Goal: Task Accomplishment & Management: Manage account settings

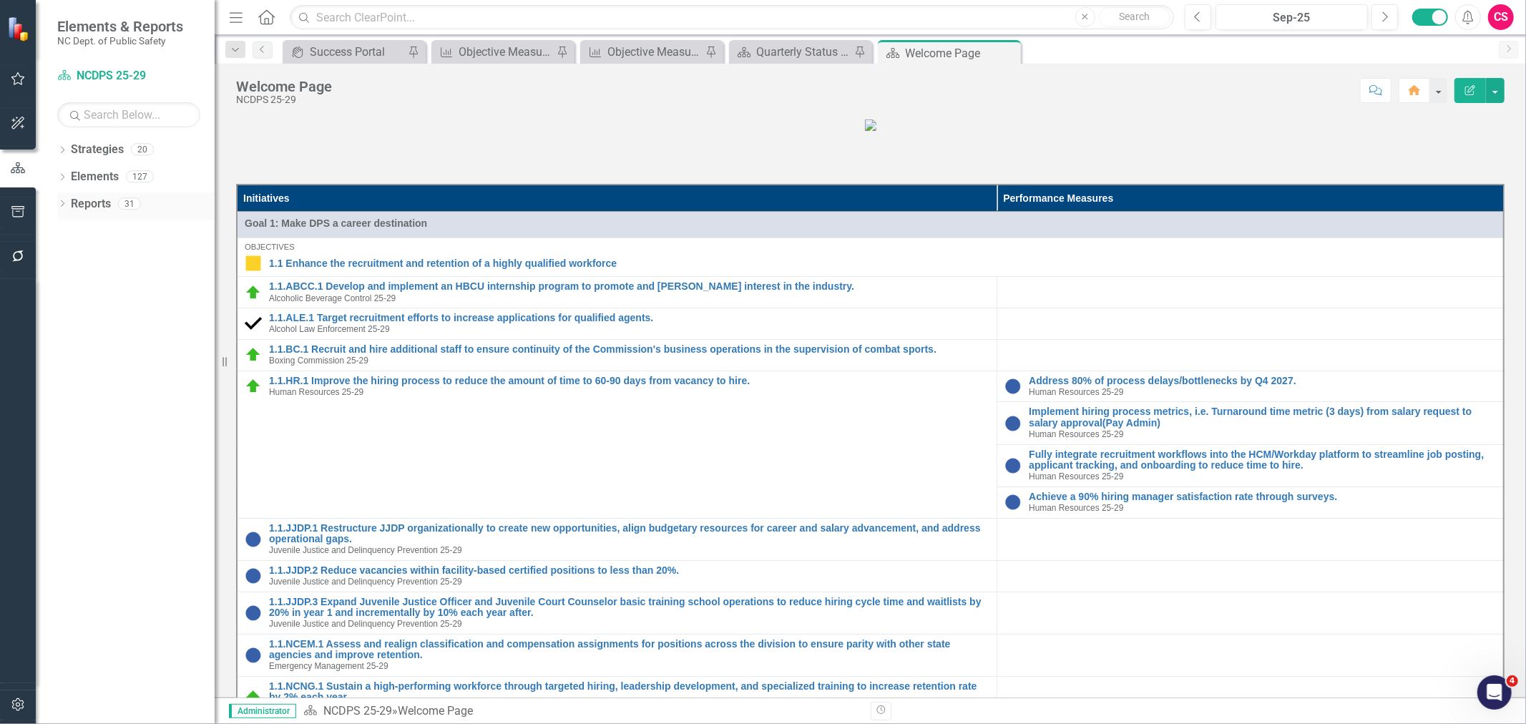
click at [58, 202] on icon "Dropdown" at bounding box center [62, 205] width 10 height 8
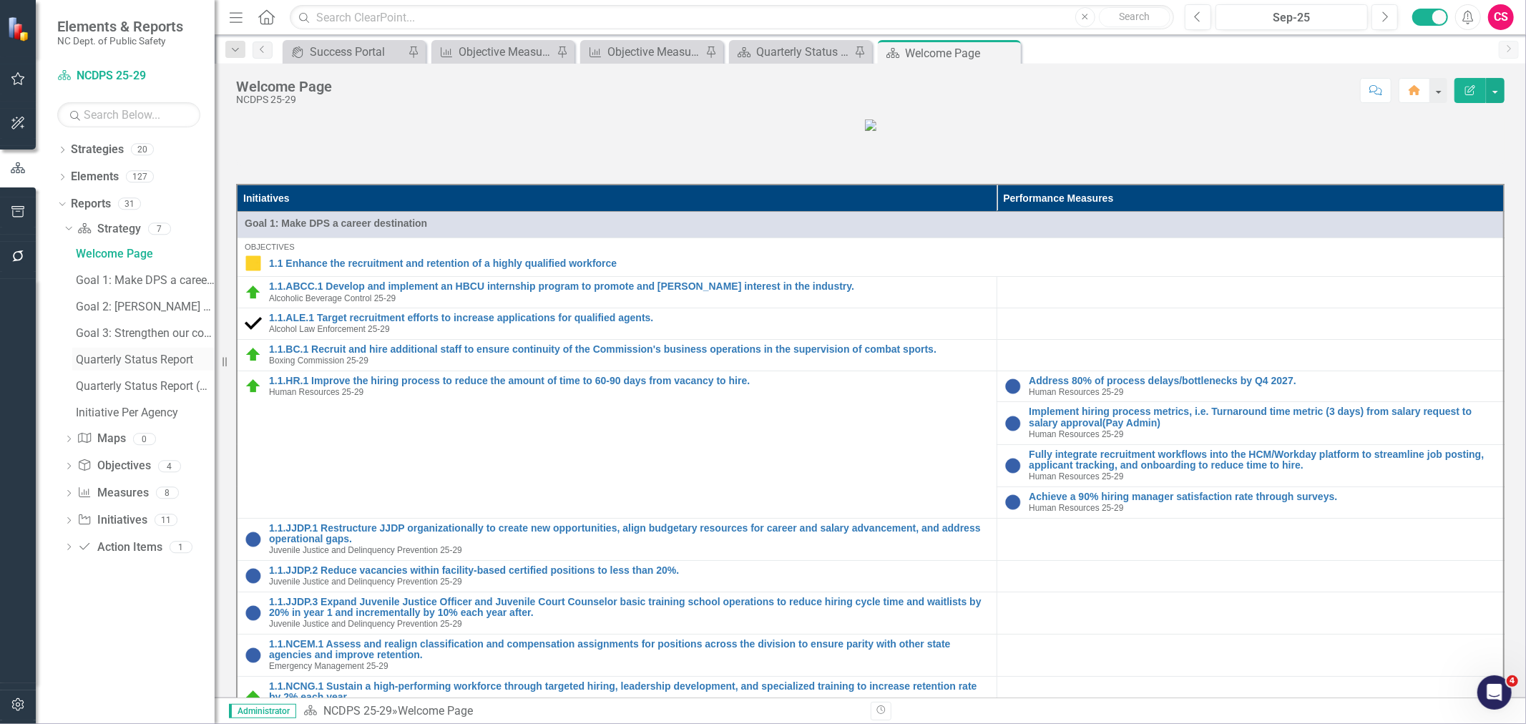
click at [126, 358] on div "Quarterly Status Report" at bounding box center [145, 359] width 139 height 13
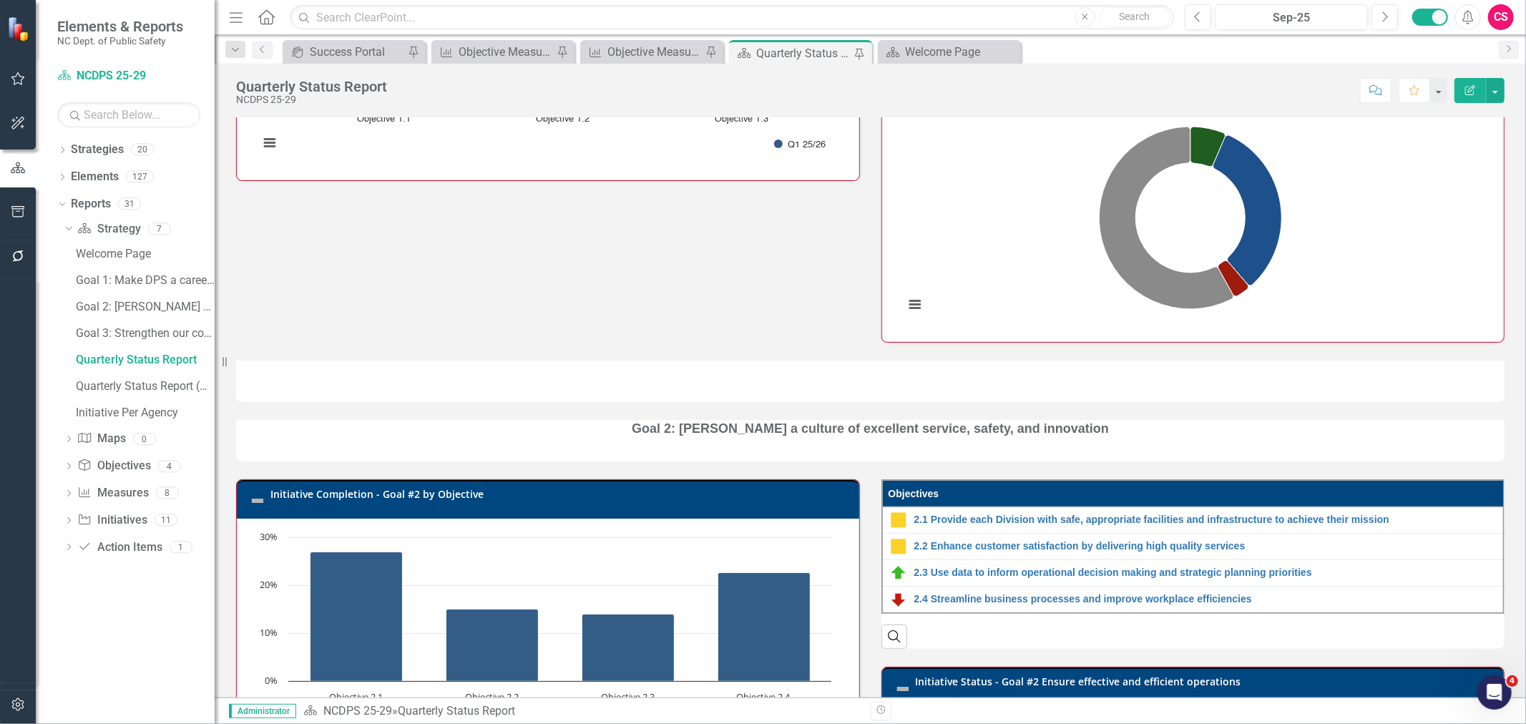
scroll to position [826, 0]
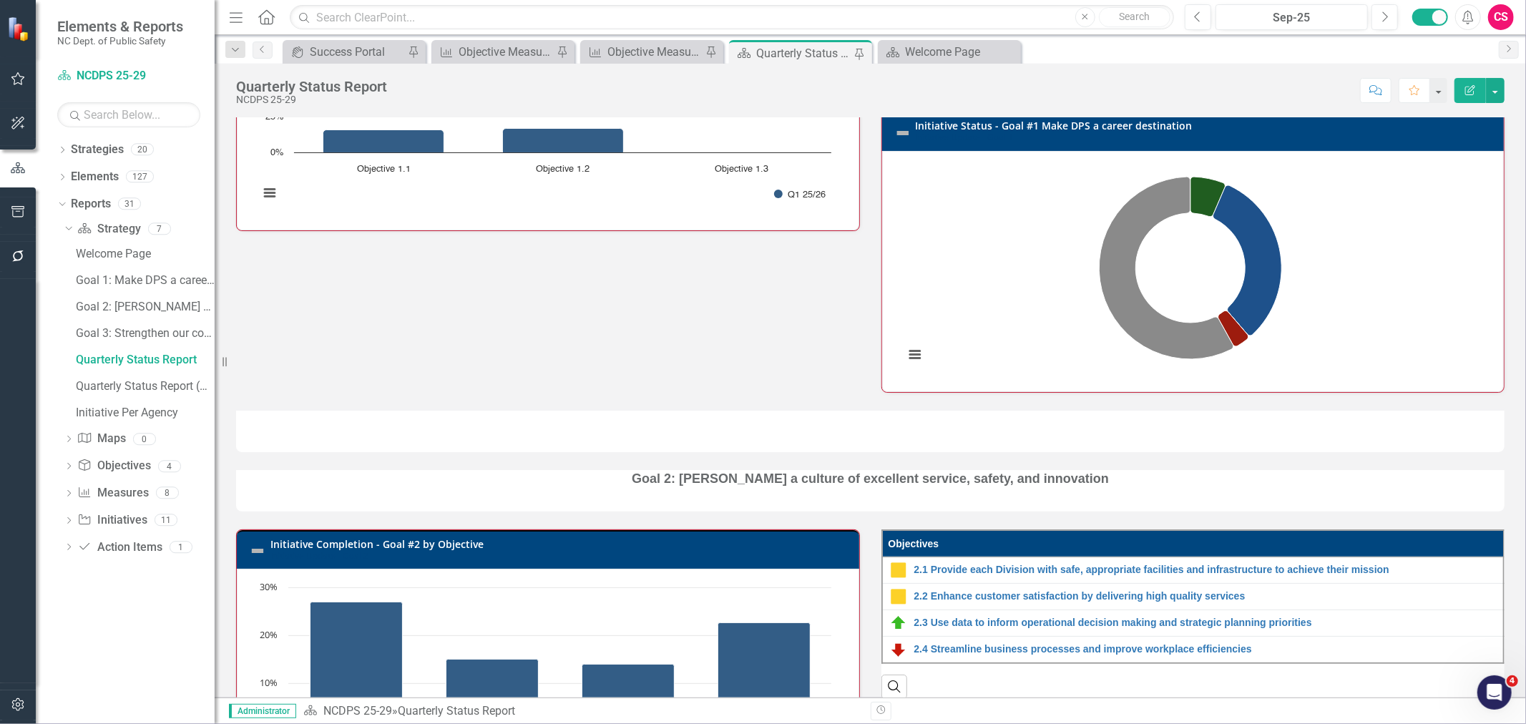
click at [778, 435] on div at bounding box center [870, 431] width 1268 height 41
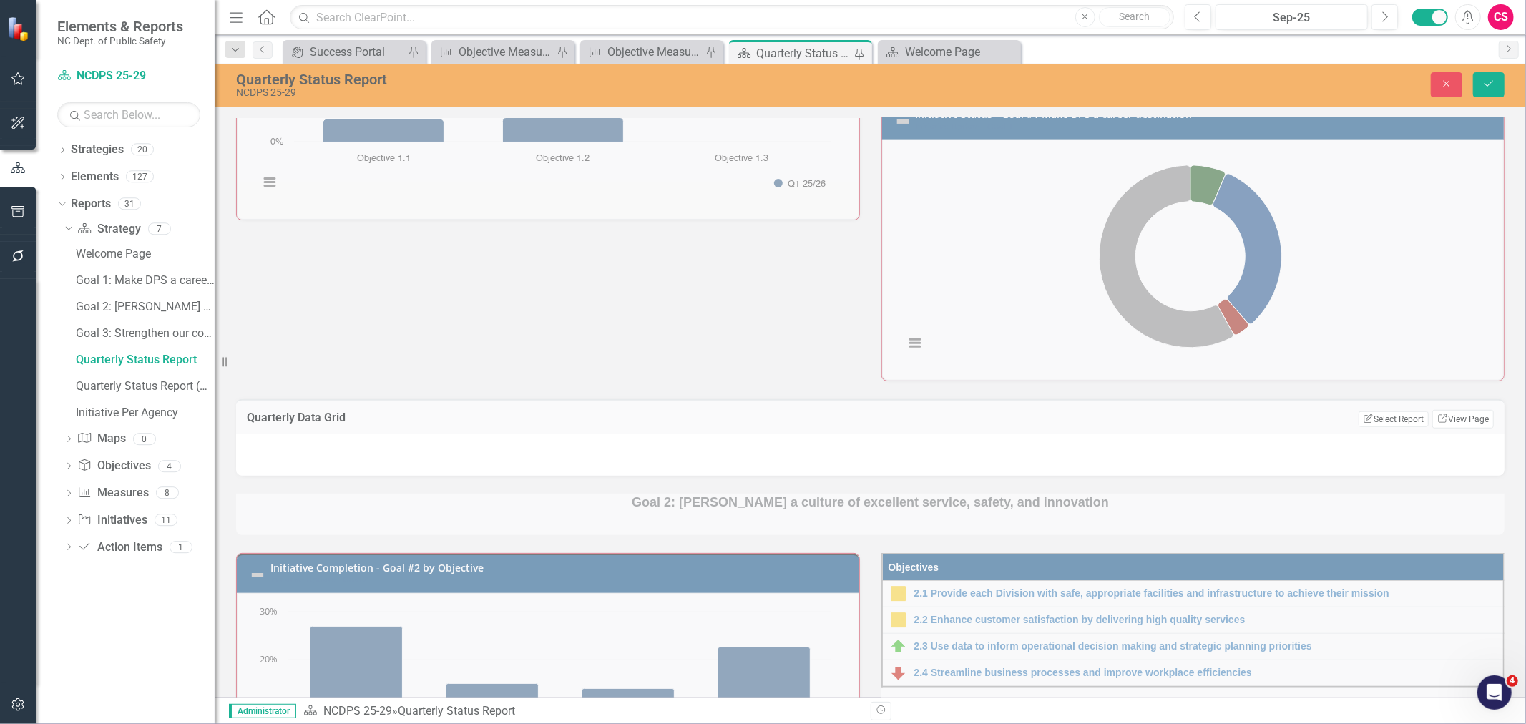
scroll to position [841, 0]
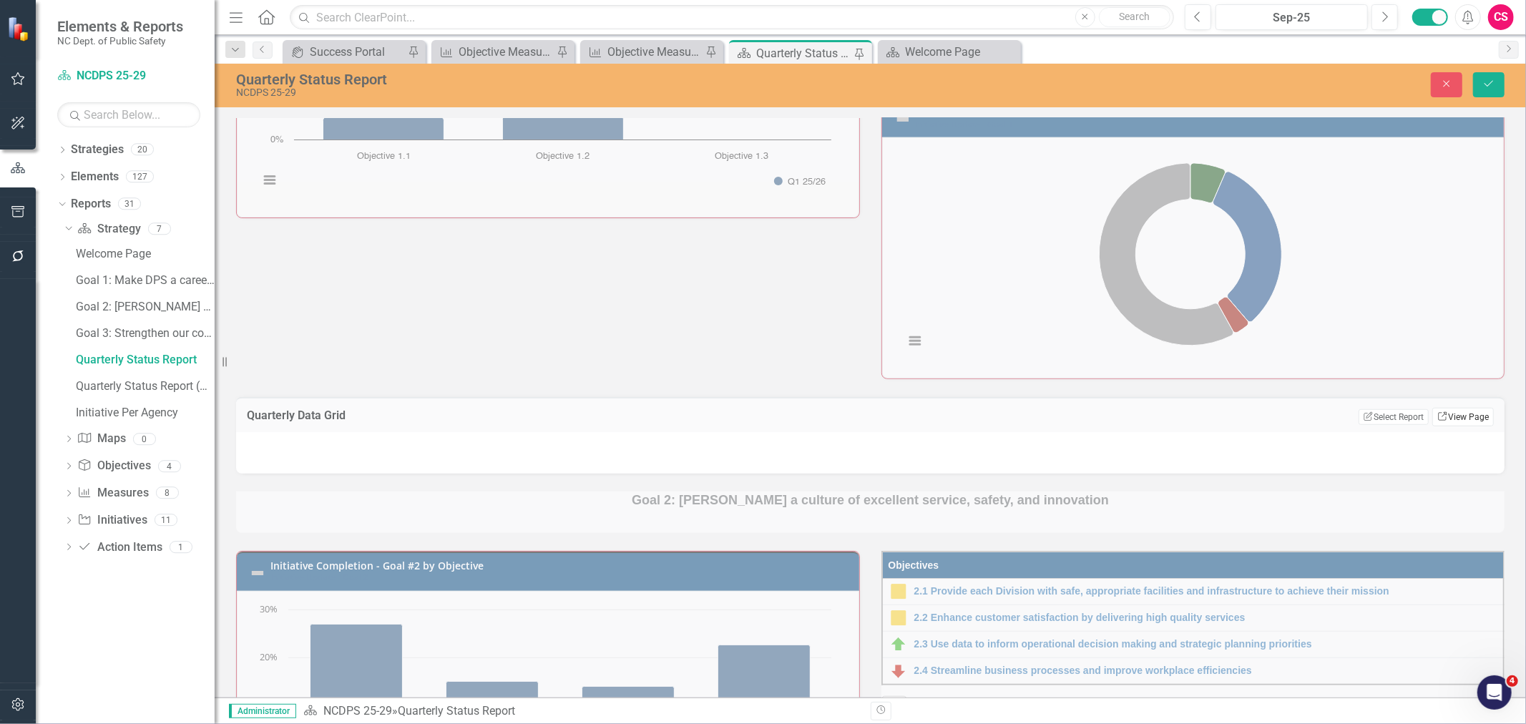
click at [1447, 416] on link "Link View Page" at bounding box center [1463, 417] width 62 height 19
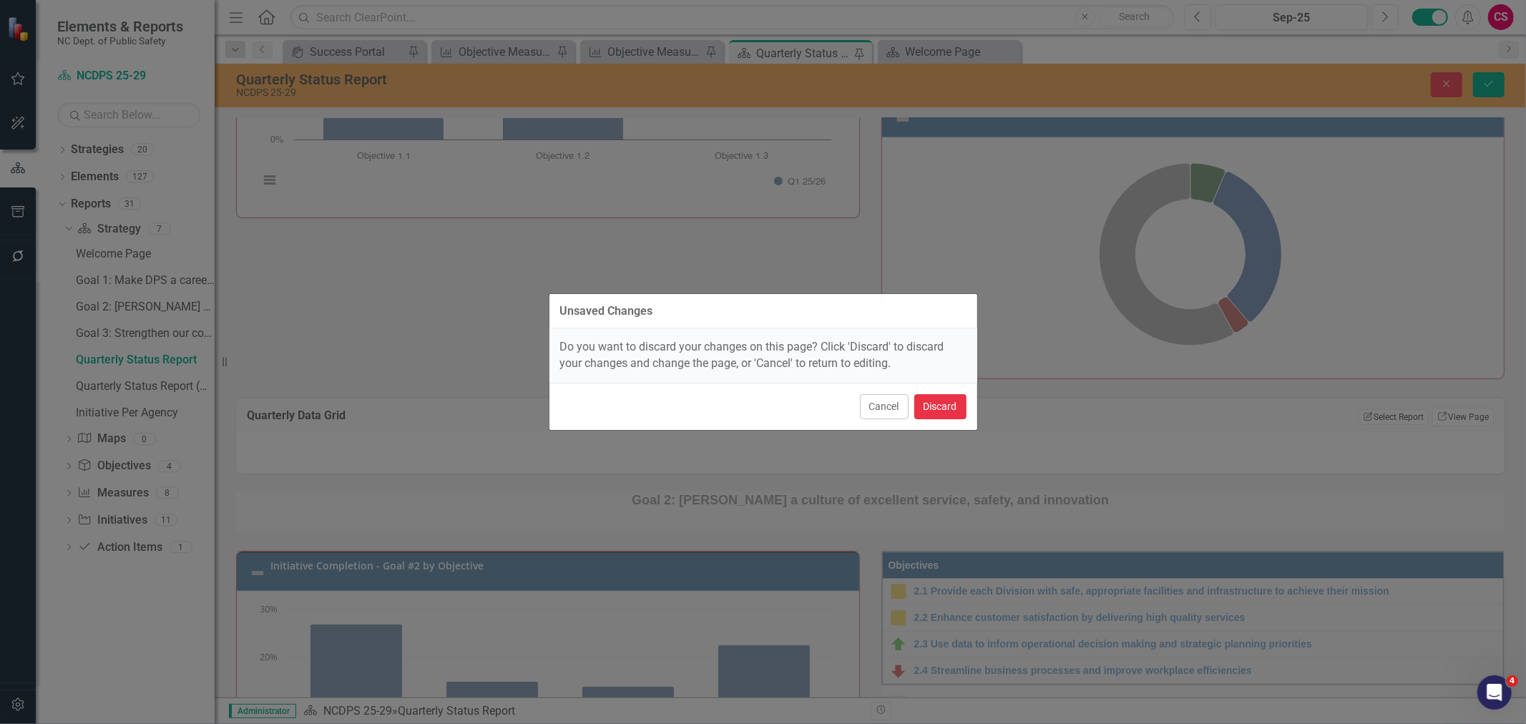
click at [931, 402] on button "Discard" at bounding box center [940, 406] width 52 height 25
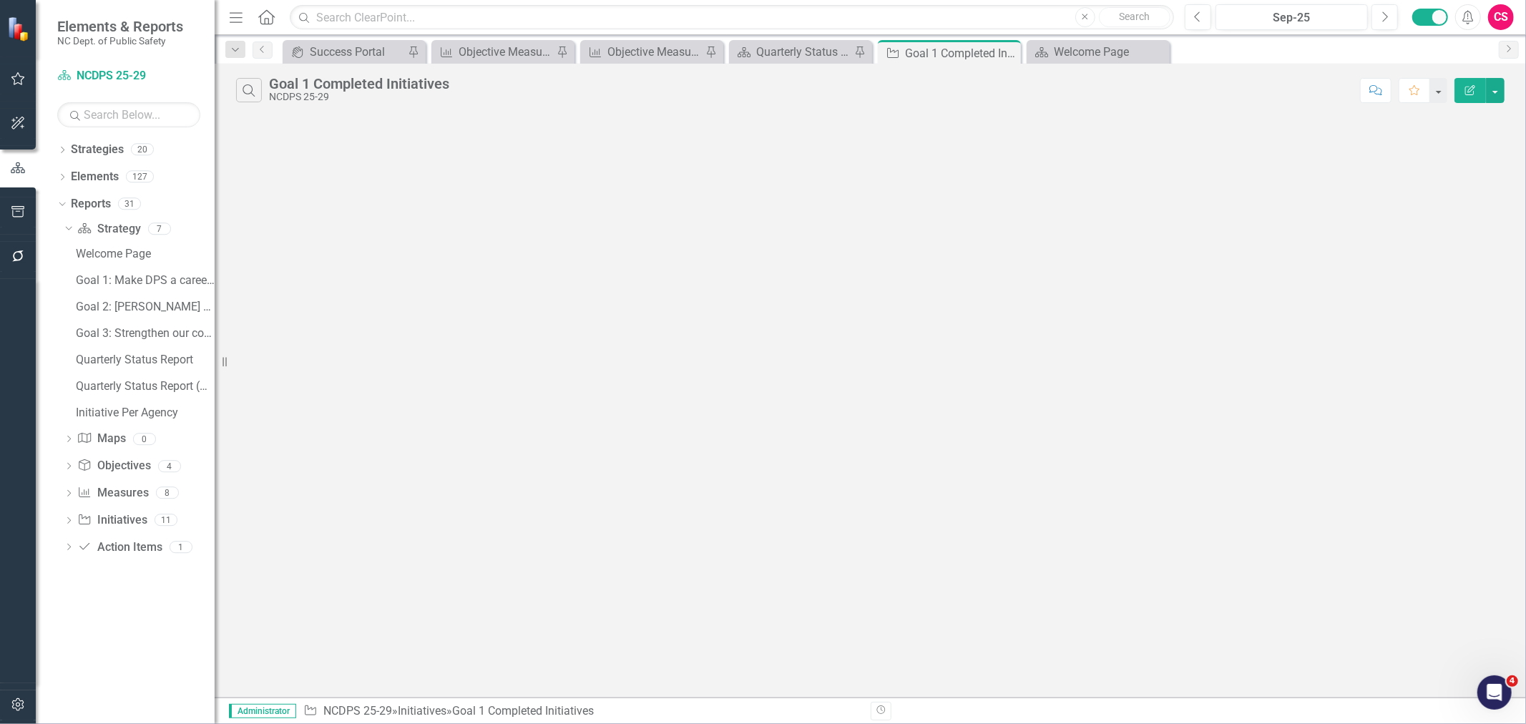
click at [1467, 89] on icon "Edit Report" at bounding box center [1470, 90] width 13 height 10
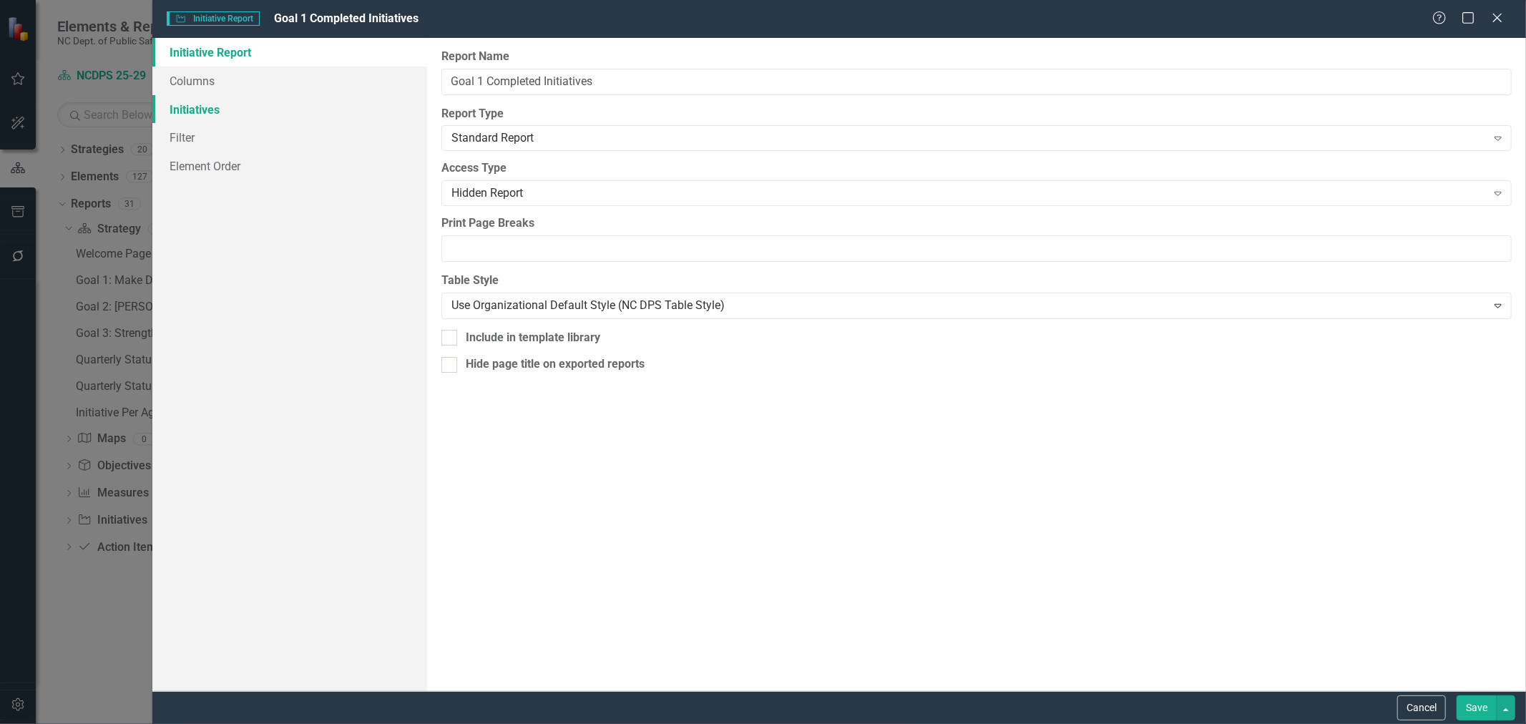
click at [330, 111] on link "Initiatives" at bounding box center [289, 109] width 275 height 29
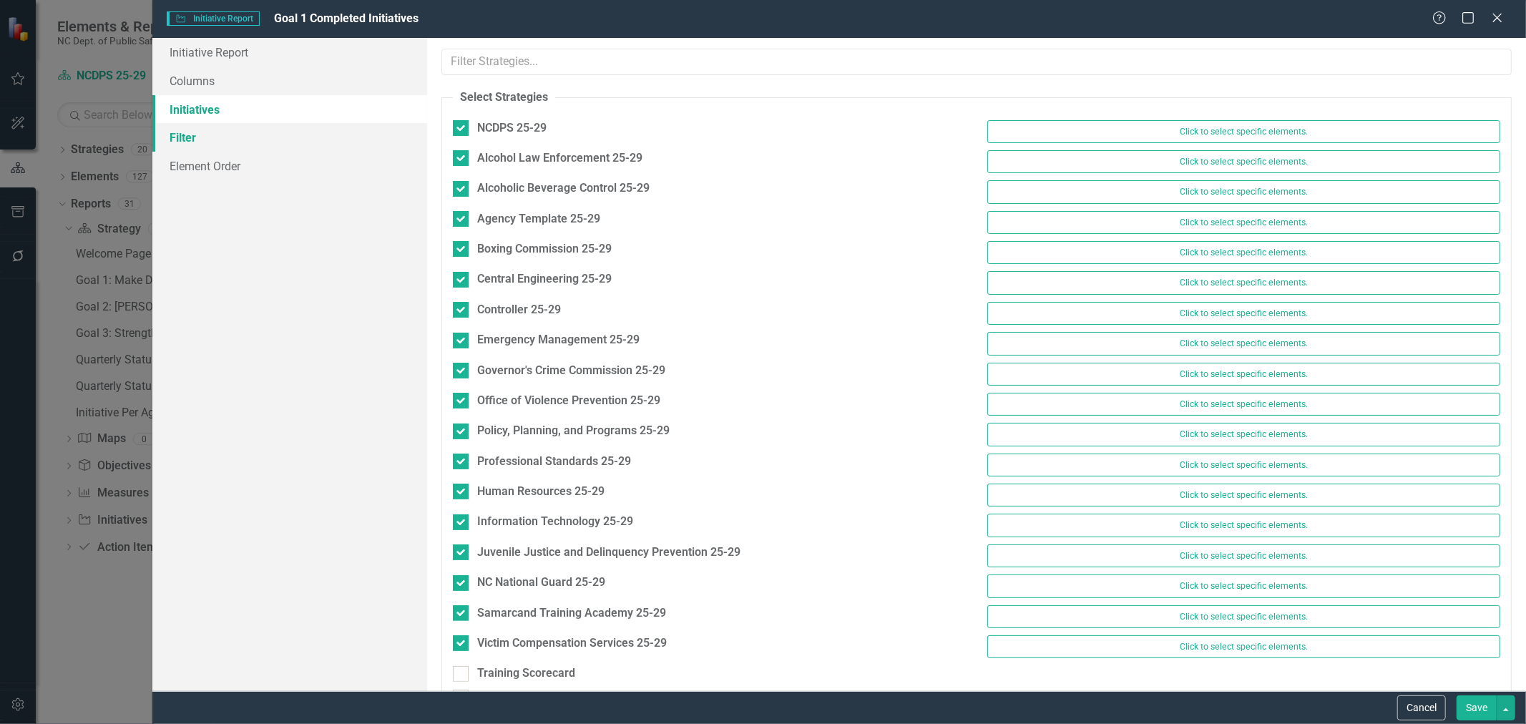
click at [231, 145] on link "Filter" at bounding box center [289, 137] width 275 height 29
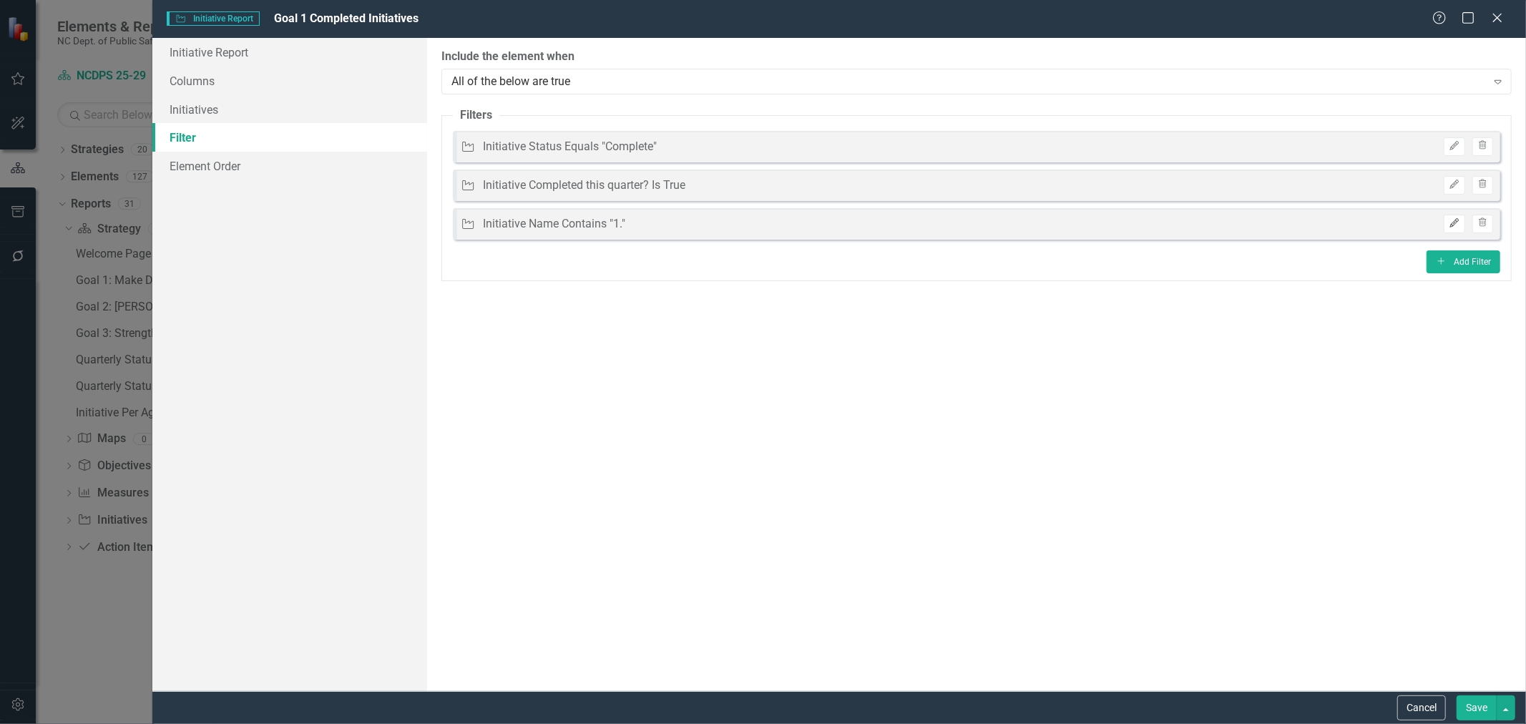
click at [1454, 222] on icon "Edit" at bounding box center [1454, 223] width 11 height 9
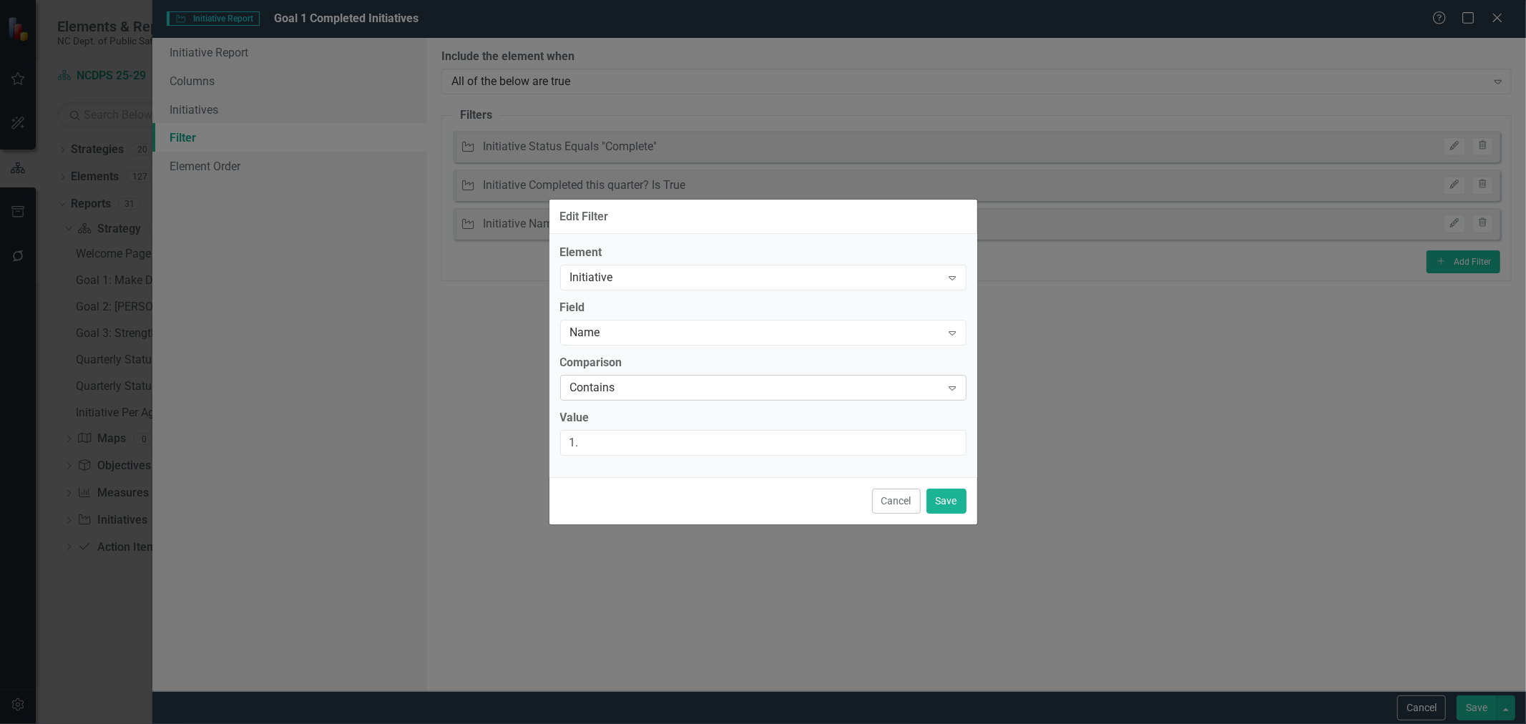
click at [662, 396] on div "Contains Expand" at bounding box center [763, 388] width 406 height 26
click at [653, 323] on div "Name Expand" at bounding box center [763, 333] width 406 height 26
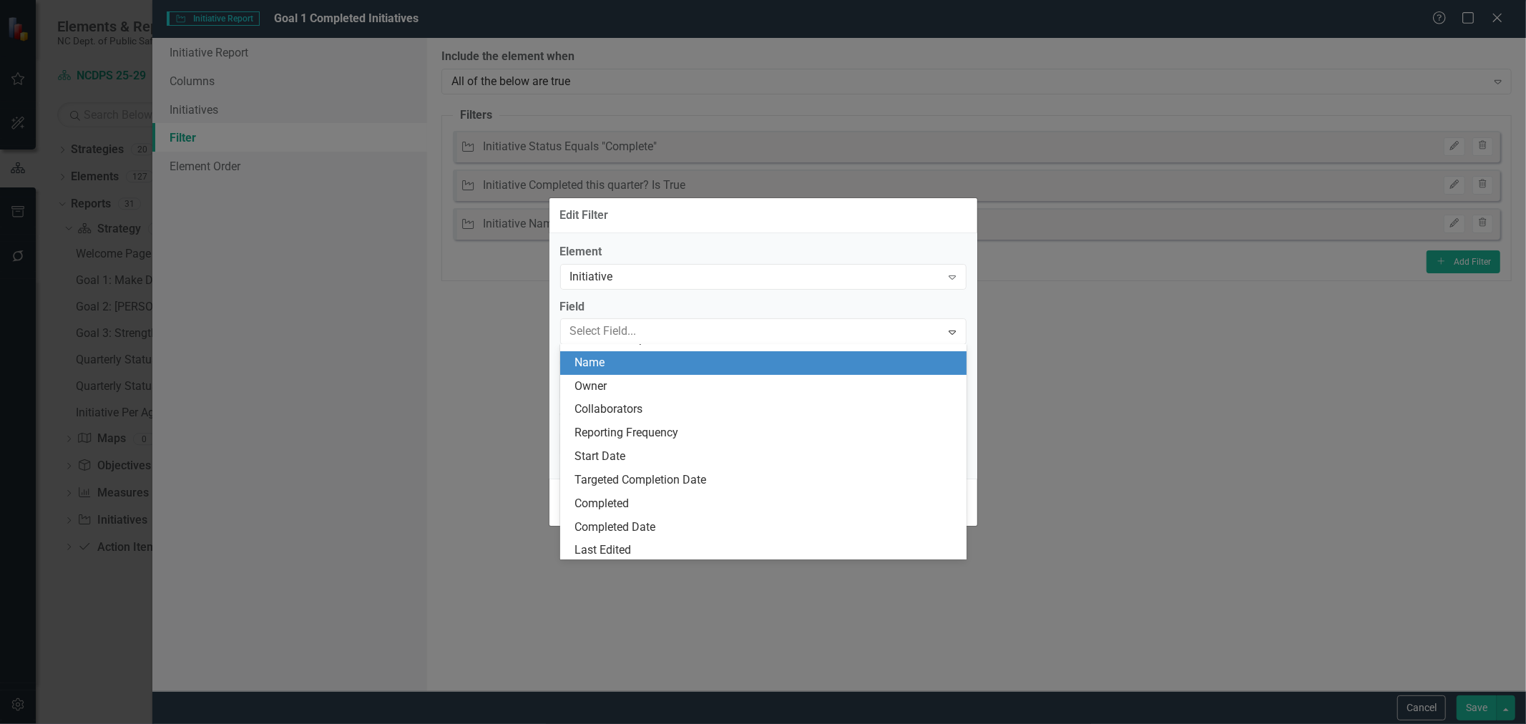
scroll to position [94, 0]
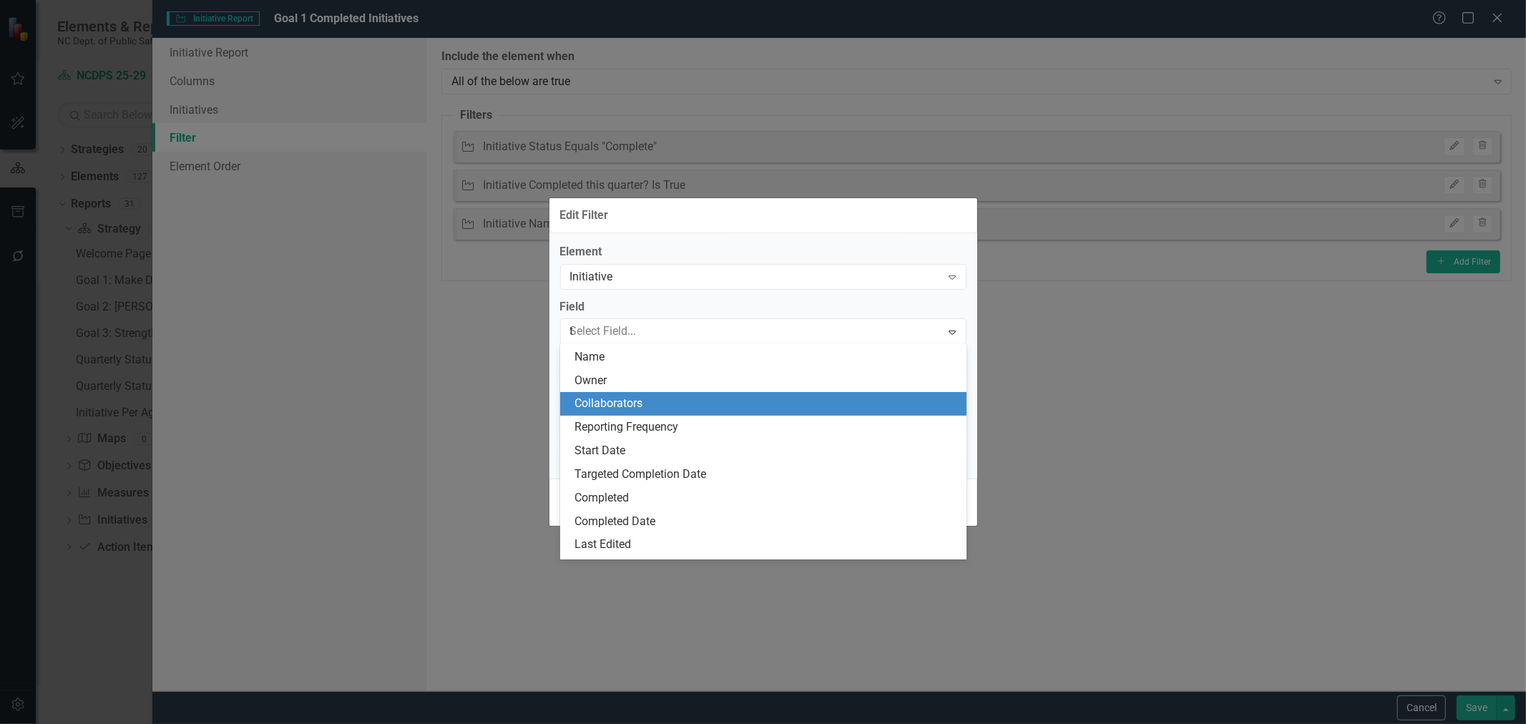
type input "tag"
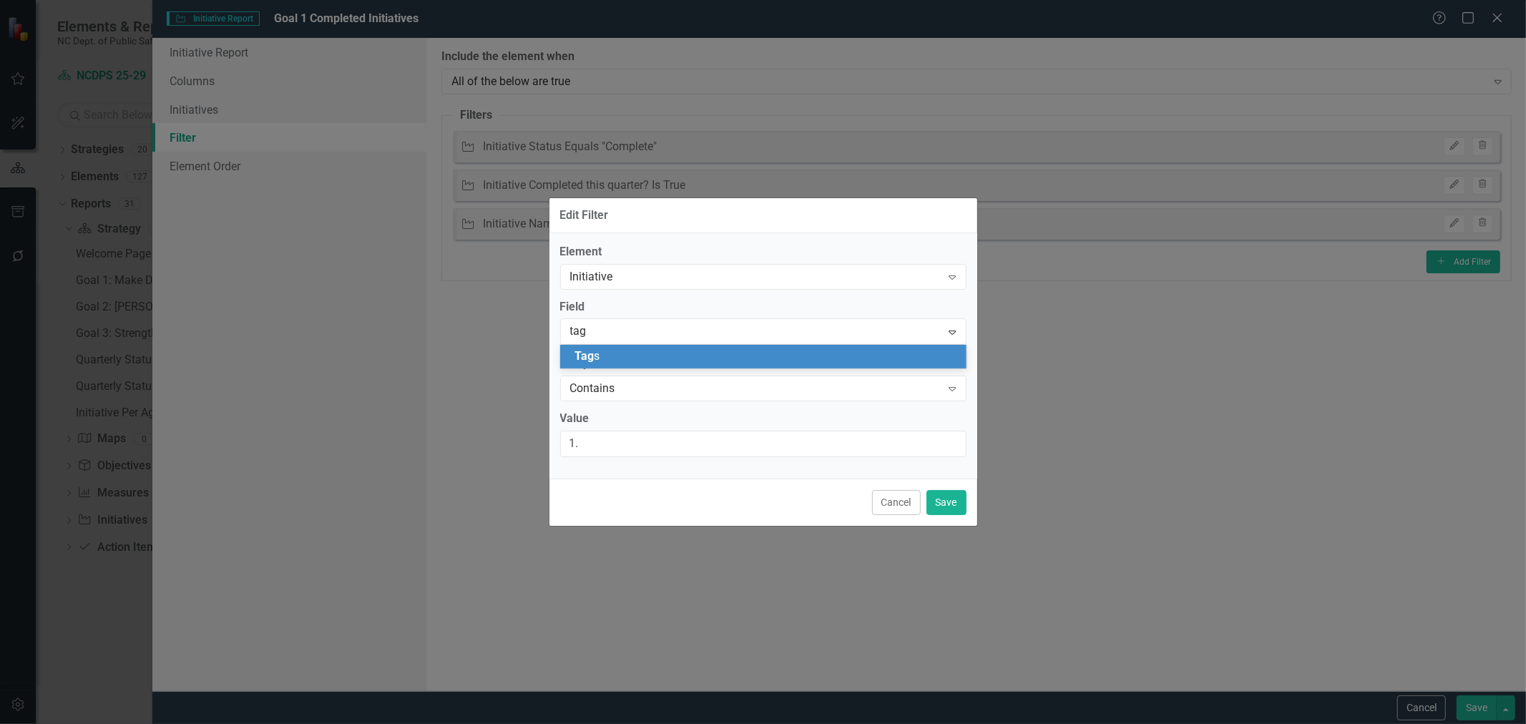
click at [633, 355] on div "Tag s" at bounding box center [765, 356] width 383 height 16
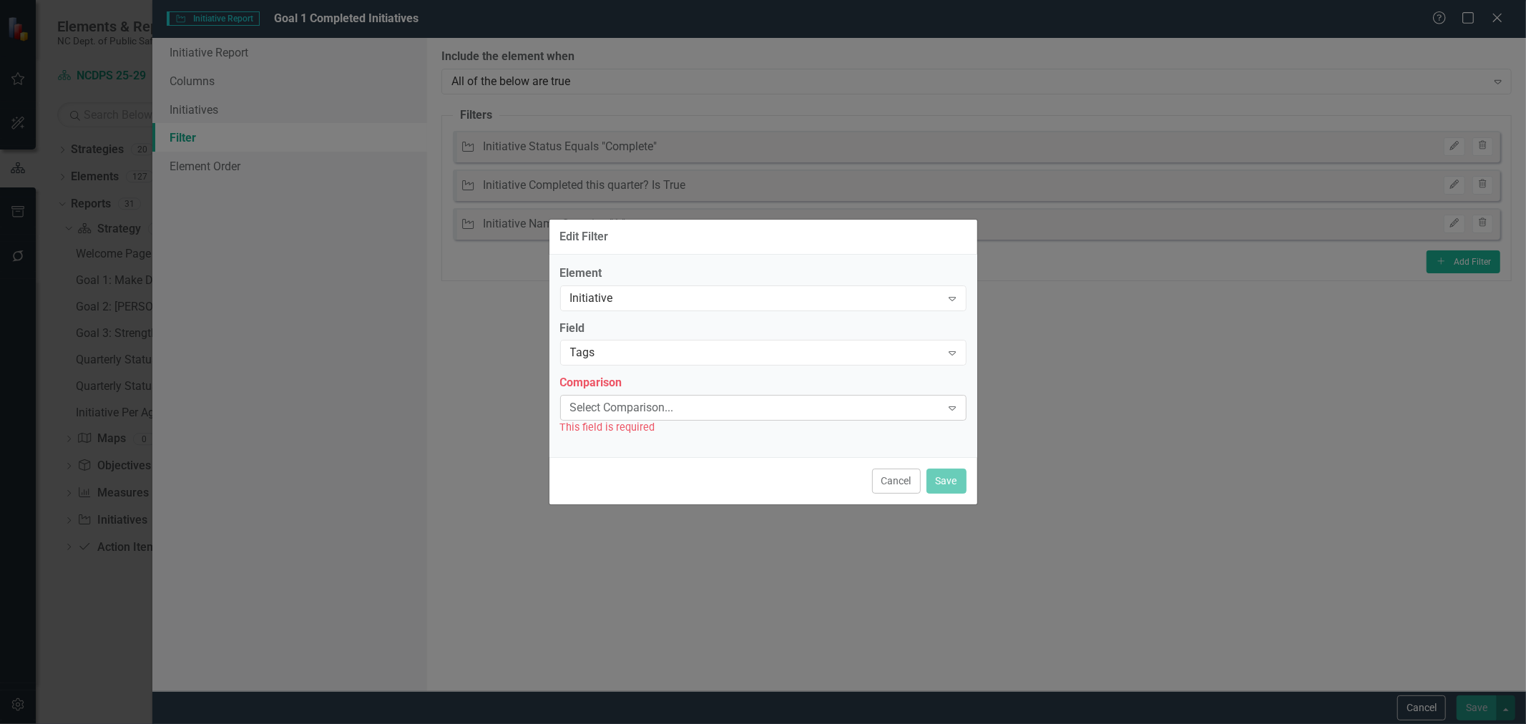
click at [628, 399] on div "Select Comparison... Expand" at bounding box center [763, 408] width 406 height 26
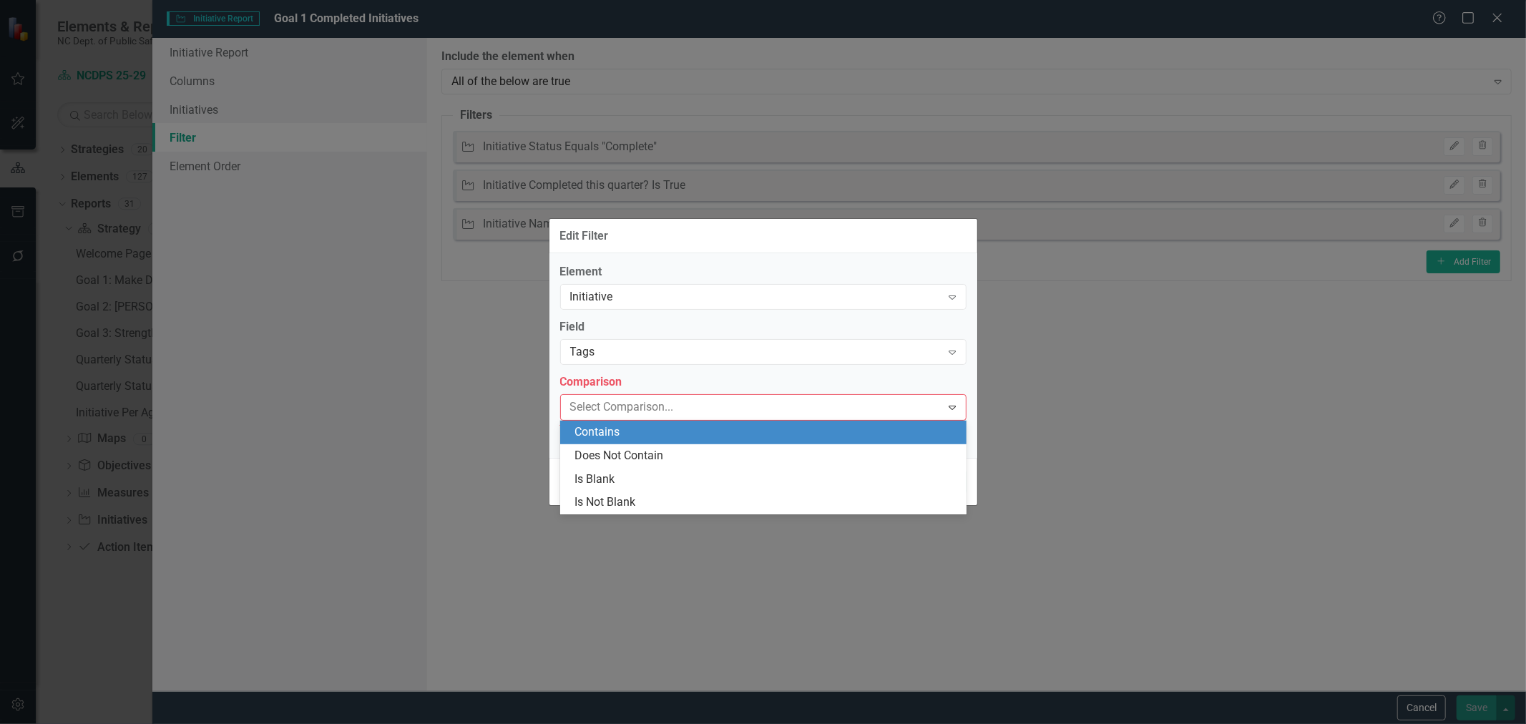
click at [623, 434] on div "Contains" at bounding box center [765, 432] width 383 height 16
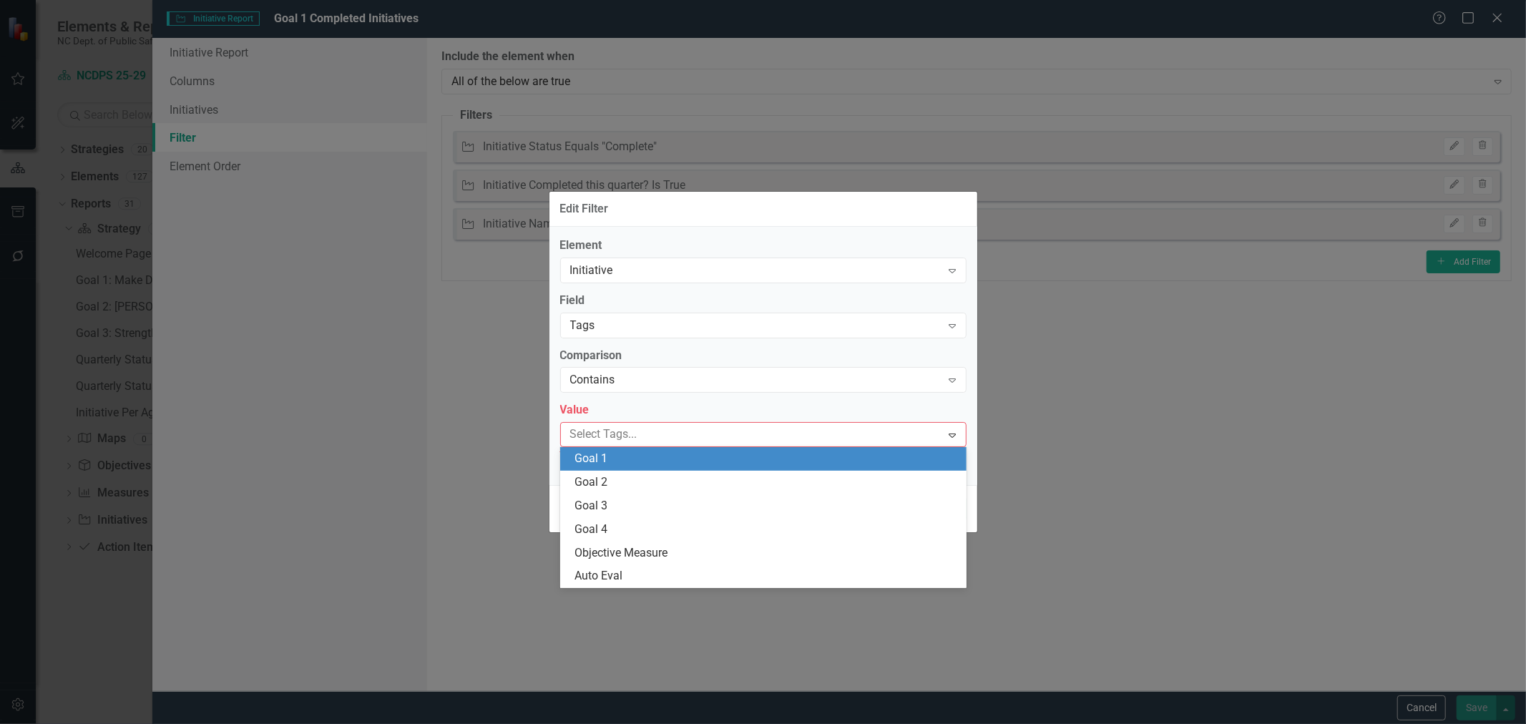
click at [621, 444] on div "Select Tags... Expand" at bounding box center [763, 434] width 406 height 25
click at [617, 465] on div "Goal 1" at bounding box center [765, 459] width 383 height 16
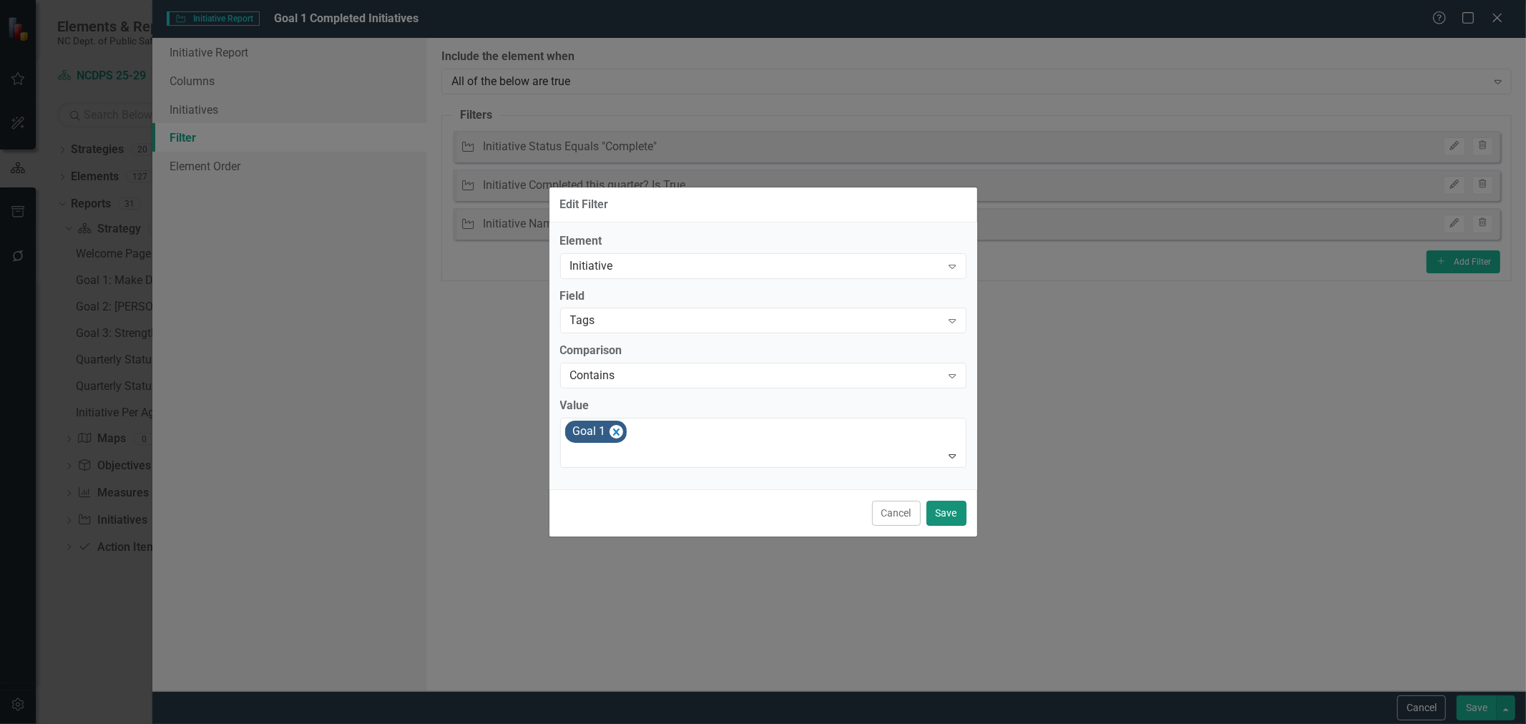
click at [950, 511] on button "Save" at bounding box center [946, 513] width 40 height 25
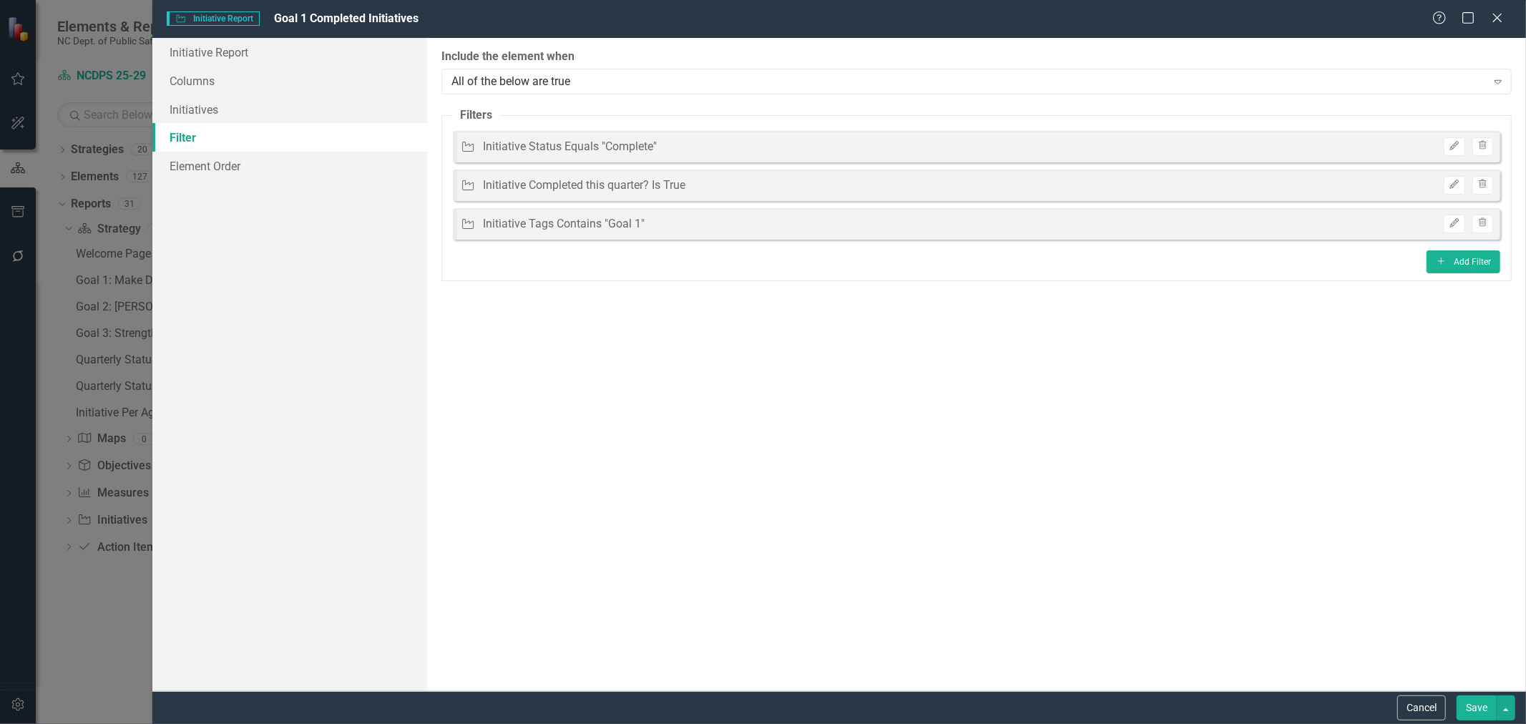
click at [1467, 711] on button "Save" at bounding box center [1477, 707] width 40 height 25
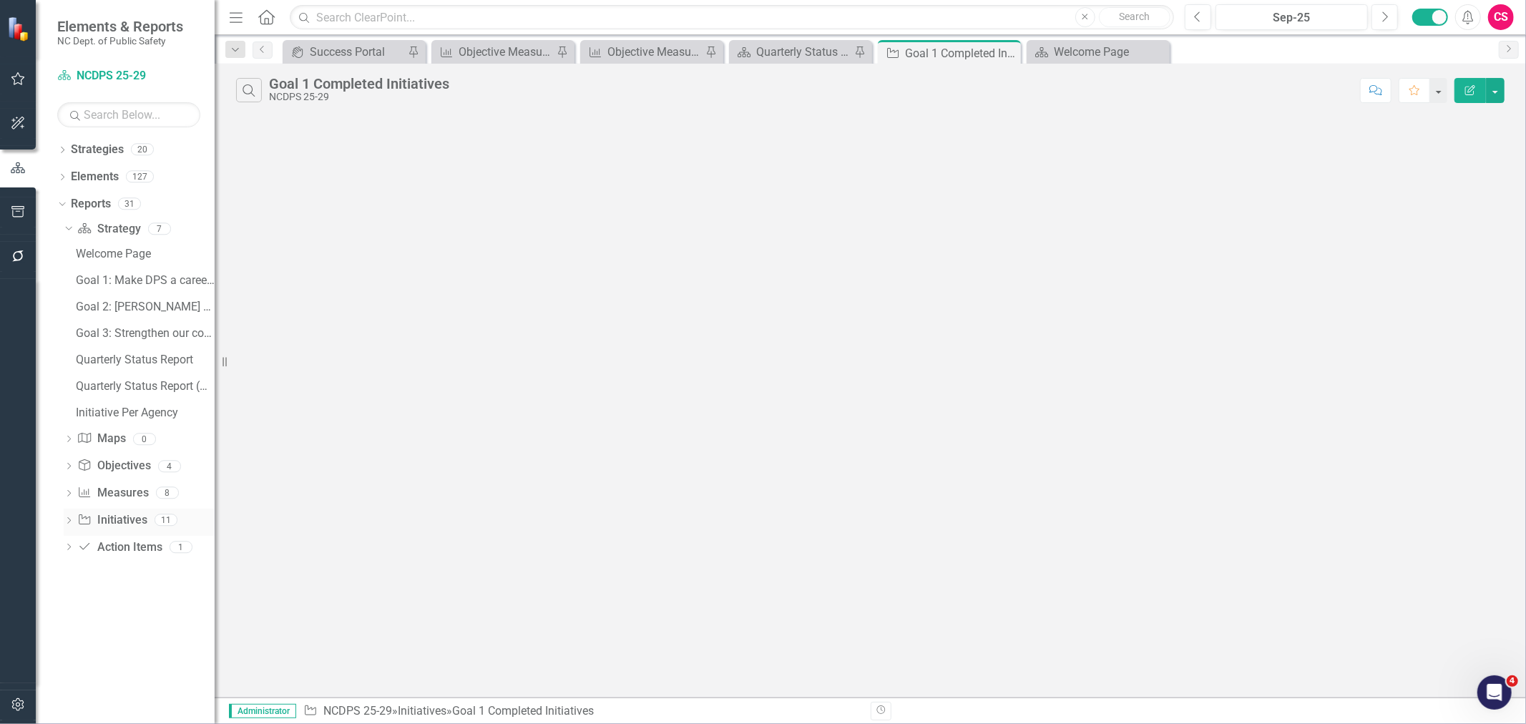
click at [119, 526] on link "Initiative Initiatives" at bounding box center [111, 520] width 69 height 16
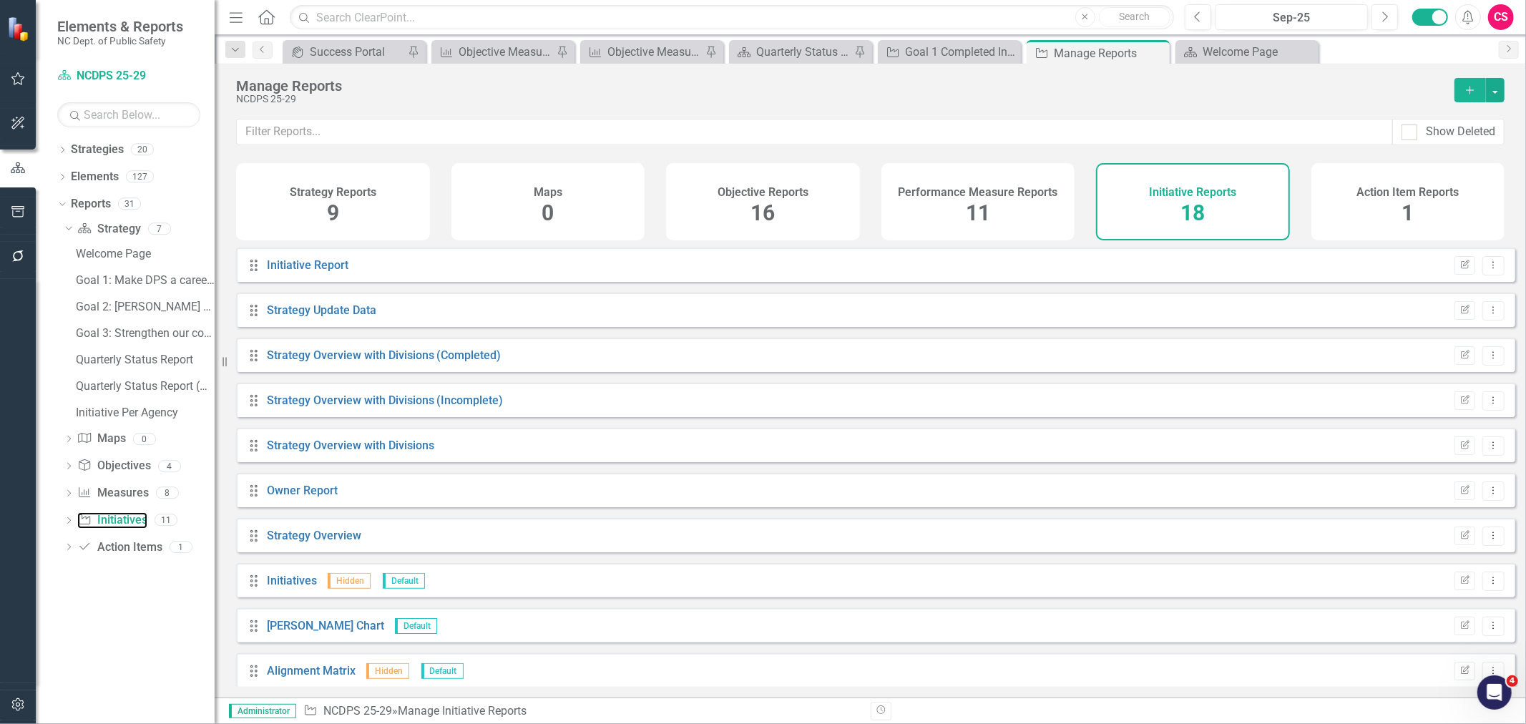
scroll to position [372, 0]
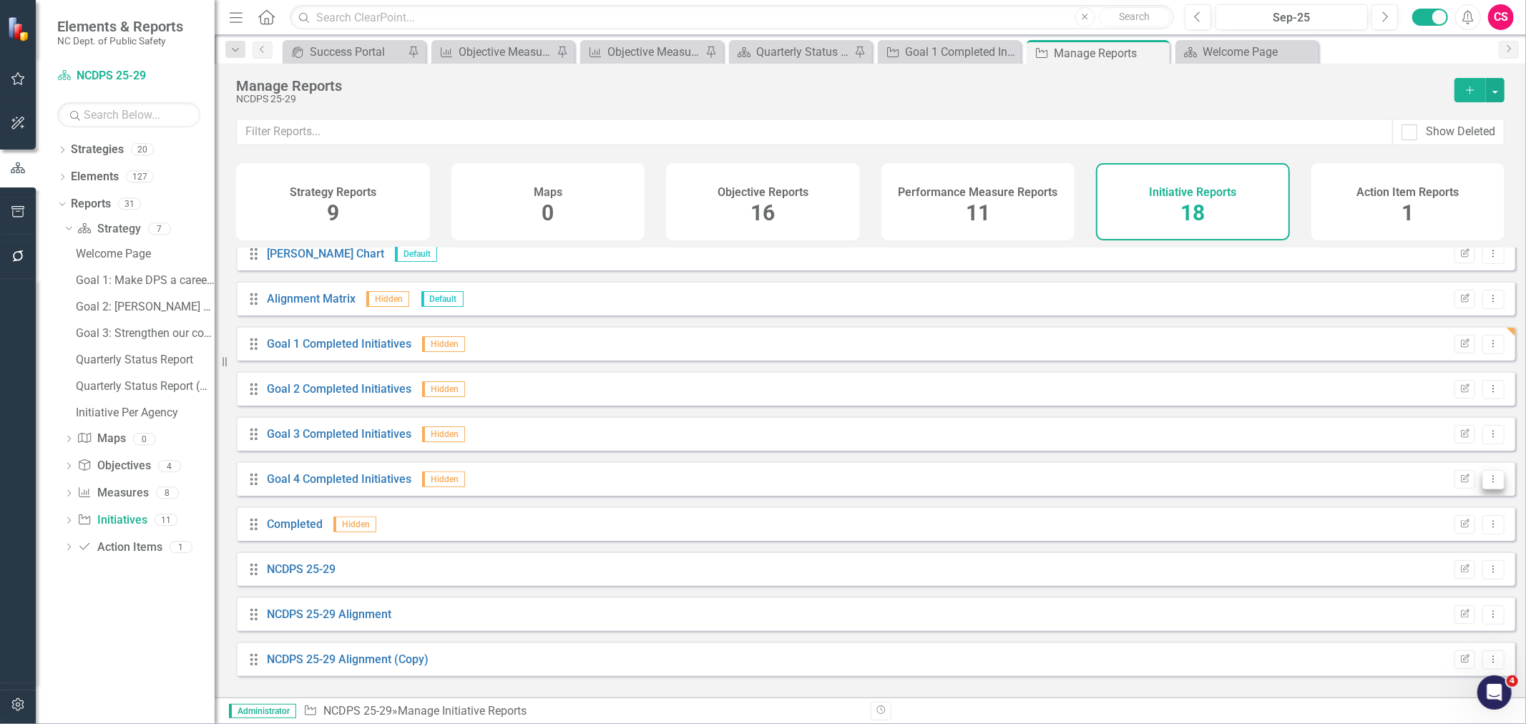
click at [1487, 484] on icon "Dropdown Menu" at bounding box center [1493, 478] width 12 height 9
click at [1383, 595] on icon "Trash" at bounding box center [1390, 592] width 14 height 11
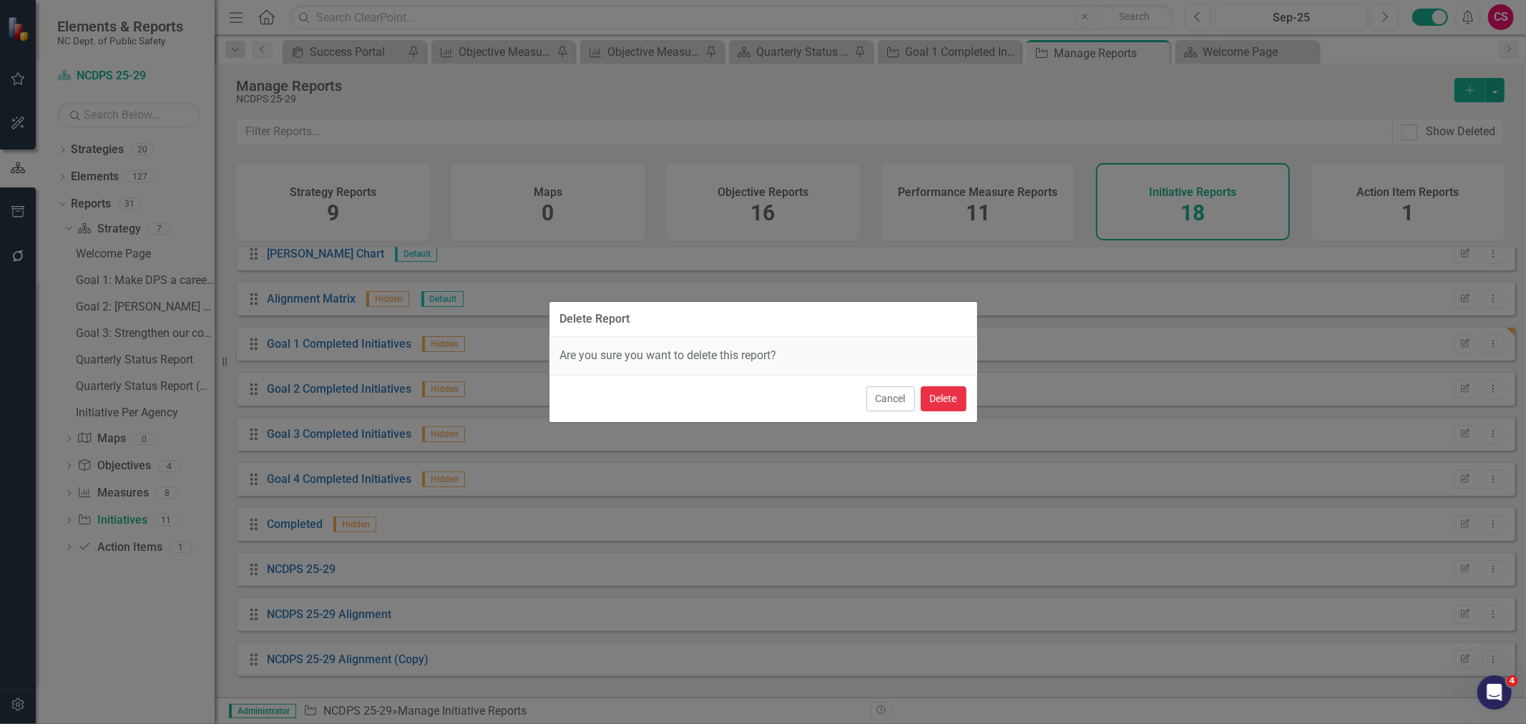
click at [945, 403] on button "Delete" at bounding box center [944, 398] width 46 height 25
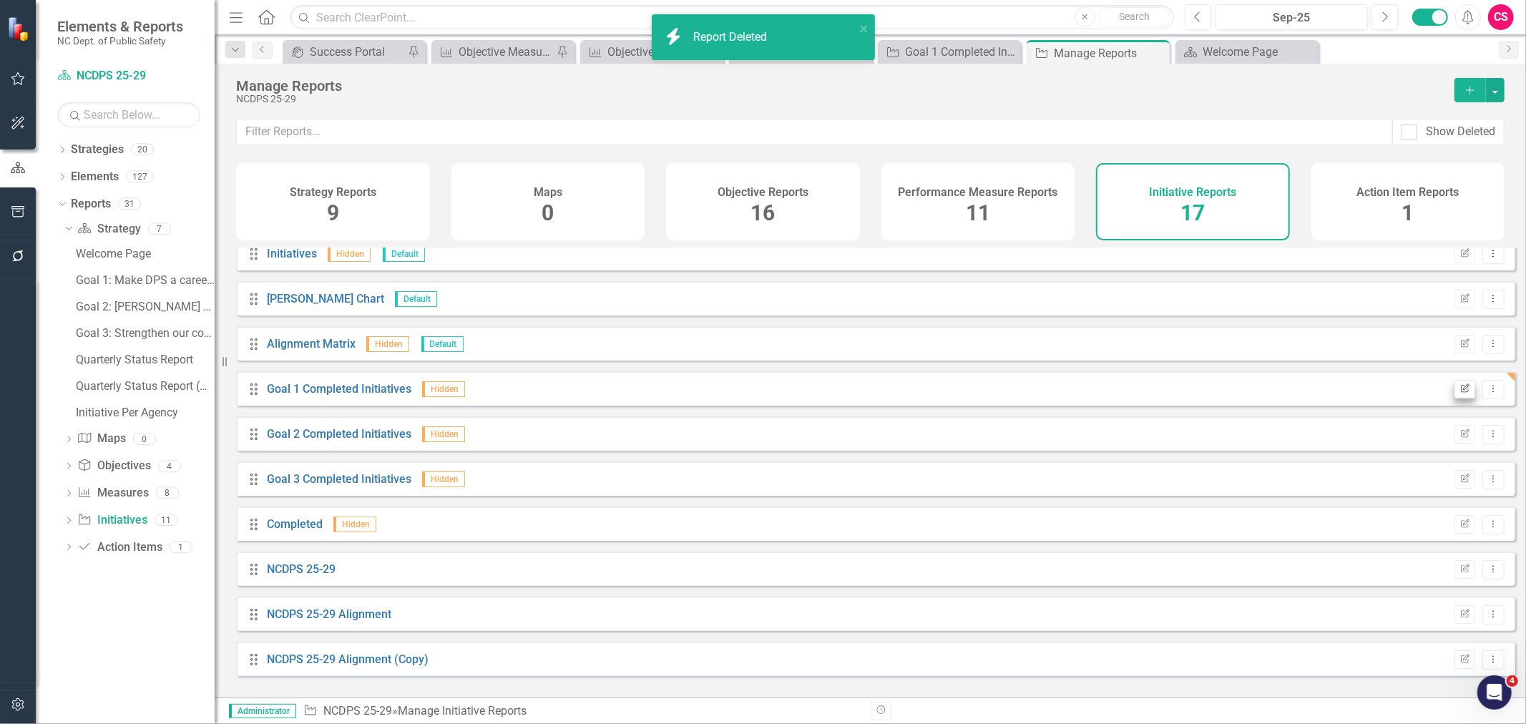
scroll to position [327, 0]
click at [1449, 433] on div "Drag Goal 2 Completed Initiatives Hidden Edit Report Dropdown Menu" at bounding box center [875, 433] width 1279 height 34
click at [1454, 438] on button "Edit Report" at bounding box center [1464, 434] width 21 height 19
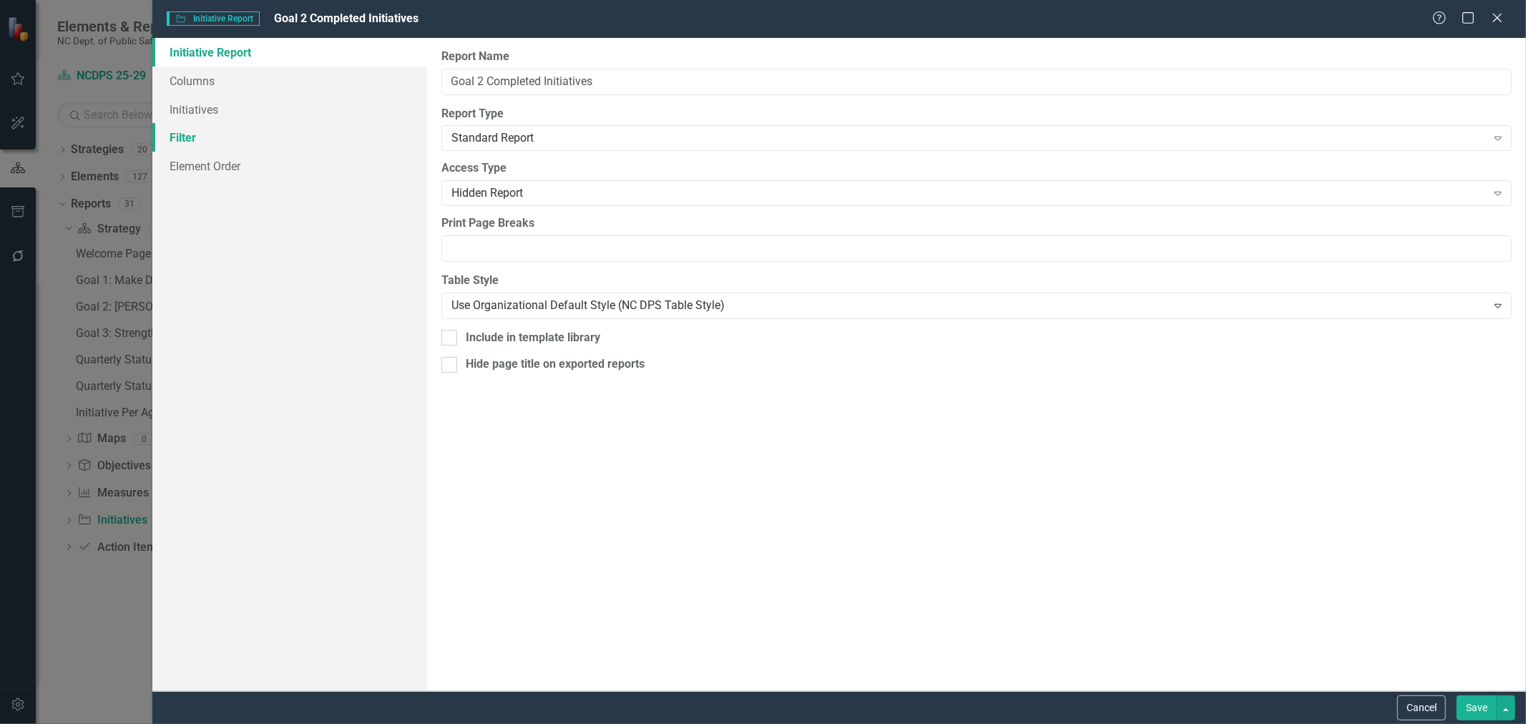
click at [250, 131] on link "Filter" at bounding box center [289, 137] width 275 height 29
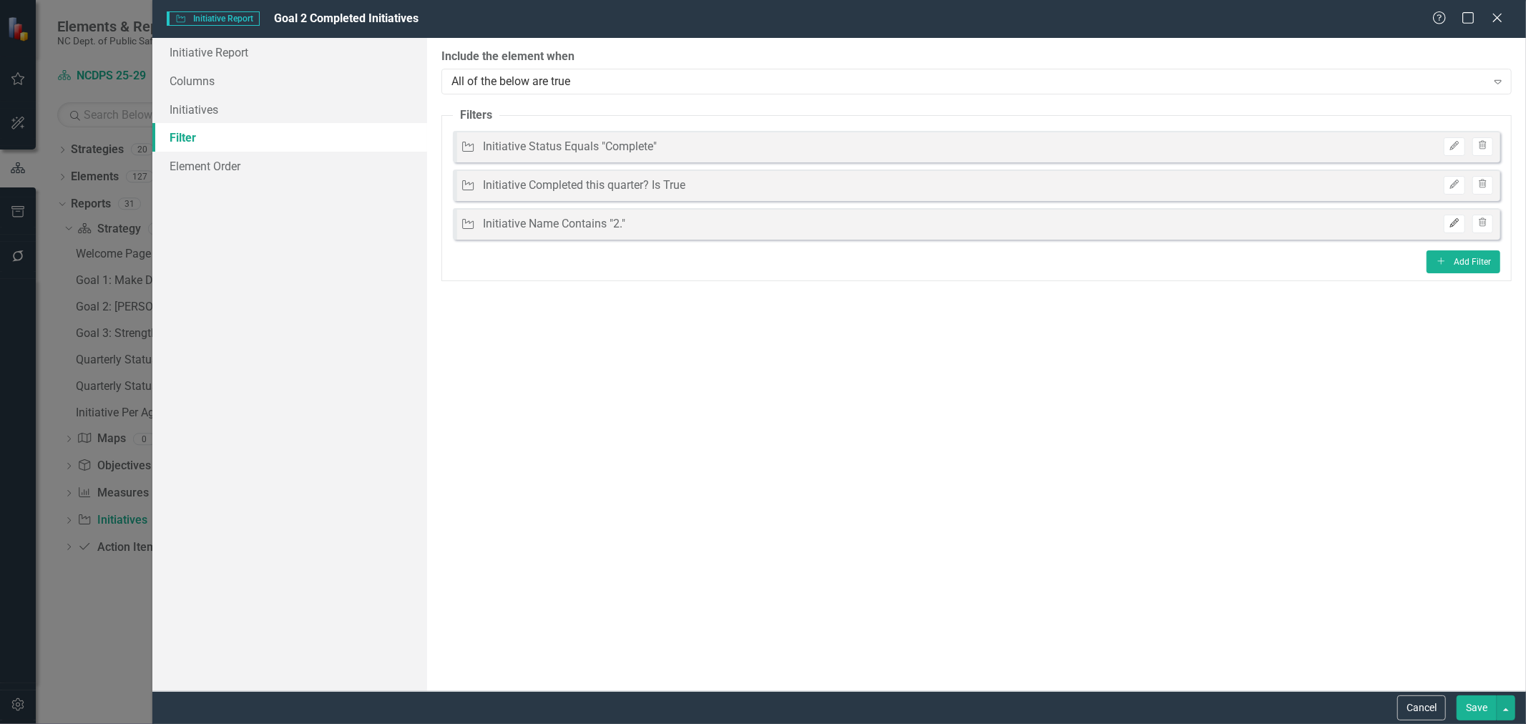
click at [1454, 223] on icon "Edit" at bounding box center [1454, 223] width 11 height 9
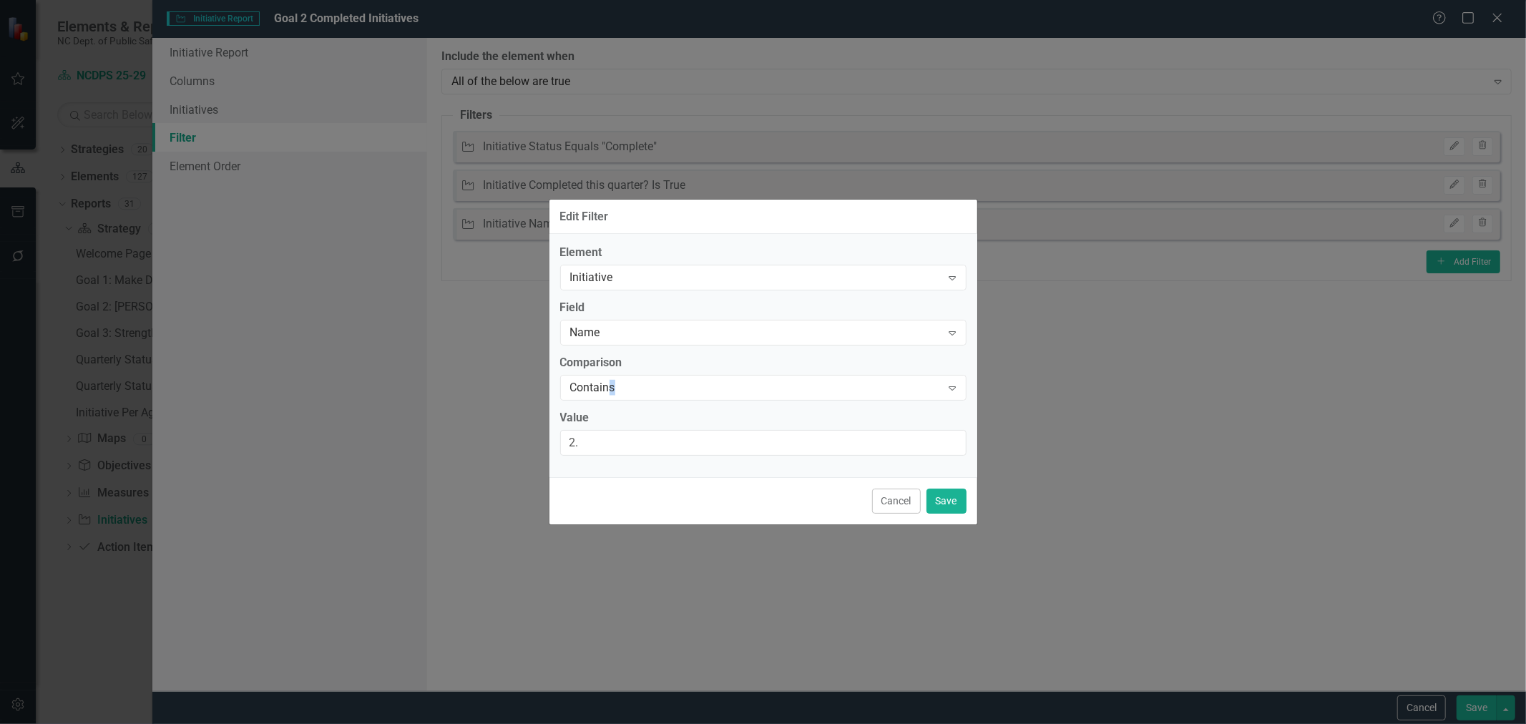
click at [612, 372] on div "Comparison Contains Expand" at bounding box center [763, 377] width 406 height 44
click at [642, 333] on div "Name" at bounding box center [755, 333] width 371 height 16
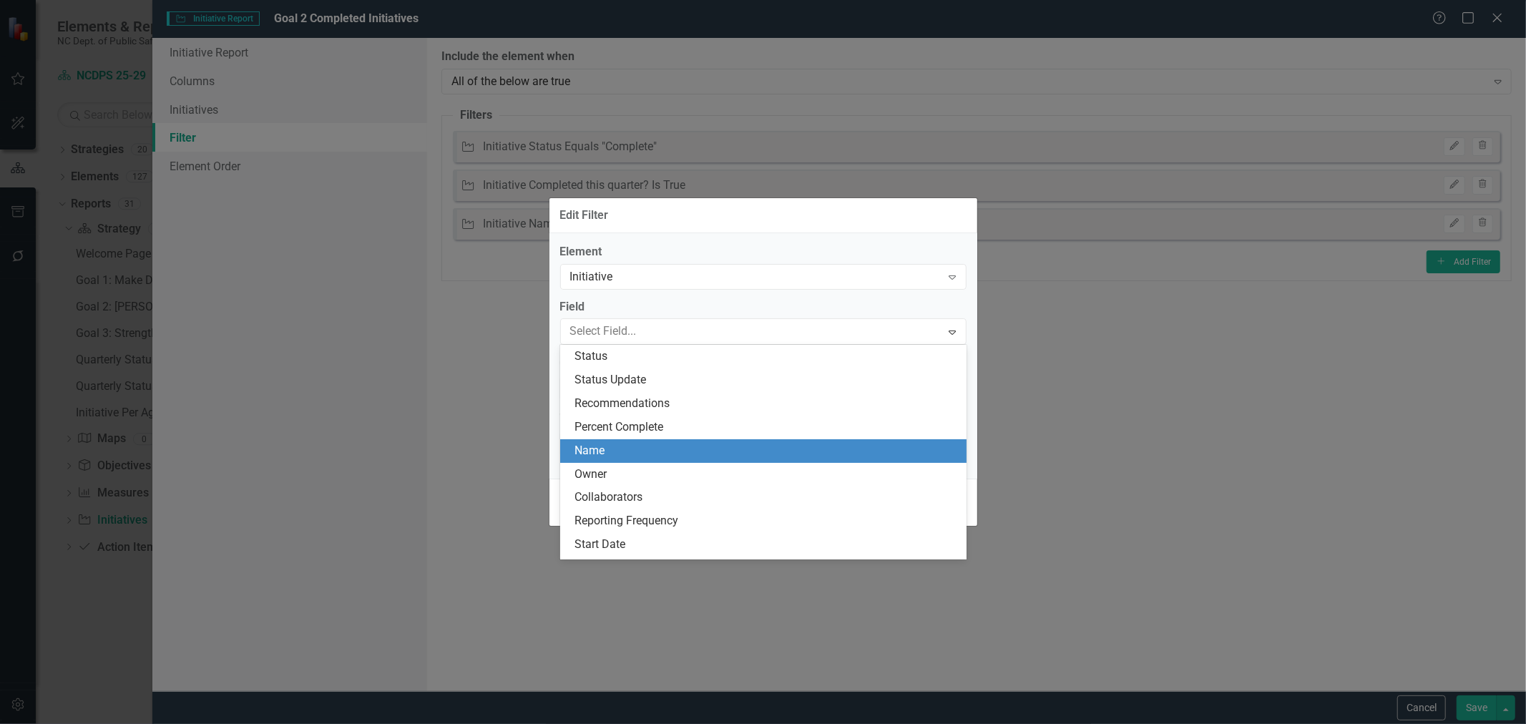
scroll to position [94, 0]
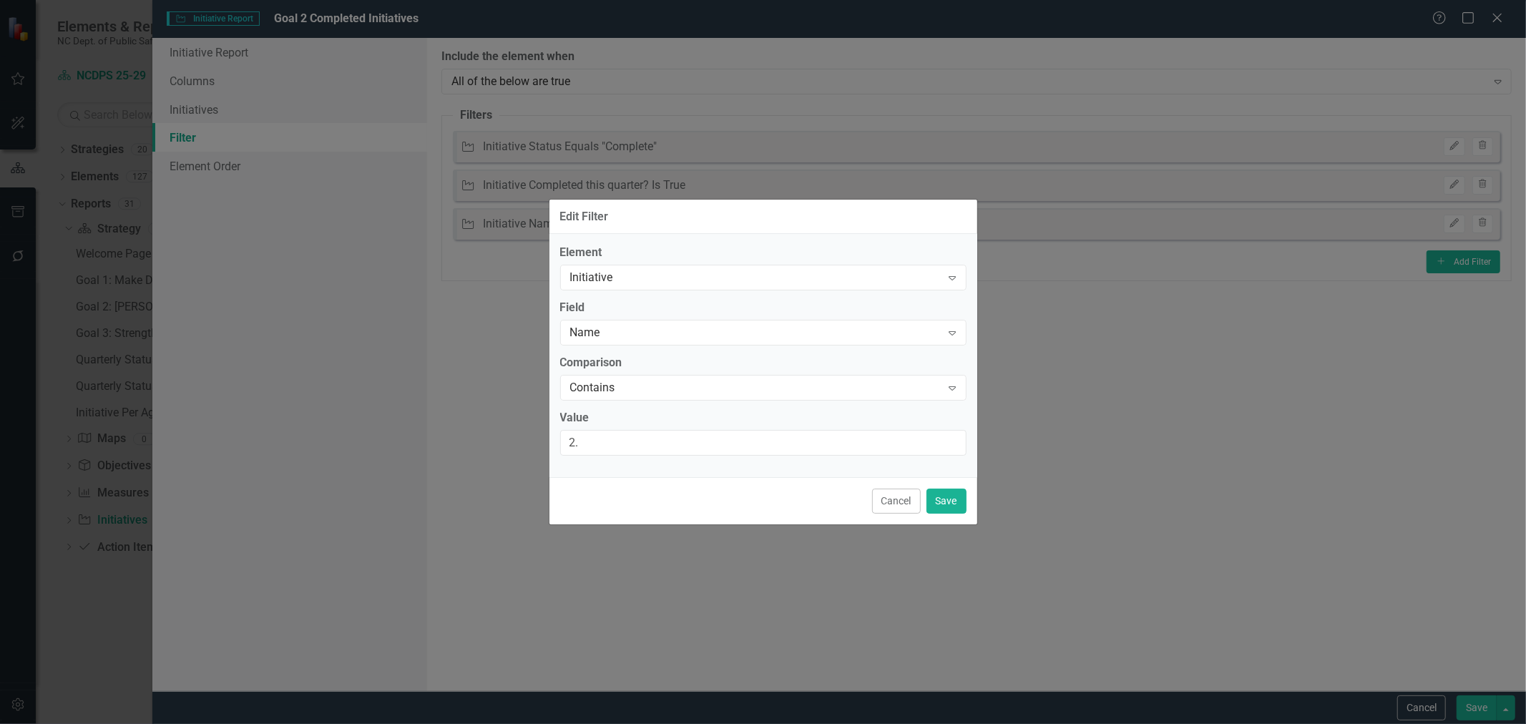
click at [630, 306] on label "Field" at bounding box center [763, 308] width 406 height 16
click at [614, 387] on div "Contains" at bounding box center [755, 387] width 371 height 16
type input "t"
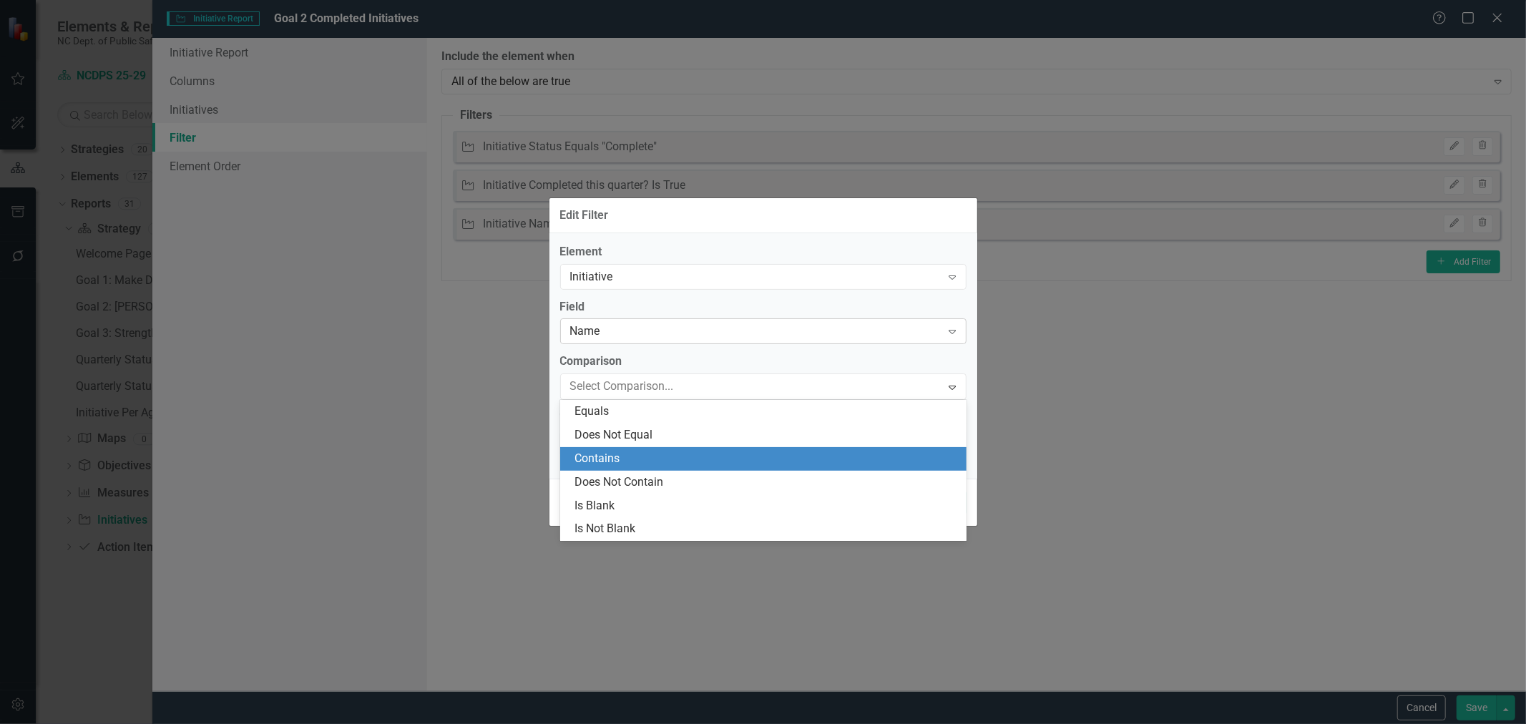
click at [618, 333] on div "Name" at bounding box center [755, 331] width 371 height 16
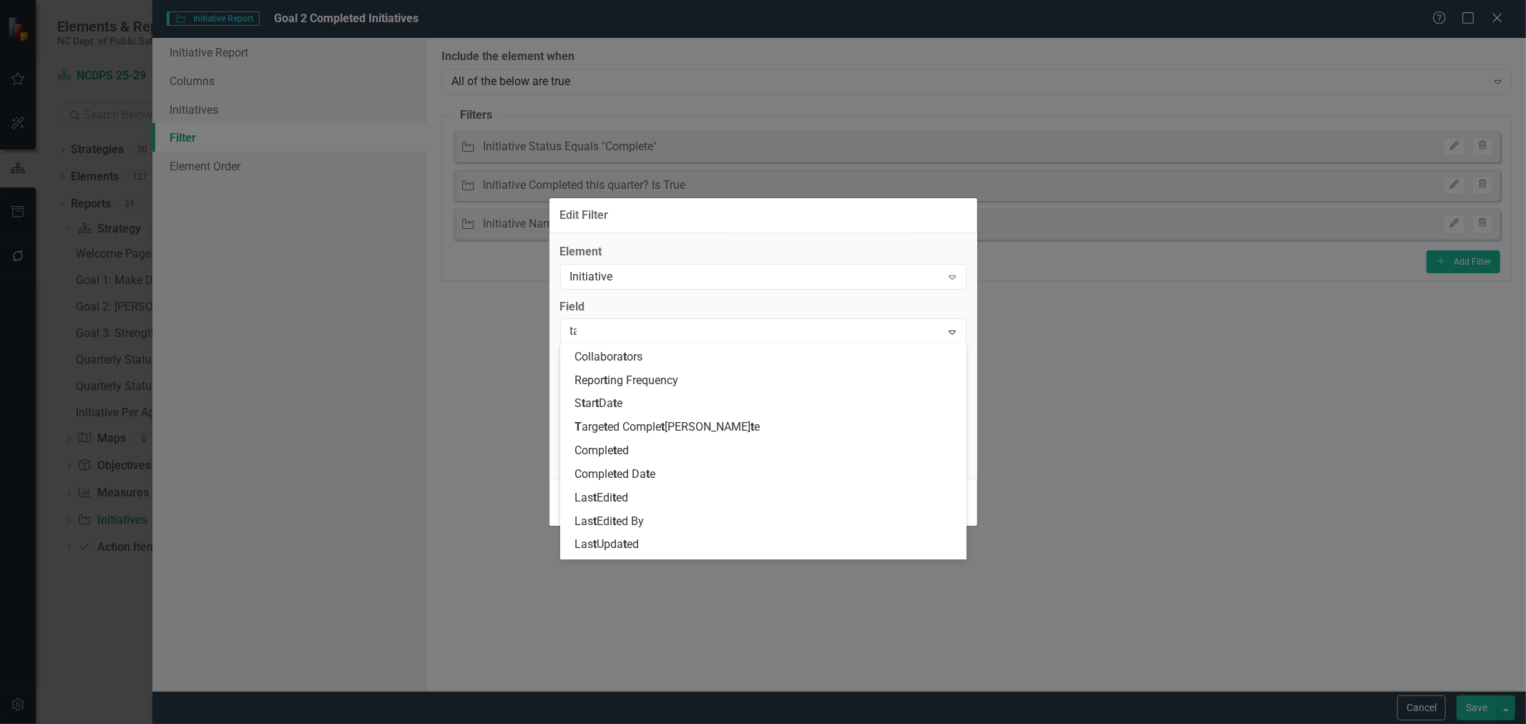
type input "tag"
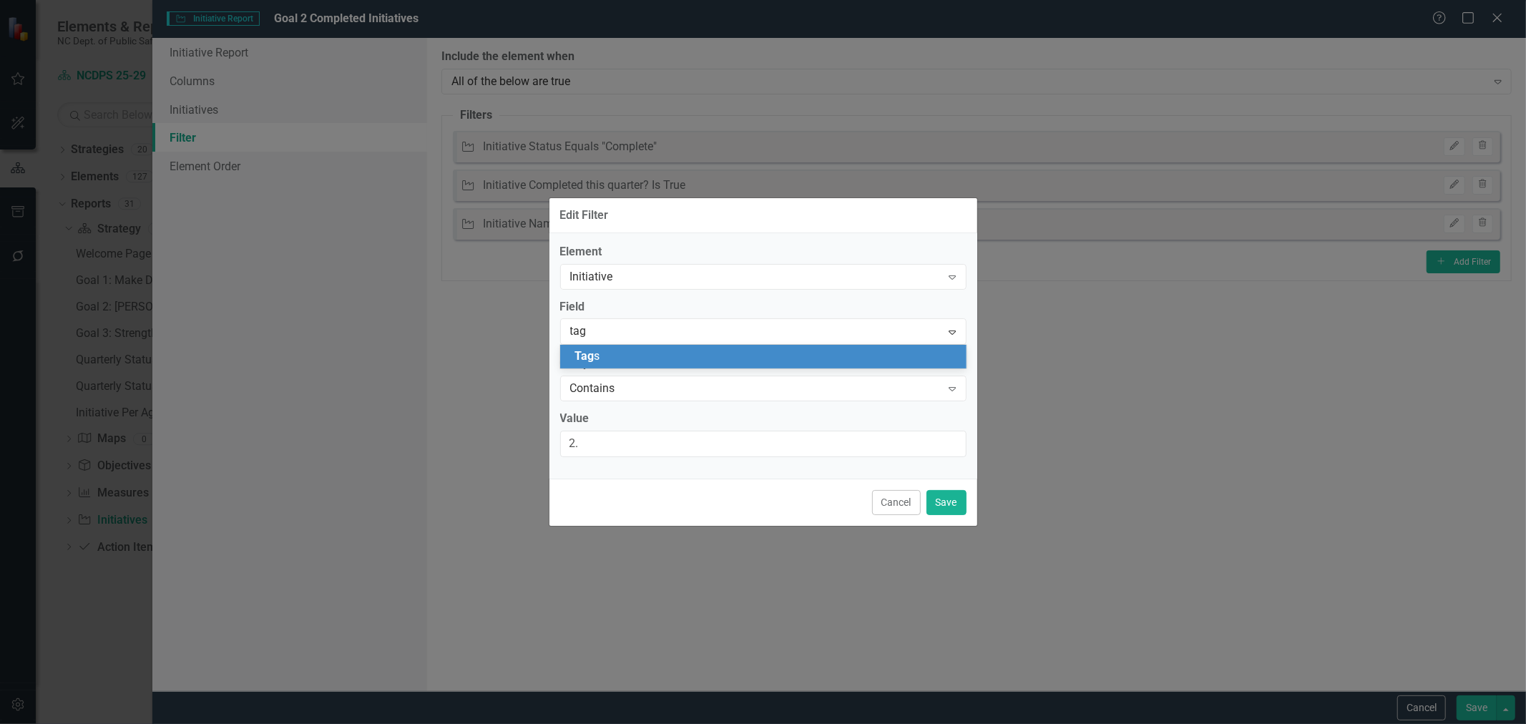
click at [617, 361] on div "Tag s" at bounding box center [765, 356] width 383 height 16
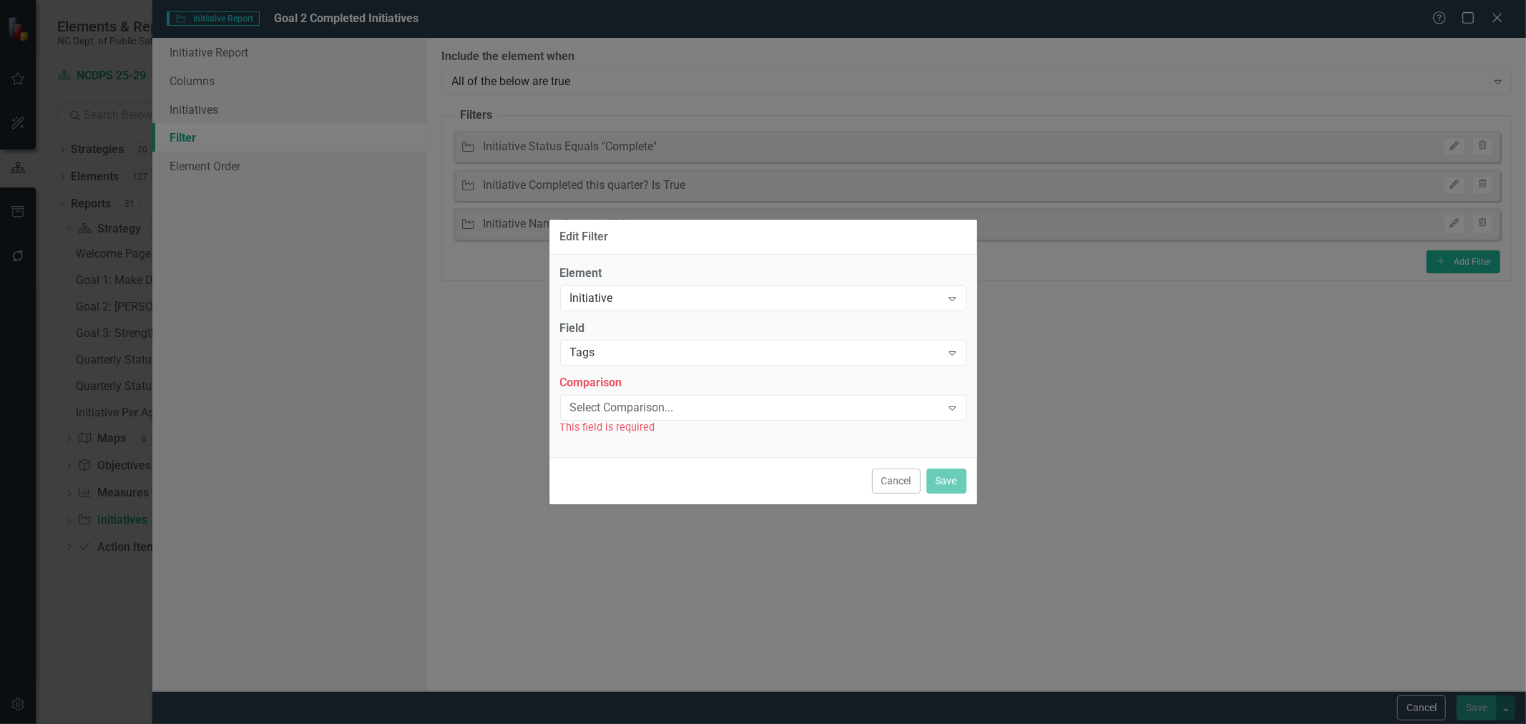
click at [617, 366] on div "Tags Expand" at bounding box center [763, 353] width 406 height 26
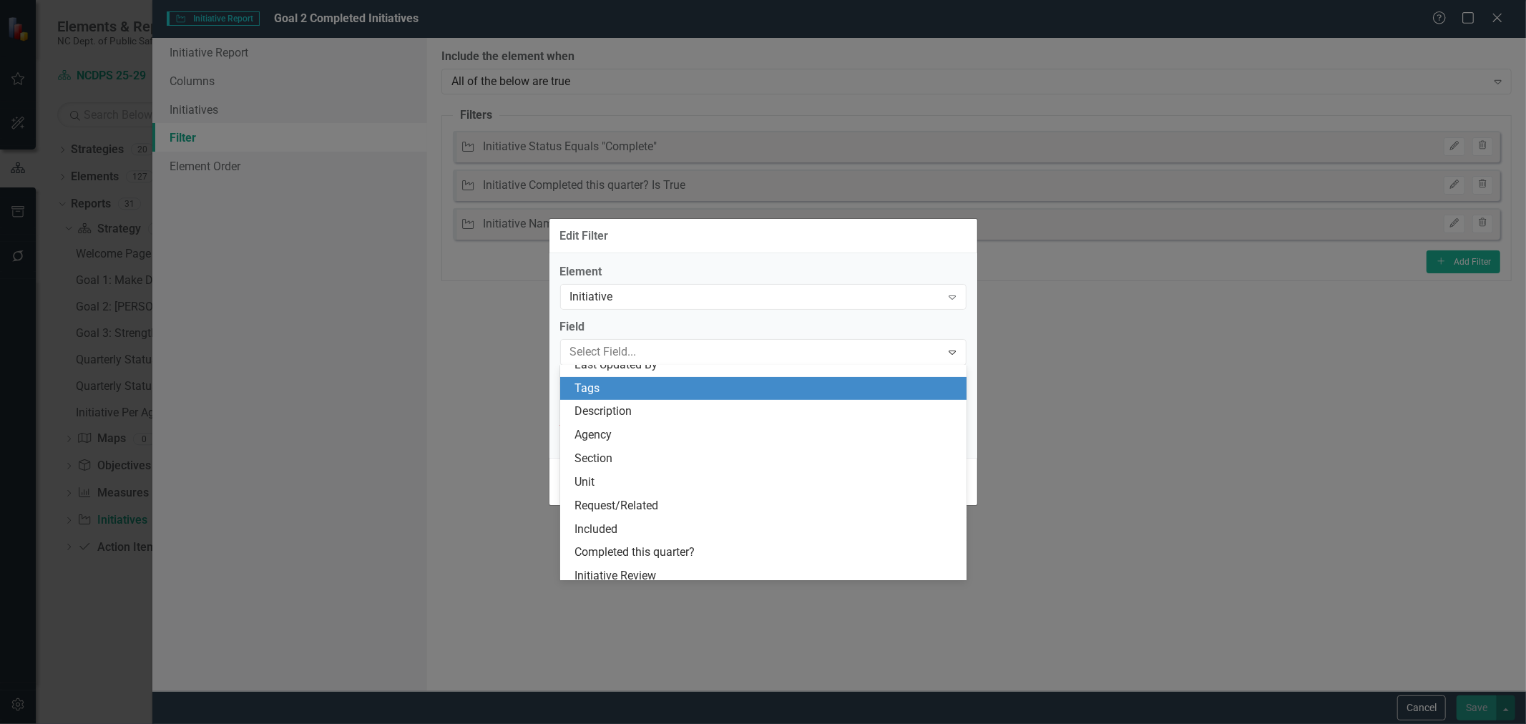
scroll to position [376, 0]
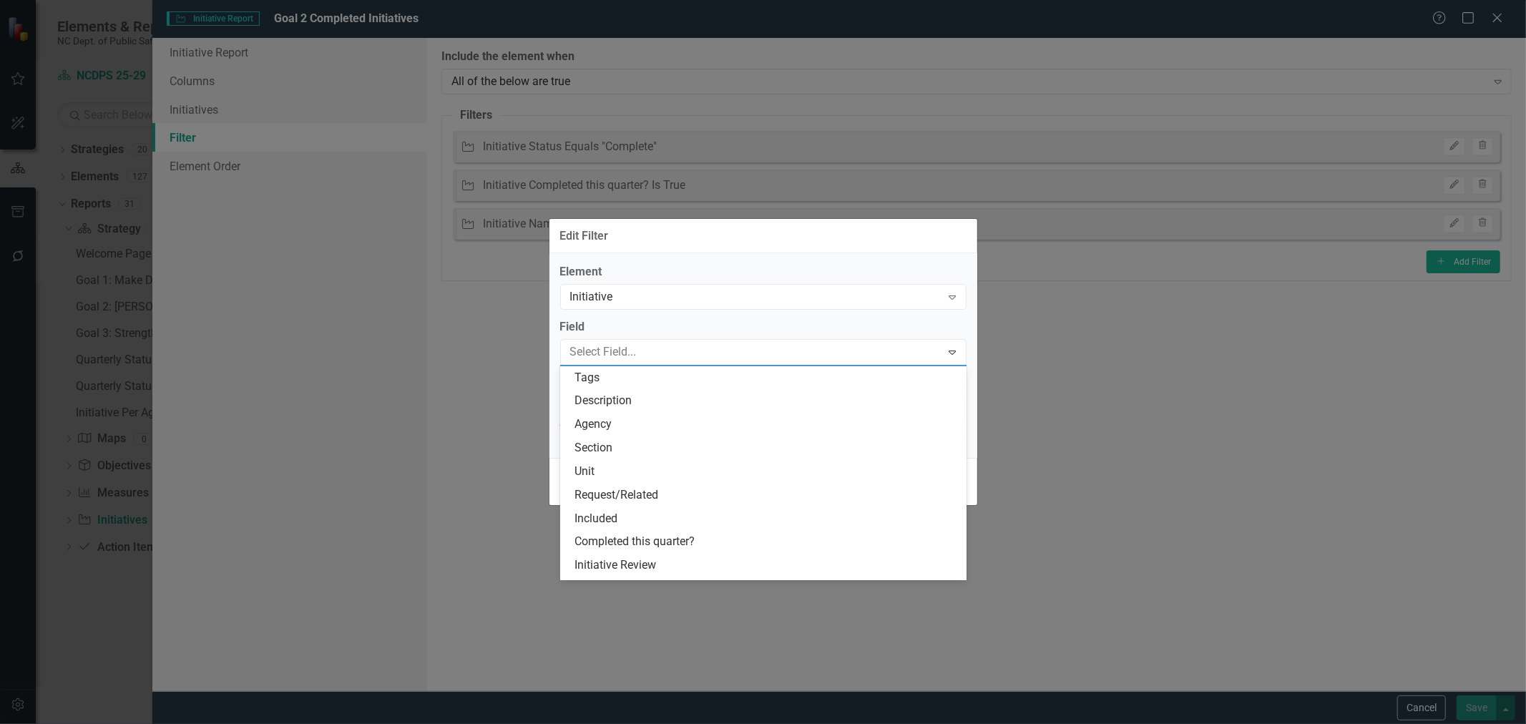
click at [635, 334] on label "Field" at bounding box center [763, 327] width 406 height 16
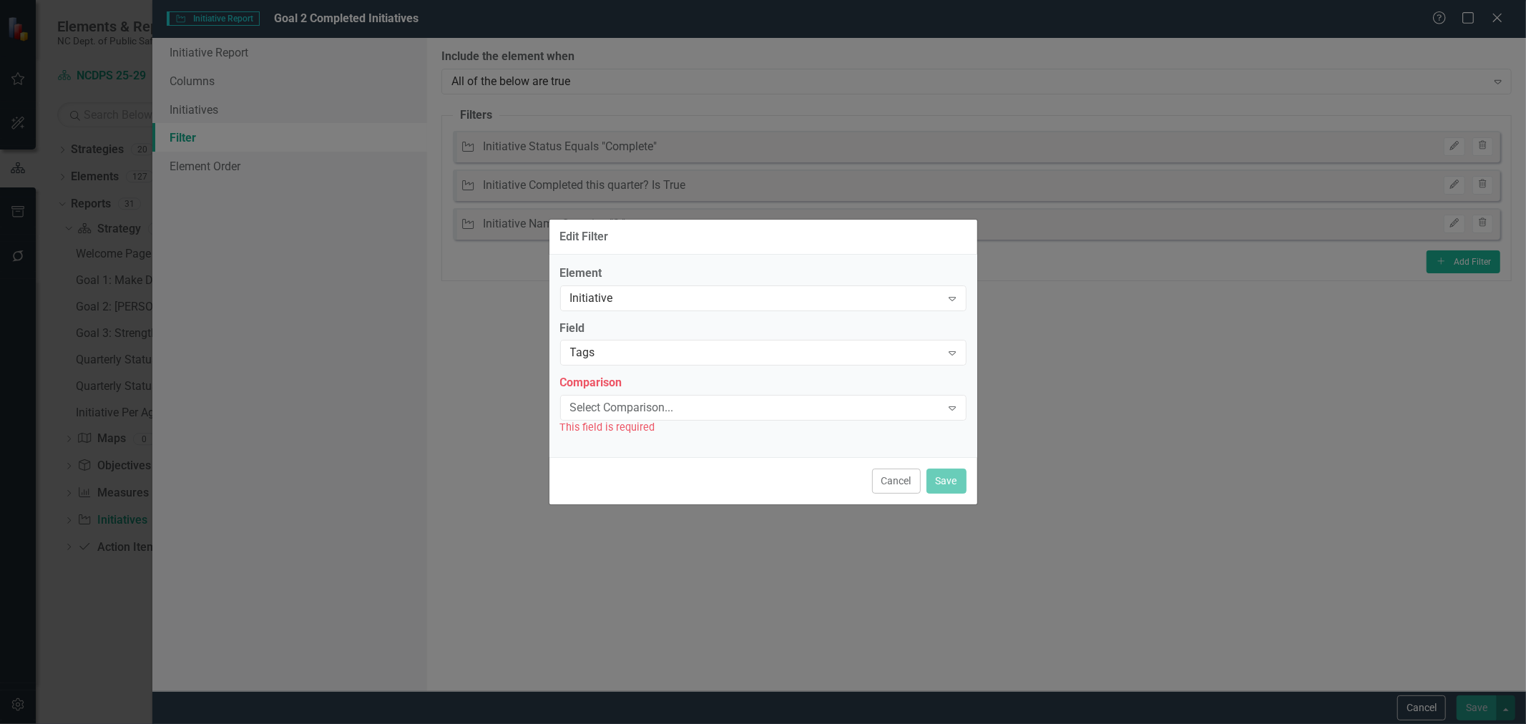
click at [632, 424] on div "This field is required" at bounding box center [763, 427] width 406 height 16
click at [642, 406] on div "Select Comparison..." at bounding box center [755, 408] width 371 height 16
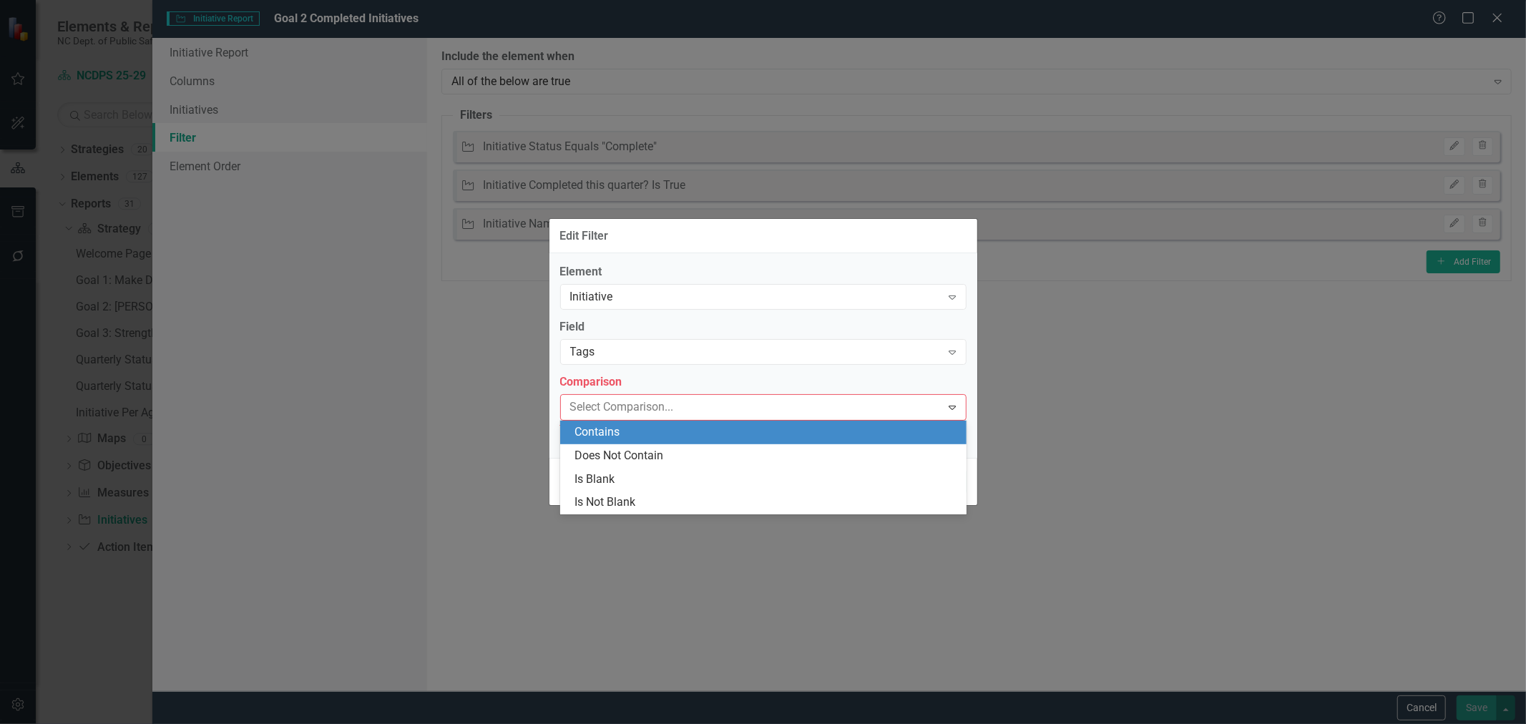
click at [624, 437] on div "Contains" at bounding box center [765, 432] width 383 height 16
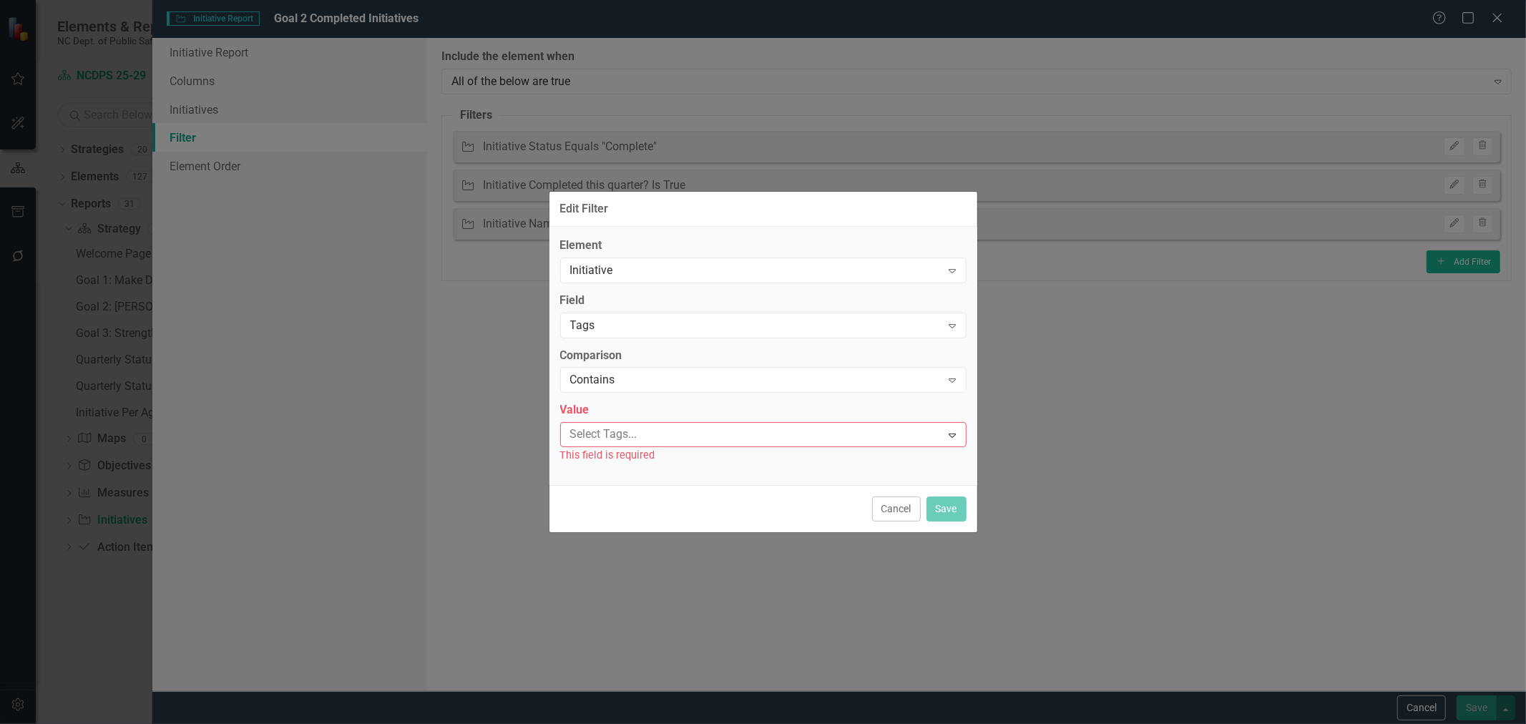
click at [624, 437] on div at bounding box center [752, 434] width 377 height 19
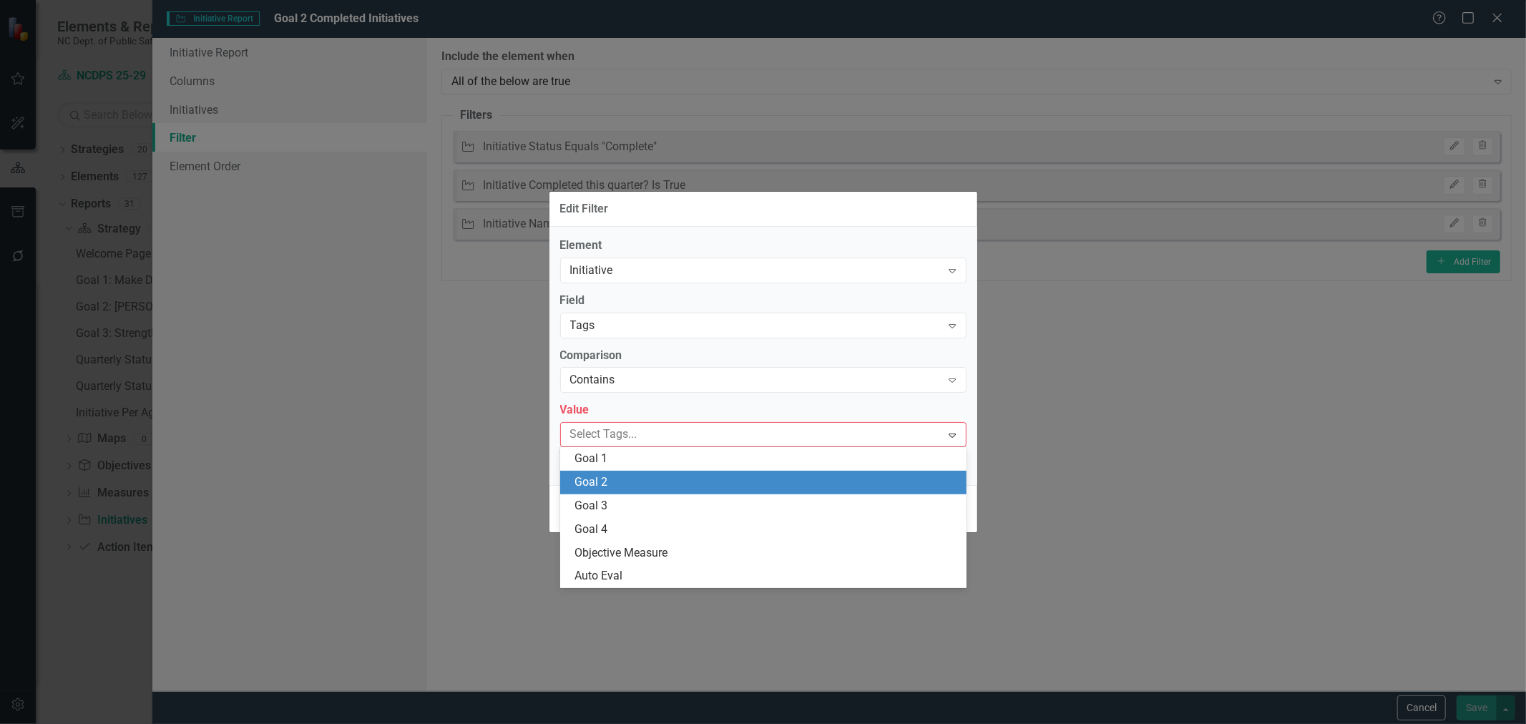
click at [616, 482] on div "Goal 2" at bounding box center [765, 482] width 383 height 16
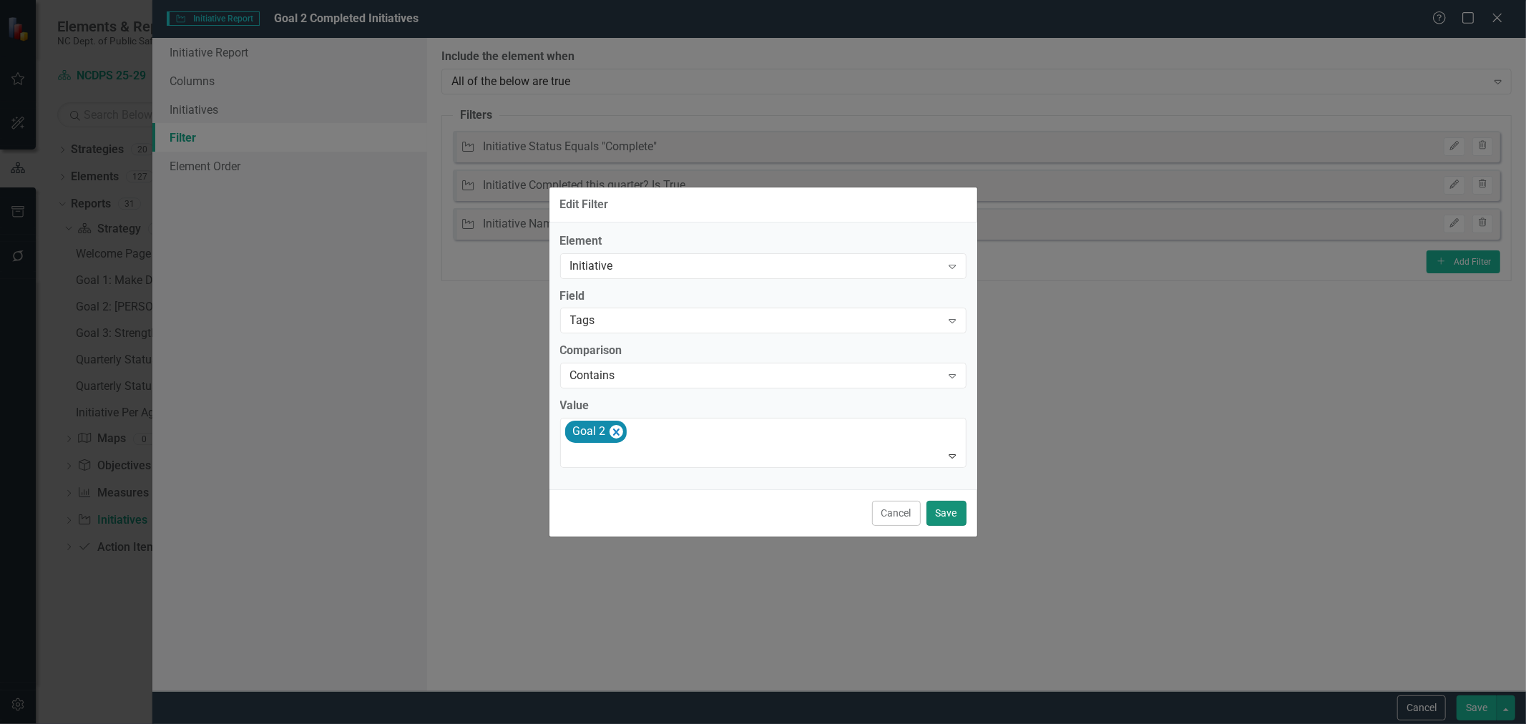
click at [932, 512] on button "Save" at bounding box center [946, 513] width 40 height 25
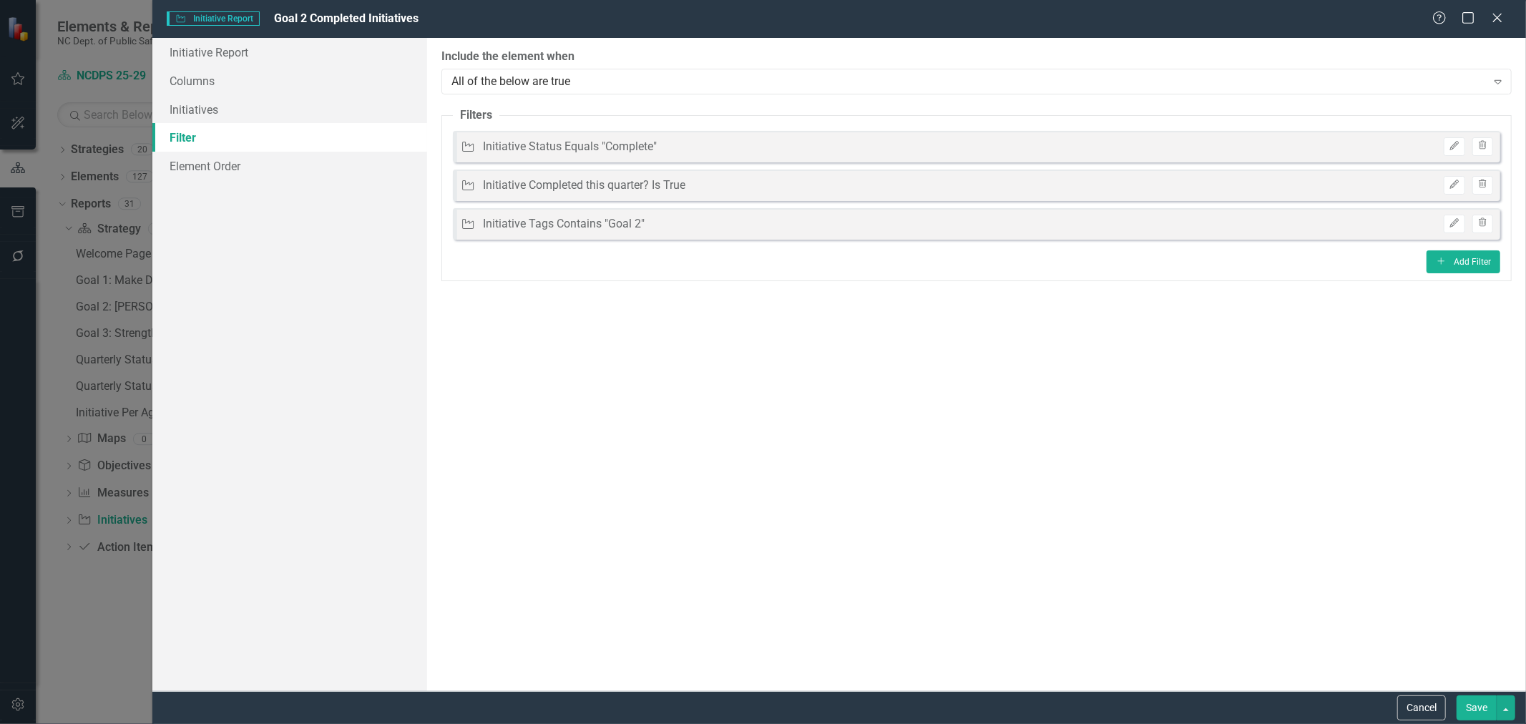
click at [1476, 706] on button "Save" at bounding box center [1477, 707] width 40 height 25
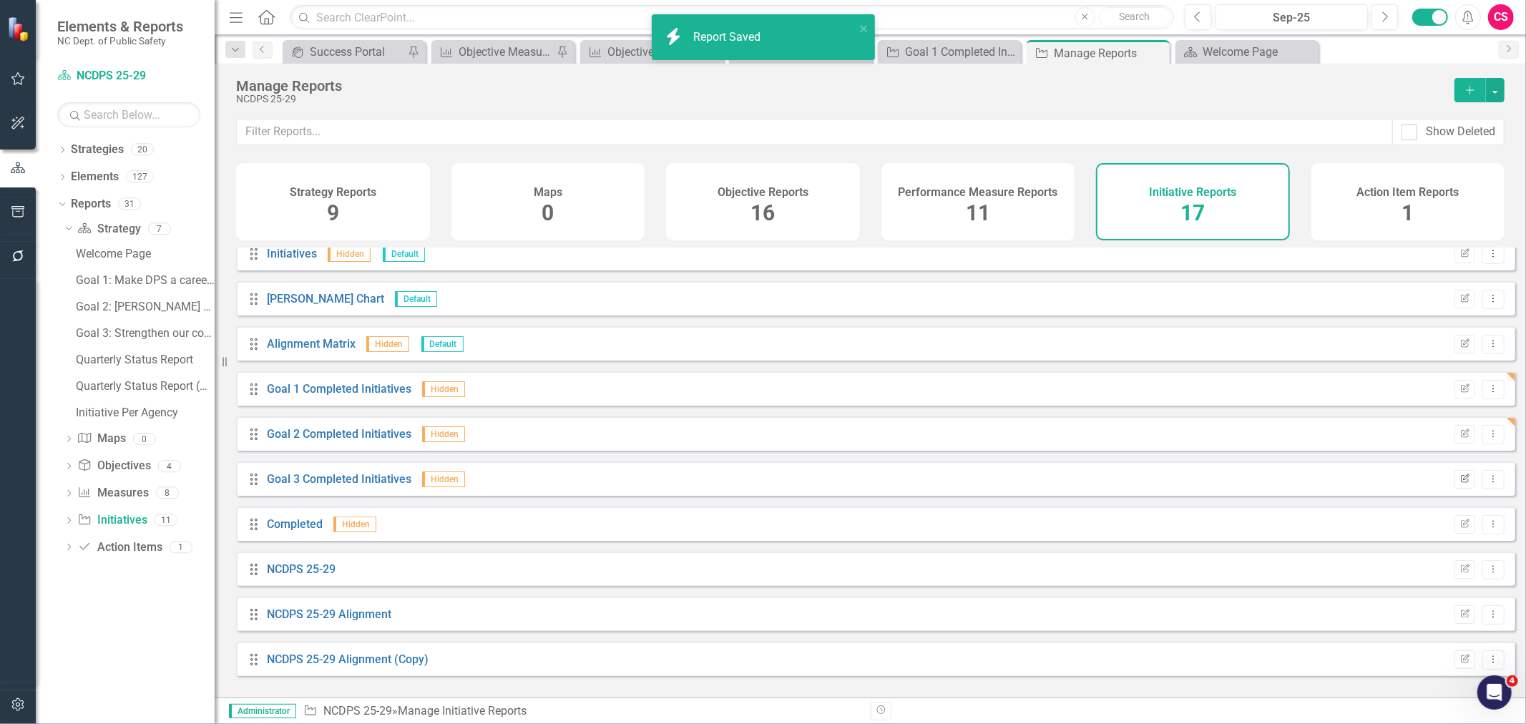
click at [1459, 484] on icon "Edit Report" at bounding box center [1464, 479] width 11 height 9
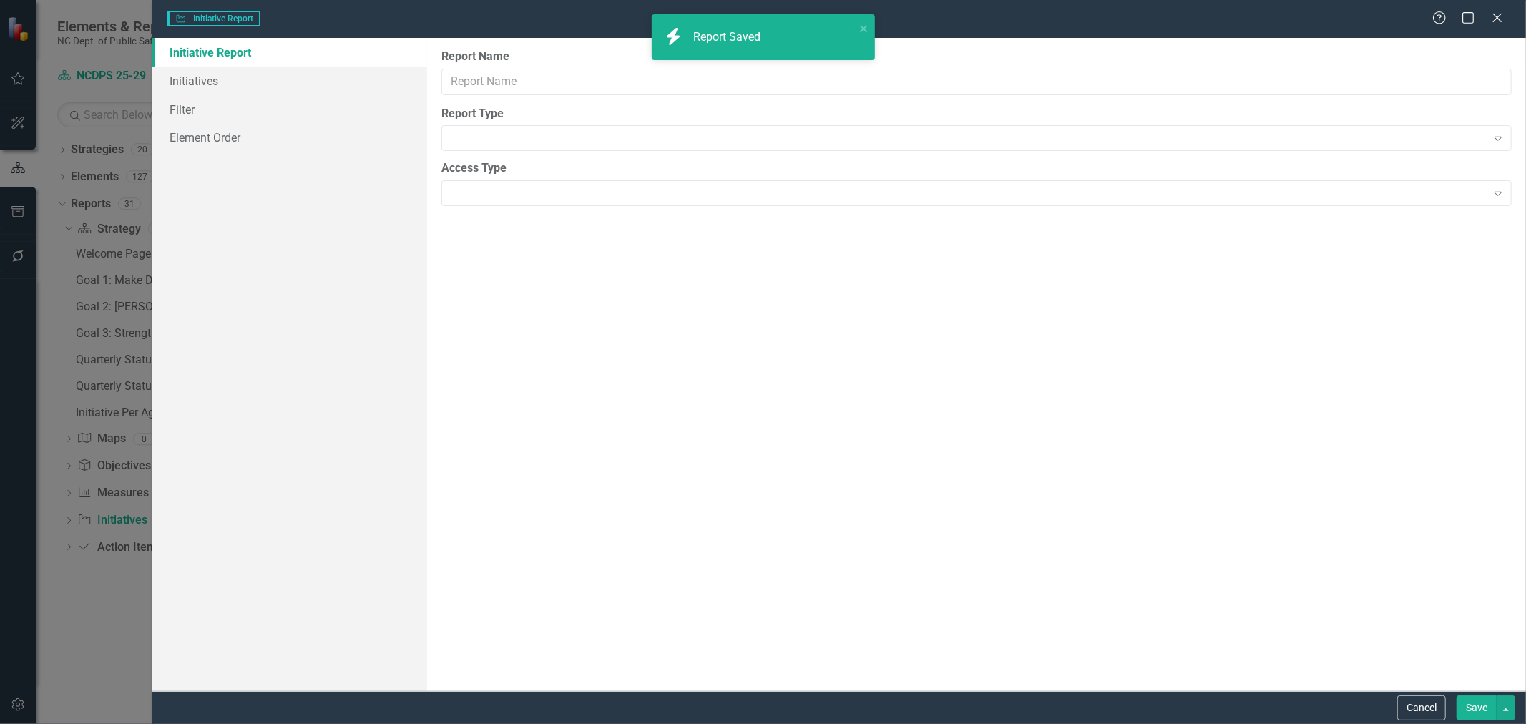
type input "Goal 3 Completed Initiatives"
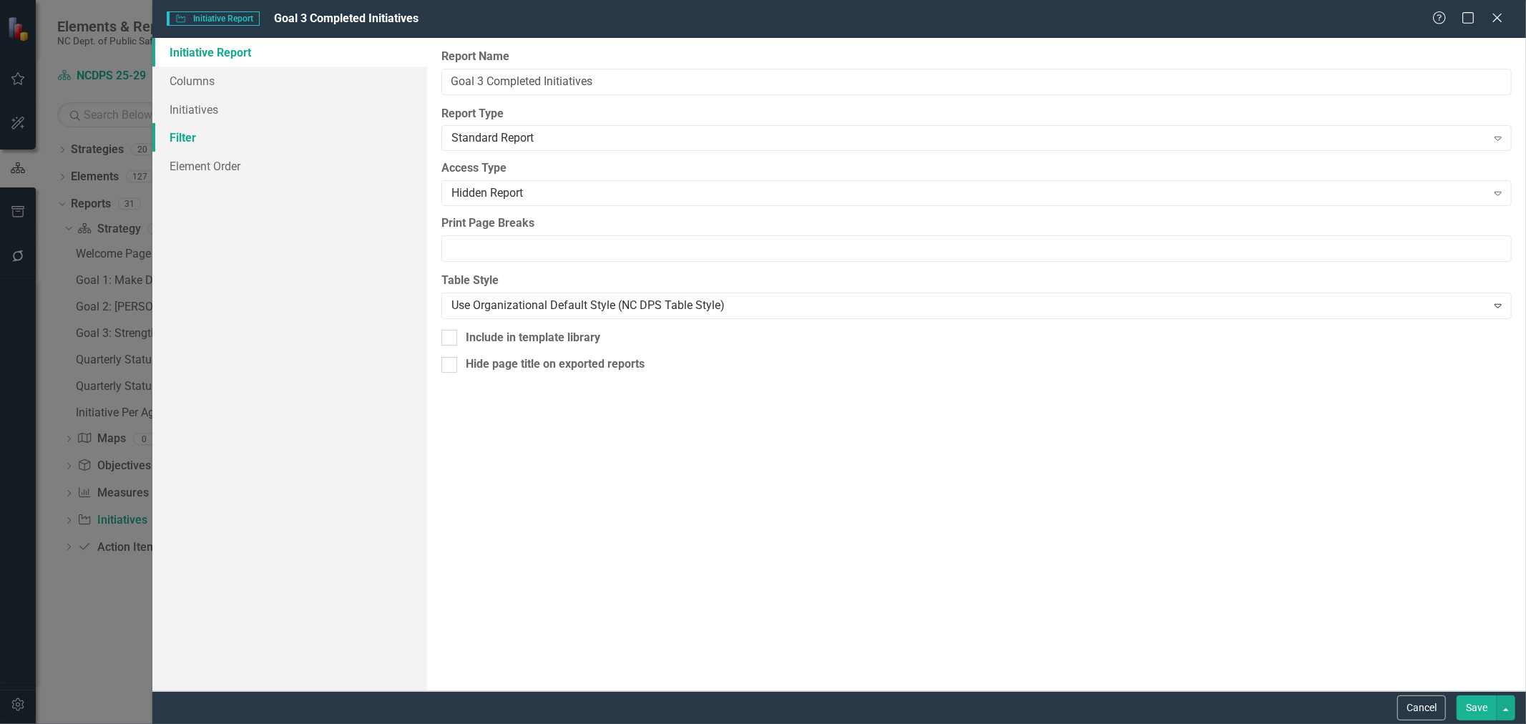
click at [245, 137] on link "Filter" at bounding box center [289, 137] width 275 height 29
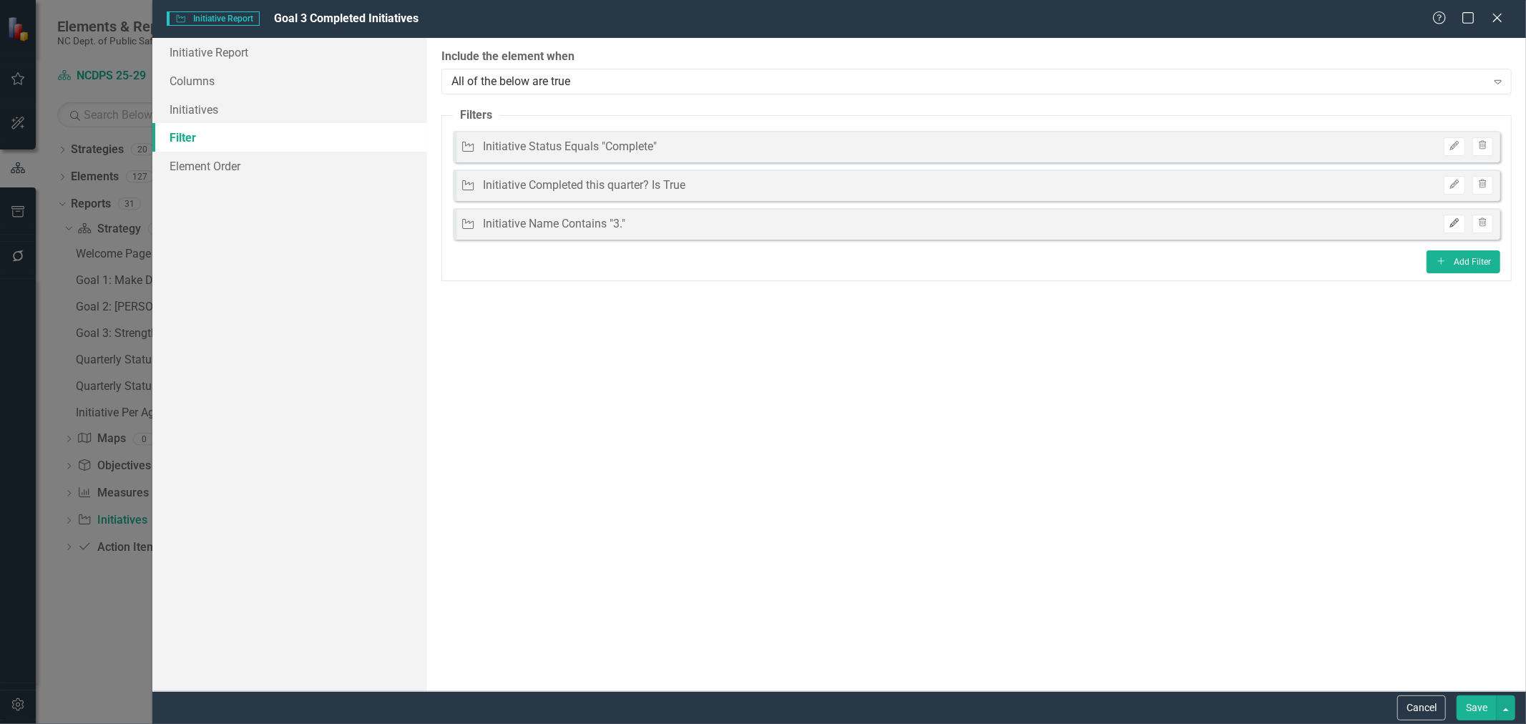
click at [1455, 225] on icon "Edit" at bounding box center [1454, 223] width 11 height 9
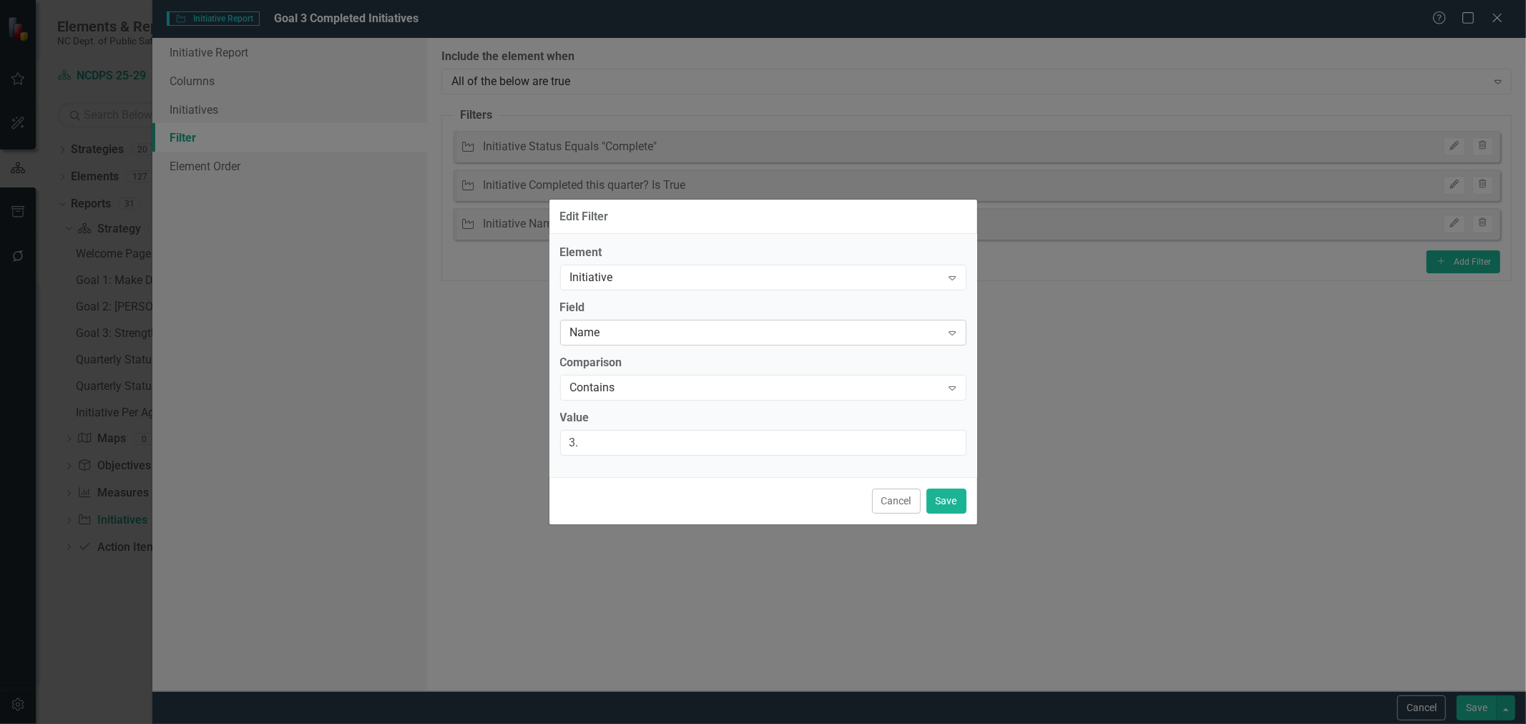
click at [660, 341] on div "Name Expand" at bounding box center [763, 333] width 406 height 26
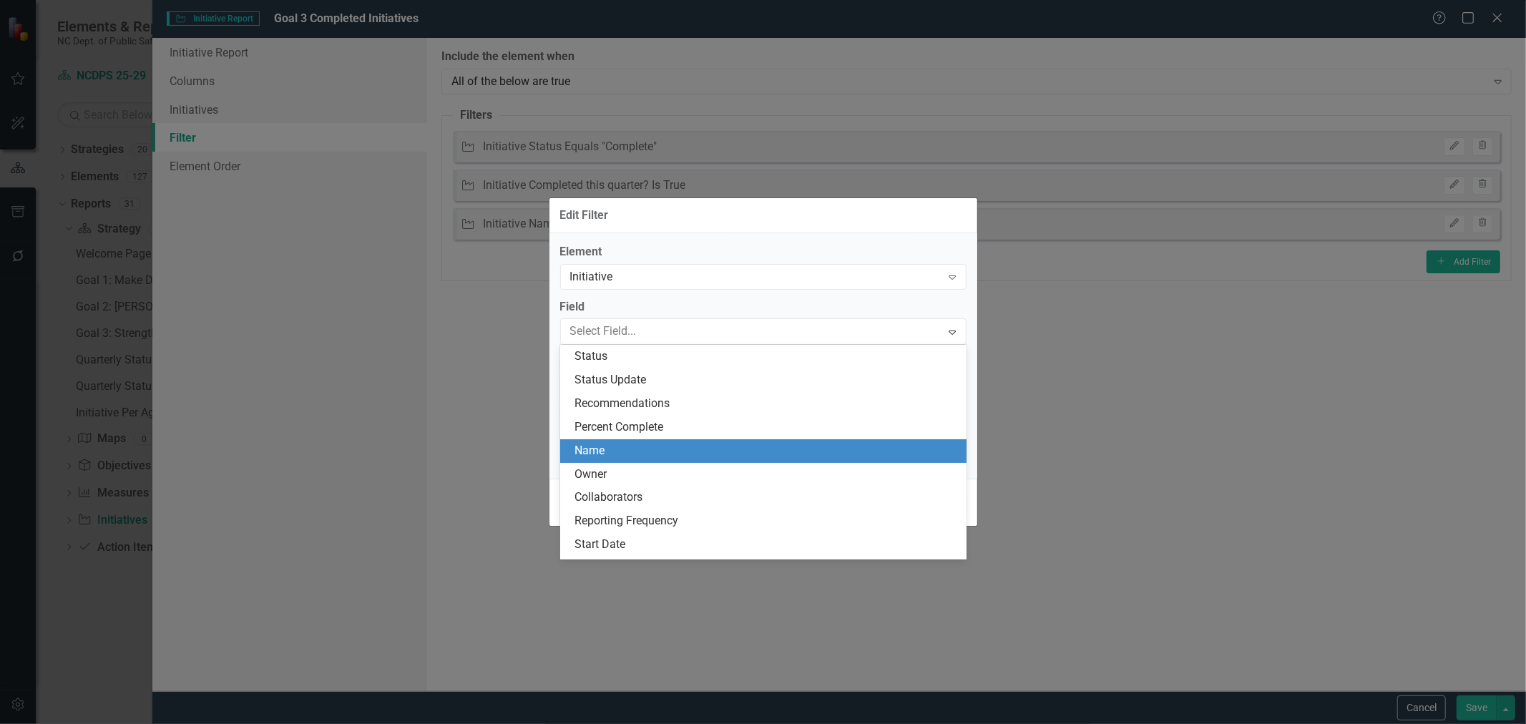
scroll to position [94, 0]
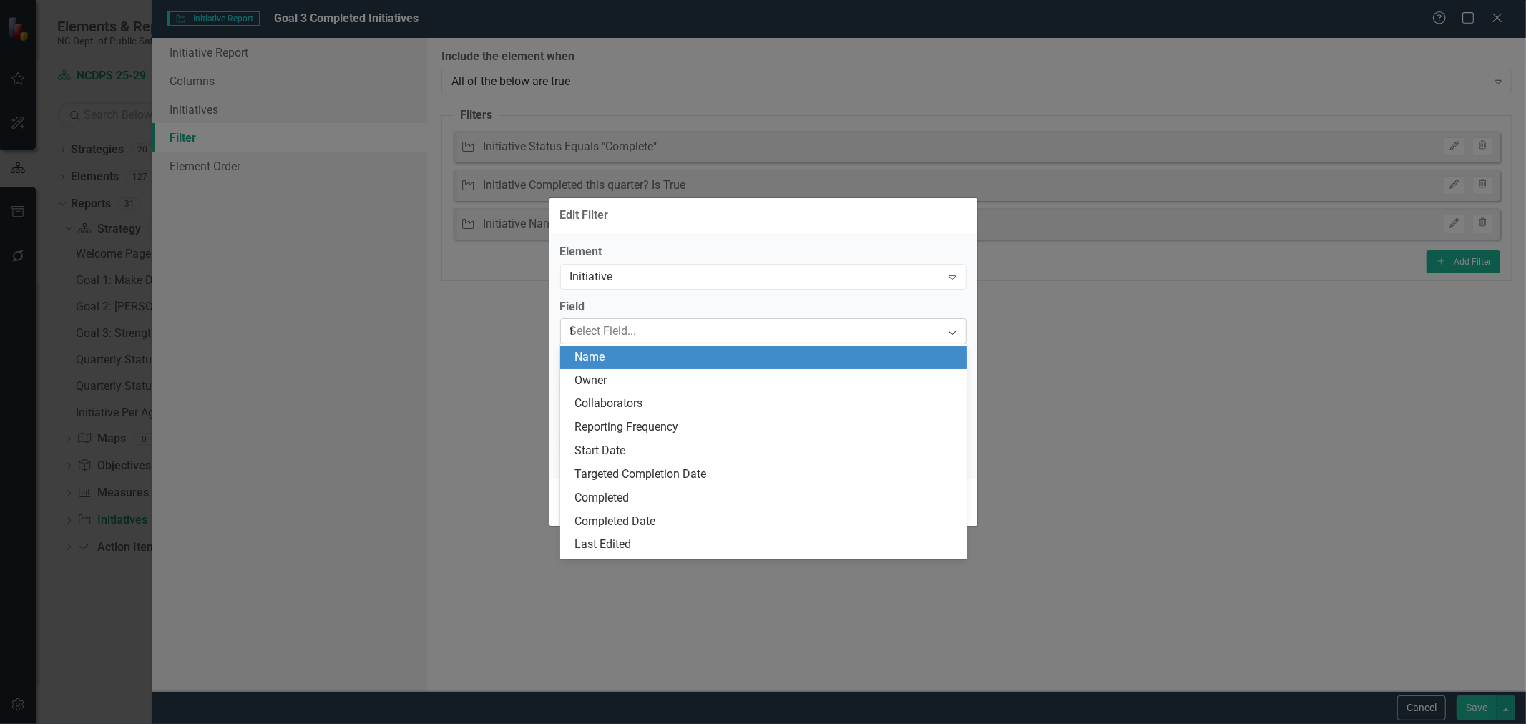
type input "tag"
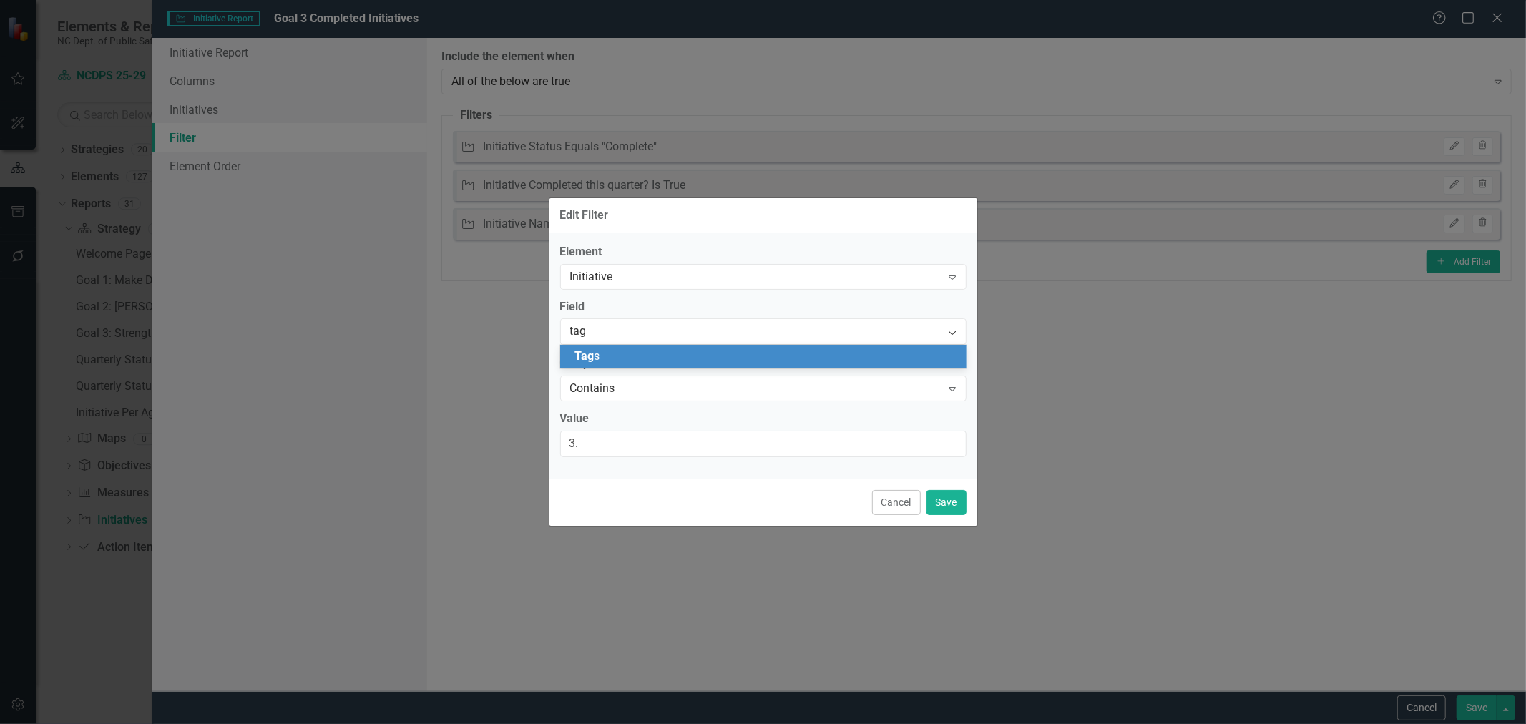
drag, startPoint x: 648, startPoint y: 351, endPoint x: 642, endPoint y: 381, distance: 29.9
click at [648, 353] on div "Tag s" at bounding box center [765, 356] width 383 height 16
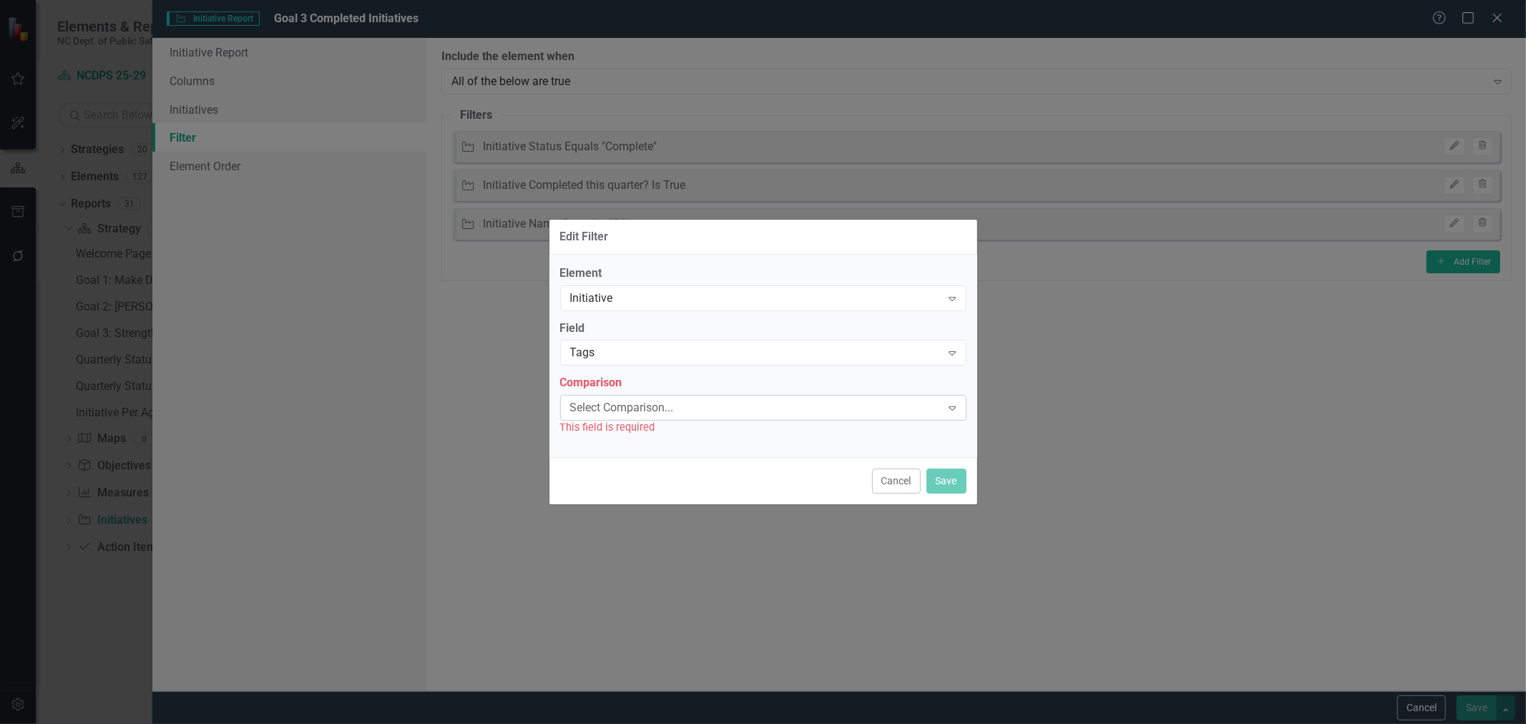
click at [635, 411] on div "Select Comparison..." at bounding box center [755, 408] width 371 height 16
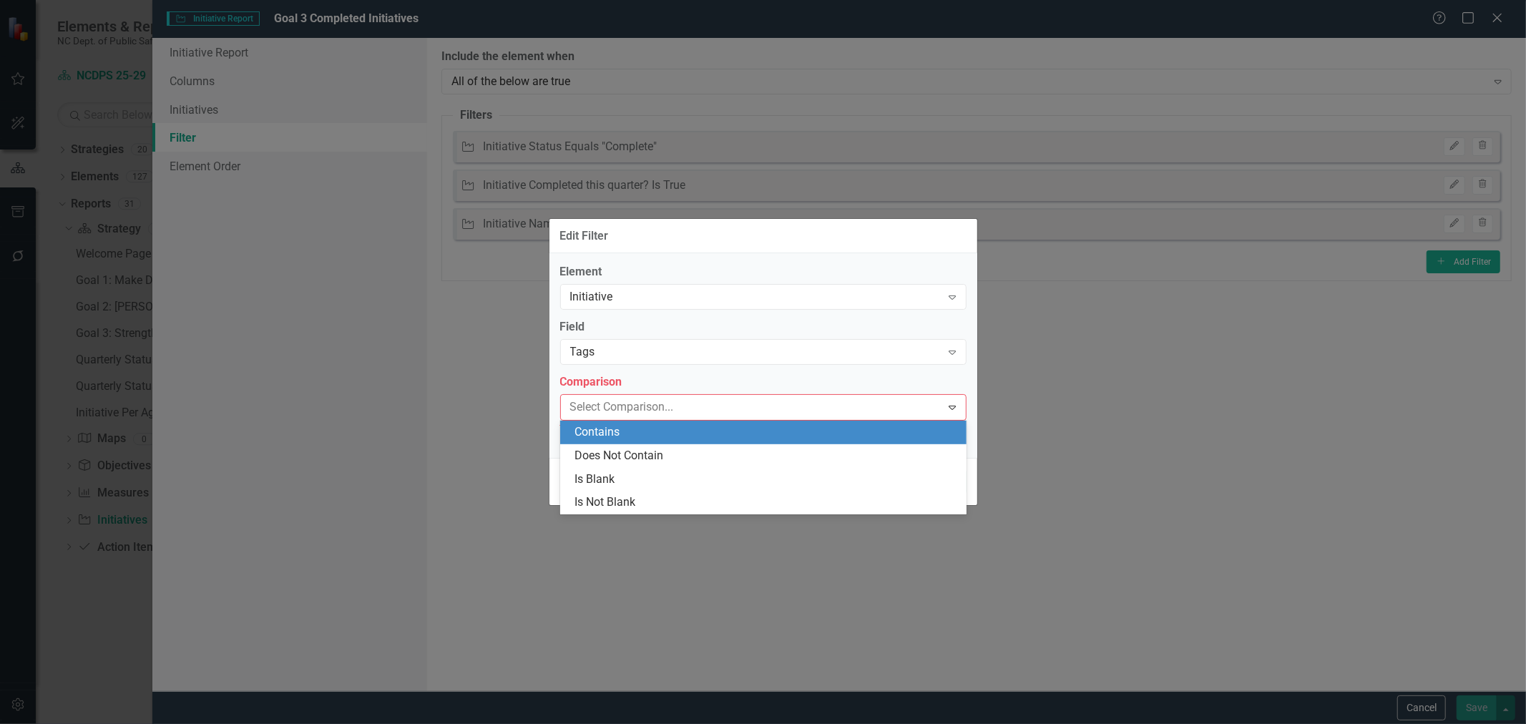
click at [625, 431] on div "Contains" at bounding box center [765, 432] width 383 height 16
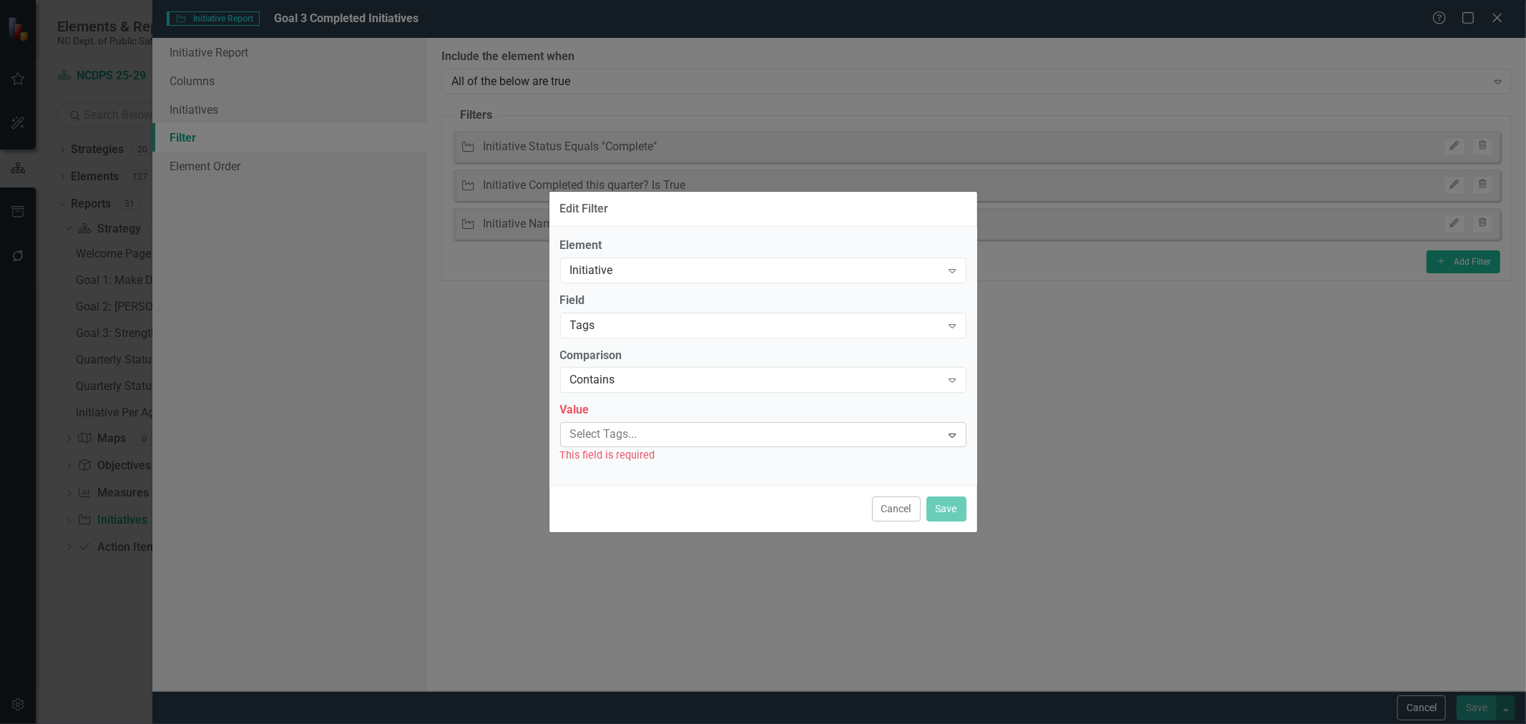
drag, startPoint x: 625, startPoint y: 431, endPoint x: 624, endPoint y: 444, distance: 13.0
click at [624, 444] on div at bounding box center [752, 434] width 377 height 19
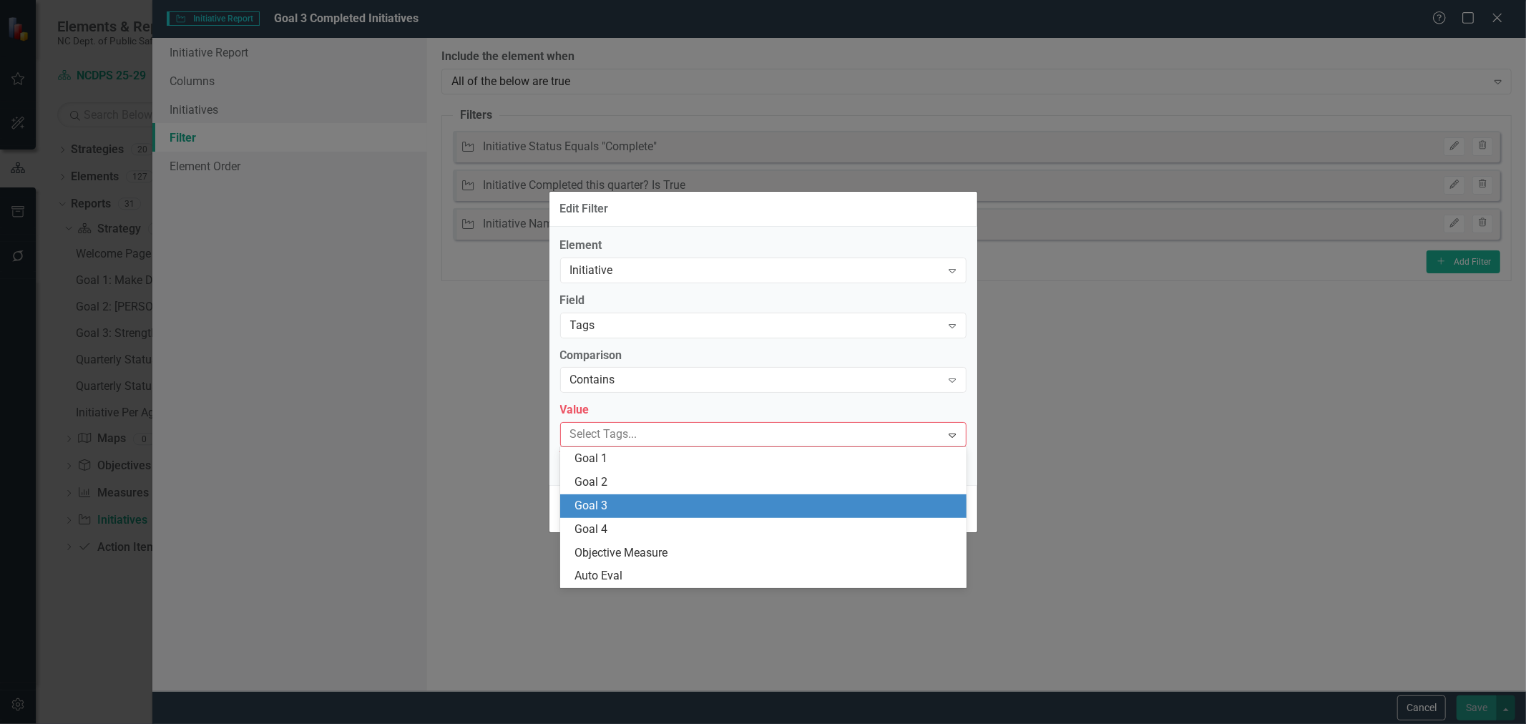
drag, startPoint x: 610, startPoint y: 519, endPoint x: 612, endPoint y: 508, distance: 10.9
click at [612, 508] on div "Goal 1 Goal 2 Goal 3 Goal 4 Objective Measure Auto Eval" at bounding box center [763, 517] width 406 height 141
click at [612, 508] on div "Goal 3" at bounding box center [765, 506] width 383 height 16
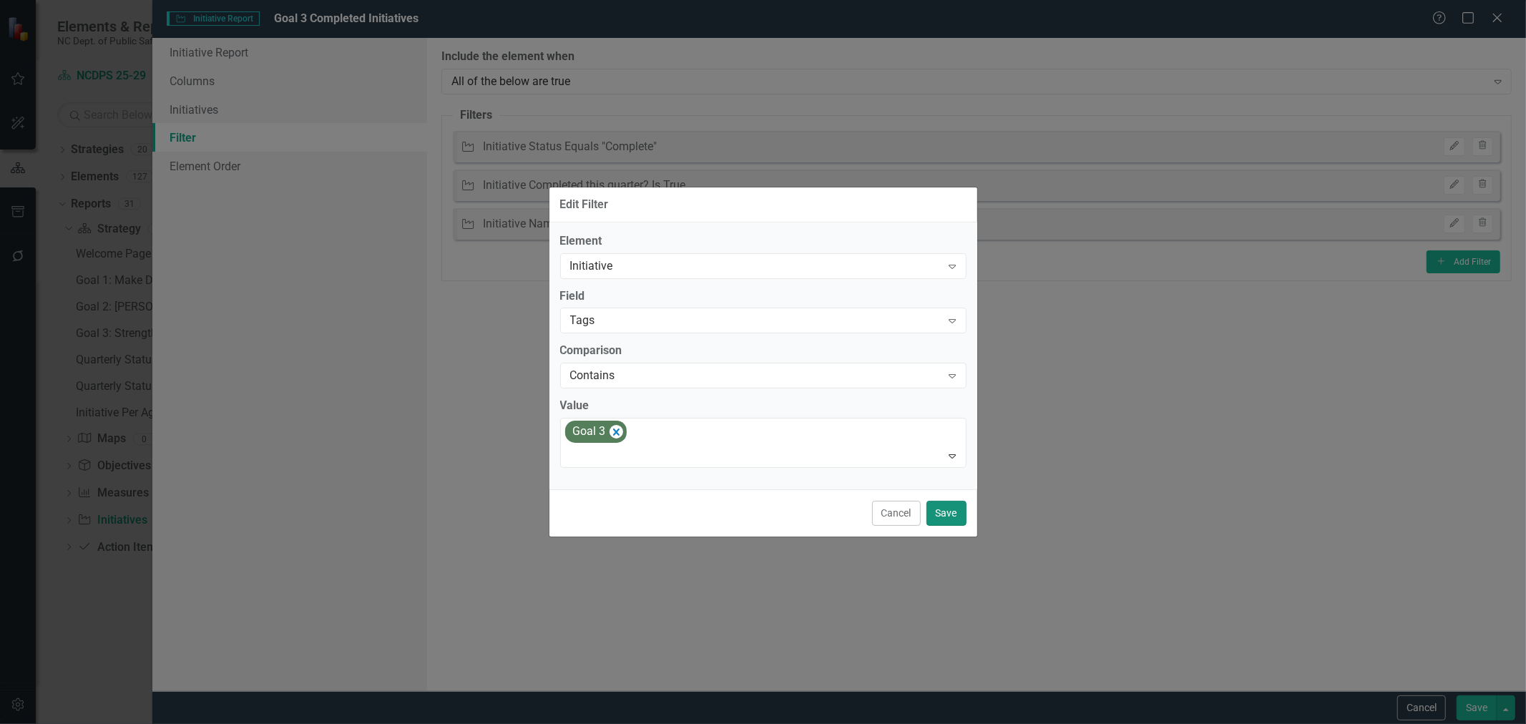
click at [947, 513] on button "Save" at bounding box center [946, 513] width 40 height 25
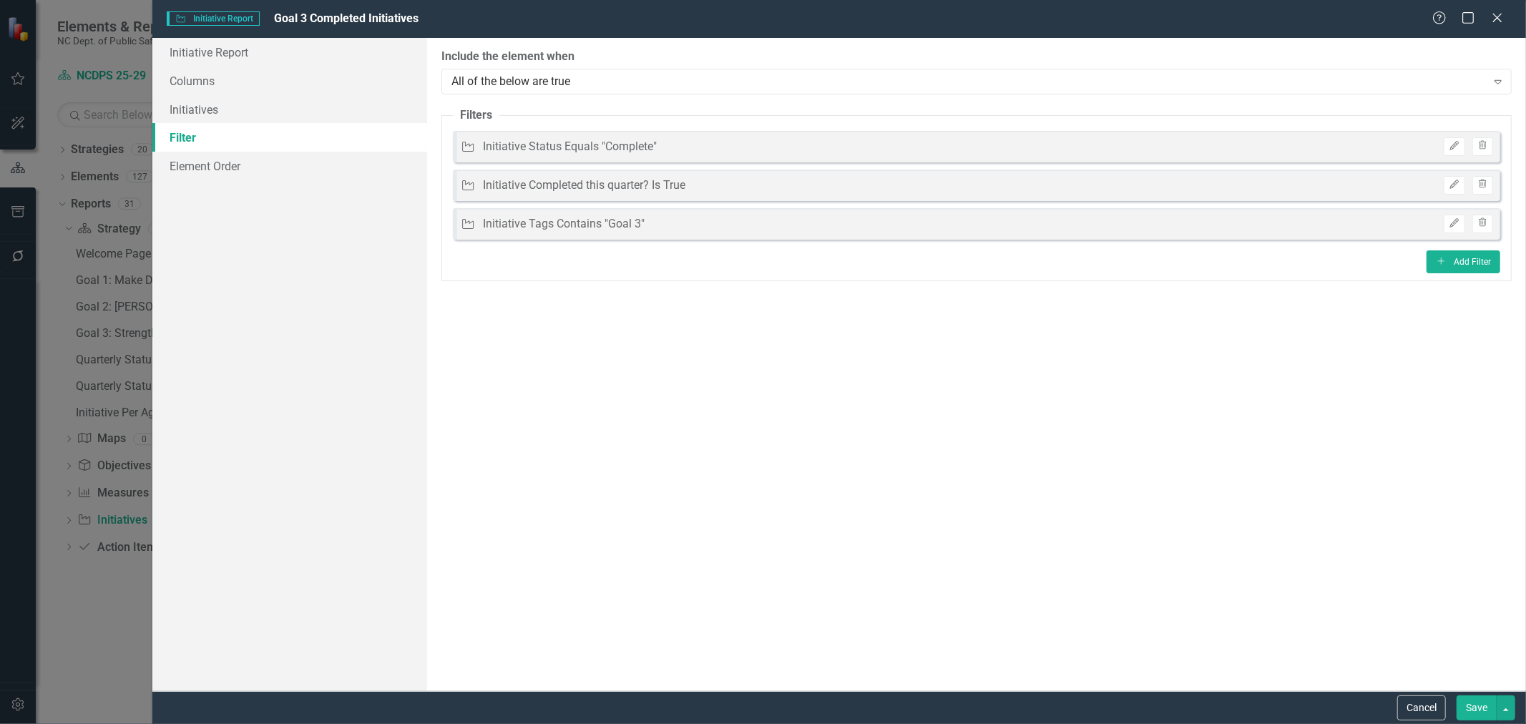
click at [1481, 706] on button "Save" at bounding box center [1477, 707] width 40 height 25
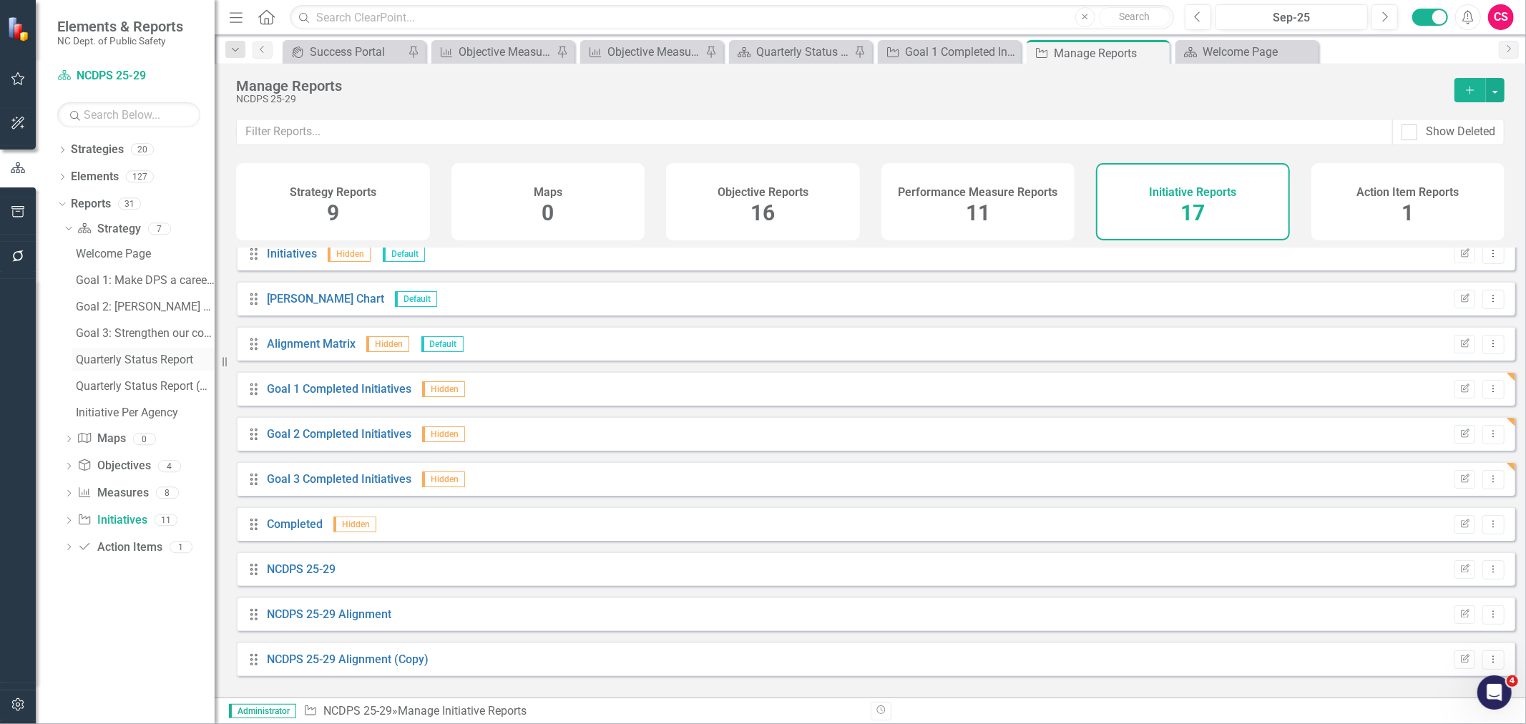
click at [103, 358] on div "Quarterly Status Report" at bounding box center [145, 359] width 139 height 13
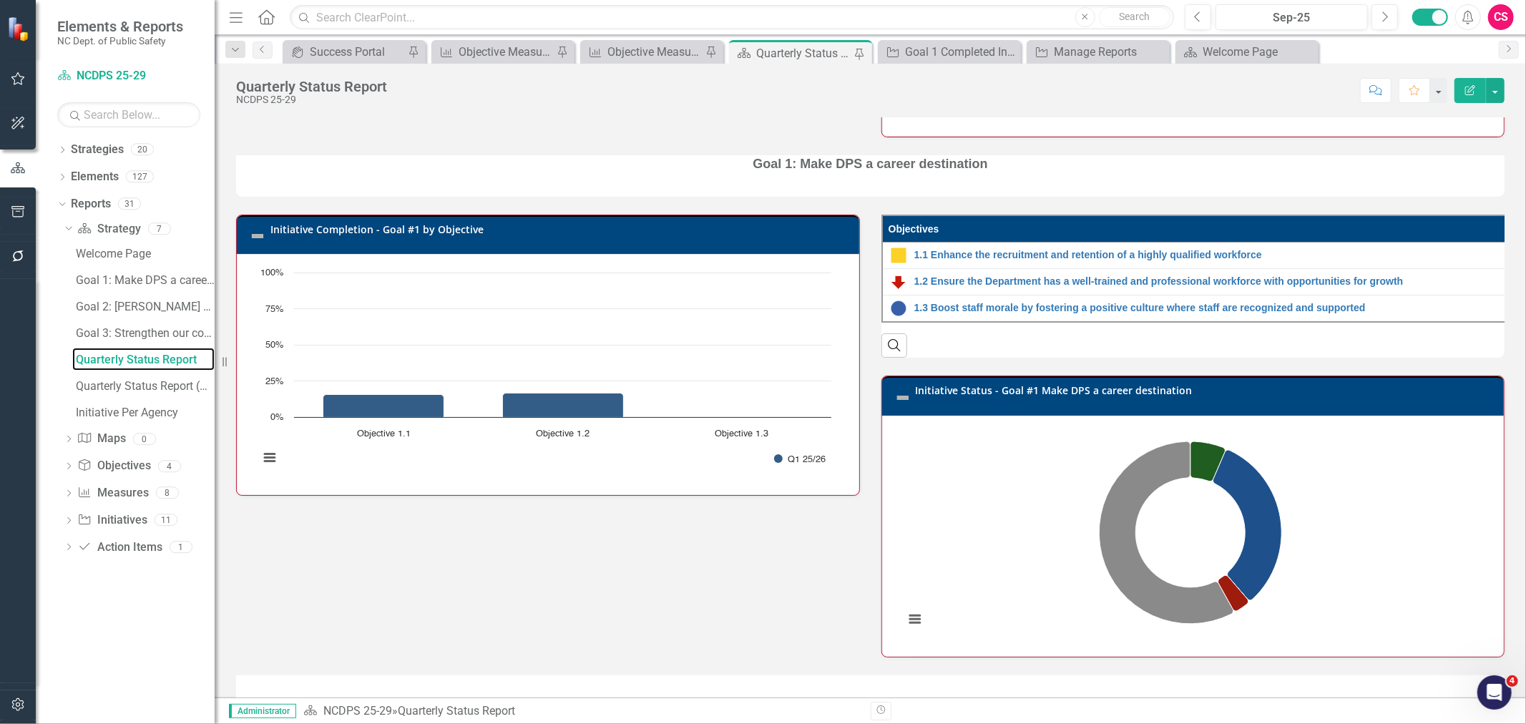
scroll to position [559, 0]
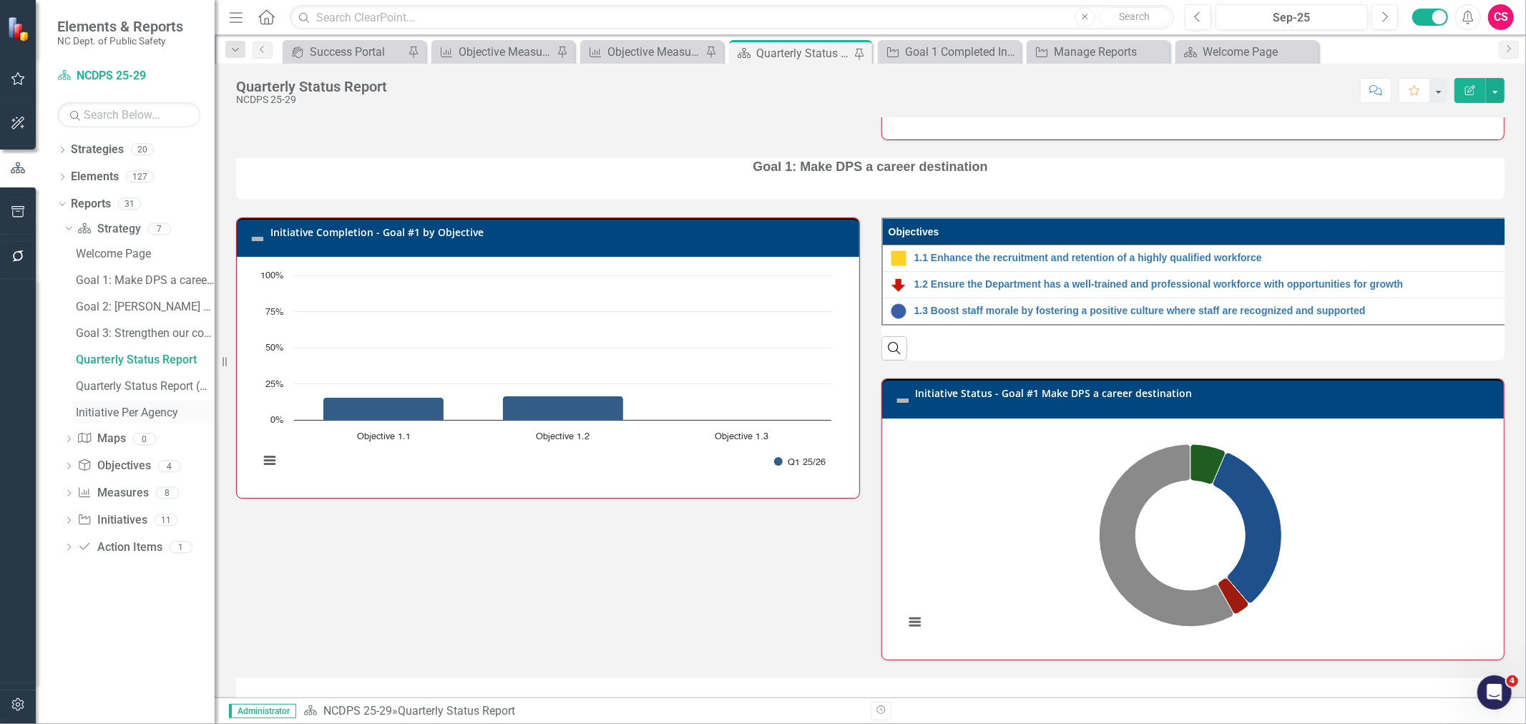
click at [101, 416] on div "Initiative Per Agency" at bounding box center [145, 412] width 139 height 13
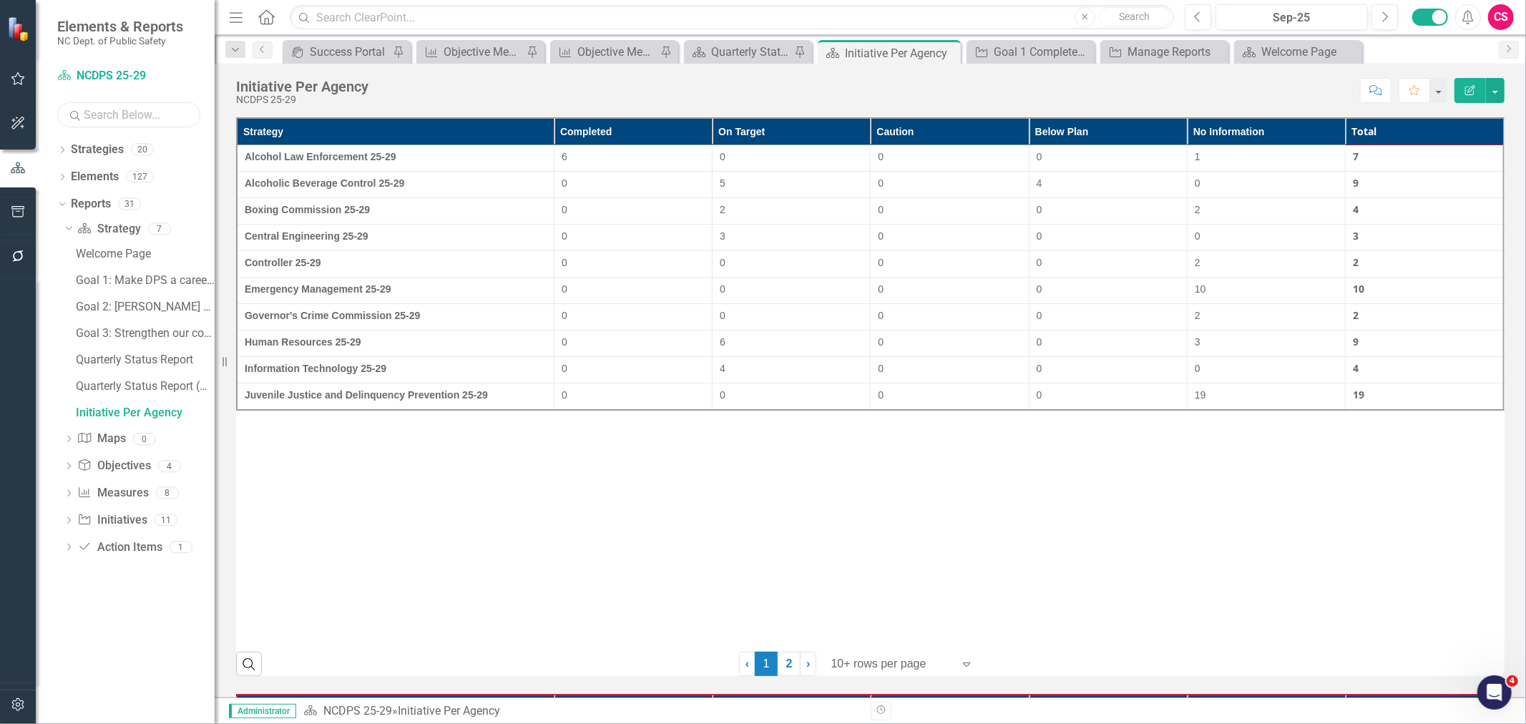
click at [124, 119] on input "text" at bounding box center [128, 114] width 143 height 25
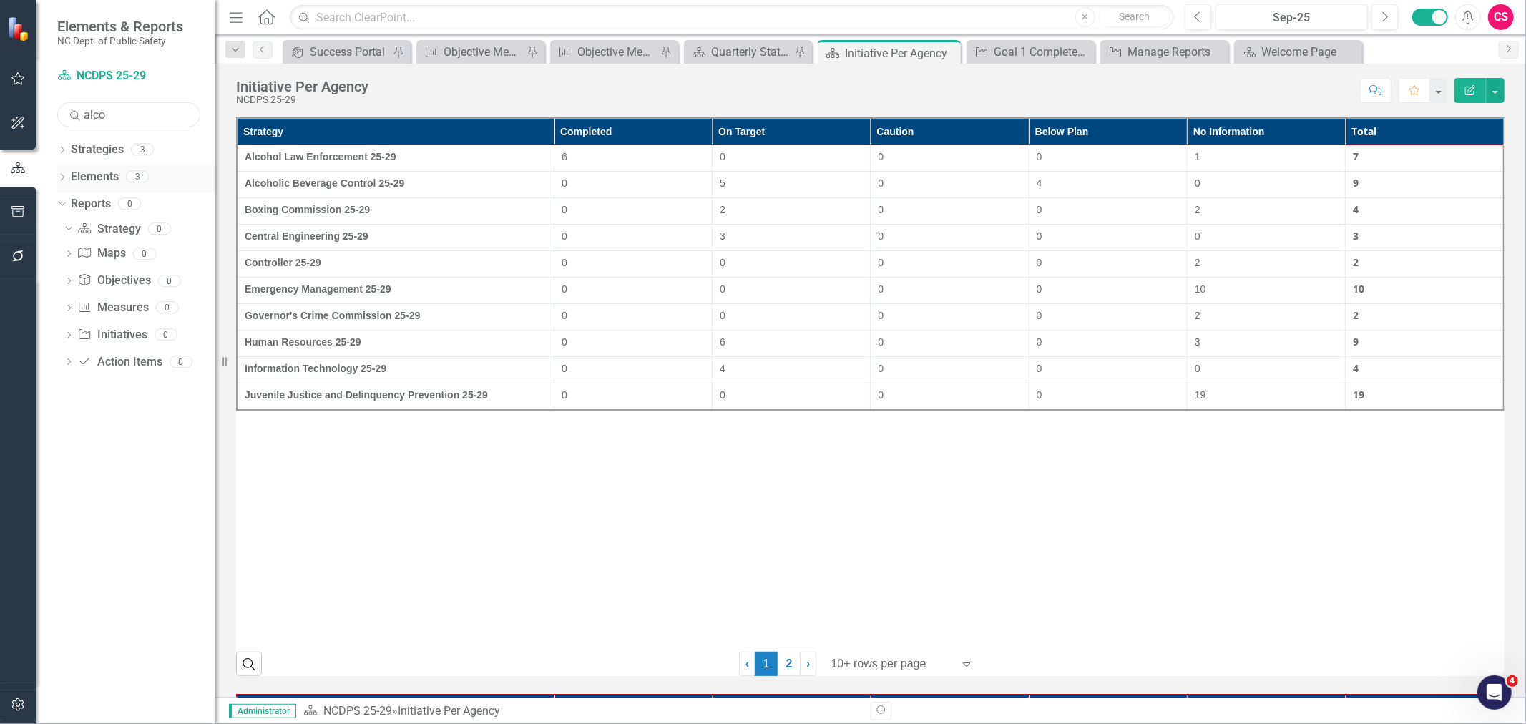
type input "alco"
click at [60, 170] on div "Dropdown Elements 3" at bounding box center [135, 178] width 157 height 27
click at [60, 180] on icon "Dropdown" at bounding box center [62, 179] width 10 height 8
click at [60, 147] on icon "Dropdown" at bounding box center [62, 151] width 10 height 8
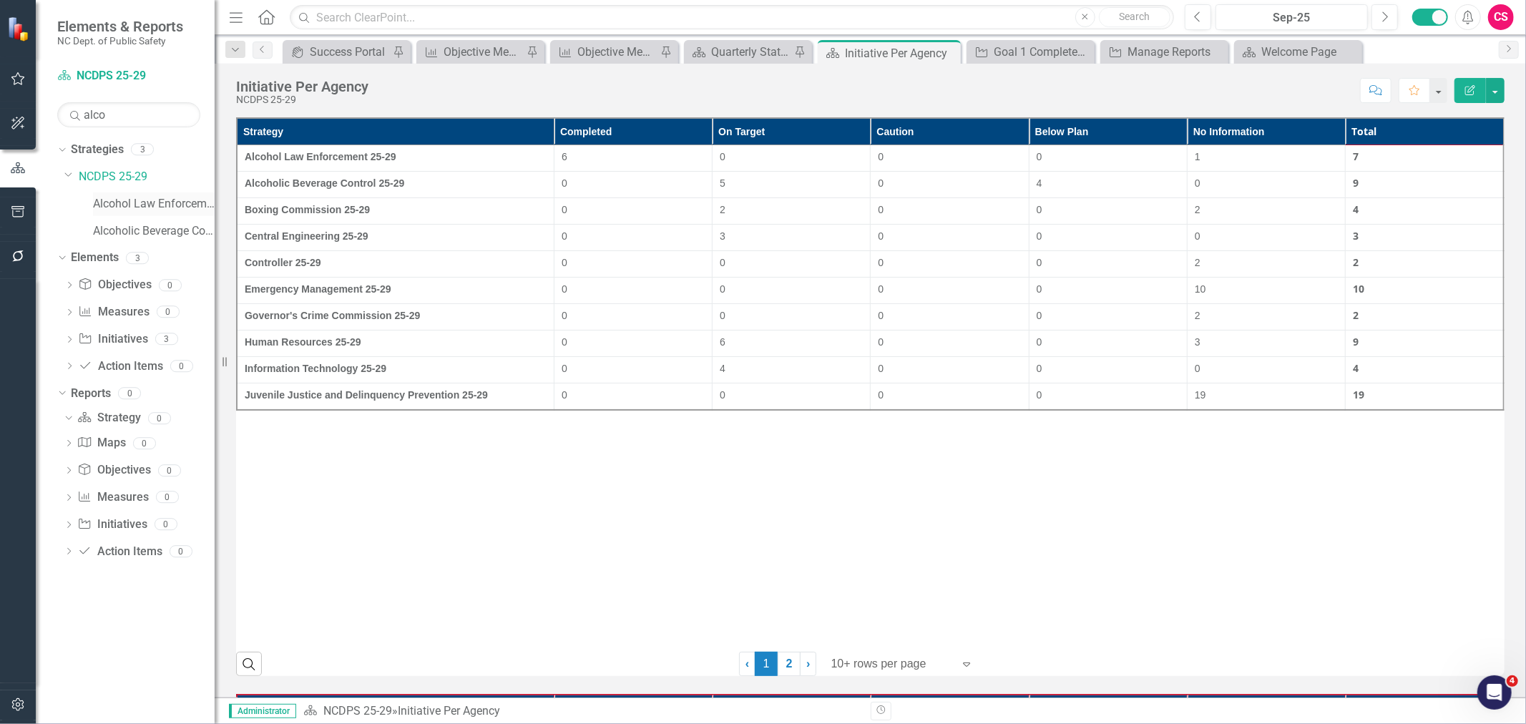
click at [125, 209] on link "Alcohol Law Enforcement 25-29" at bounding box center [154, 204] width 122 height 16
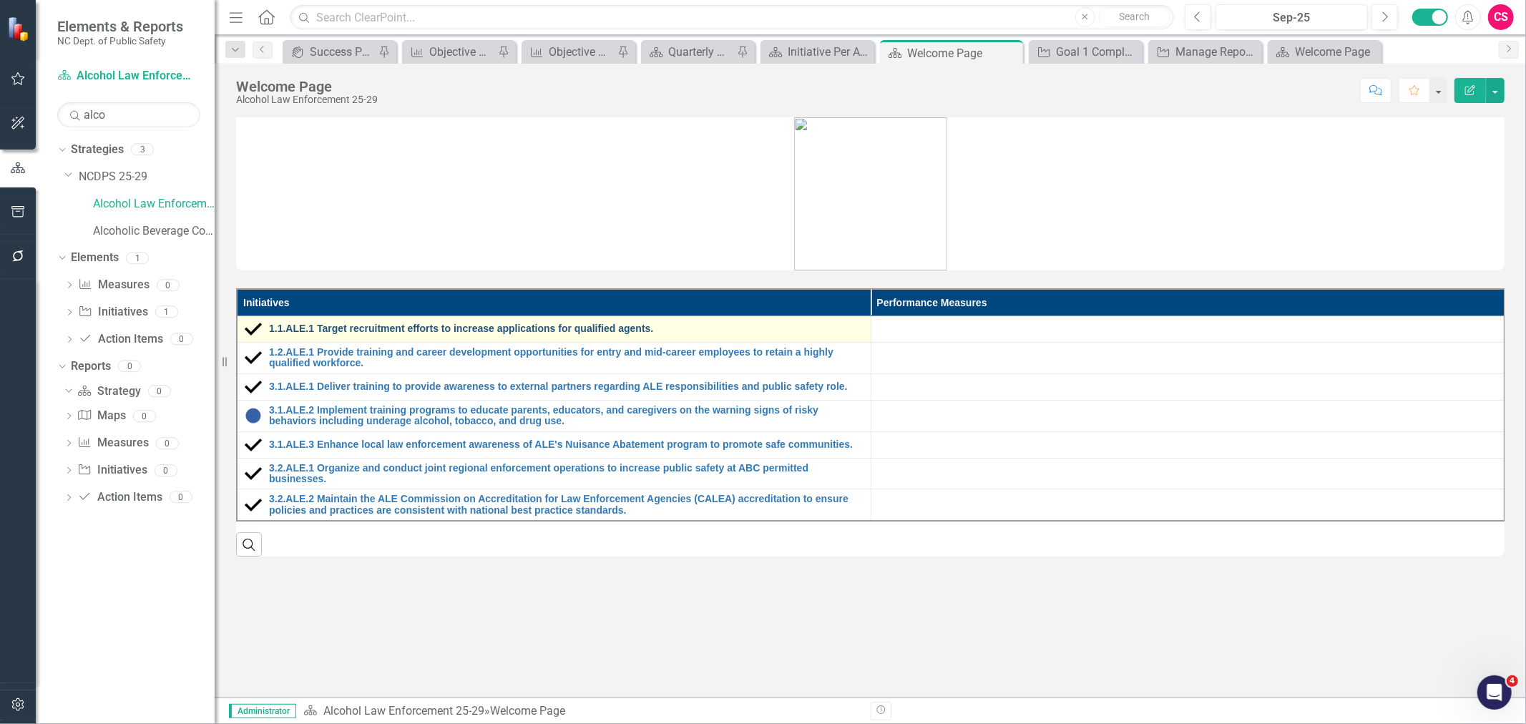
click at [331, 326] on link "1.1.ALE.1 Target recruitment efforts to increase applications for qualified age…" at bounding box center [566, 328] width 595 height 11
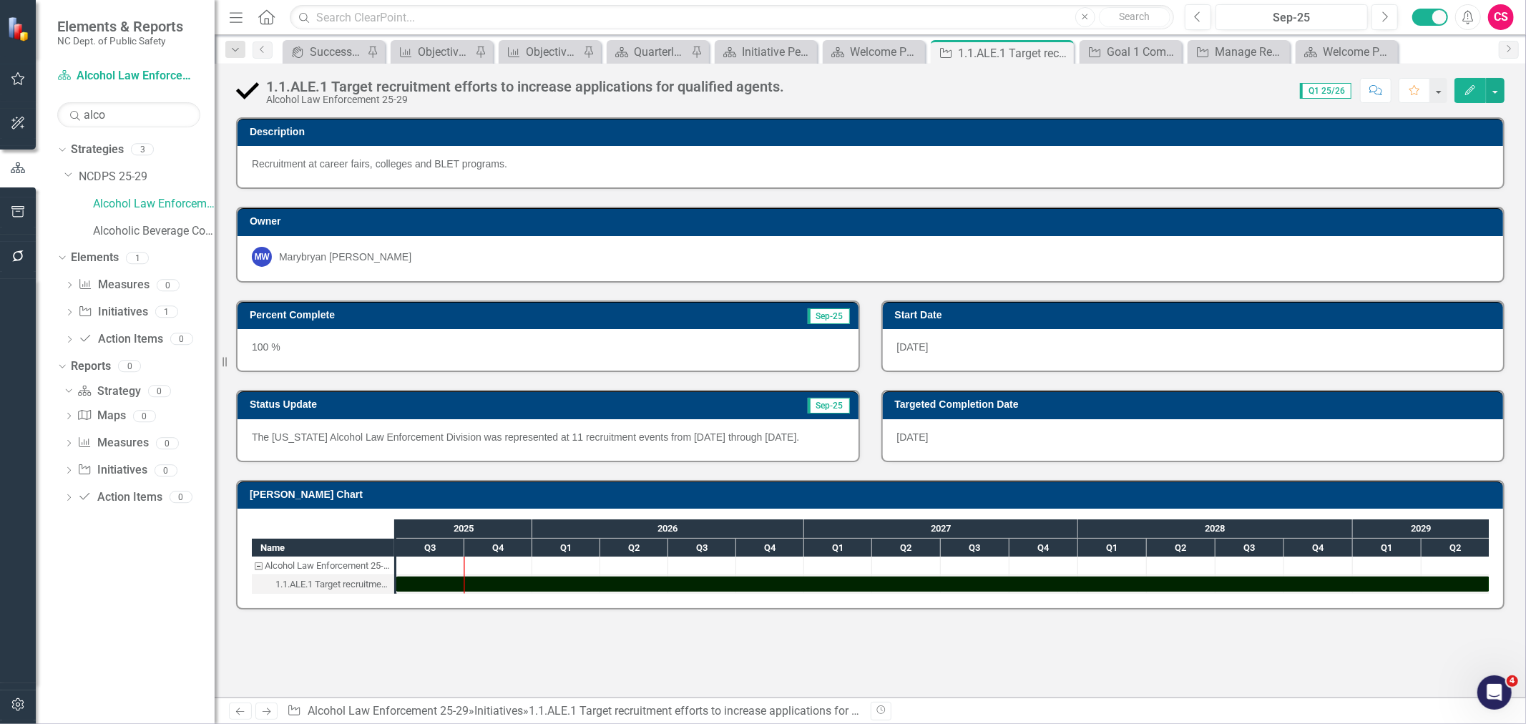
click at [1465, 91] on icon "Edit" at bounding box center [1470, 90] width 13 height 10
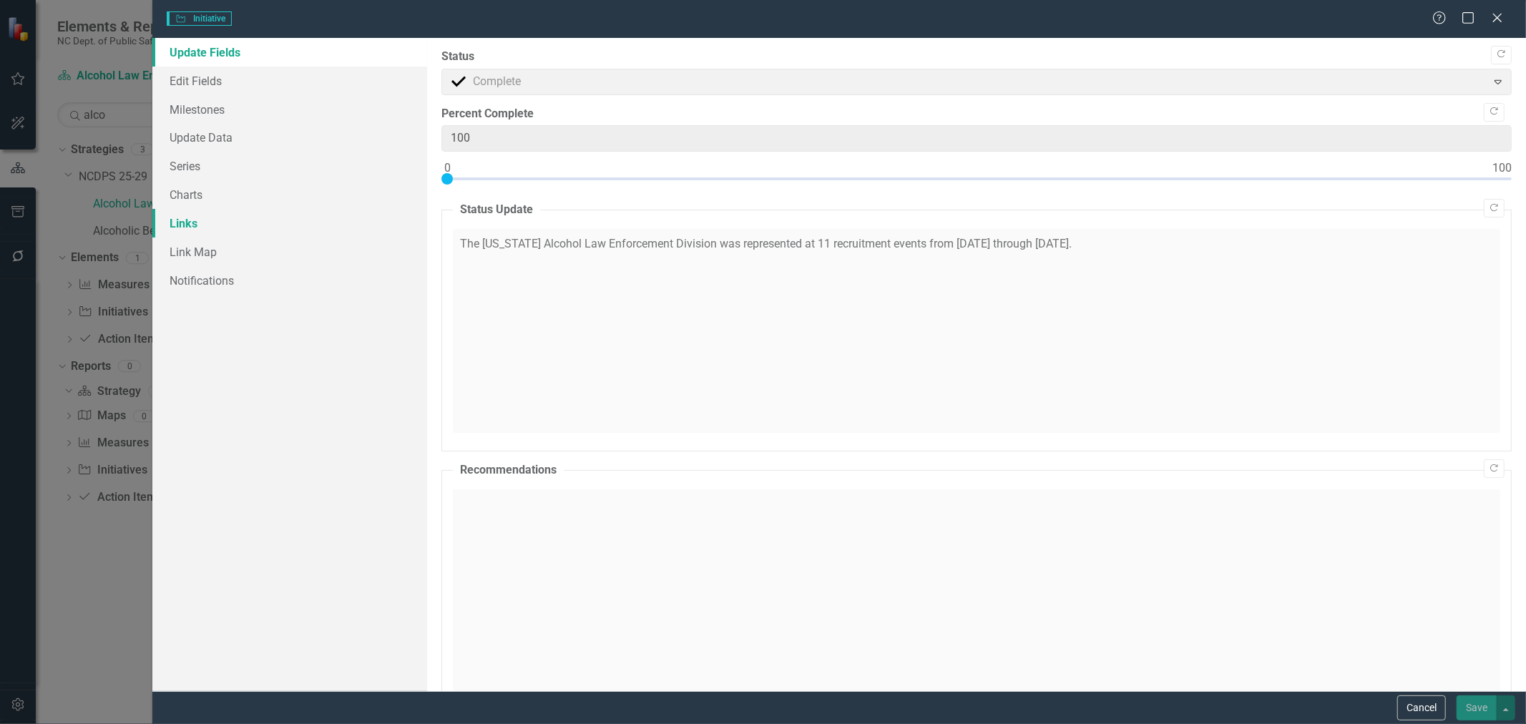
type input "0"
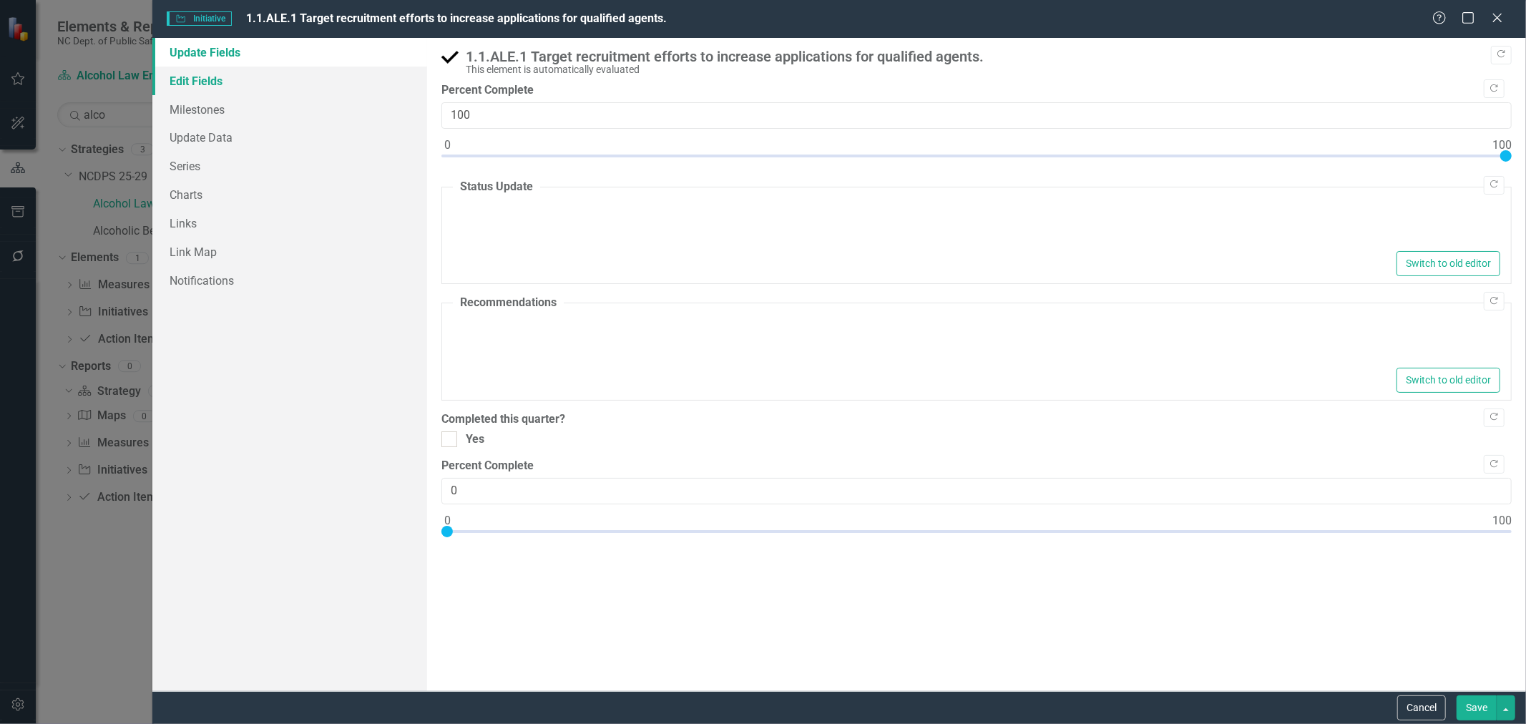
click at [254, 68] on link "Edit Fields" at bounding box center [289, 81] width 275 height 29
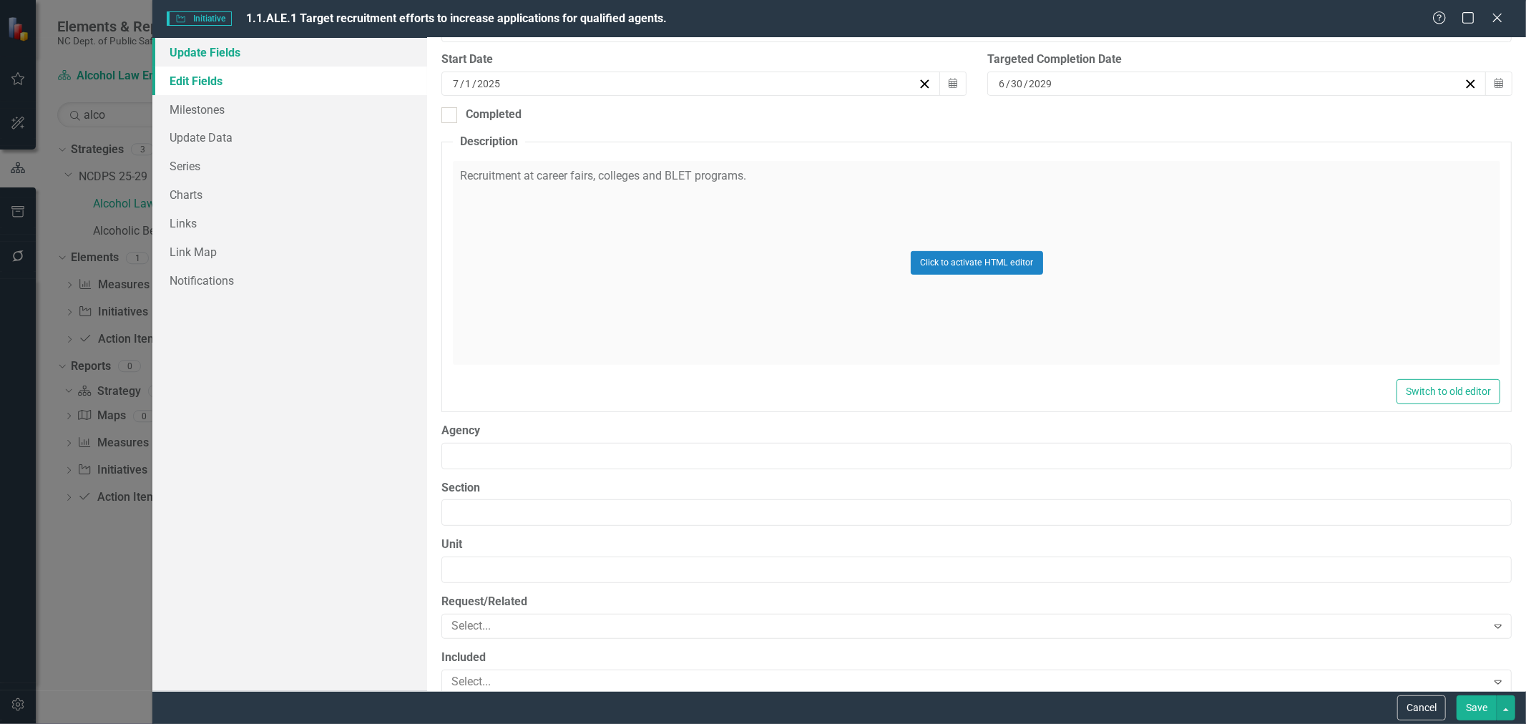
click at [235, 62] on link "Update Fields" at bounding box center [289, 52] width 275 height 29
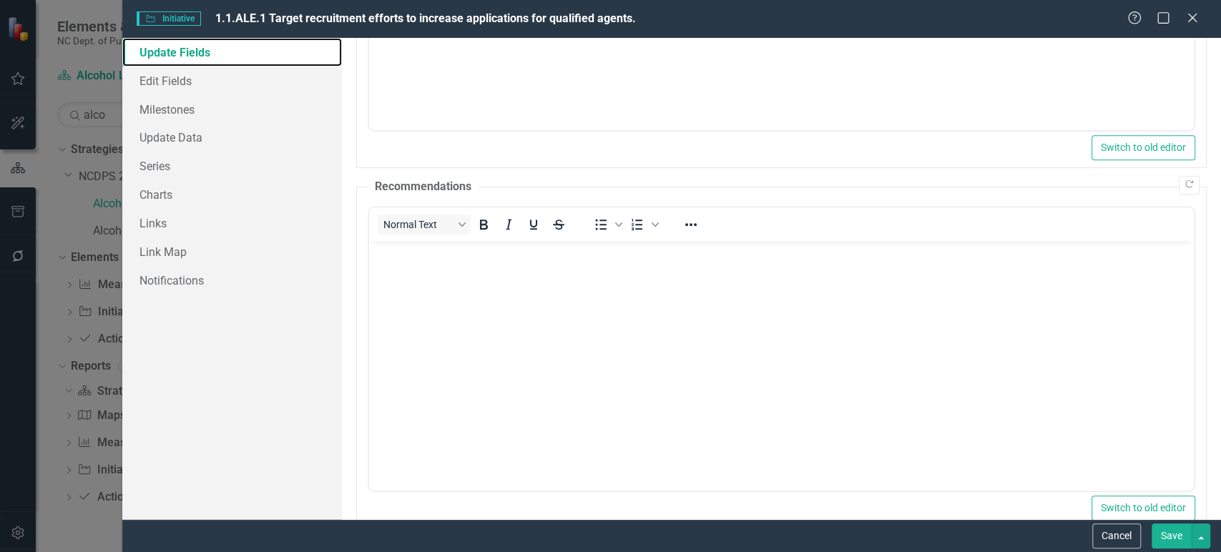
scroll to position [532, 0]
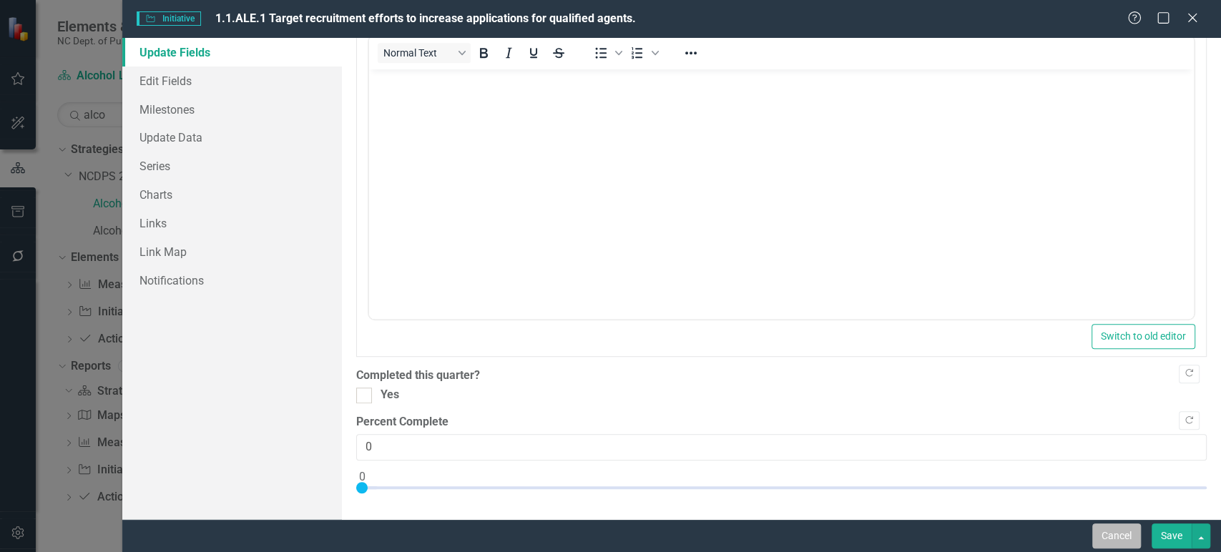
click at [1122, 535] on button "Cancel" at bounding box center [1116, 536] width 49 height 25
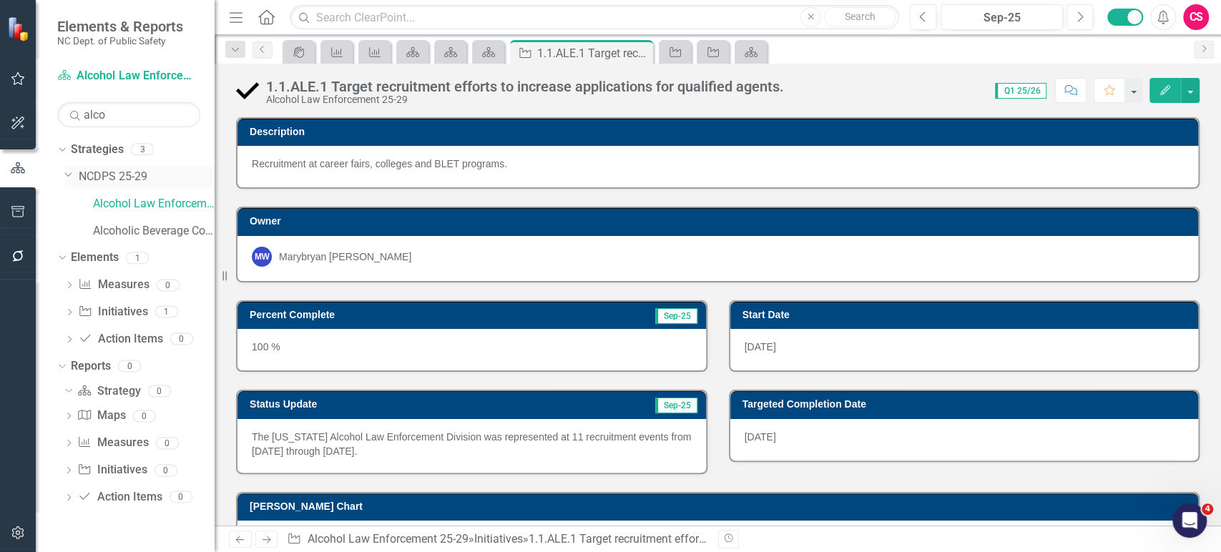
click at [82, 177] on link "NCDPS 25-29" at bounding box center [147, 177] width 136 height 16
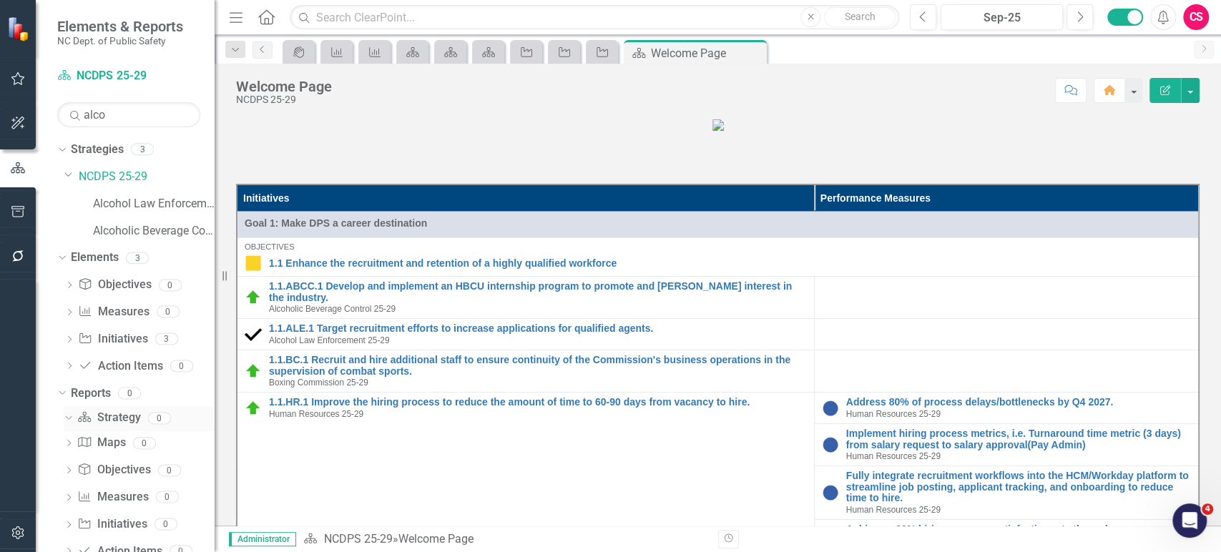
click at [92, 416] on icon "Strategy" at bounding box center [84, 416] width 14 height 11
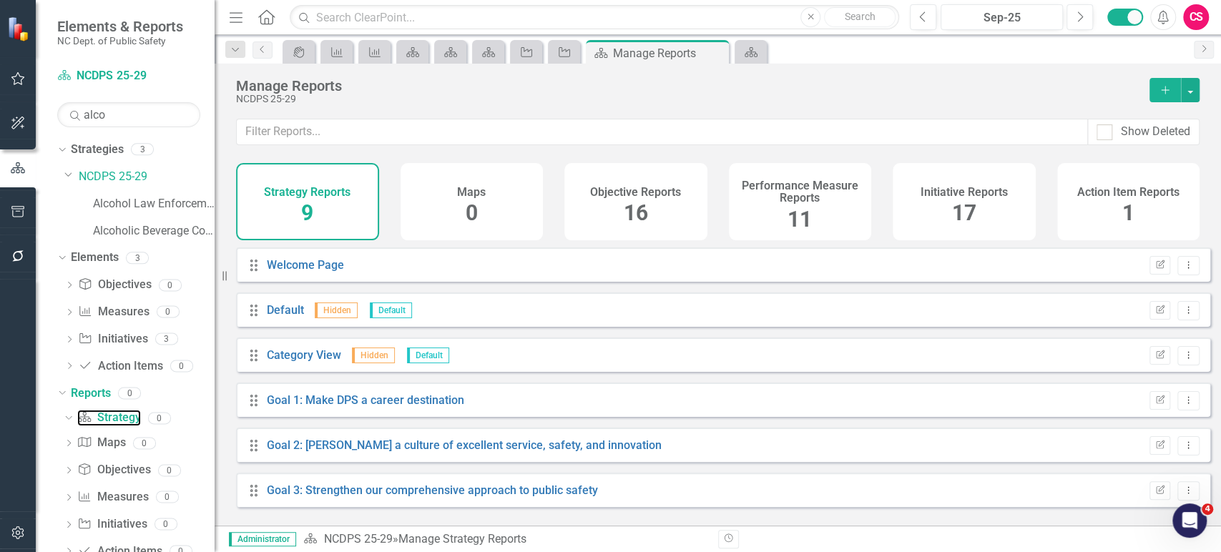
scroll to position [137, 0]
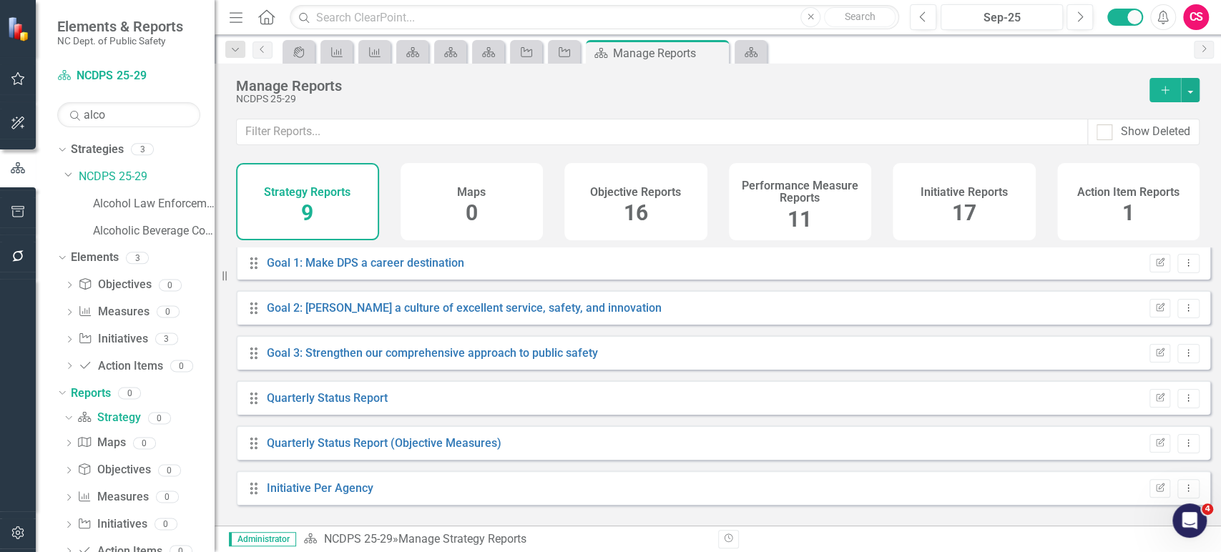
click at [366, 407] on div "Quarterly Status Report" at bounding box center [327, 399] width 121 height 16
click at [383, 401] on link "Quarterly Status Report" at bounding box center [327, 398] width 121 height 14
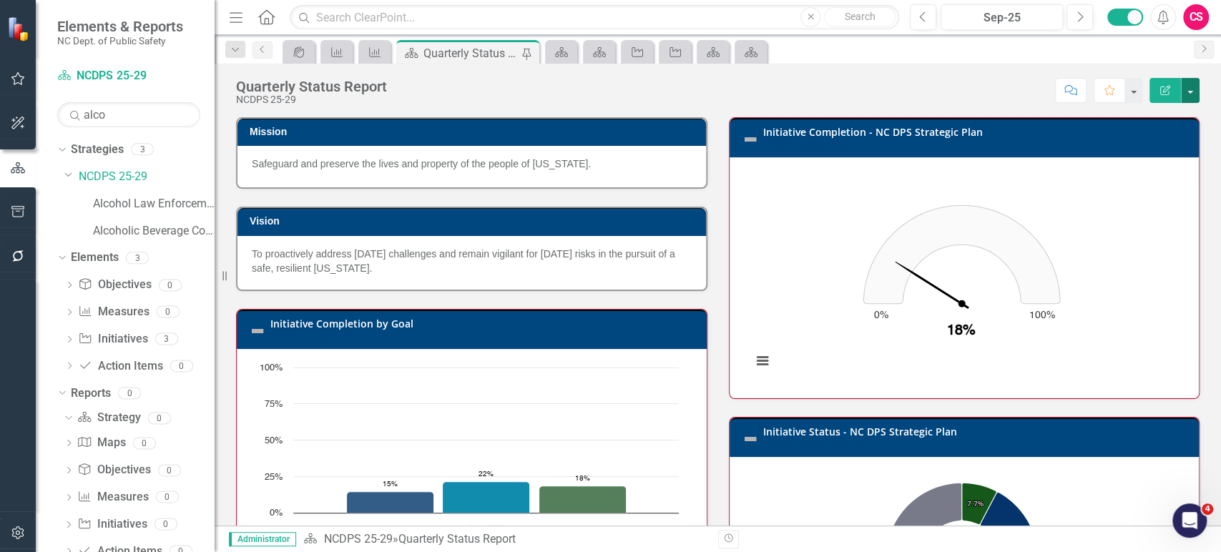
click at [1182, 86] on button "button" at bounding box center [1190, 90] width 19 height 25
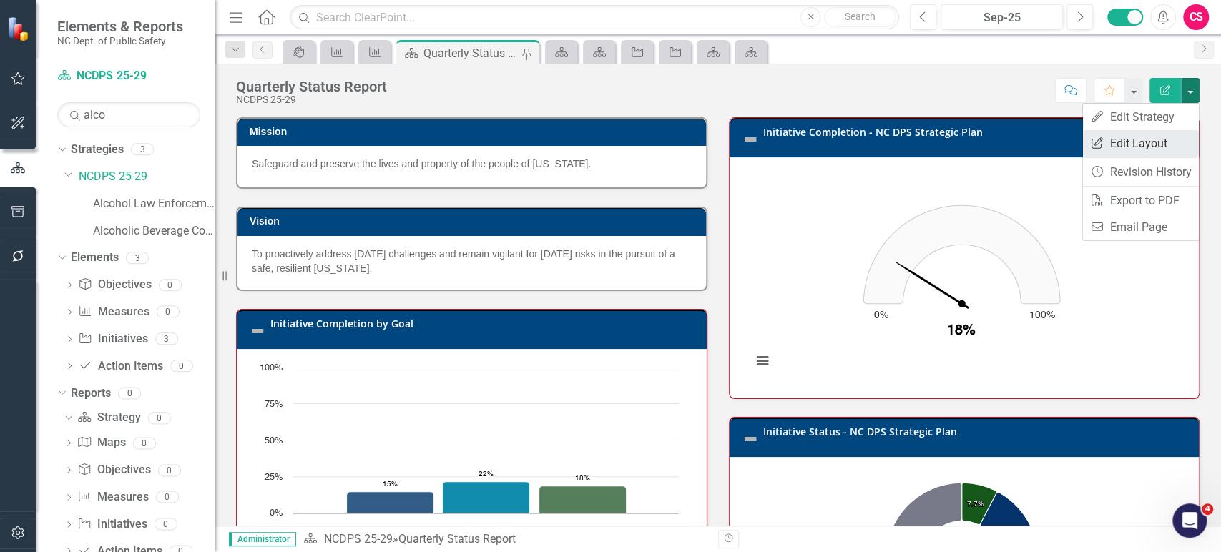
click at [1143, 135] on link "Edit Report Edit Layout" at bounding box center [1141, 143] width 116 height 26
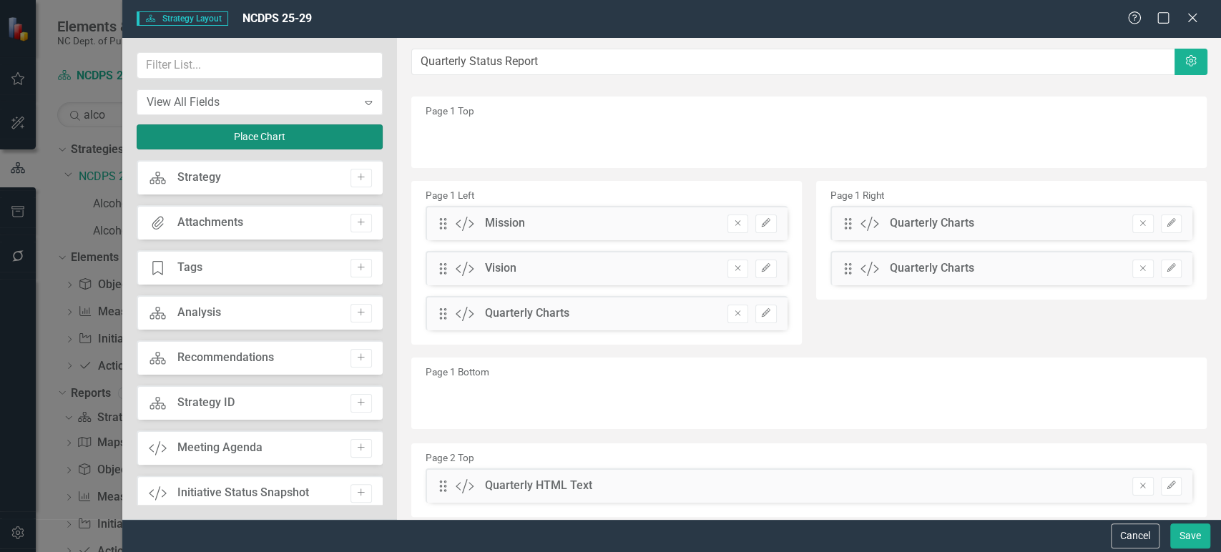
click at [292, 136] on button "Place Chart" at bounding box center [260, 136] width 246 height 25
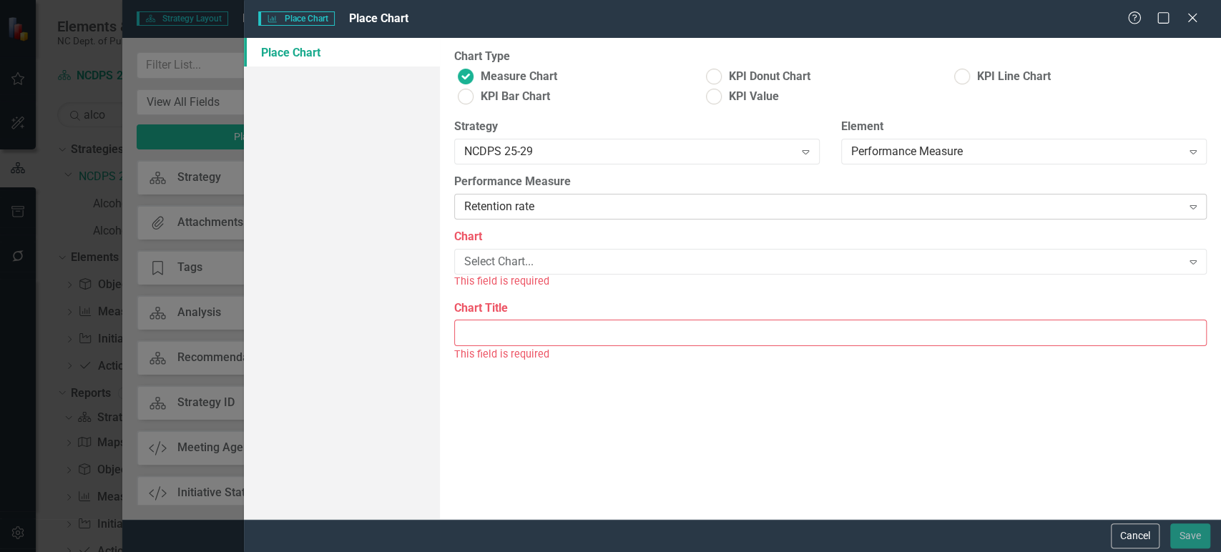
click at [544, 207] on div "Retention rate" at bounding box center [823, 207] width 718 height 16
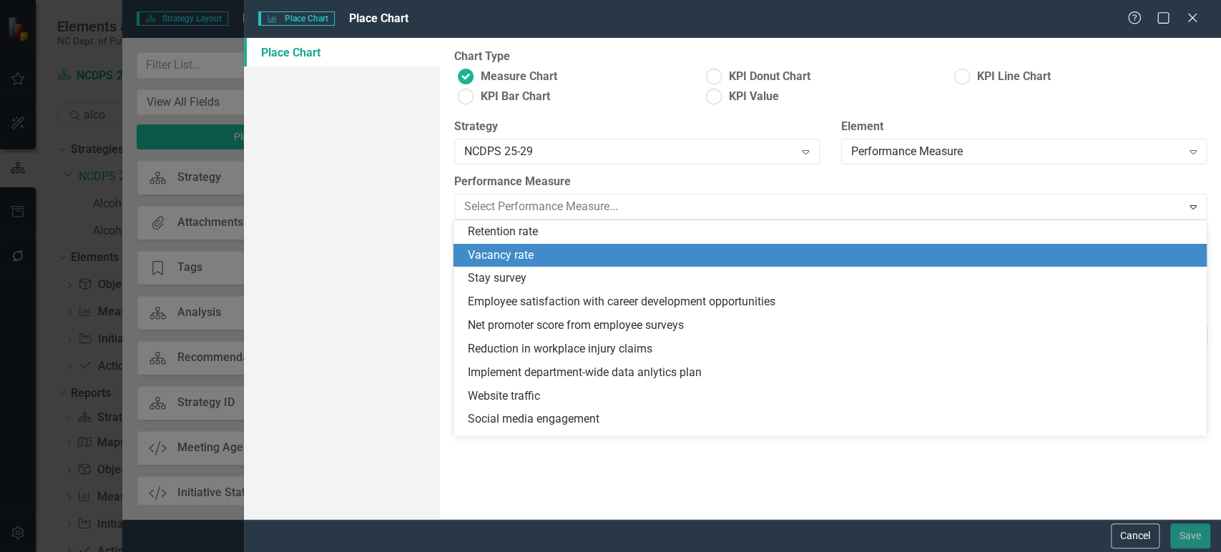
scroll to position [372, 0]
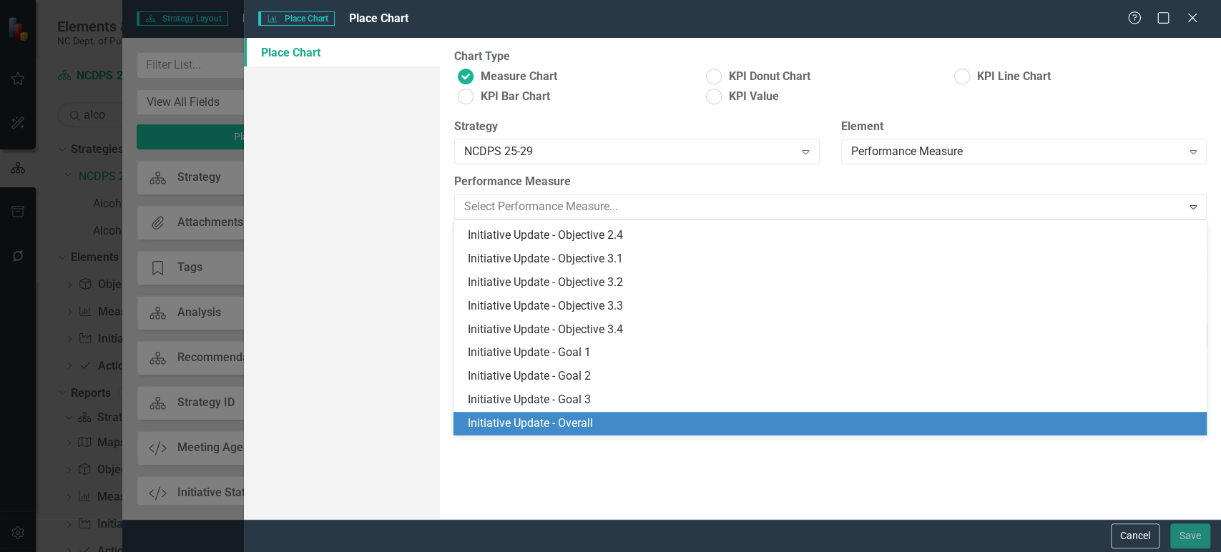
click at [549, 424] on div "Initiative Update - Overall" at bounding box center [833, 424] width 730 height 16
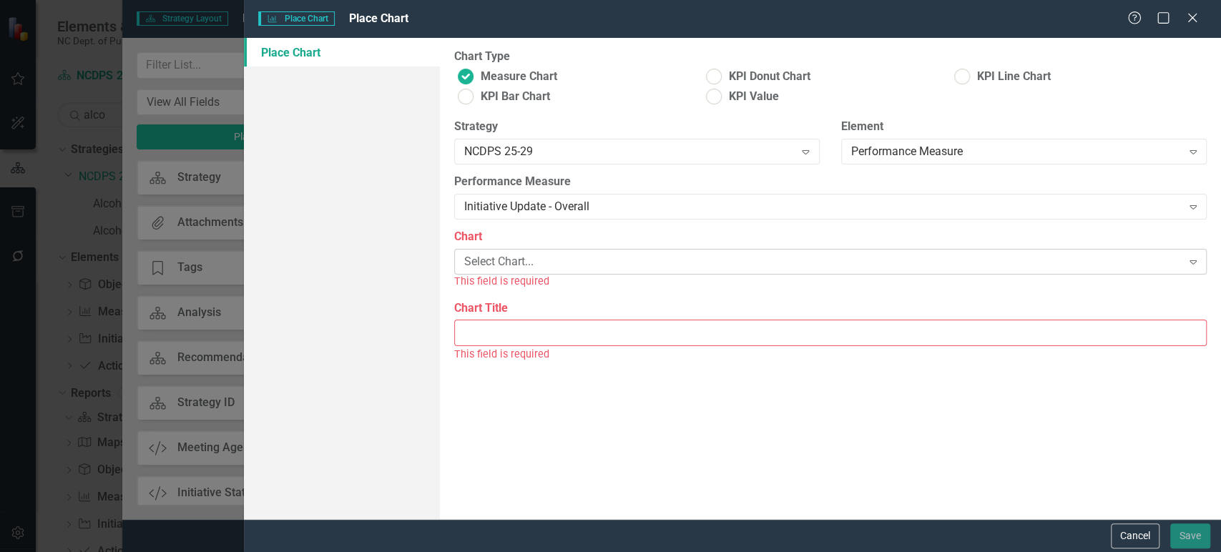
click at [554, 257] on div "Select Chart..." at bounding box center [823, 262] width 718 height 16
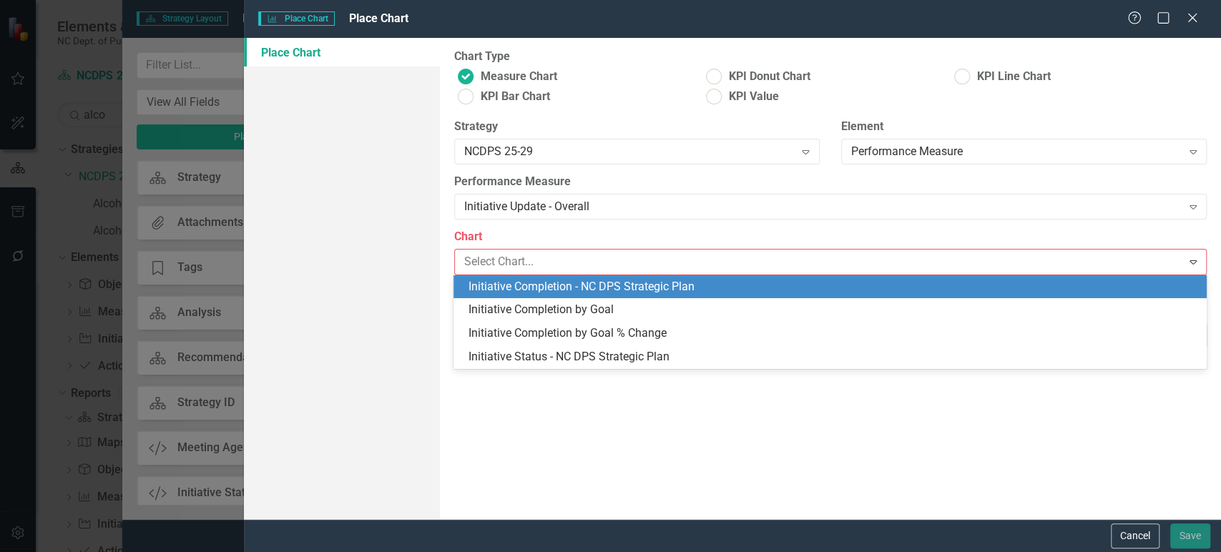
click at [544, 281] on div "Initiative Completion - NC DPS Strategic Plan" at bounding box center [833, 287] width 730 height 16
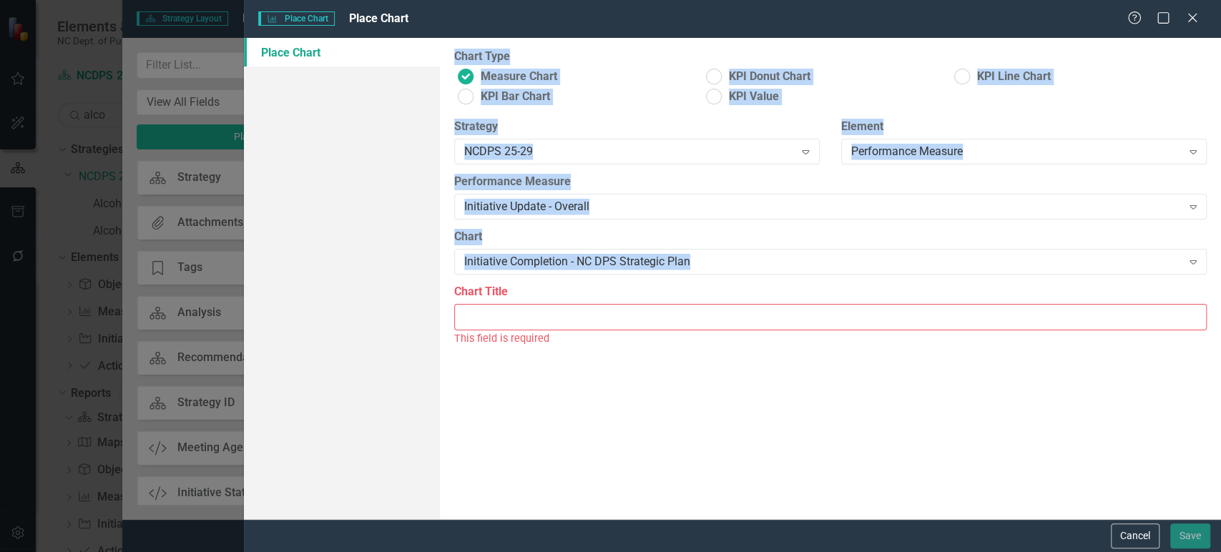
drag, startPoint x: 691, startPoint y: 265, endPoint x: 429, endPoint y: 273, distance: 262.7
click at [429, 273] on div "Place Chart Chart Type Measure Chart KPI Donut Chart KPI Line Chart KPI Bar Cha…" at bounding box center [732, 278] width 977 height 481
click at [578, 279] on div "Chart Initiative Completion - NC DPS Strategic Plan Expand" at bounding box center [831, 256] width 774 height 55
click at [721, 260] on div "Initiative Completion - NC DPS Strategic Plan" at bounding box center [823, 262] width 718 height 16
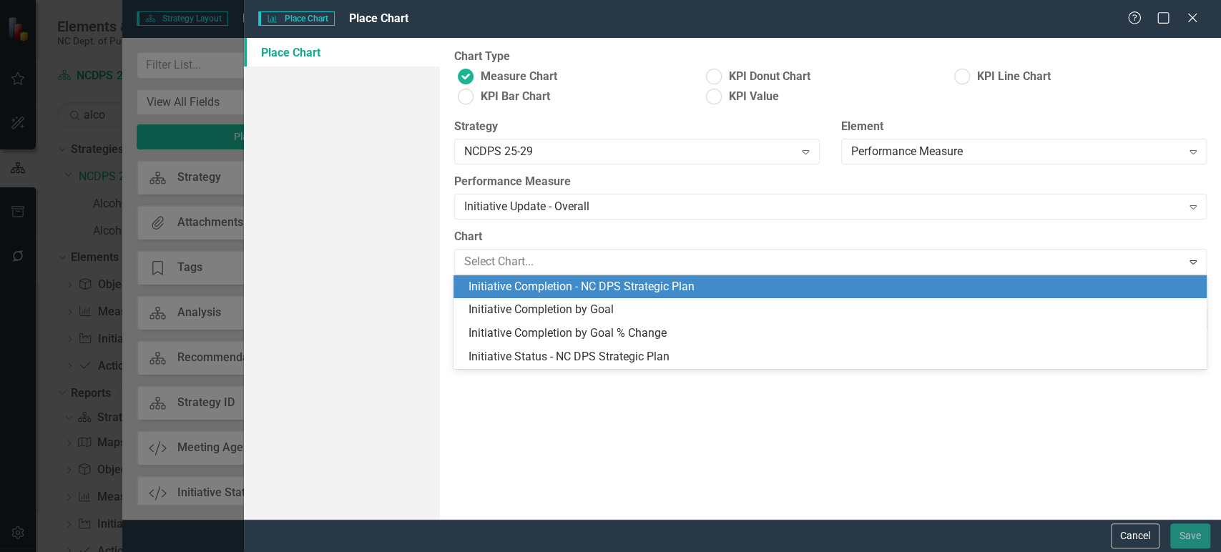
click at [693, 282] on div "Initiative Completion - NC DPS Strategic Plan" at bounding box center [833, 287] width 730 height 16
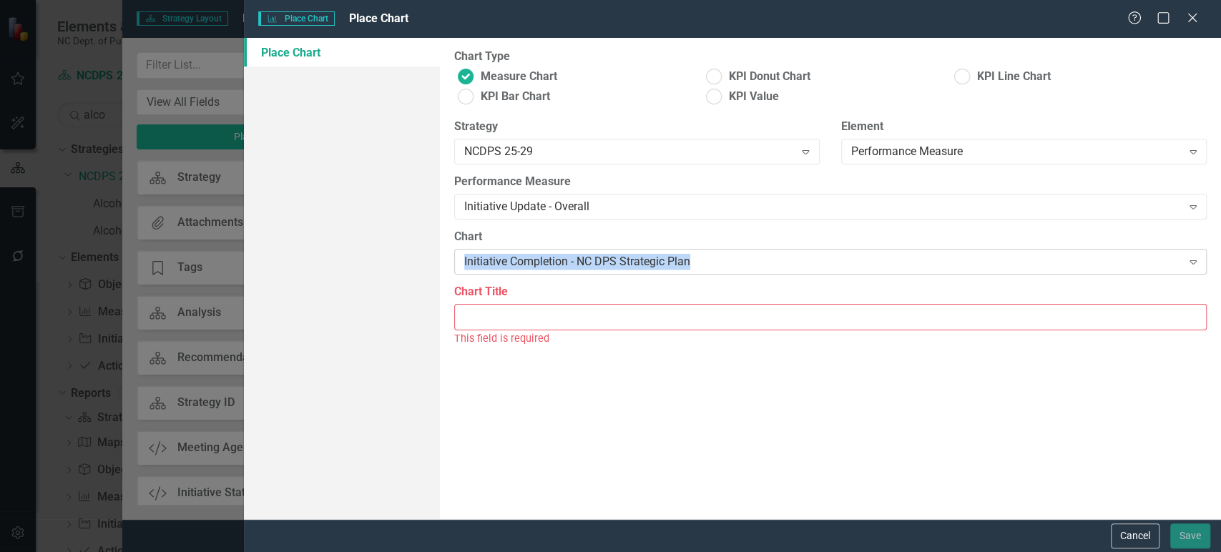
drag, startPoint x: 721, startPoint y: 265, endPoint x: 463, endPoint y: 268, distance: 258.3
click at [463, 268] on div "Initiative Completion - NC DPS Strategic Plan Expand" at bounding box center [830, 262] width 753 height 26
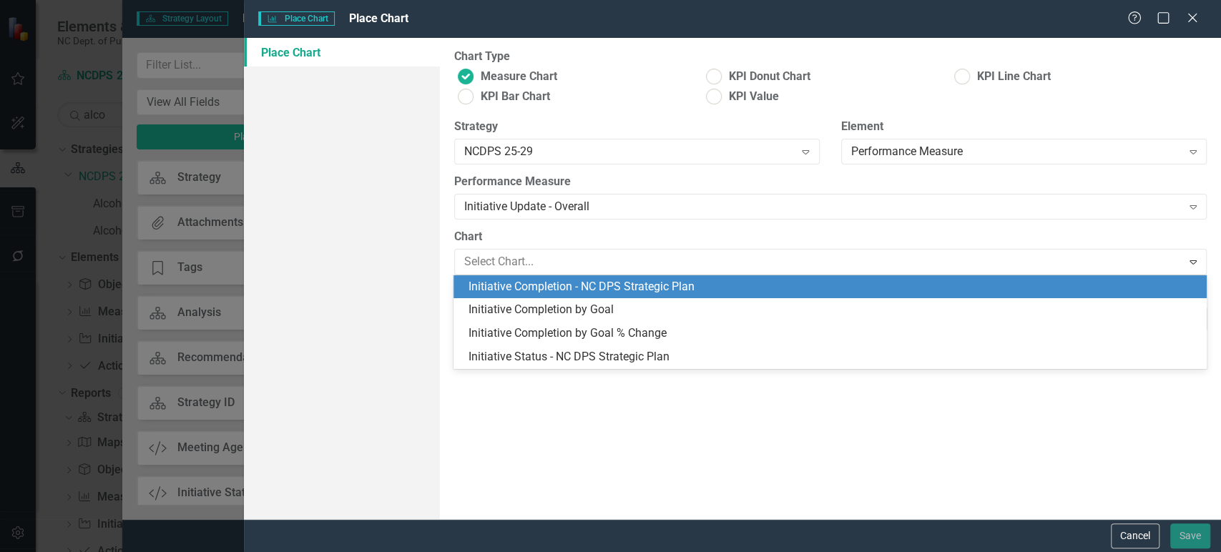
click at [419, 295] on div "Place Chart" at bounding box center [341, 278] width 195 height 481
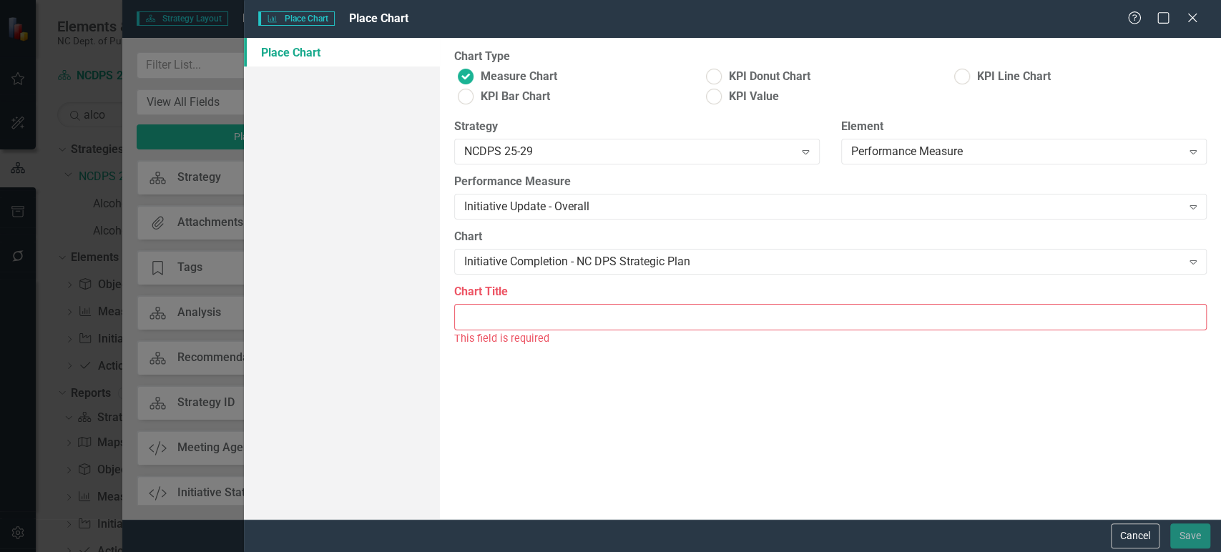
click at [494, 303] on div "Chart Title This field is required" at bounding box center [830, 315] width 753 height 62
click at [495, 320] on input "Chart Title" at bounding box center [830, 317] width 753 height 26
paste input "I"
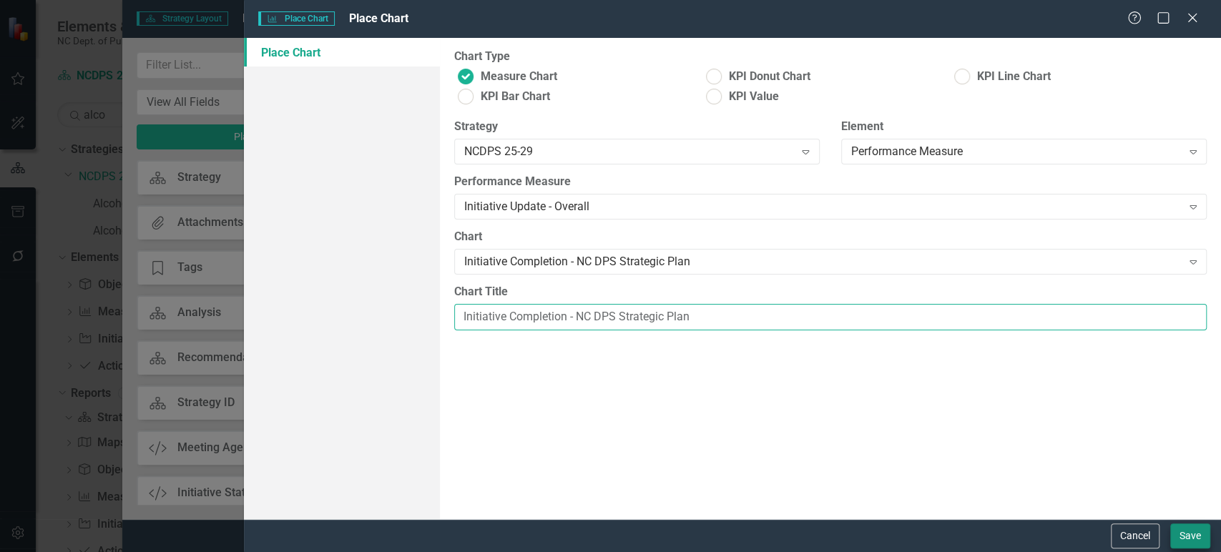
type input "Initiative Completion - NC DPS Strategic Plan"
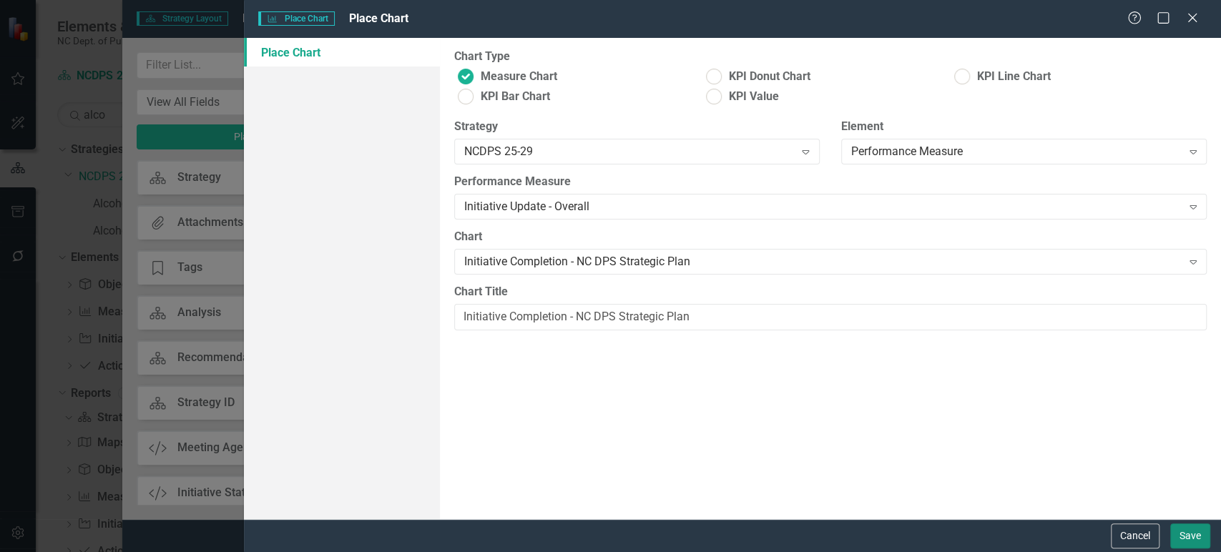
click at [1198, 537] on button "Save" at bounding box center [1190, 536] width 40 height 25
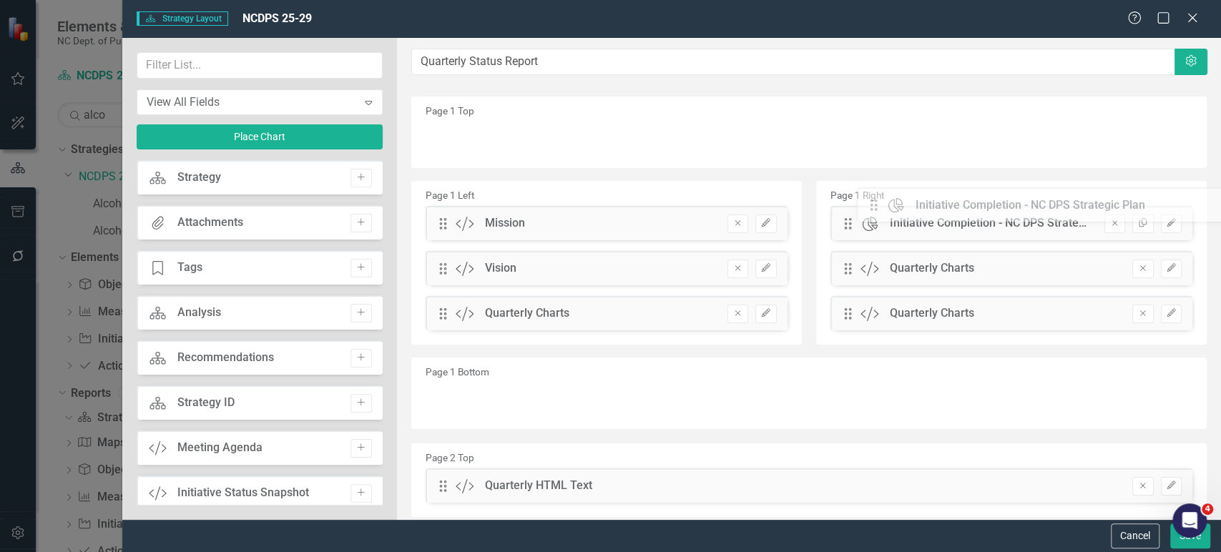
drag, startPoint x: 776, startPoint y: 175, endPoint x: 881, endPoint y: 210, distance: 110.6
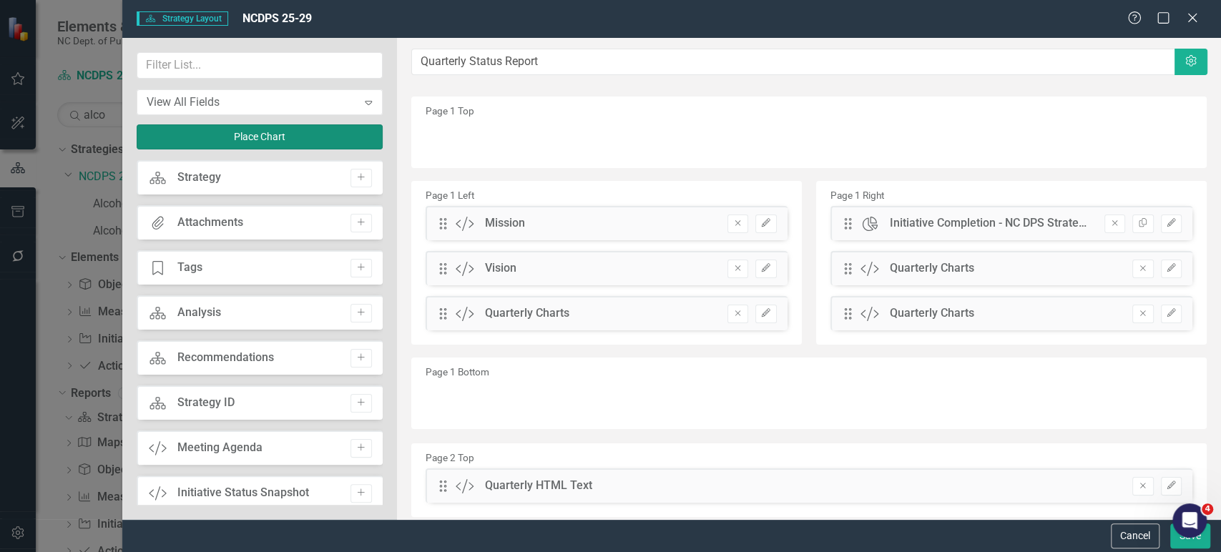
click at [228, 142] on button "Place Chart" at bounding box center [260, 136] width 246 height 25
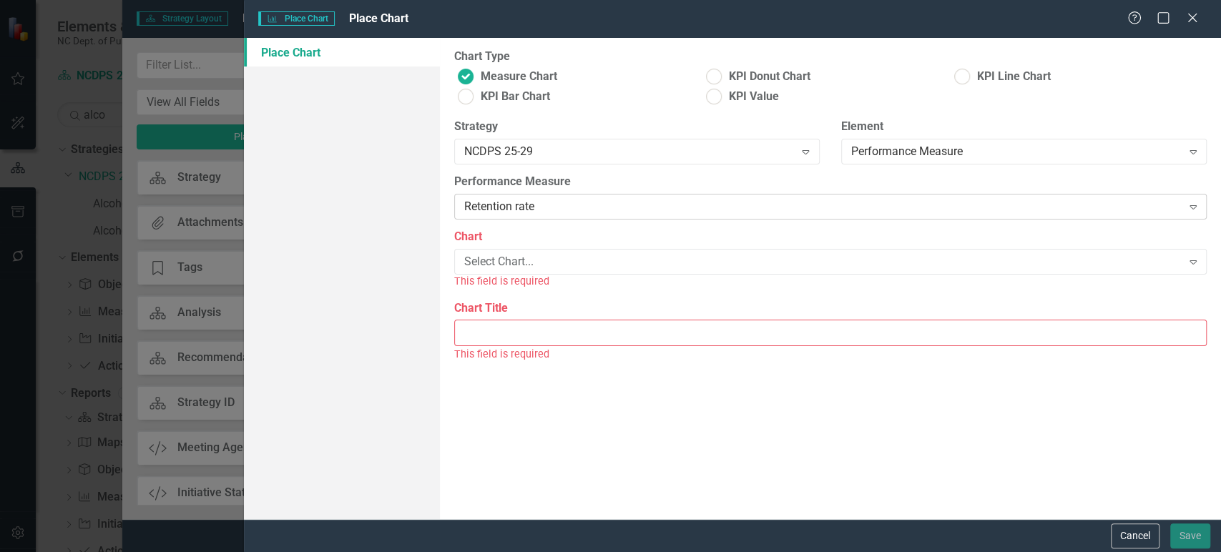
click at [531, 210] on div "Retention rate" at bounding box center [823, 207] width 718 height 16
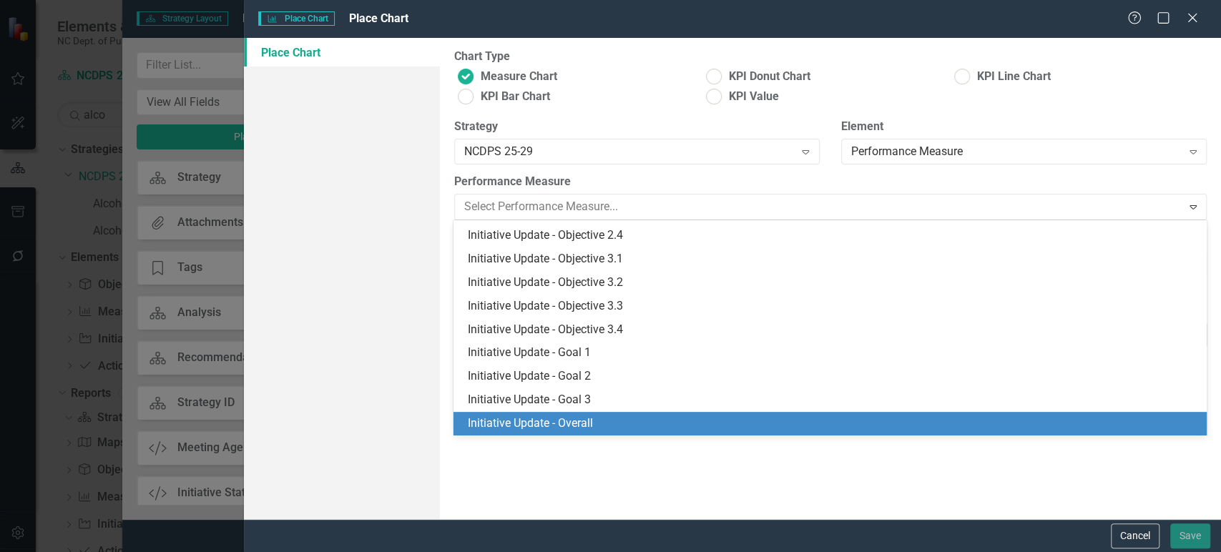
click at [554, 419] on div "Initiative Update - Overall" at bounding box center [833, 424] width 730 height 16
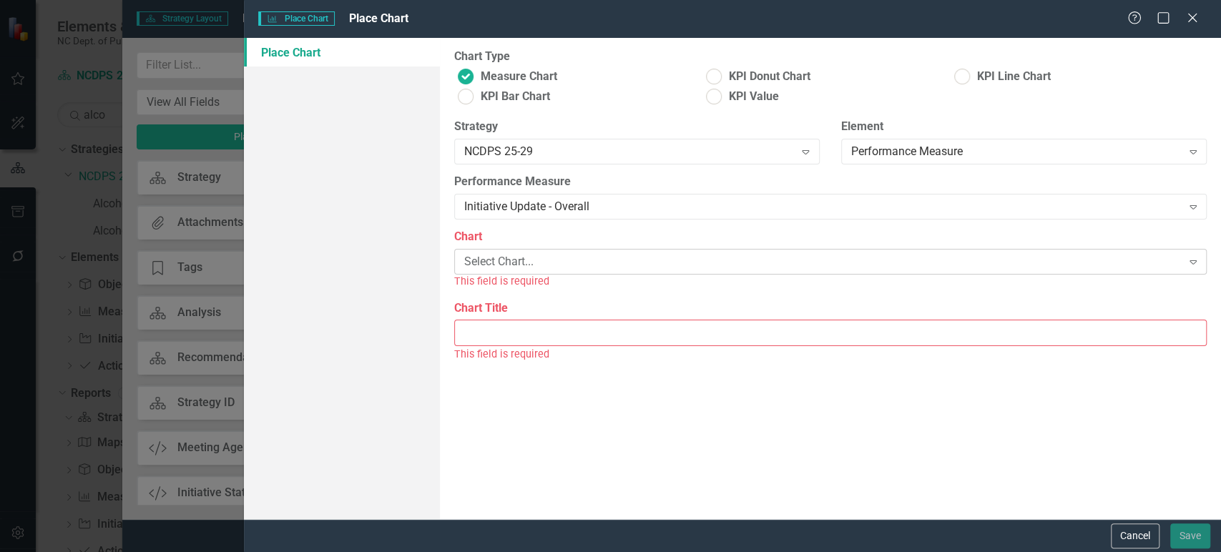
click at [572, 259] on div "Select Chart..." at bounding box center [823, 262] width 718 height 16
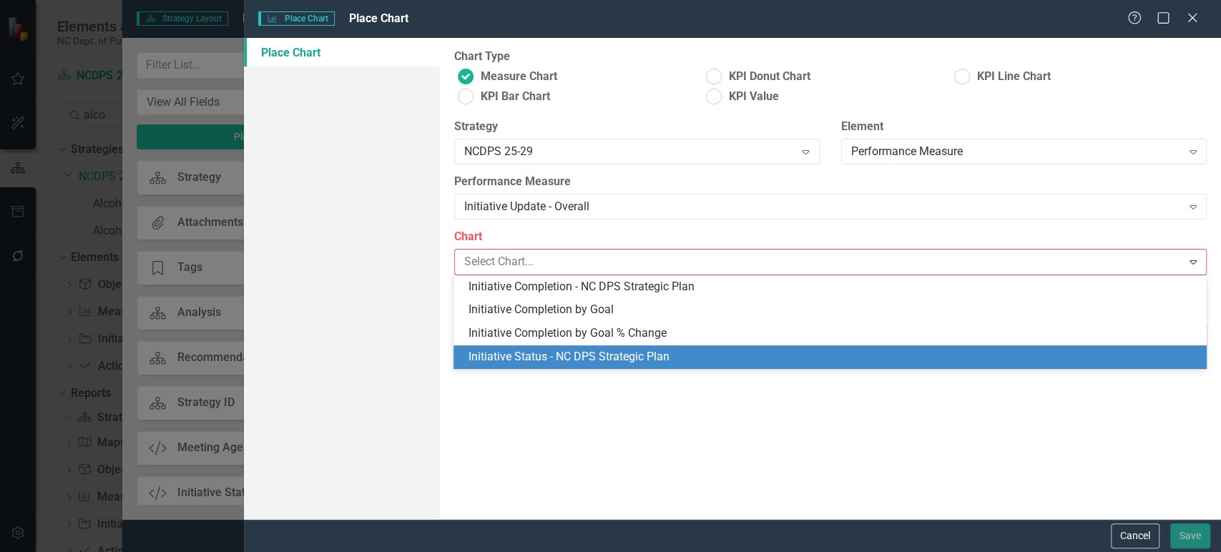
click at [544, 355] on div "Initiative Status - NC DPS Strategic Plan" at bounding box center [833, 357] width 730 height 16
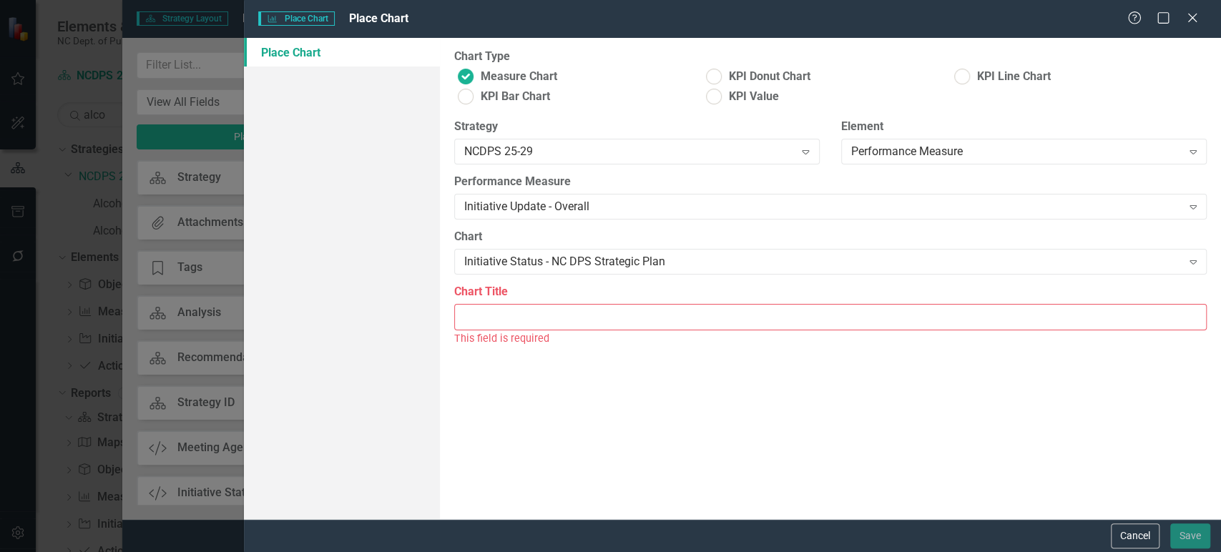
click at [509, 313] on input "Chart Title" at bounding box center [830, 317] width 753 height 26
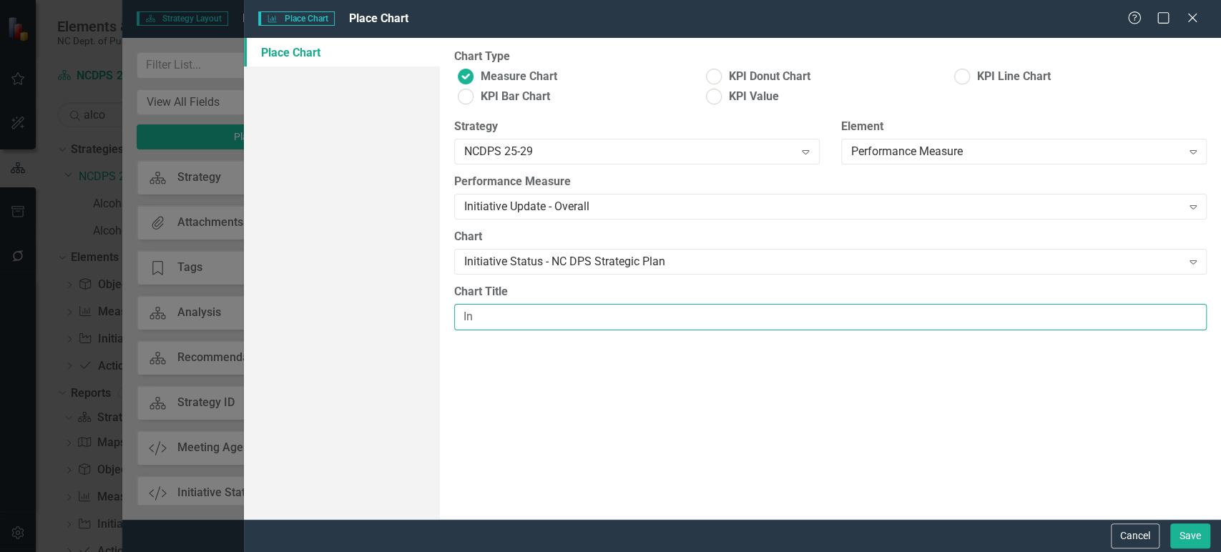
type input "I"
paste input "Initiative Completion - NC DPS Strategic Plan"
click at [526, 316] on input "Initiative Completion - NC DPS Strategic Plan" at bounding box center [830, 317] width 753 height 26
type input "Initiative Status - NC DPS Strategic Plan"
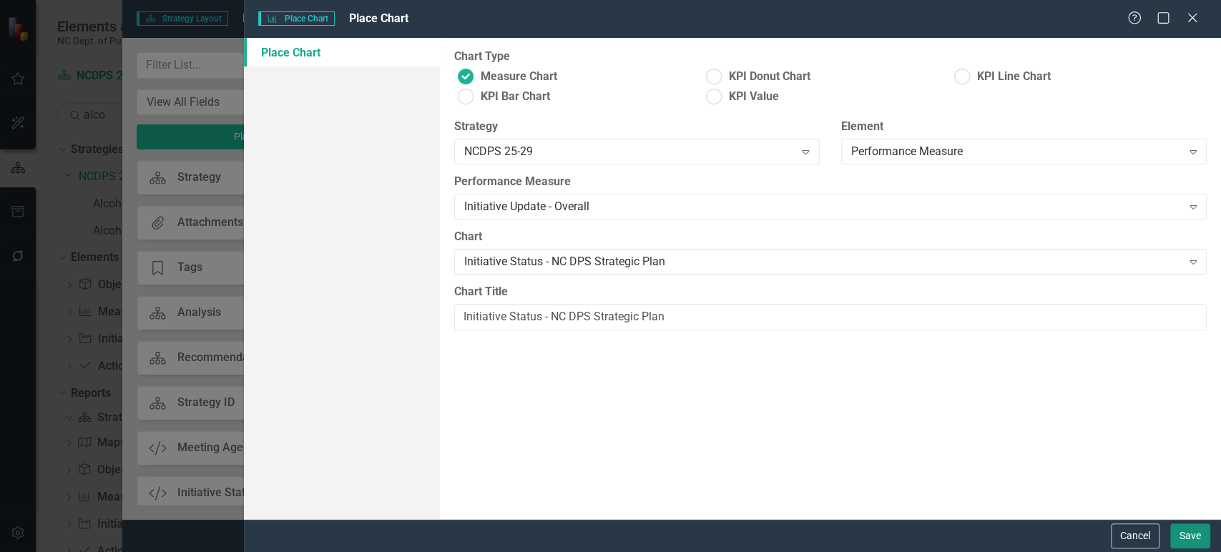
click at [1181, 543] on button "Save" at bounding box center [1190, 536] width 40 height 25
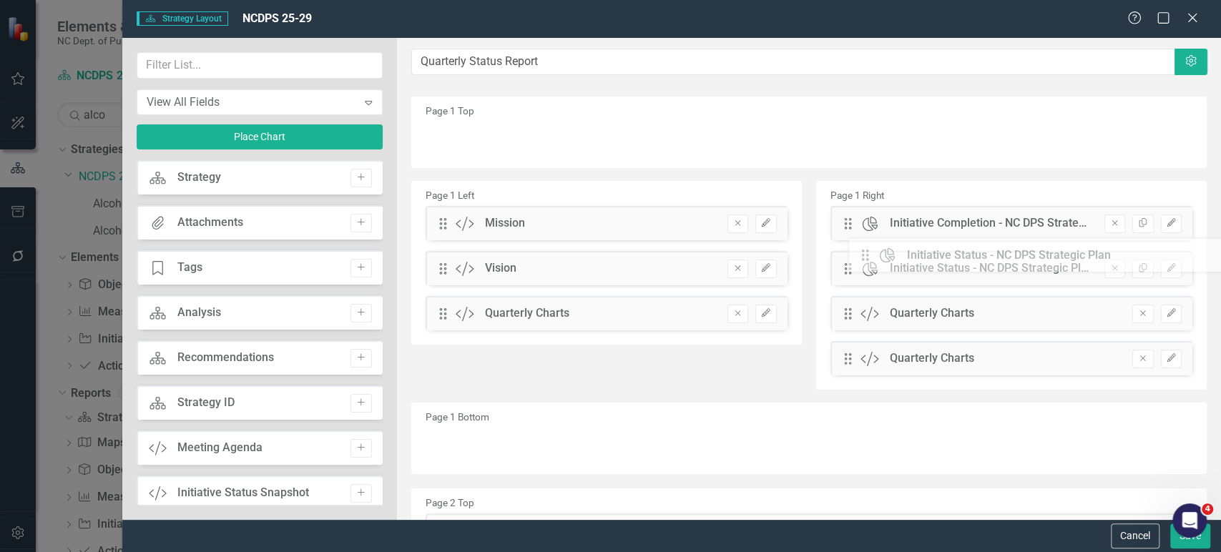
drag, startPoint x: 446, startPoint y: 146, endPoint x: 879, endPoint y: 263, distance: 448.3
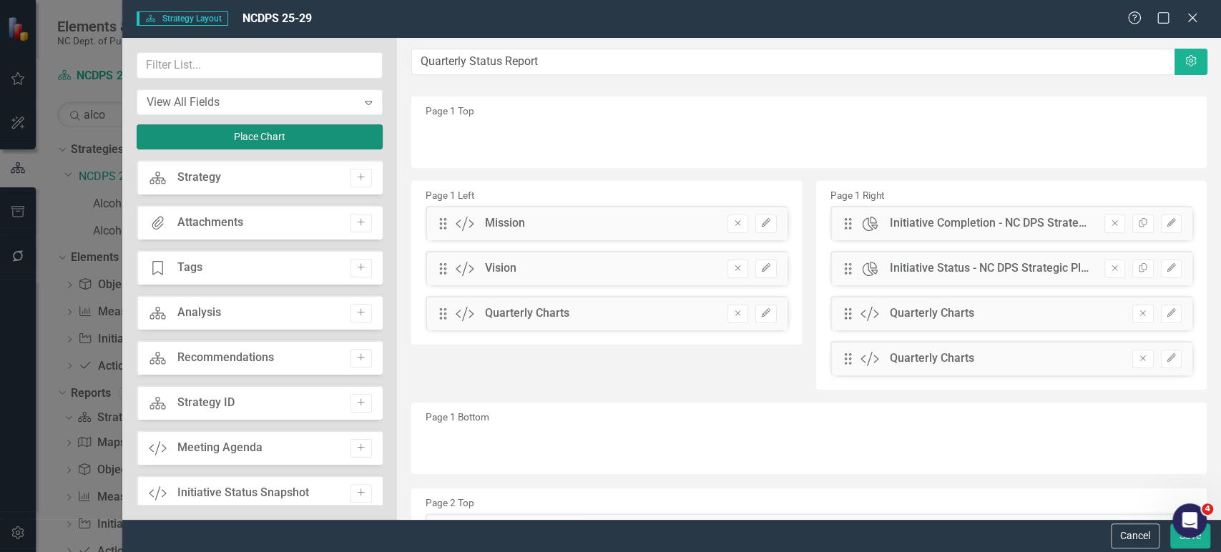
click at [280, 142] on button "Place Chart" at bounding box center [260, 136] width 246 height 25
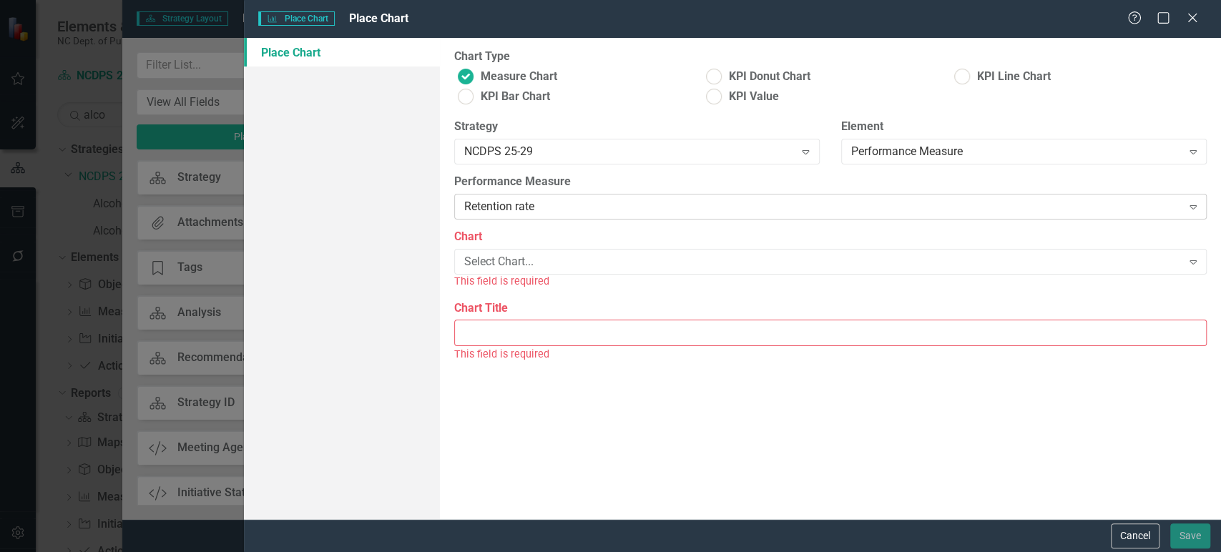
click at [606, 205] on div "Retention rate" at bounding box center [823, 207] width 718 height 16
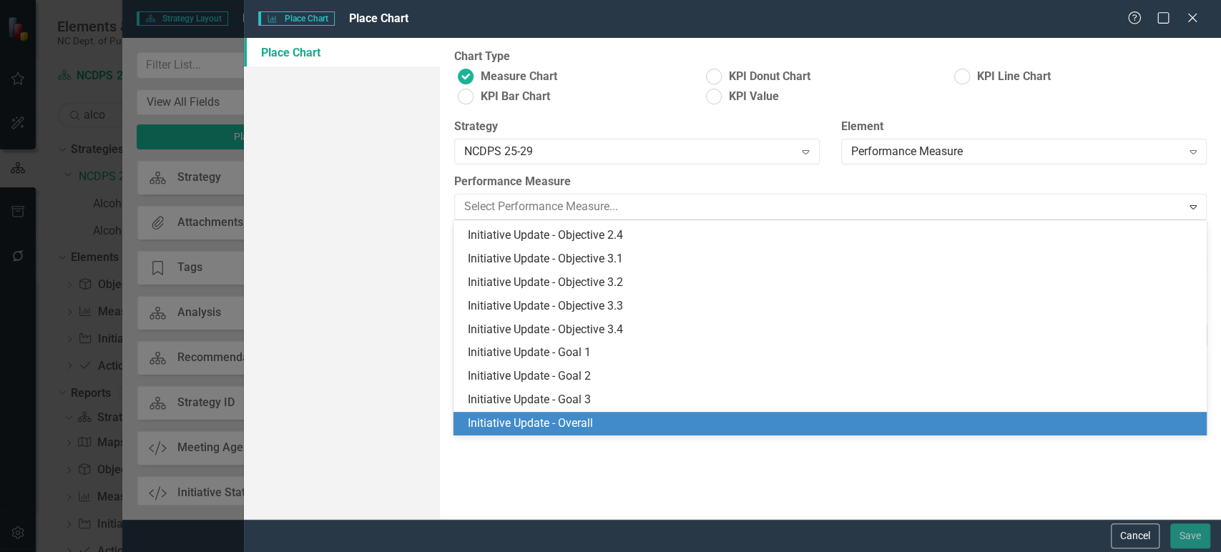
click at [569, 423] on div "Initiative Update - Overall" at bounding box center [833, 424] width 730 height 16
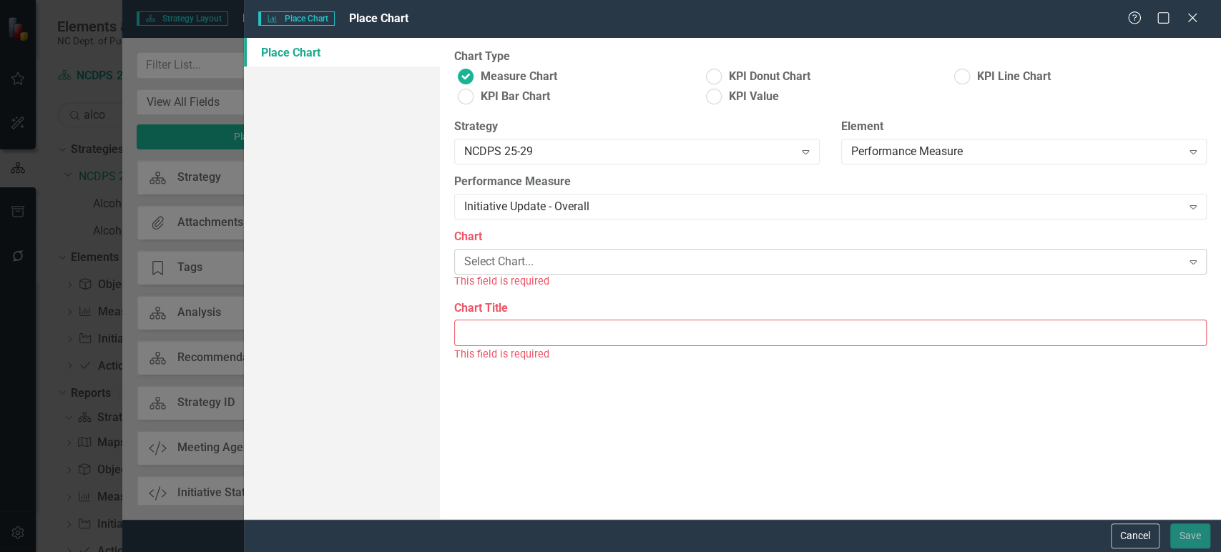
click at [586, 263] on div "Select Chart..." at bounding box center [823, 262] width 718 height 16
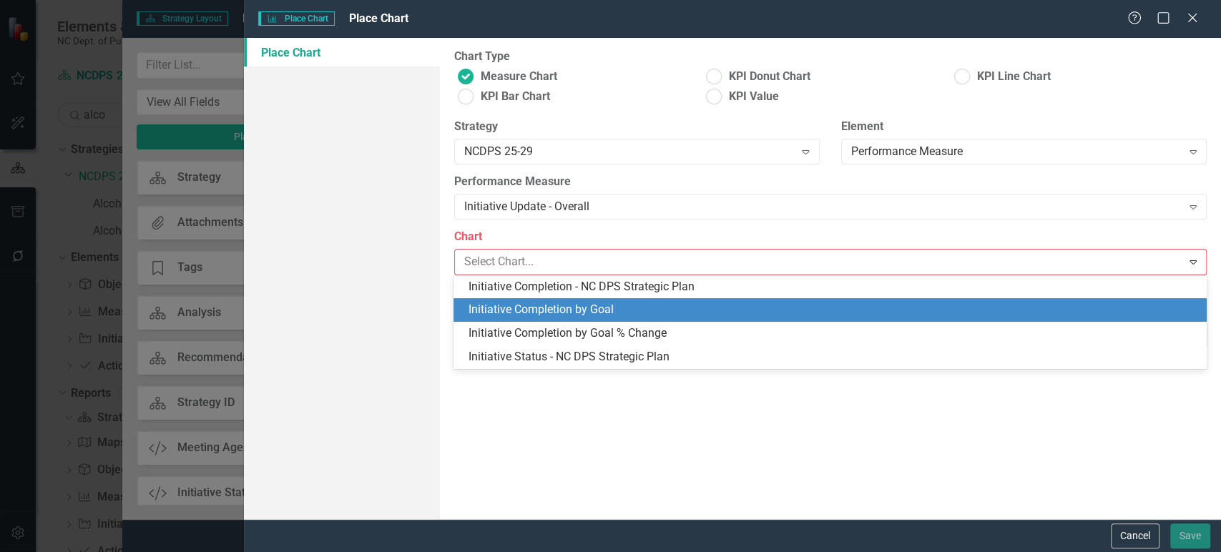
click at [564, 310] on div "Initiative Completion by Goal" at bounding box center [833, 310] width 730 height 16
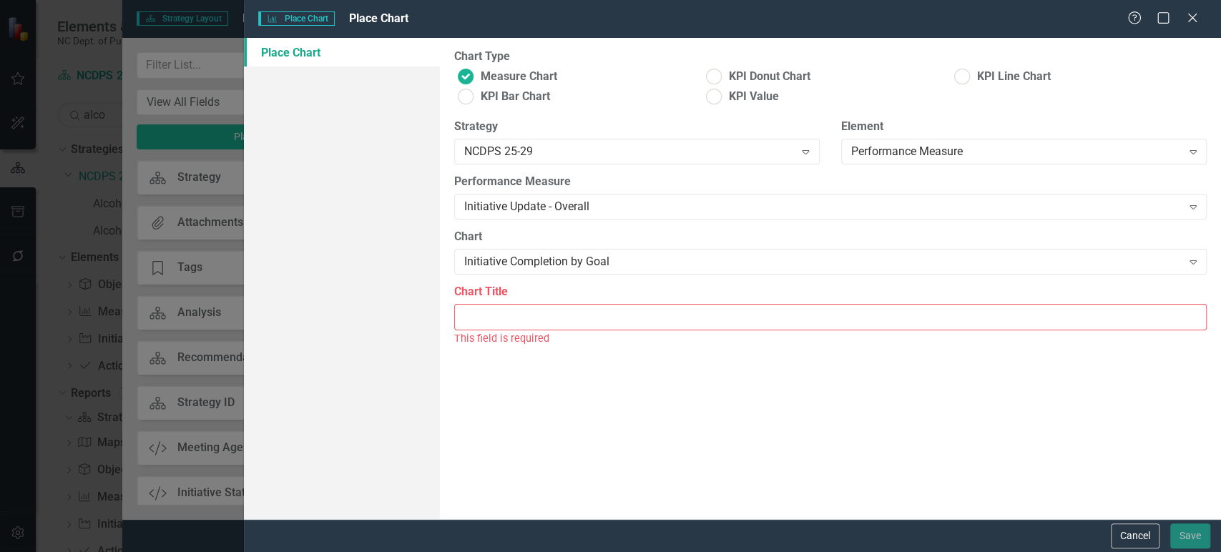
click at [555, 319] on input "Chart Title" at bounding box center [830, 317] width 753 height 26
paste input "Initiative Completion - NC DPS Strategic Plan"
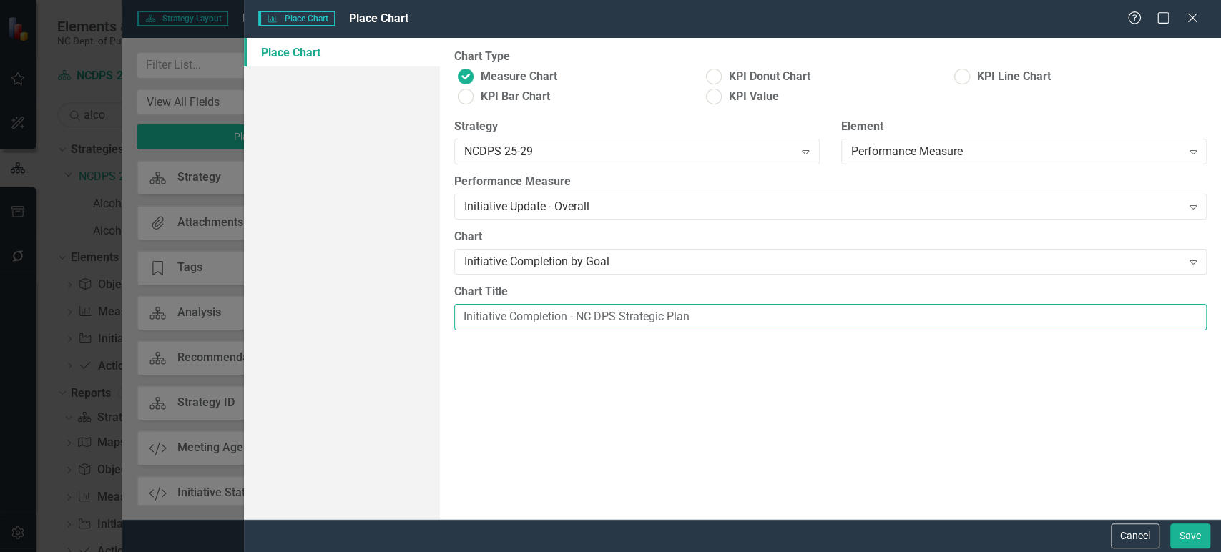
drag, startPoint x: 630, startPoint y: 321, endPoint x: 831, endPoint y: 335, distance: 202.2
click at [831, 335] on div "Chart Title Initiative Completion - NC DPS Strategic Plan" at bounding box center [831, 312] width 774 height 57
type input "Initiative Completion by Goal"
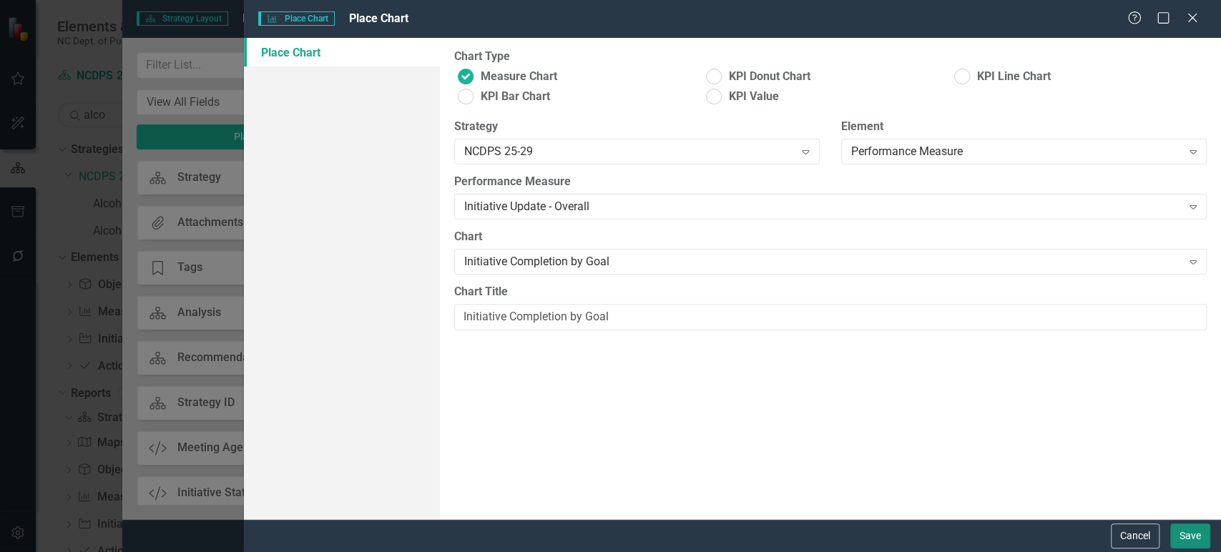
click at [1185, 542] on button "Save" at bounding box center [1190, 536] width 40 height 25
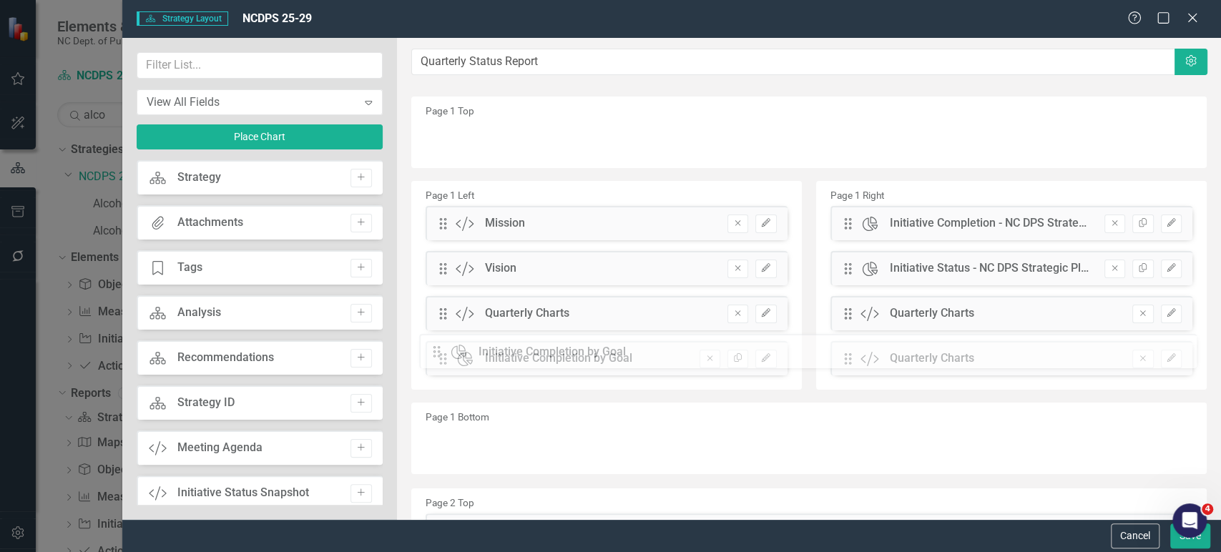
drag, startPoint x: 449, startPoint y: 132, endPoint x: 453, endPoint y: 346, distance: 214.0
click at [1170, 542] on button "Save" at bounding box center [1190, 536] width 40 height 25
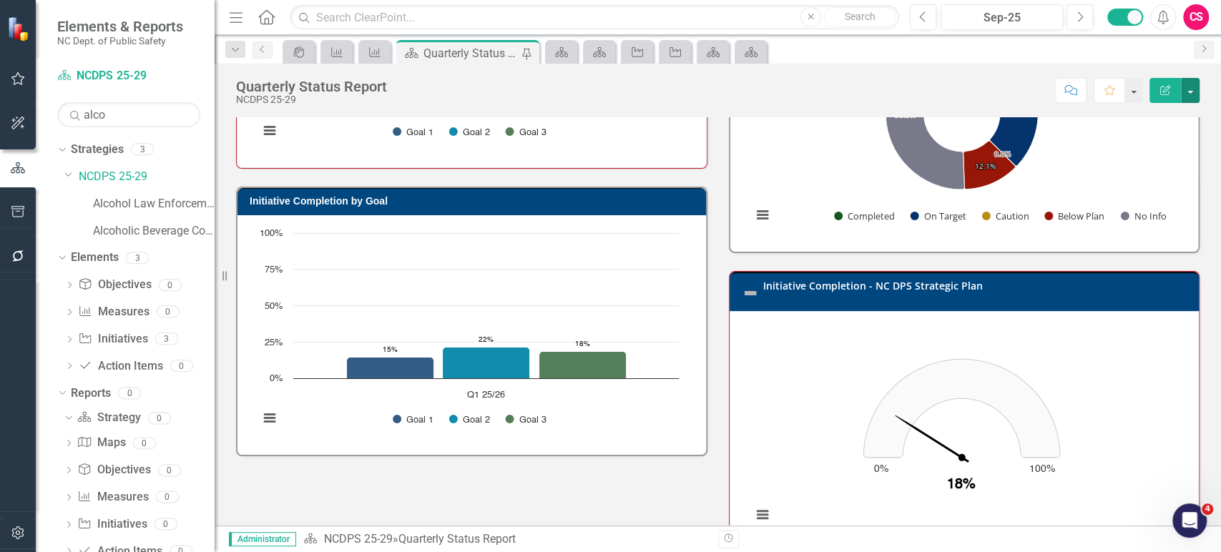
scroll to position [423, 0]
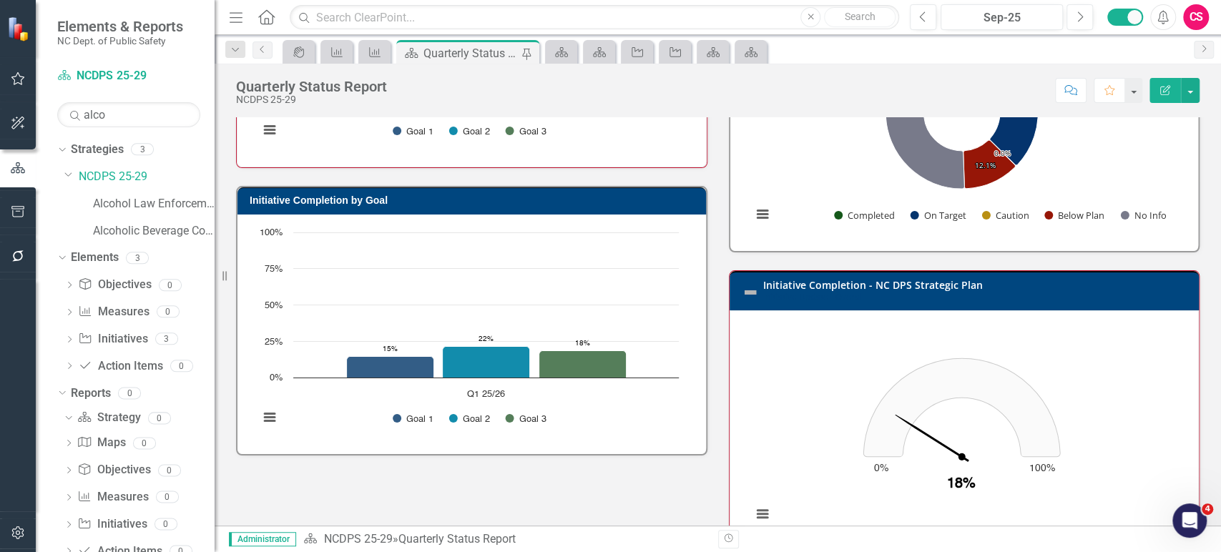
click at [1160, 87] on icon "button" at bounding box center [1165, 90] width 10 height 10
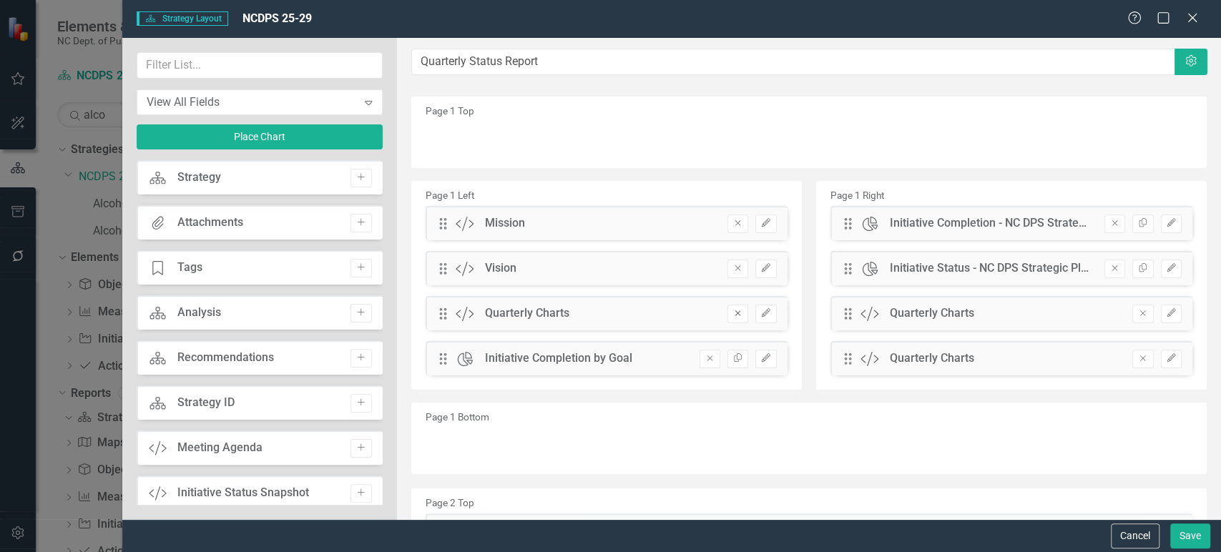
click at [735, 314] on icon "button" at bounding box center [738, 313] width 6 height 6
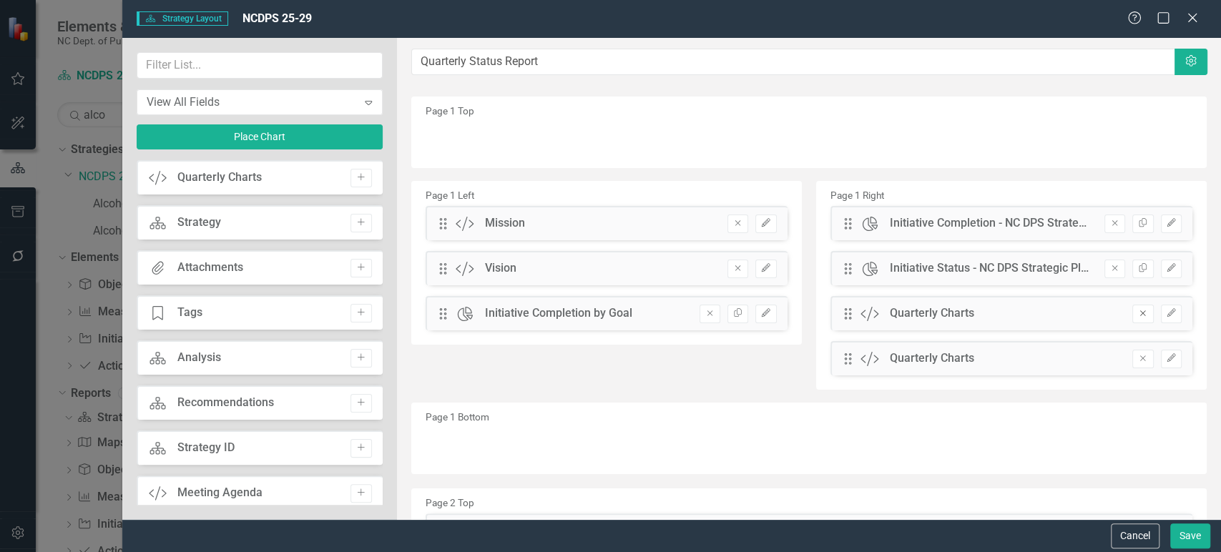
click at [1138, 317] on icon "Remove" at bounding box center [1143, 313] width 11 height 9
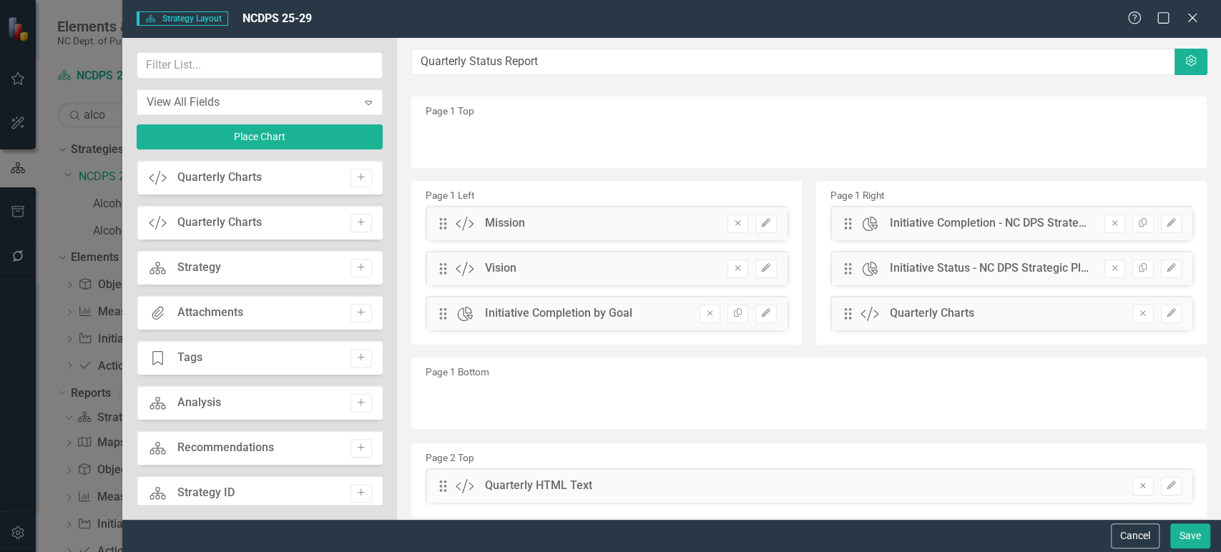
click at [1138, 317] on icon "Remove" at bounding box center [1143, 313] width 11 height 9
click at [1200, 525] on button "Save" at bounding box center [1190, 536] width 40 height 25
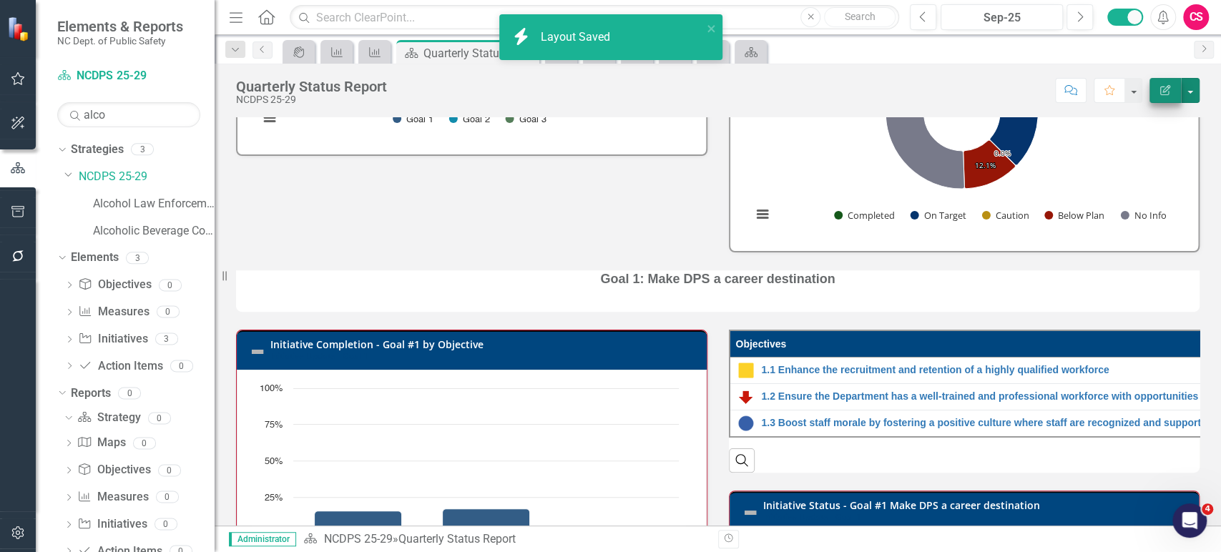
click at [1192, 92] on button "button" at bounding box center [1190, 90] width 19 height 25
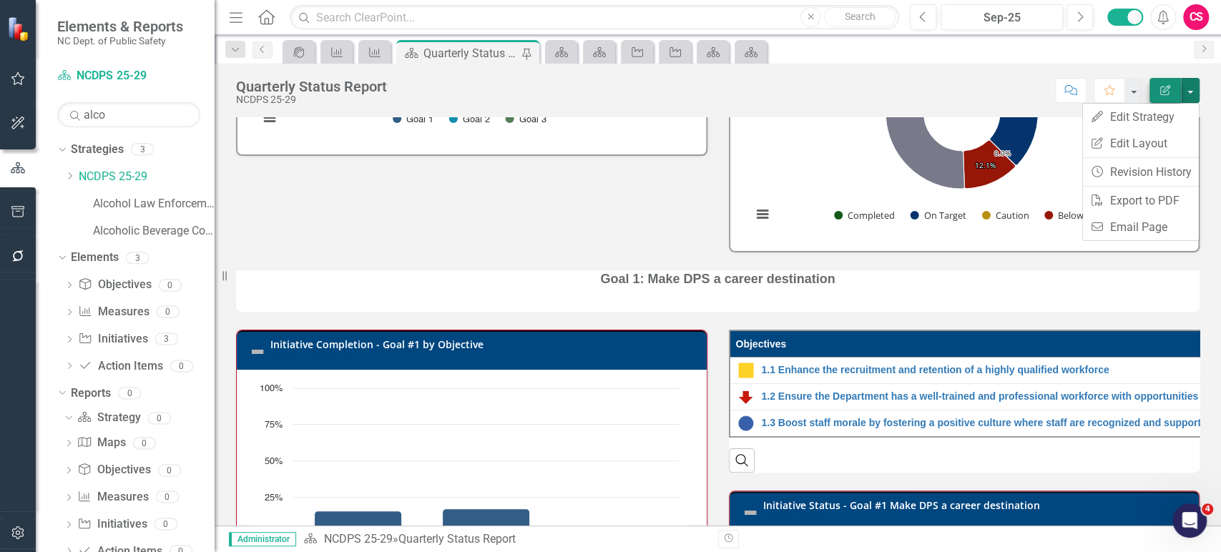
scroll to position [0, 0]
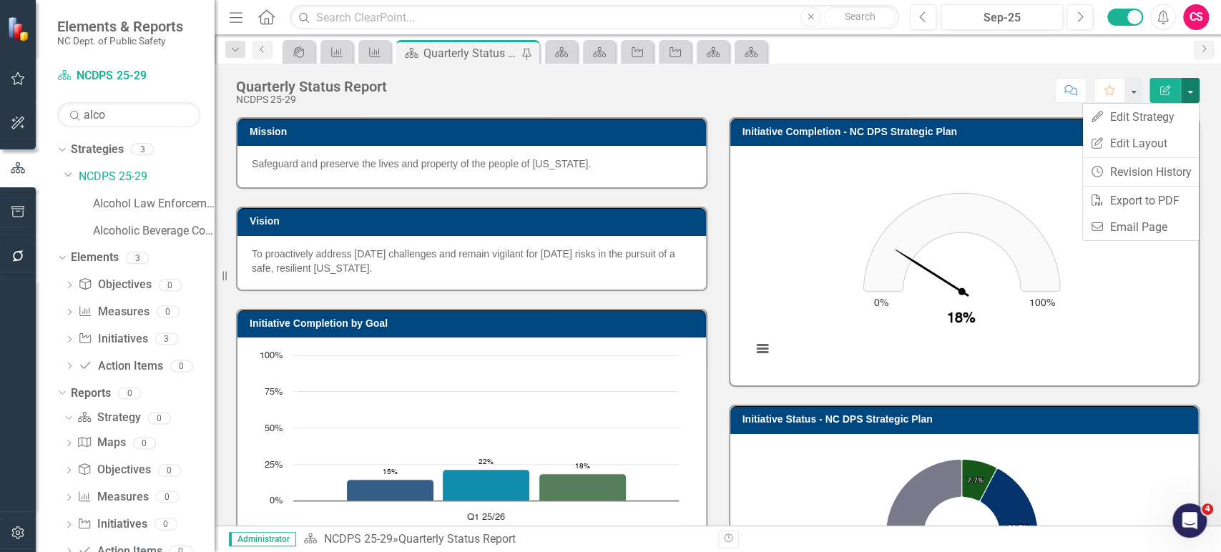
click at [1160, 90] on icon "button" at bounding box center [1165, 90] width 10 height 10
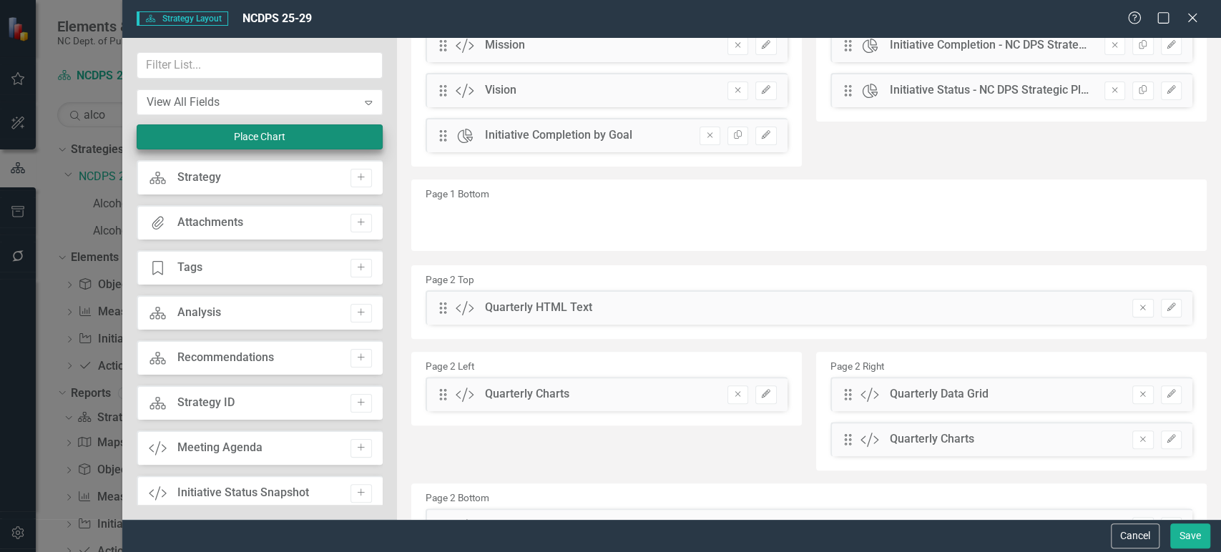
scroll to position [177, 0]
click at [300, 144] on button "Place Chart" at bounding box center [260, 136] width 246 height 25
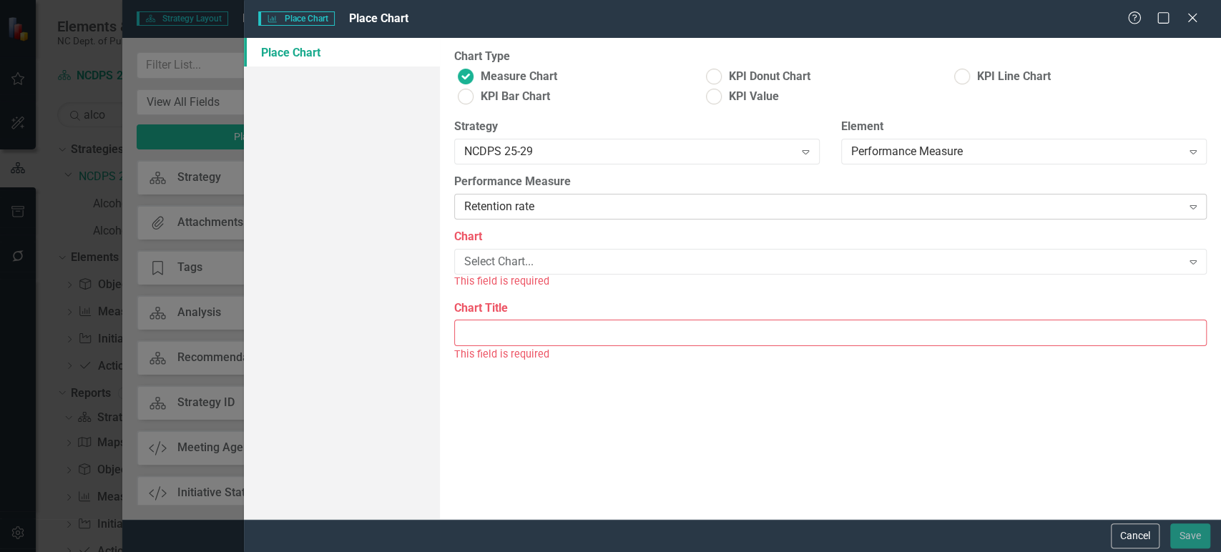
click at [545, 207] on div "Retention rate" at bounding box center [823, 207] width 718 height 16
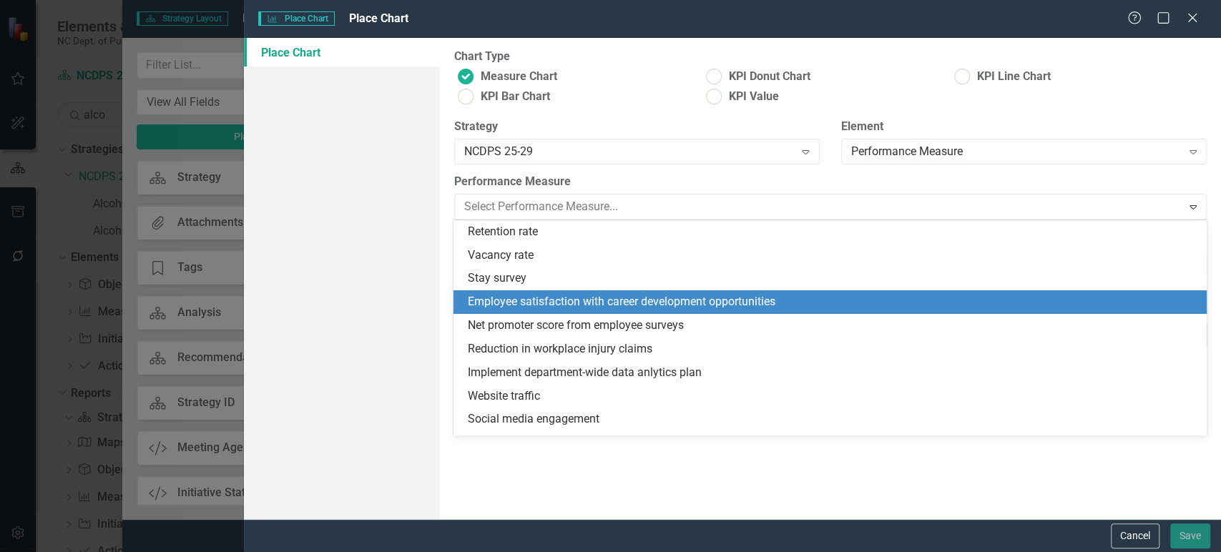
scroll to position [372, 0]
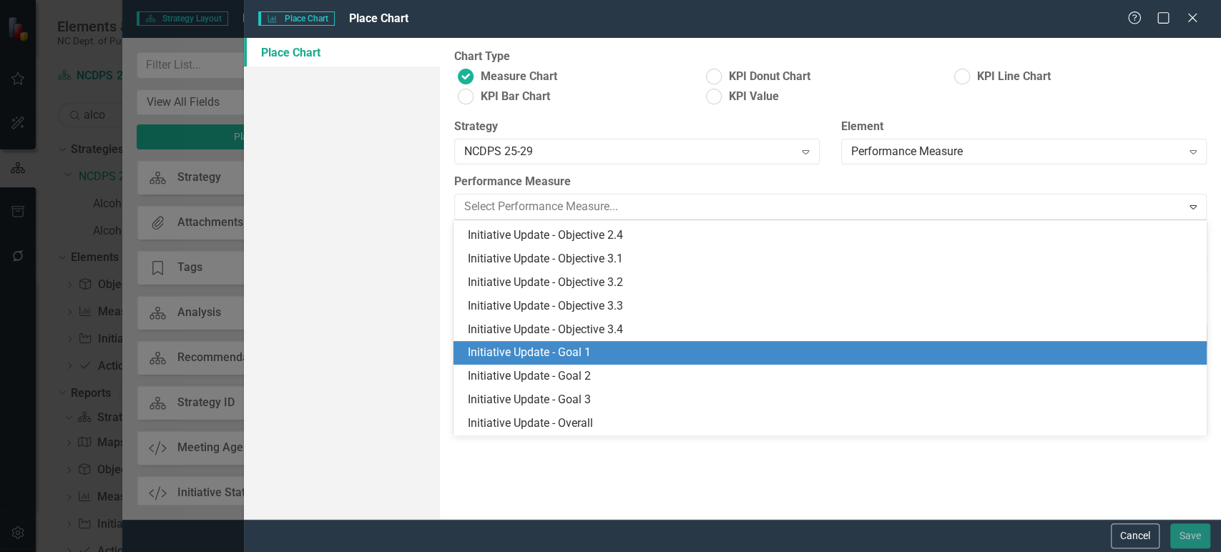
click at [555, 348] on div "Initiative Update - Goal 1" at bounding box center [833, 353] width 730 height 16
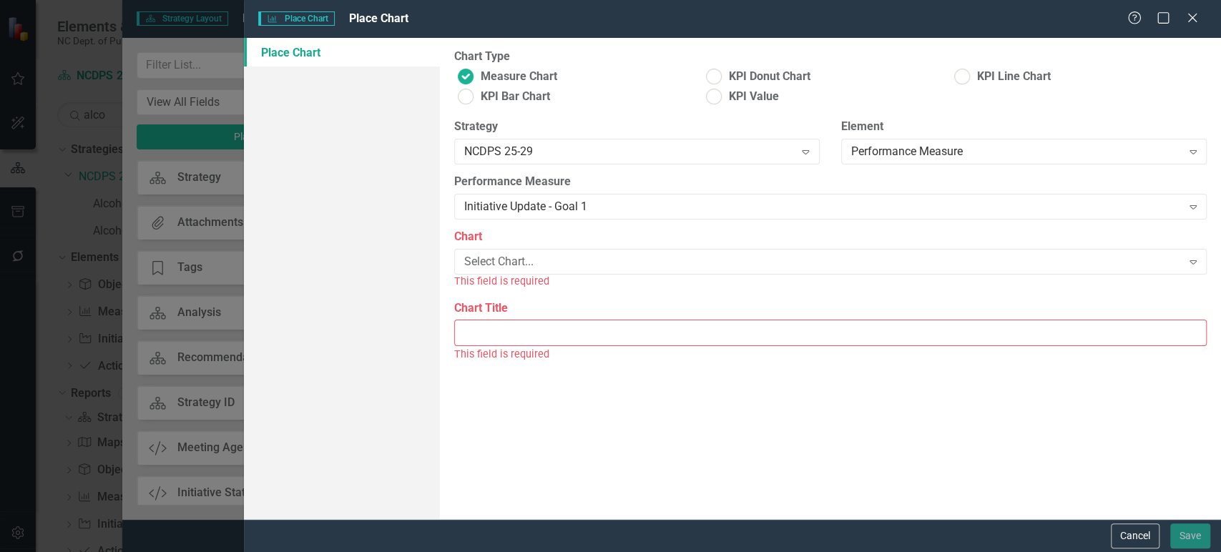
click at [542, 261] on div "Select Chart..." at bounding box center [823, 262] width 718 height 16
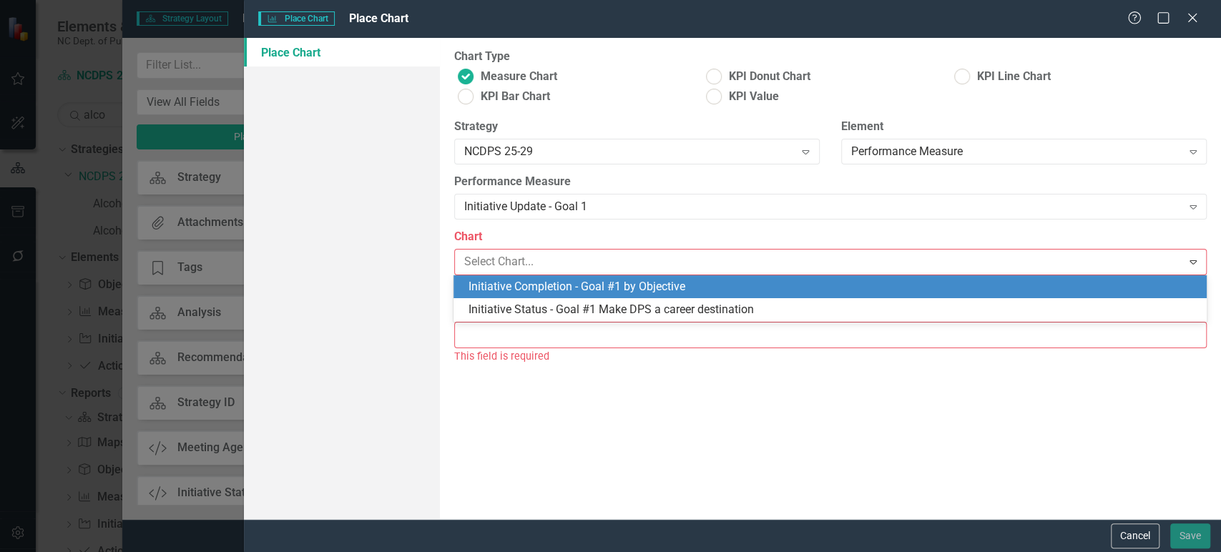
drag, startPoint x: 602, startPoint y: 283, endPoint x: 565, endPoint y: 326, distance: 56.3
click at [602, 284] on div "Initiative Completion - Goal #1 by Objective" at bounding box center [833, 287] width 730 height 16
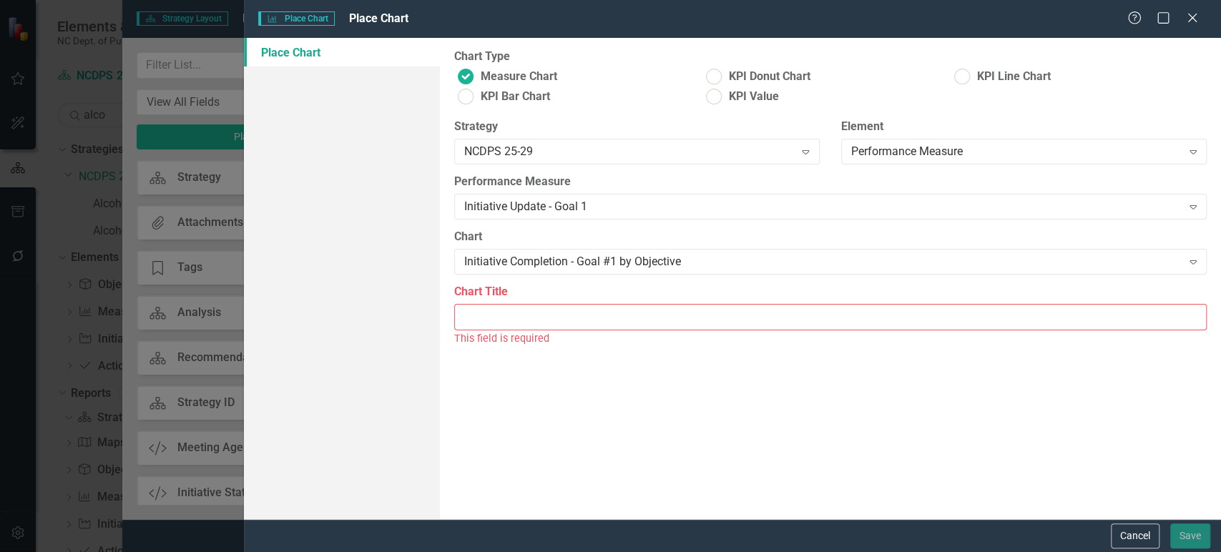
click at [560, 332] on div "This field is required" at bounding box center [830, 339] width 753 height 16
click at [557, 313] on input "Chart Title" at bounding box center [830, 317] width 753 height 26
paste input "Initiative Completion - NC DPS Strategic Plan"
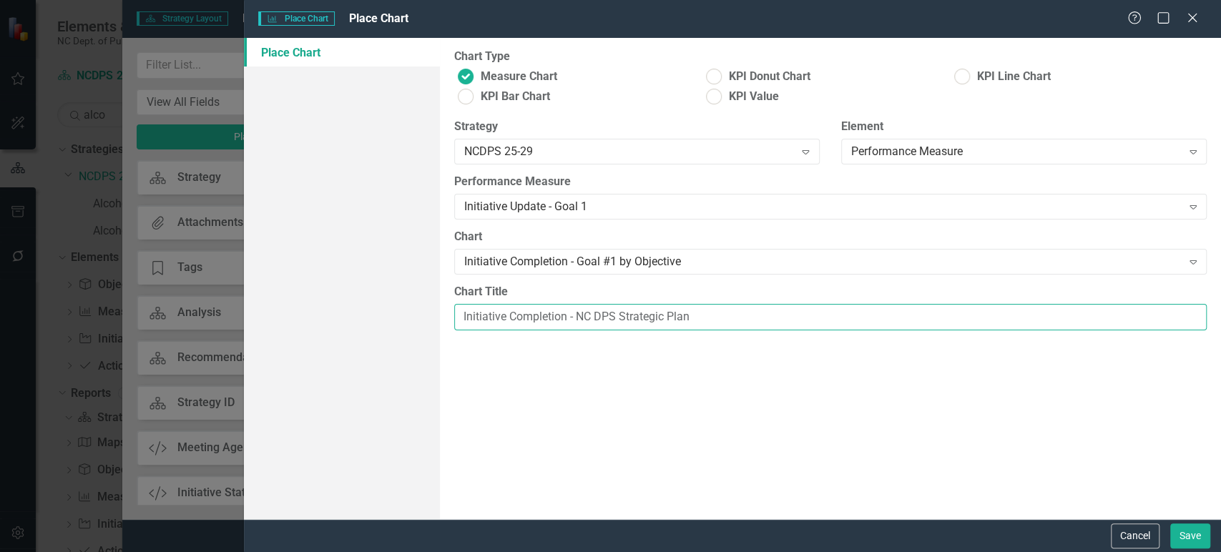
drag, startPoint x: 587, startPoint y: 316, endPoint x: 862, endPoint y: 313, distance: 274.7
click at [862, 313] on input "Initiative Completion - NC DPS Strategic Plan" at bounding box center [830, 317] width 753 height 26
type input "Initiative Completion - Goal #1 by Objective"
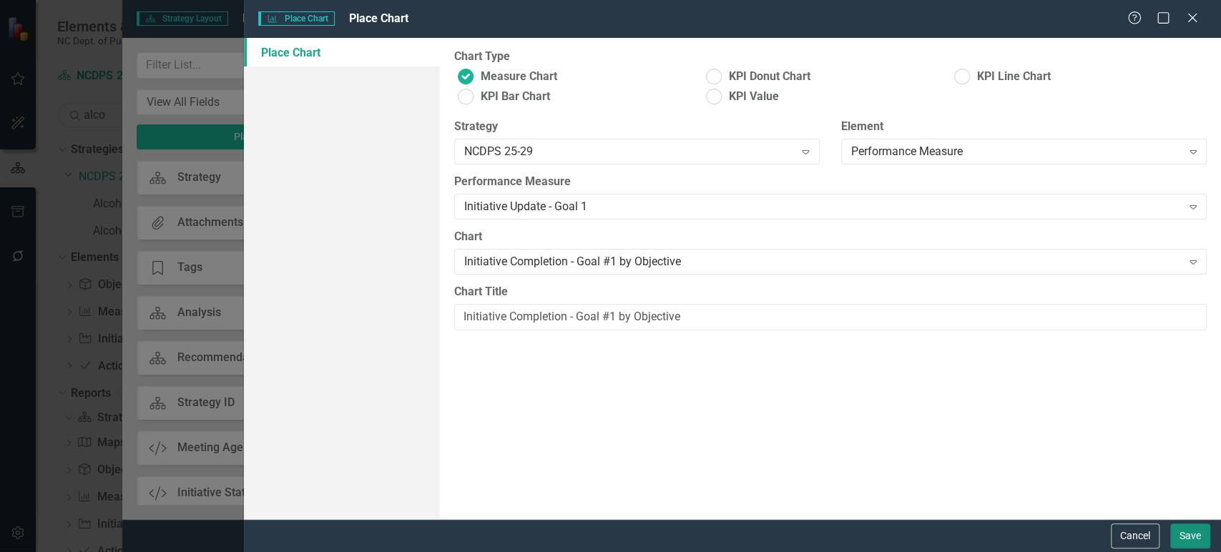
click at [1189, 537] on button "Save" at bounding box center [1190, 536] width 40 height 25
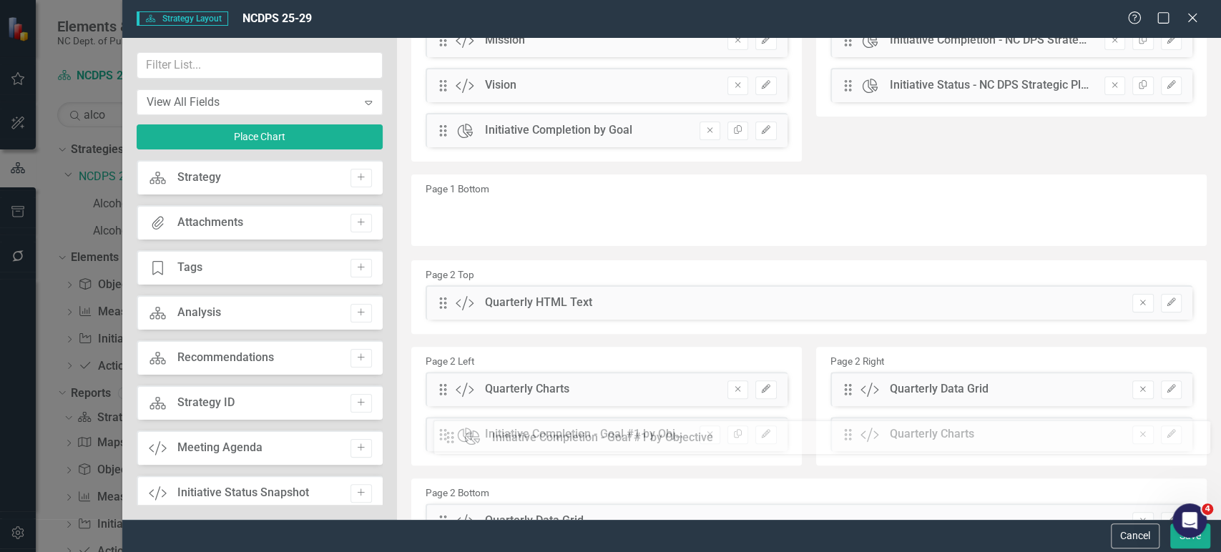
scroll to position [208, 0]
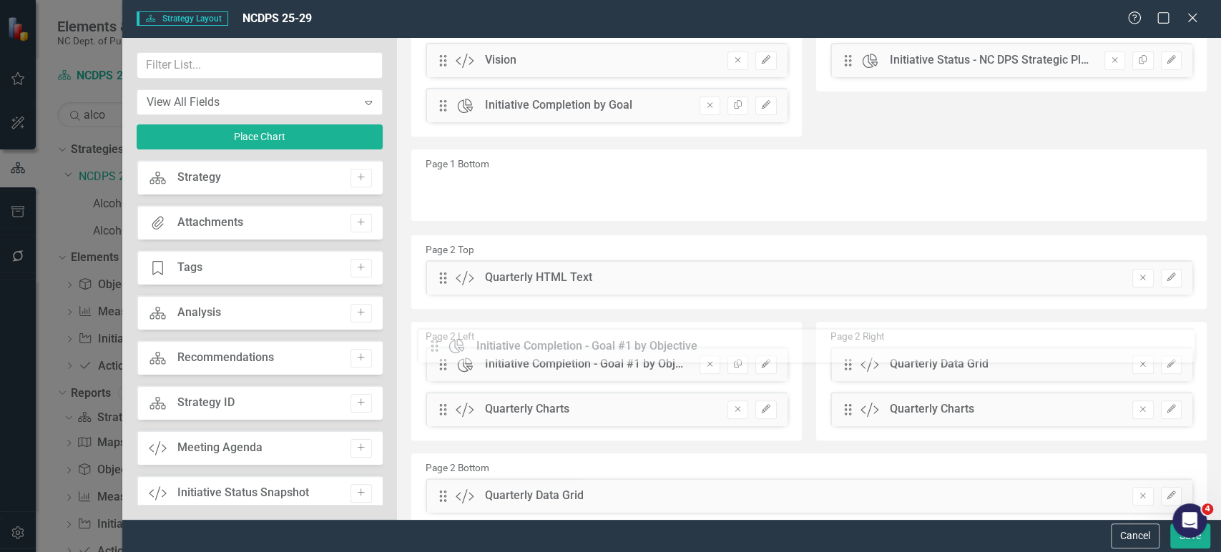
drag, startPoint x: 464, startPoint y: 424, endPoint x: 449, endPoint y: 348, distance: 77.3
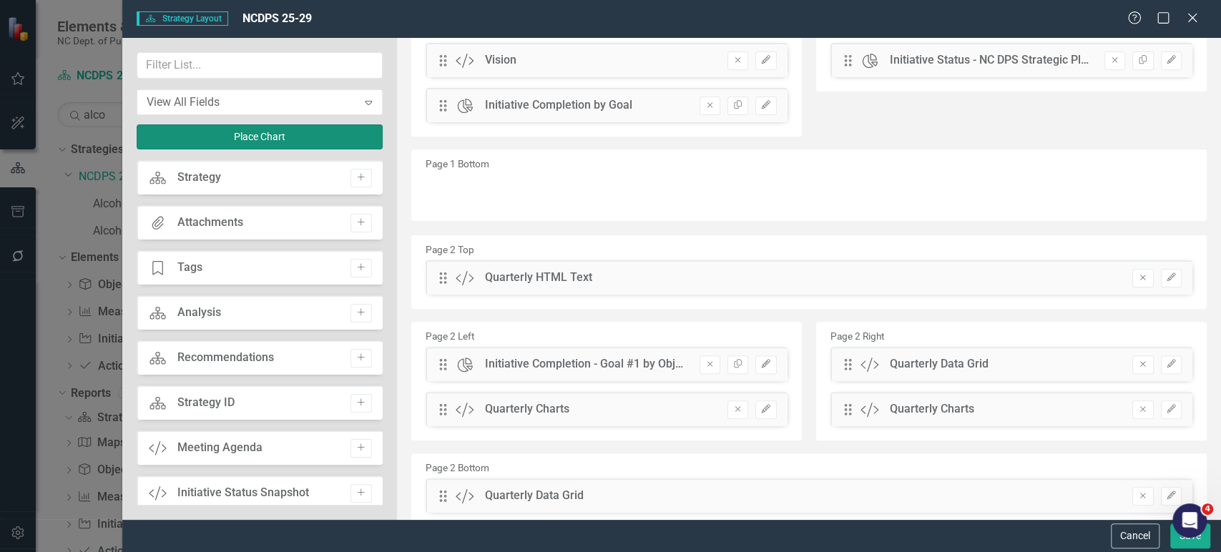
click at [240, 132] on button "Place Chart" at bounding box center [260, 136] width 246 height 25
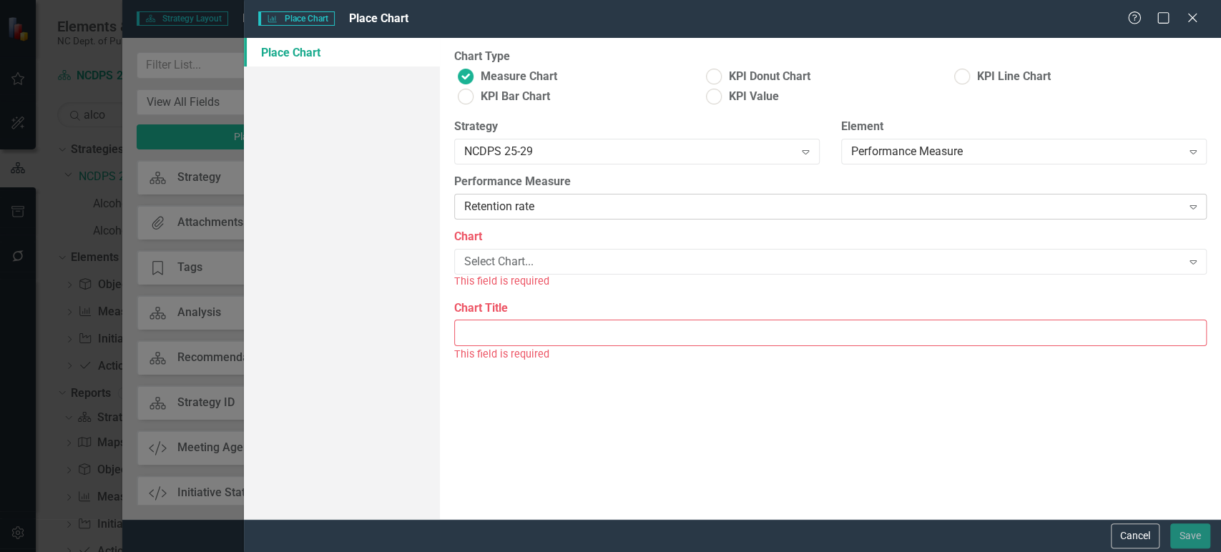
click at [547, 213] on div "Retention rate" at bounding box center [823, 207] width 718 height 16
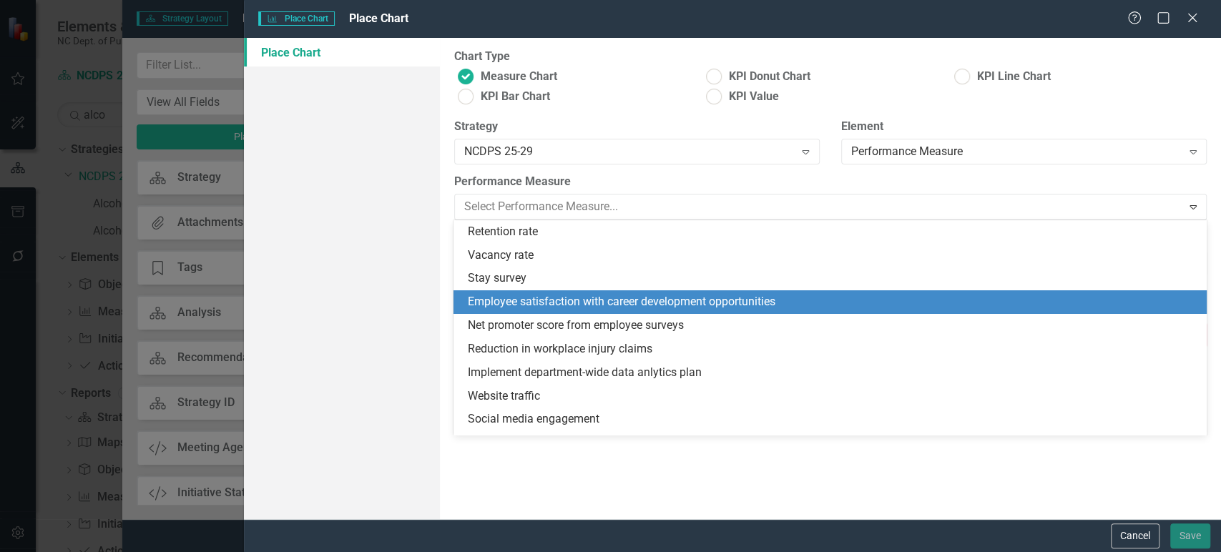
scroll to position [372, 0]
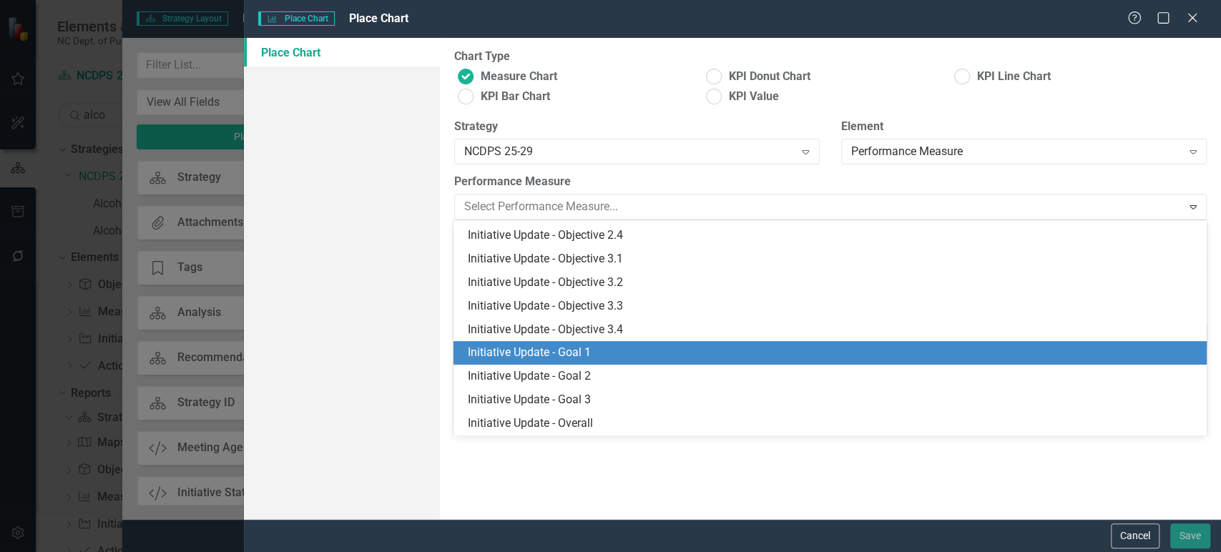
click at [550, 348] on div "Initiative Update - Goal 1" at bounding box center [833, 353] width 730 height 16
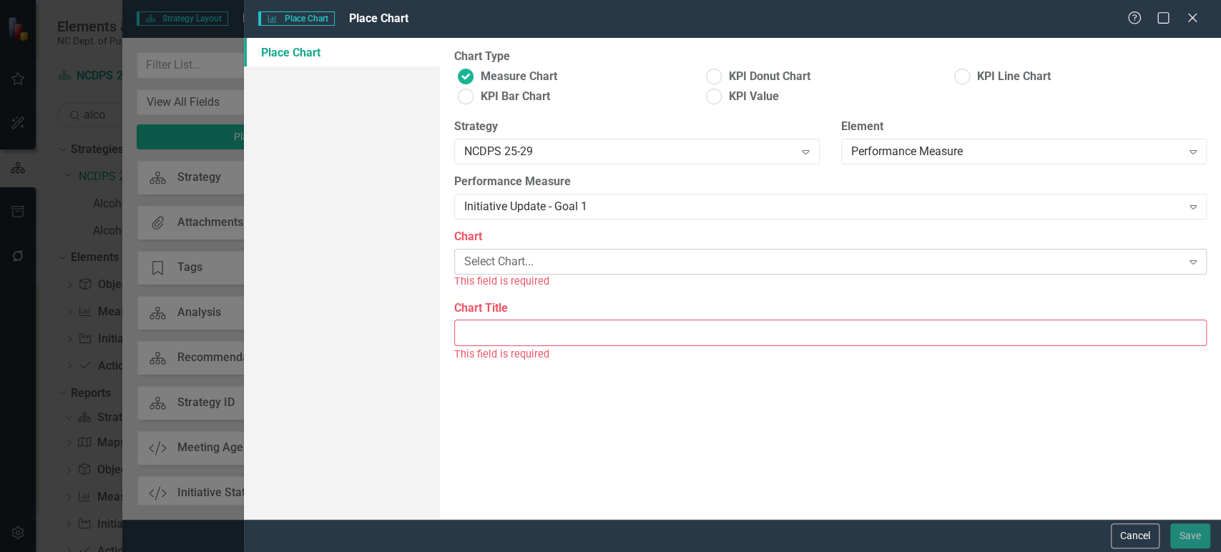
click at [561, 253] on div "Select Chart... Expand" at bounding box center [830, 262] width 753 height 26
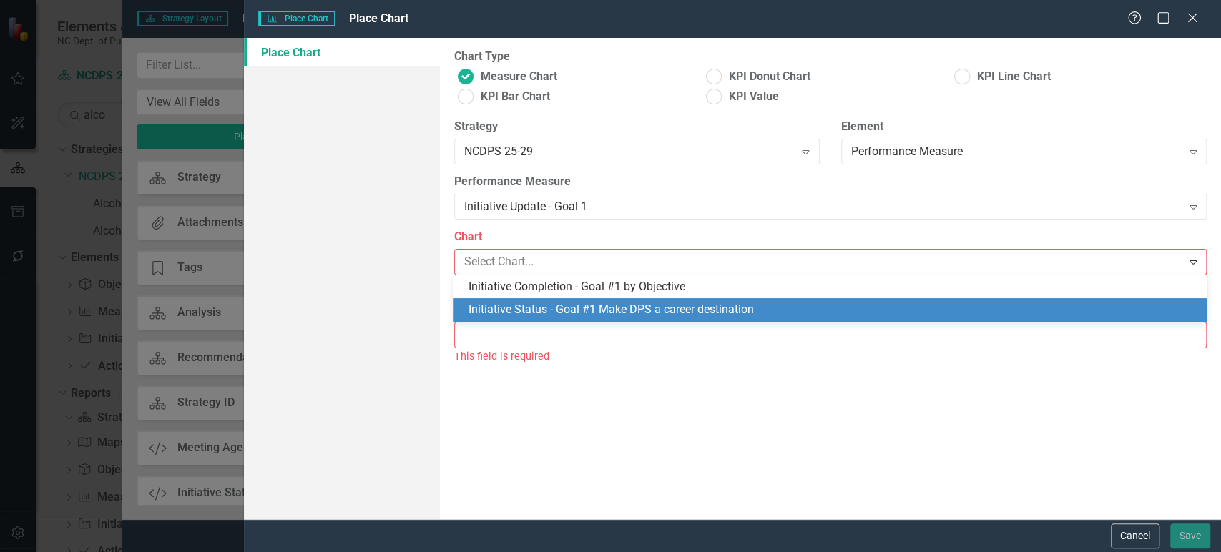
click at [556, 305] on div "Initiative Status - Goal #1 Make DPS a career destination" at bounding box center [833, 310] width 730 height 16
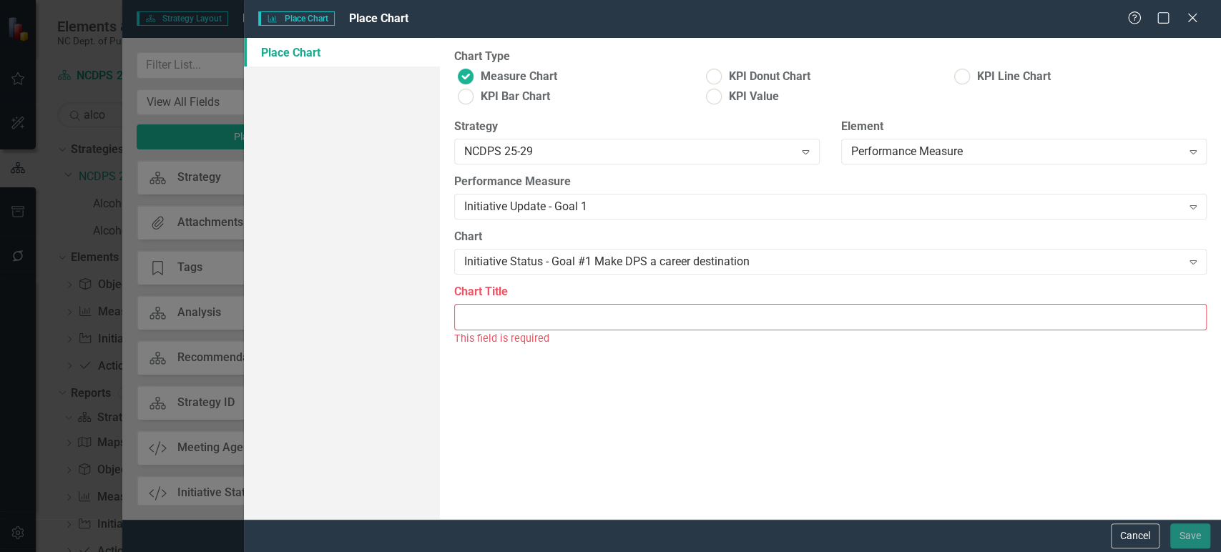
click at [549, 326] on input "Chart Title" at bounding box center [830, 317] width 753 height 26
paste input "Initiative Completion - Goal #1 by Objective"
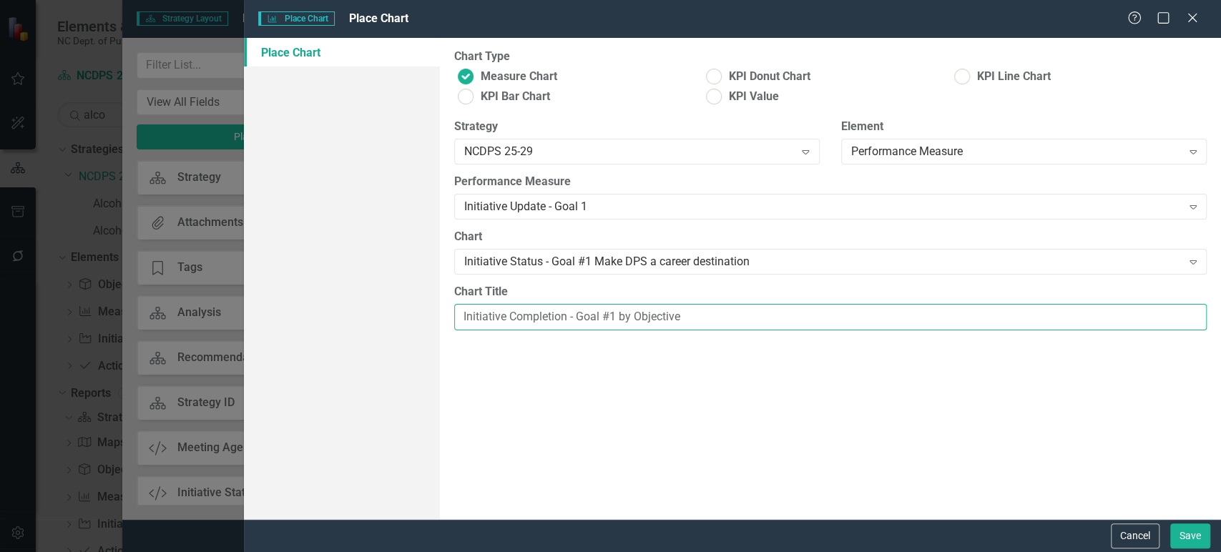
drag, startPoint x: 618, startPoint y: 318, endPoint x: 784, endPoint y: 313, distance: 166.0
click at [784, 313] on input "Initiative Completion - Goal #1 by Objective" at bounding box center [830, 317] width 753 height 26
click at [544, 313] on input "Initiative Completion - Goal #1" at bounding box center [830, 317] width 753 height 26
click at [605, 320] on input "Initiative Status - Goal #1" at bounding box center [830, 317] width 753 height 26
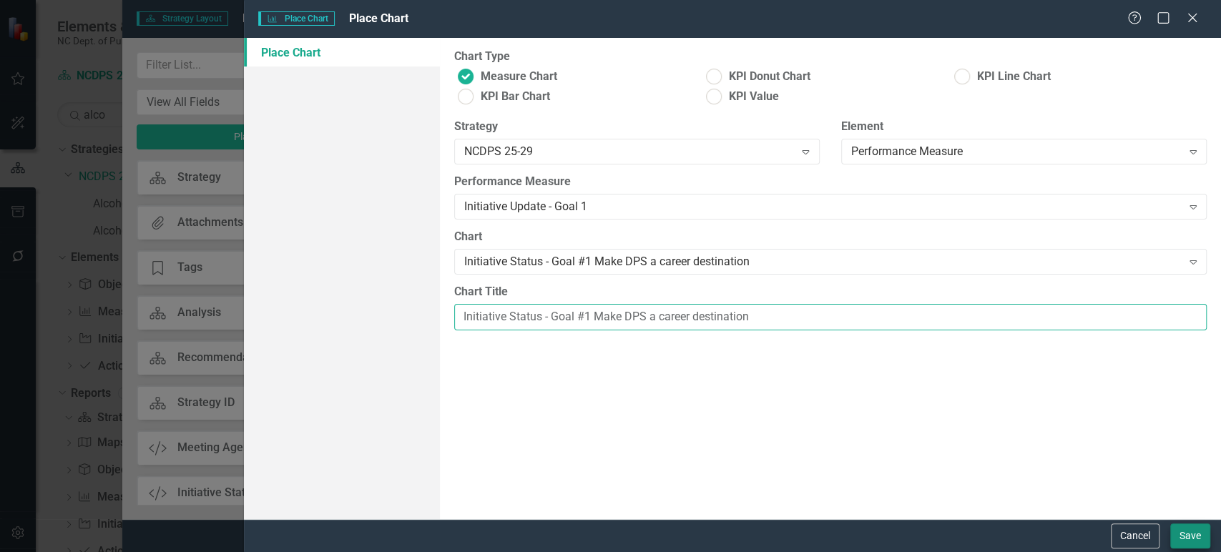
type input "Initiative Status - Goal #1 Make DPS a career destination"
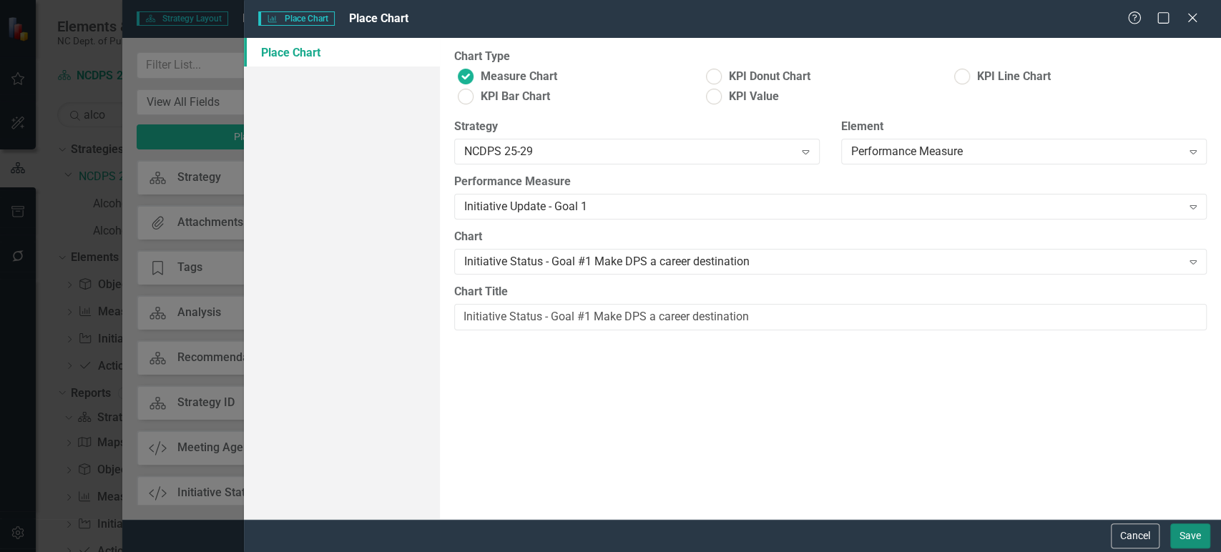
click at [1185, 537] on button "Save" at bounding box center [1190, 536] width 40 height 25
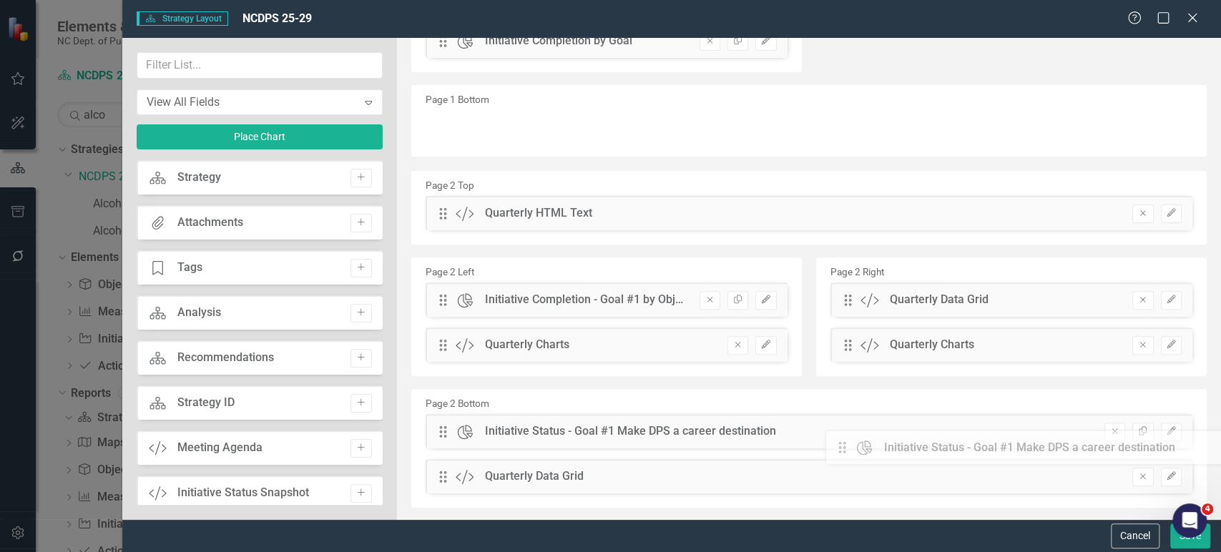
scroll to position [279, 0]
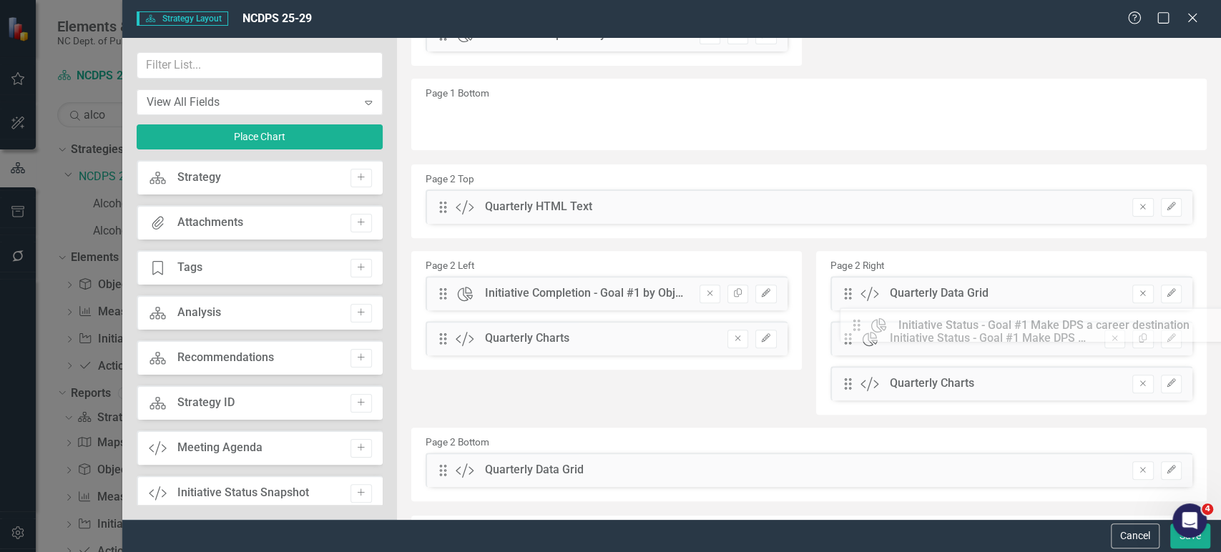
drag, startPoint x: 450, startPoint y: 143, endPoint x: 872, endPoint y: 333, distance: 462.7
click at [1180, 541] on button "Save" at bounding box center [1190, 536] width 40 height 25
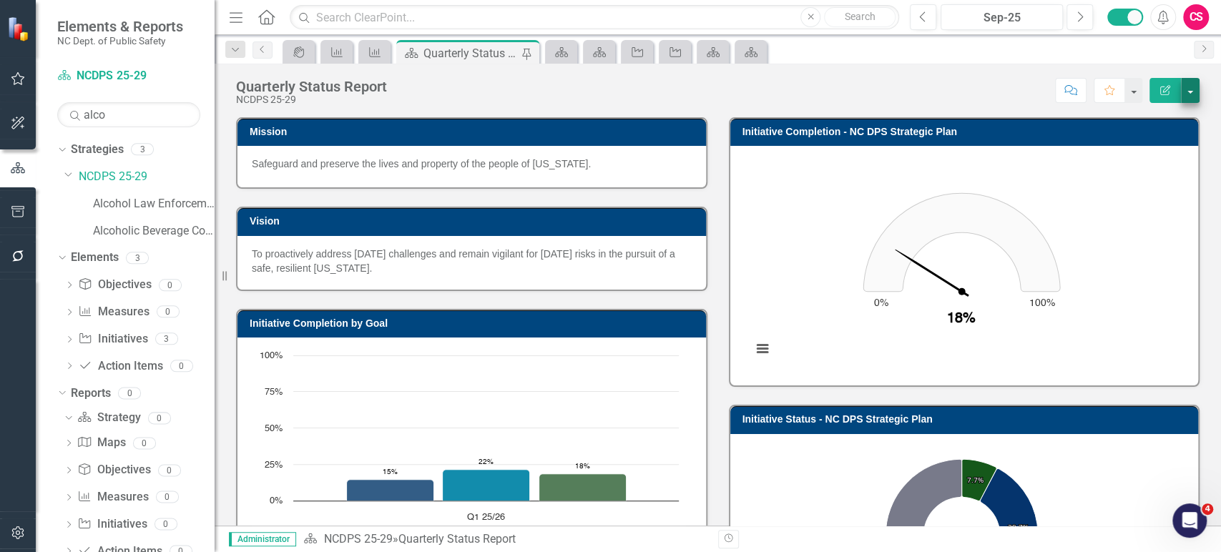
scroll to position [984, 0]
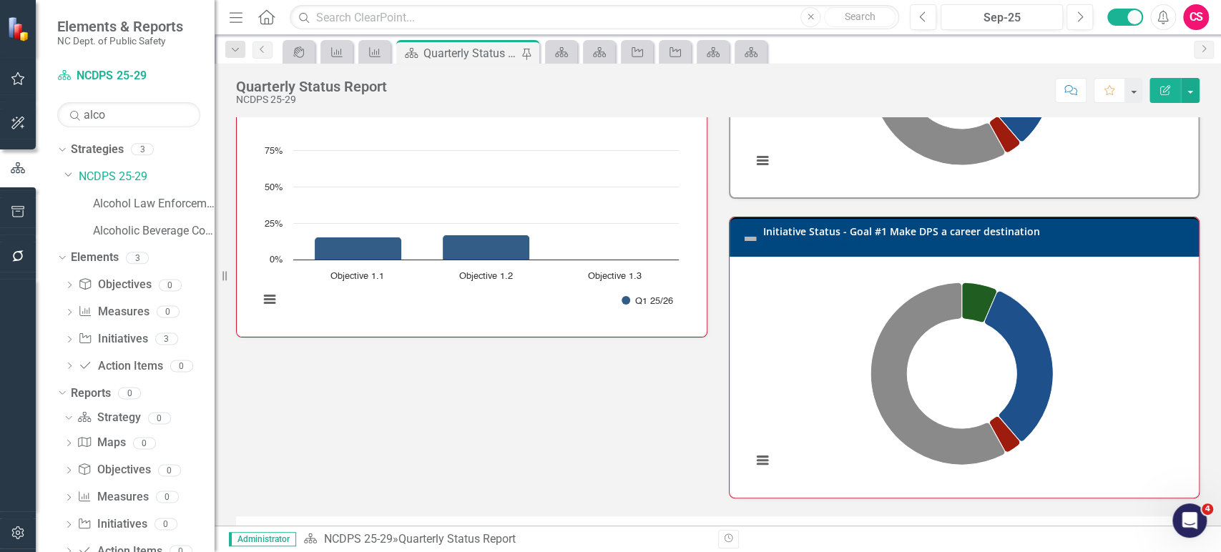
click at [1168, 90] on icon "Edit Report" at bounding box center [1165, 90] width 13 height 10
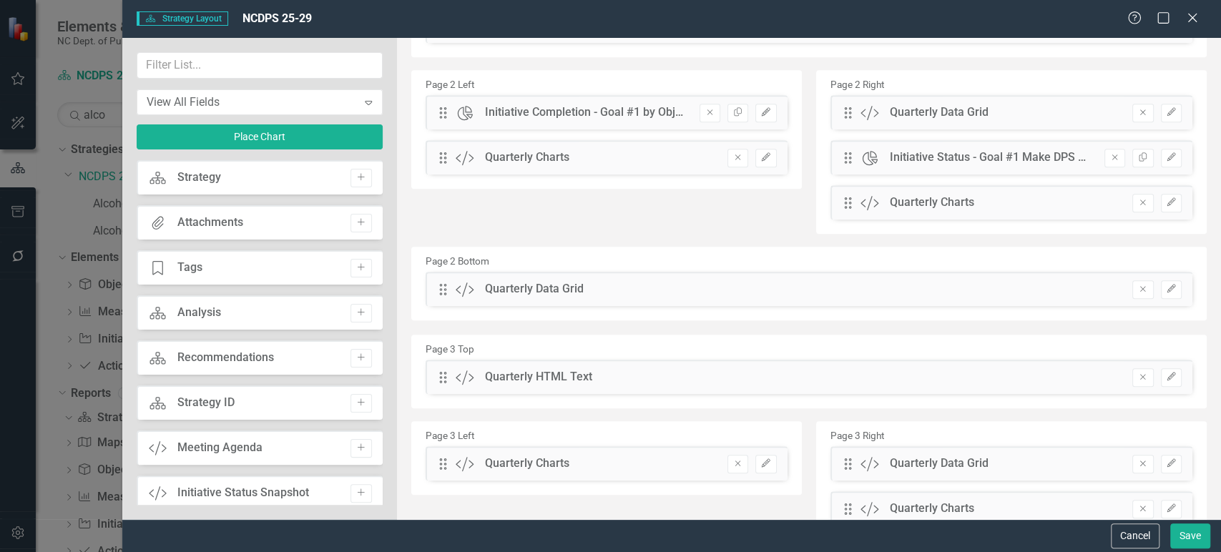
scroll to position [461, 0]
click at [734, 159] on icon "Remove" at bounding box center [738, 156] width 11 height 9
click at [1138, 204] on icon "Remove" at bounding box center [1143, 201] width 11 height 9
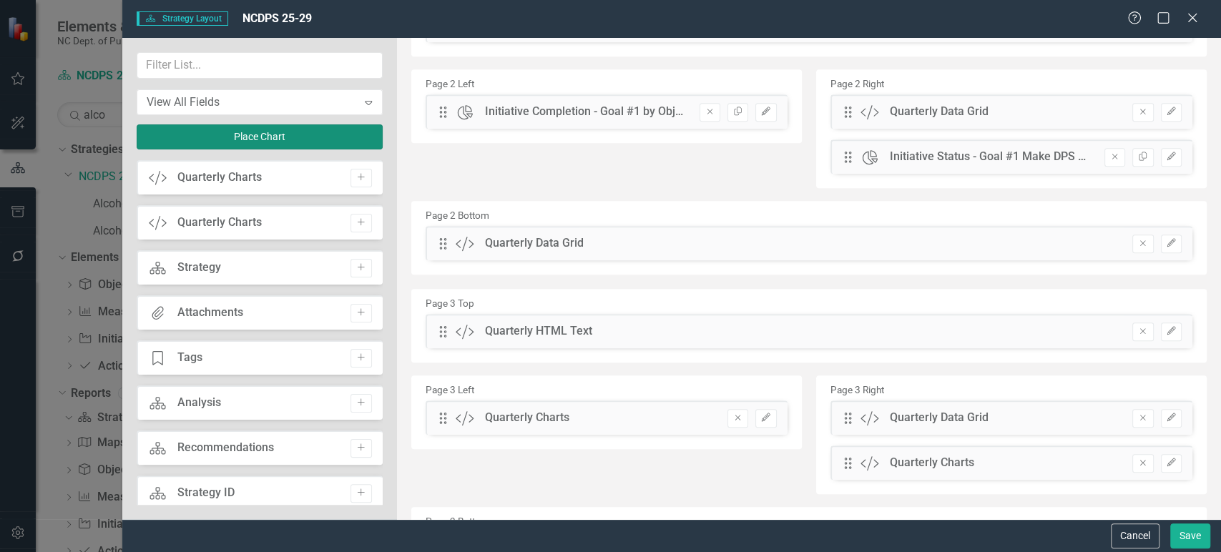
click at [292, 140] on button "Place Chart" at bounding box center [260, 136] width 246 height 25
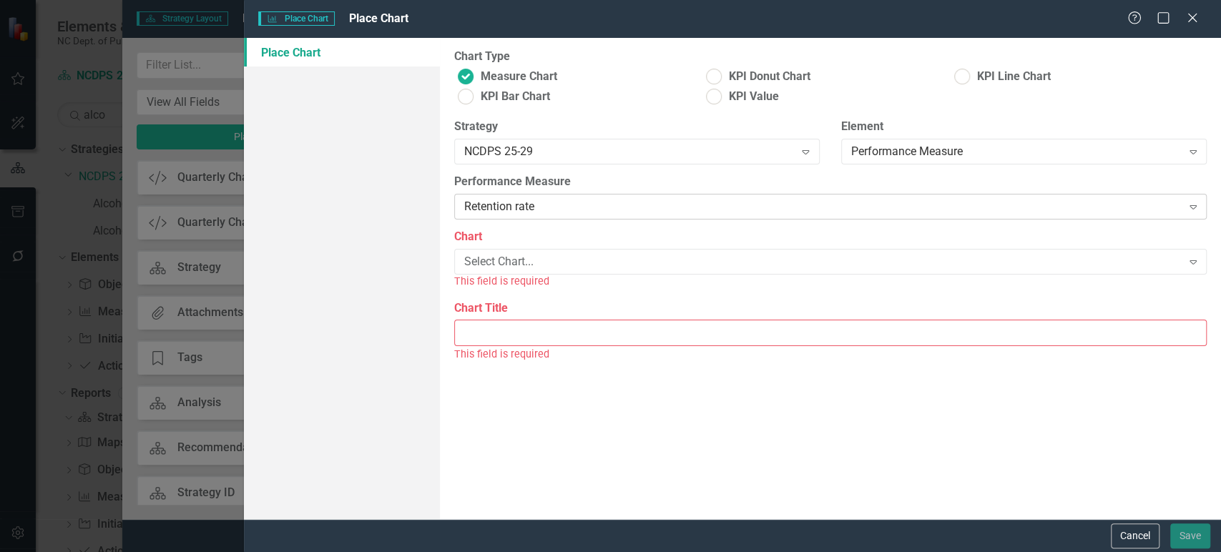
click at [562, 206] on div "Retention rate" at bounding box center [823, 207] width 718 height 16
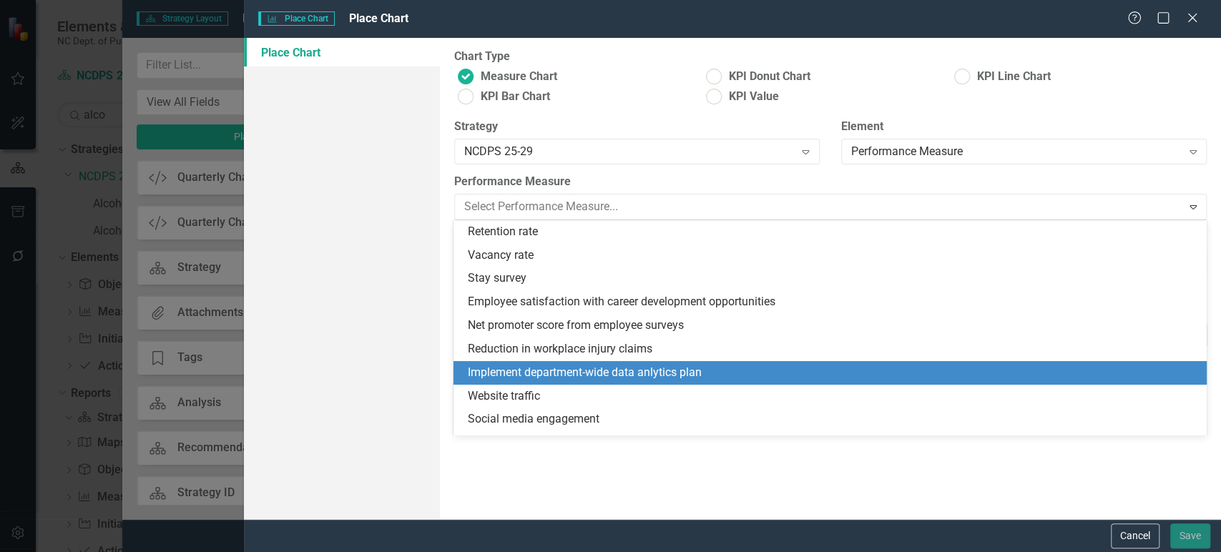
scroll to position [372, 0]
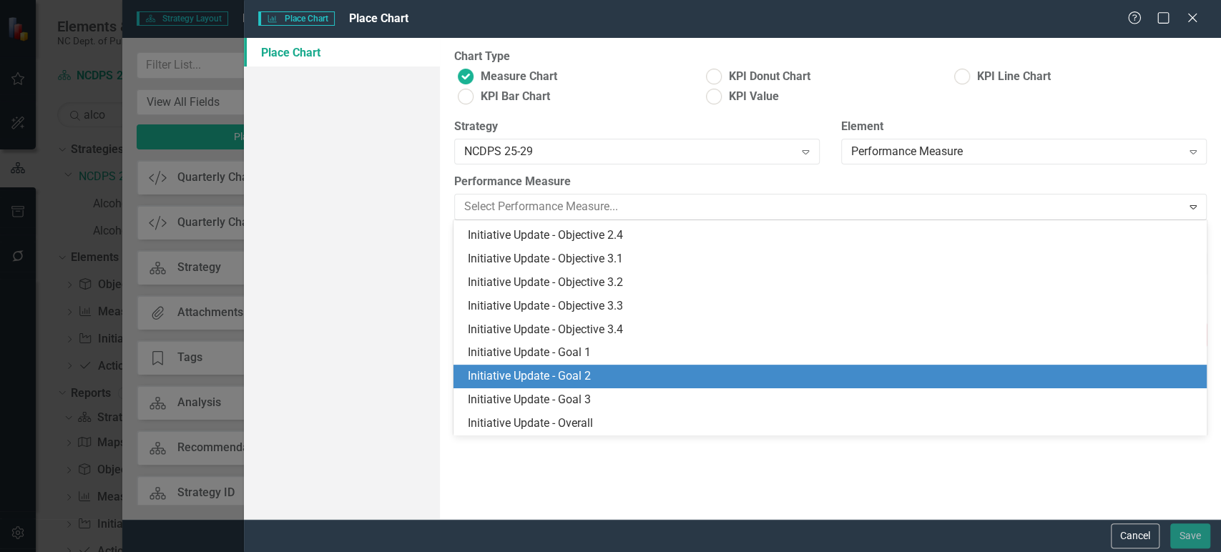
click at [577, 376] on div "Initiative Update - Goal 2" at bounding box center [833, 376] width 730 height 16
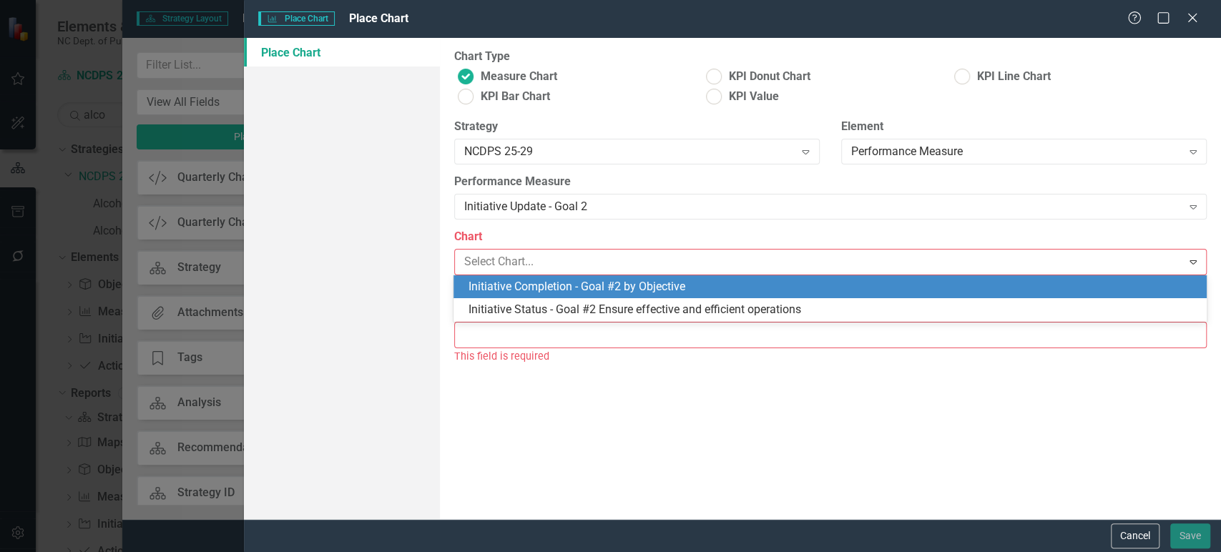
click at [558, 287] on div "Initiative Completion - Goal #2 by Objective" at bounding box center [833, 287] width 730 height 16
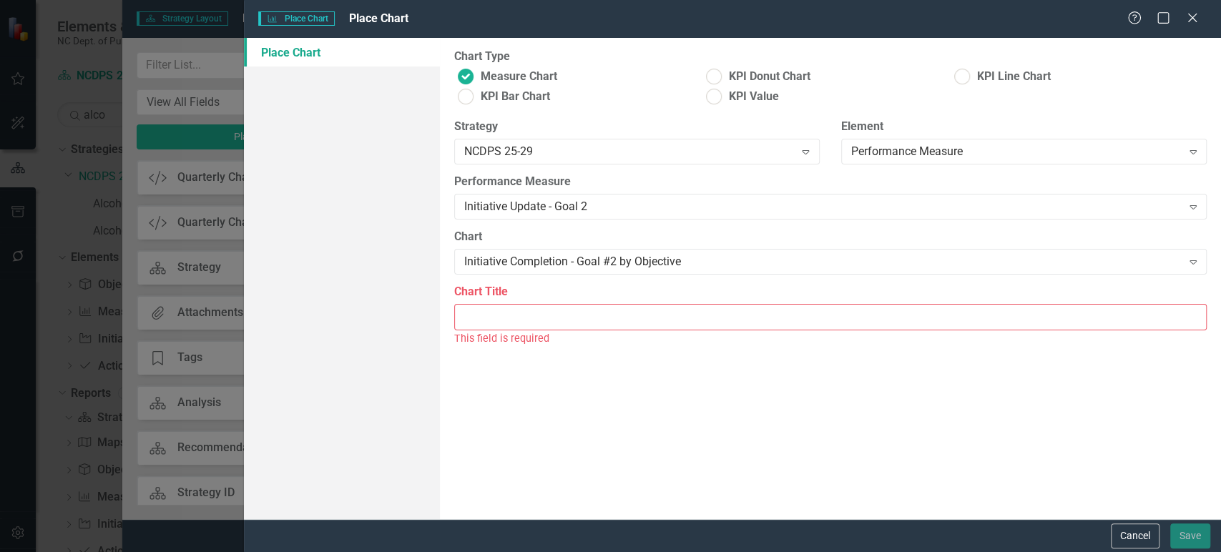
click at [544, 326] on input "Chart Title" at bounding box center [830, 317] width 753 height 26
paste input "Initiative Completion - Goal #1 by Objective"
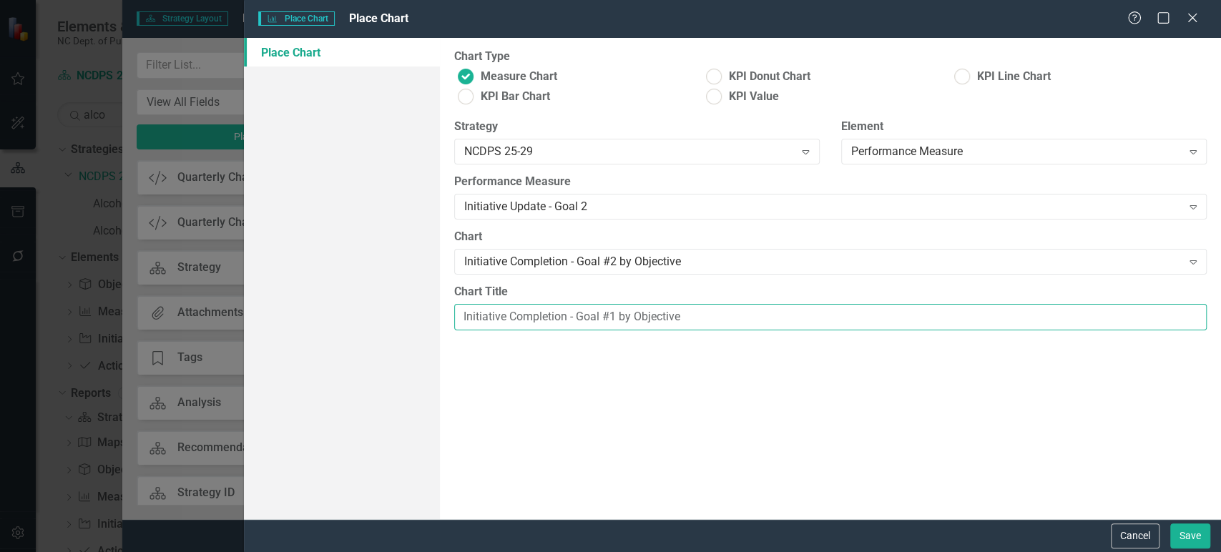
click at [615, 319] on input "Initiative Completion - Goal #1 by Objective" at bounding box center [830, 317] width 753 height 26
type input "Initiative Completion - Goal #2 by Objective"
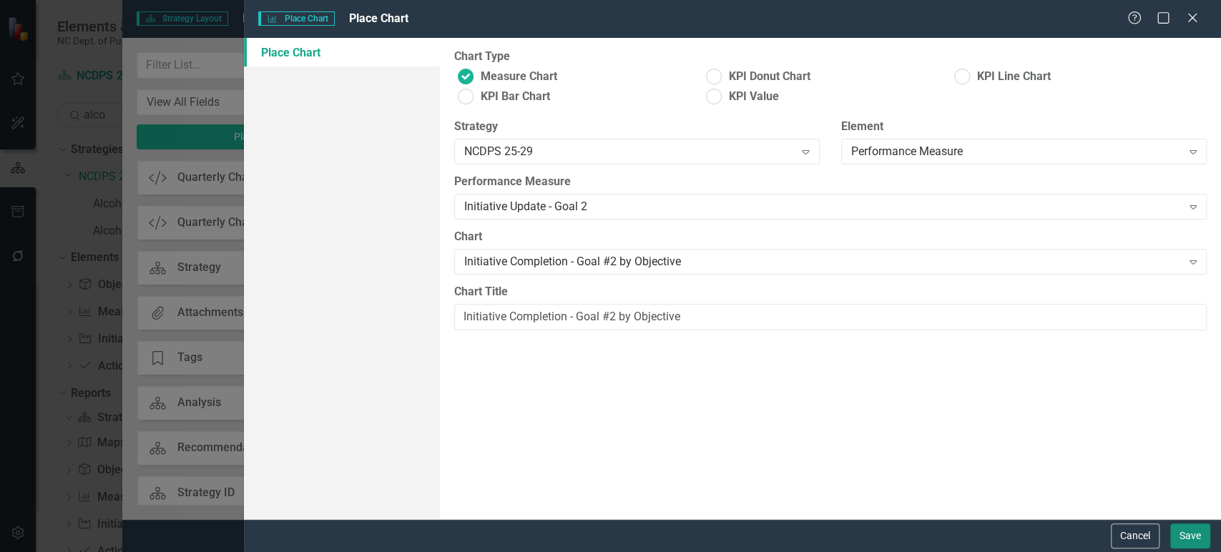
click at [1198, 537] on button "Save" at bounding box center [1190, 536] width 40 height 25
click at [1198, 537] on body "Elements & Reports NC Dept. of Public Safety Strategy NCDPS 25-29 Search alco S…" at bounding box center [610, 276] width 1221 height 552
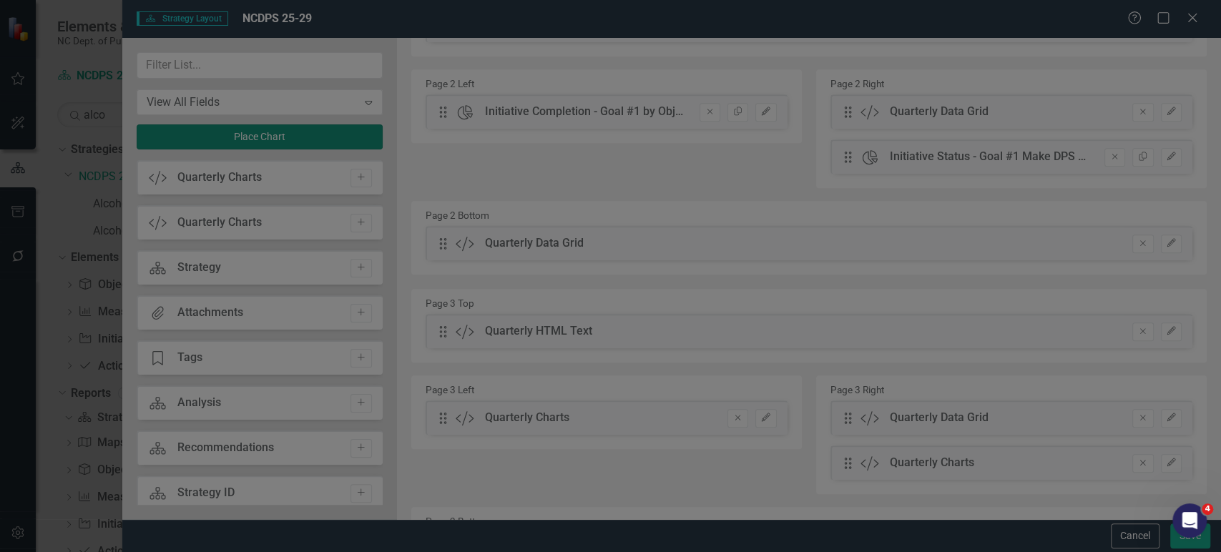
scroll to position [463, 0]
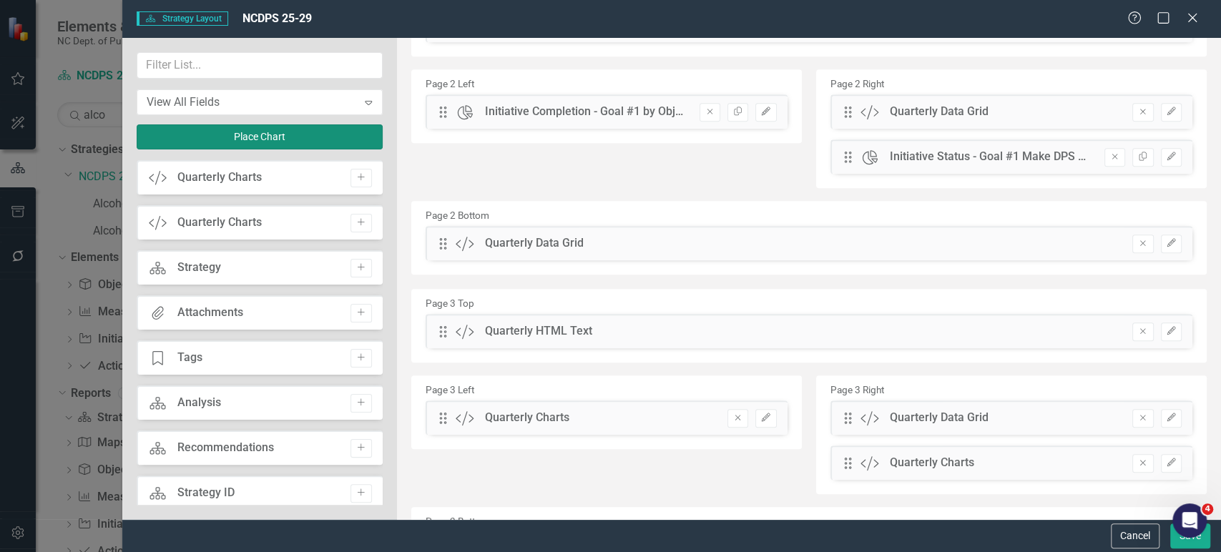
click at [339, 138] on button "Place Chart" at bounding box center [260, 136] width 246 height 25
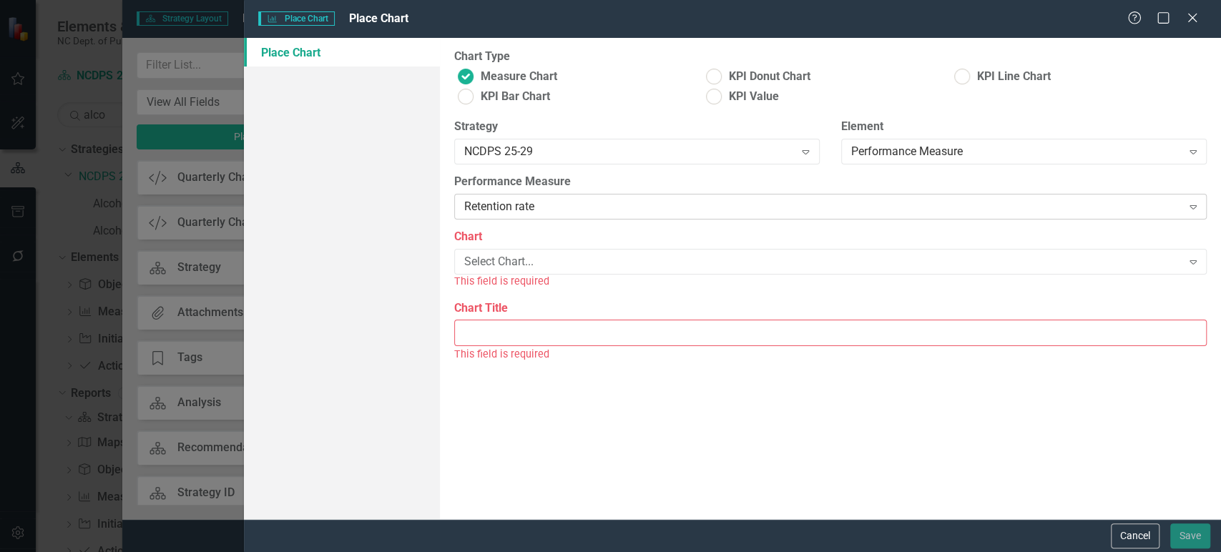
click at [547, 202] on div "Retention rate" at bounding box center [823, 207] width 718 height 16
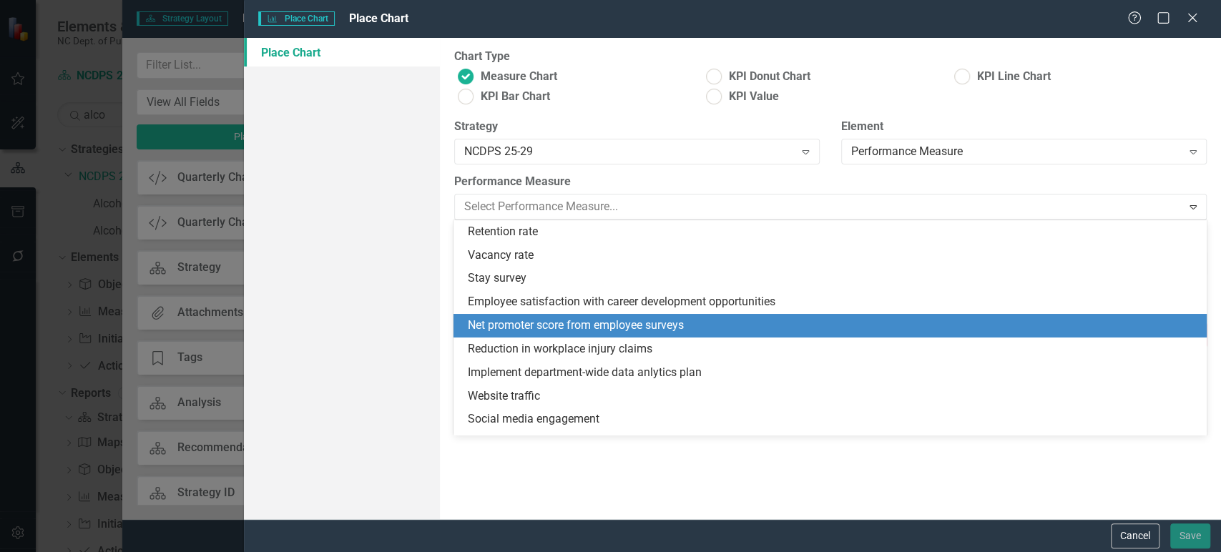
scroll to position [372, 0]
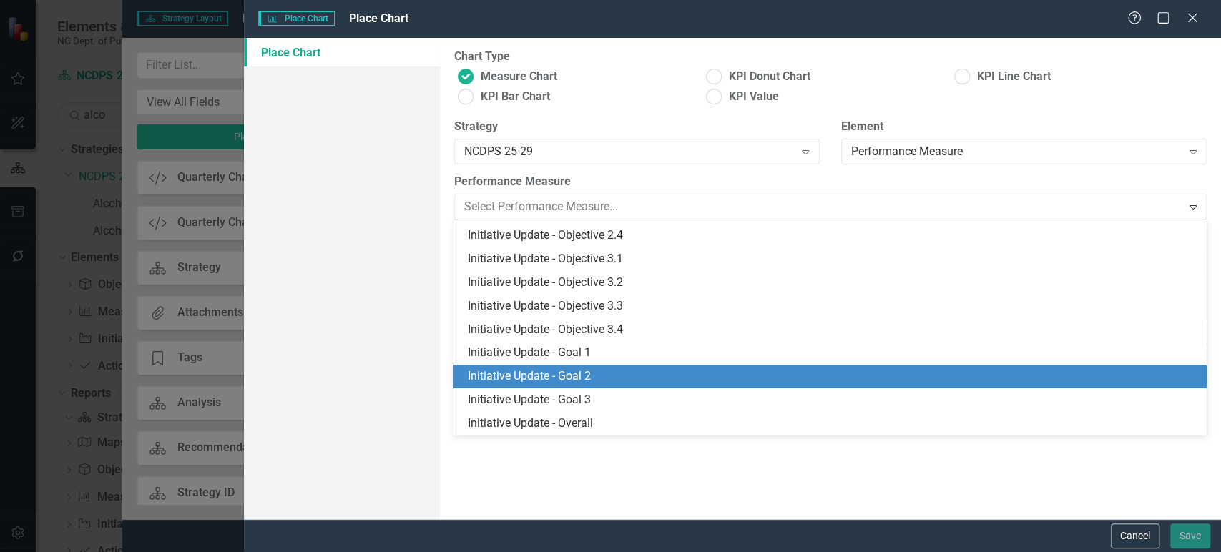
drag, startPoint x: 577, startPoint y: 378, endPoint x: 575, endPoint y: 370, distance: 8.0
click at [577, 378] on div "Initiative Update - Goal 2" at bounding box center [833, 376] width 730 height 16
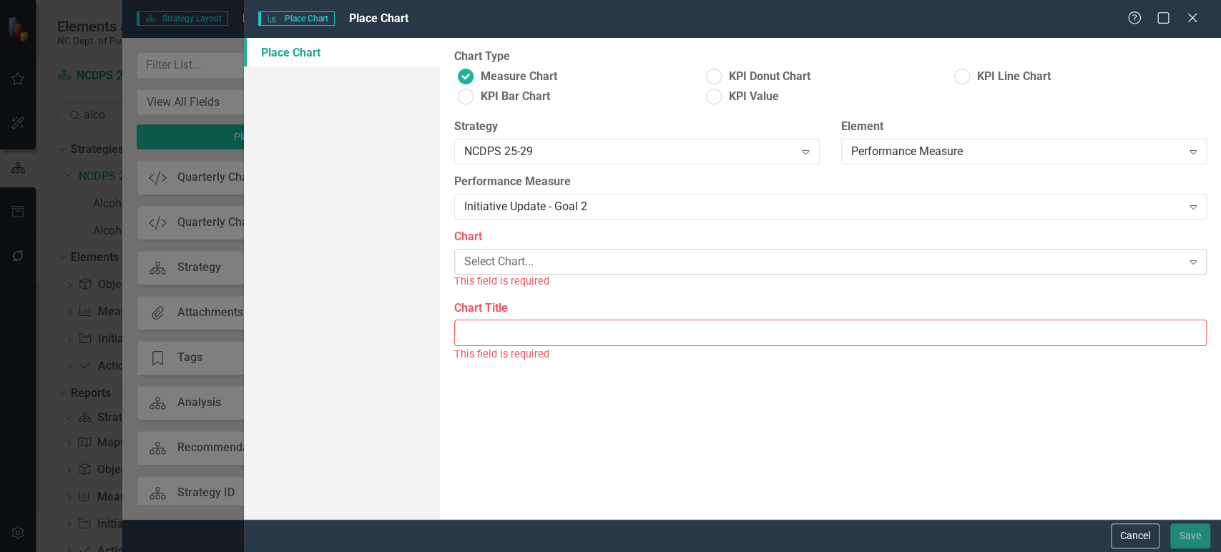
click at [544, 253] on div "Select Chart... Expand" at bounding box center [830, 262] width 753 height 26
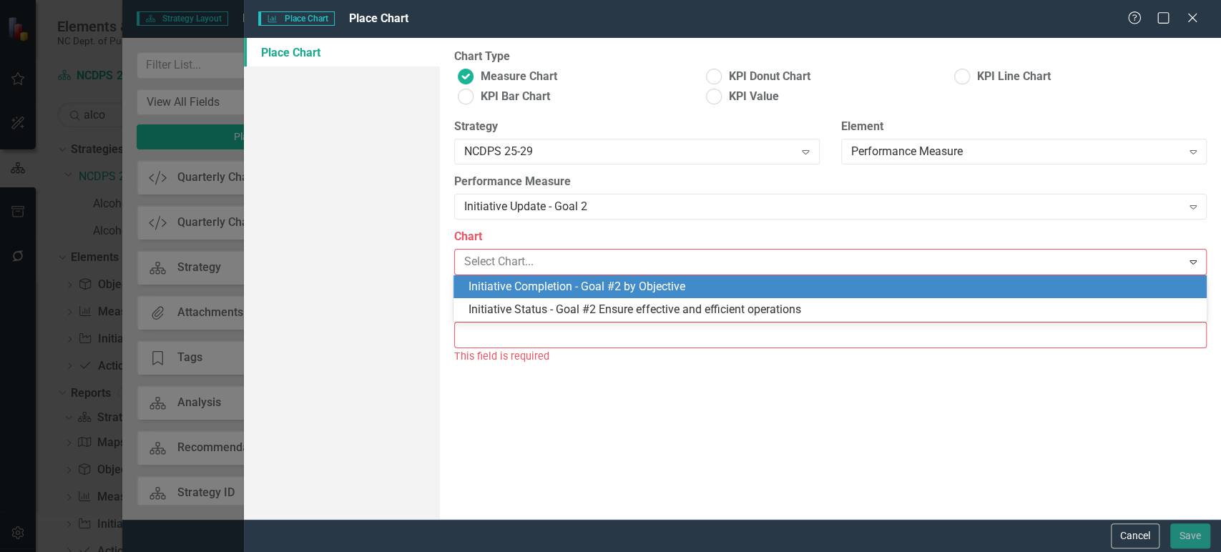
click at [542, 280] on div "Initiative Completion - Goal #2 by Objective" at bounding box center [833, 287] width 730 height 16
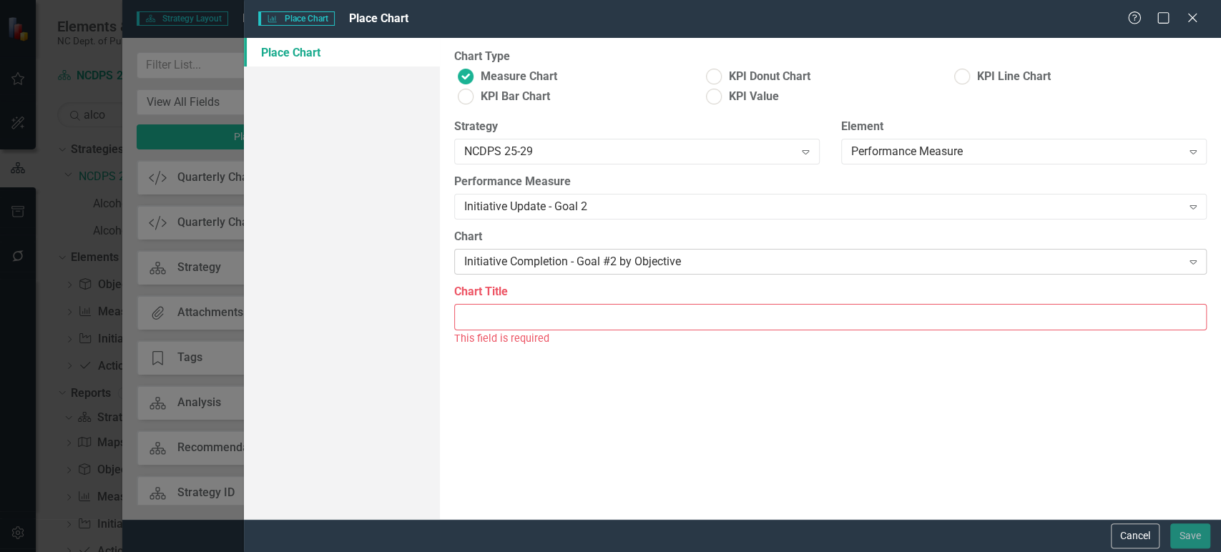
click at [547, 258] on div "Initiative Completion - Goal #2 by Objective" at bounding box center [823, 262] width 718 height 16
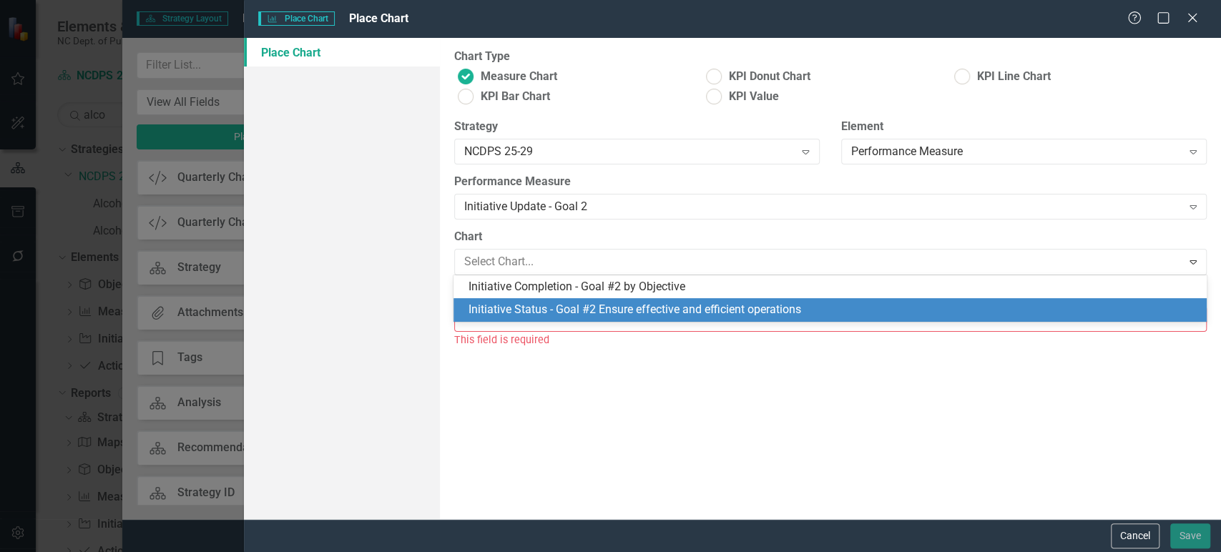
click at [545, 302] on div "Initiative Status - Goal #2 Ensure effective and efficient operations" at bounding box center [833, 310] width 730 height 16
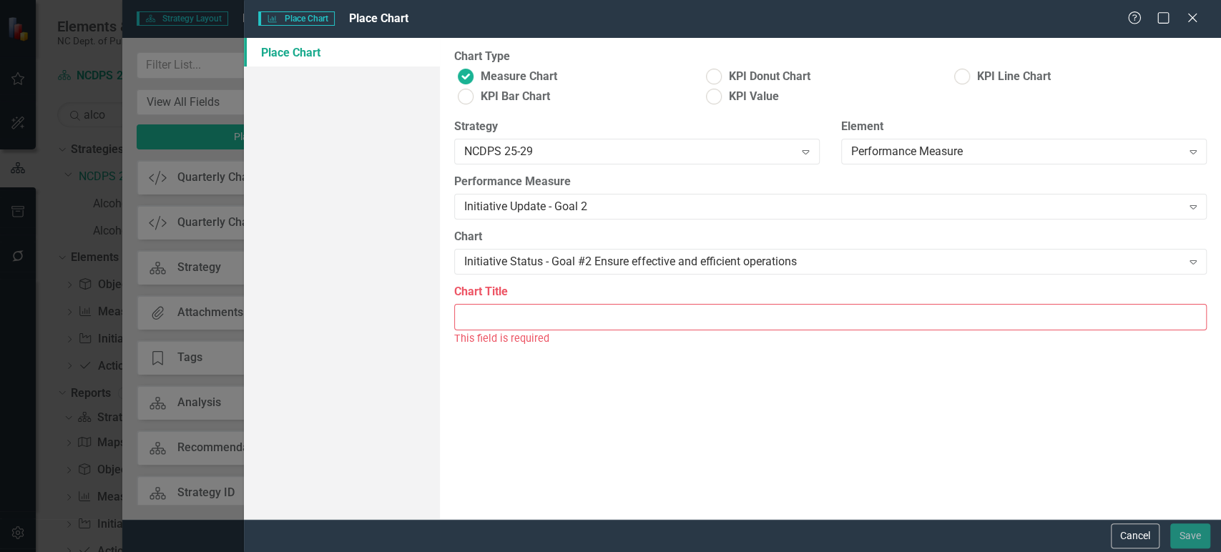
click at [539, 327] on input "Chart Title" at bounding box center [830, 317] width 753 height 26
paste input "Initiative Completion - Goal #1 by Objective"
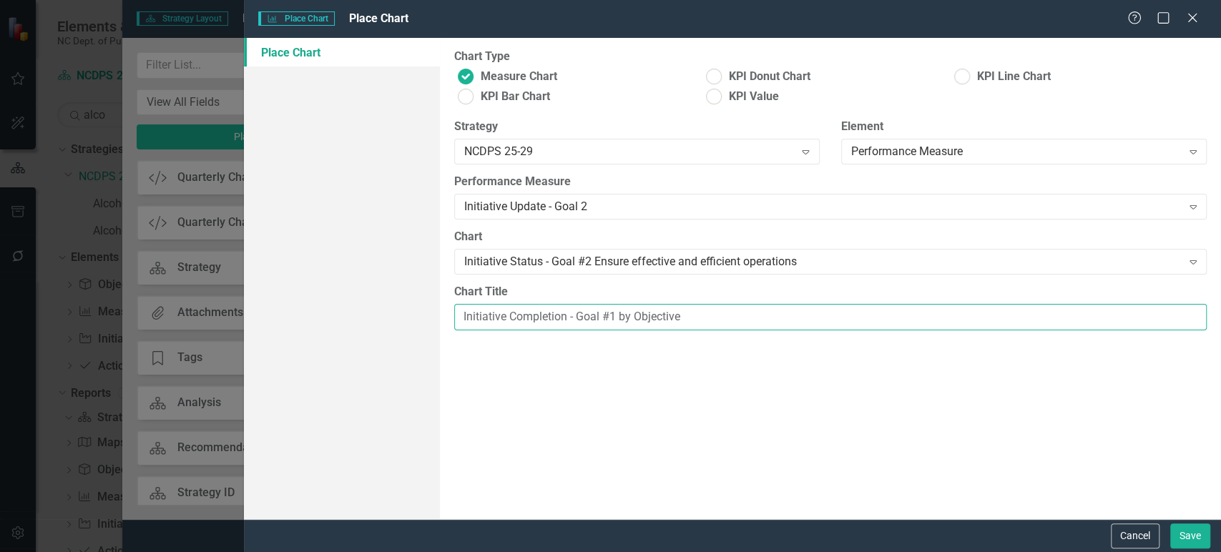
drag, startPoint x: 729, startPoint y: 317, endPoint x: 807, endPoint y: 321, distance: 78.1
click at [807, 321] on input "Initiative Completion - Goal #1 by Objective" at bounding box center [830, 317] width 753 height 26
type input "Initiative Completion - Goal #2 Ensure effective and efficient operations"
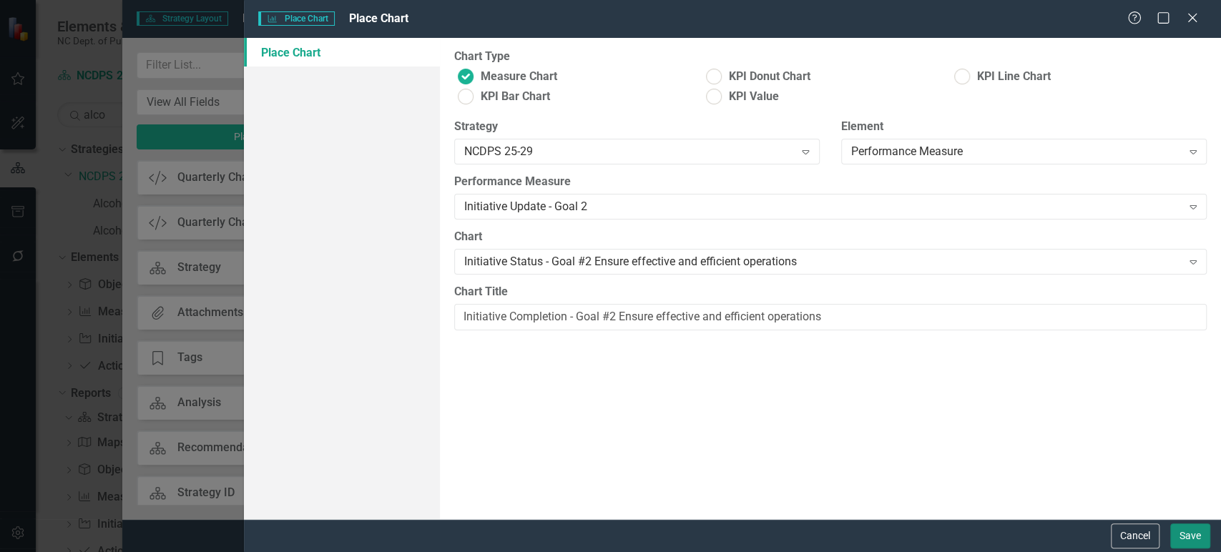
click at [1200, 534] on button "Save" at bounding box center [1190, 536] width 40 height 25
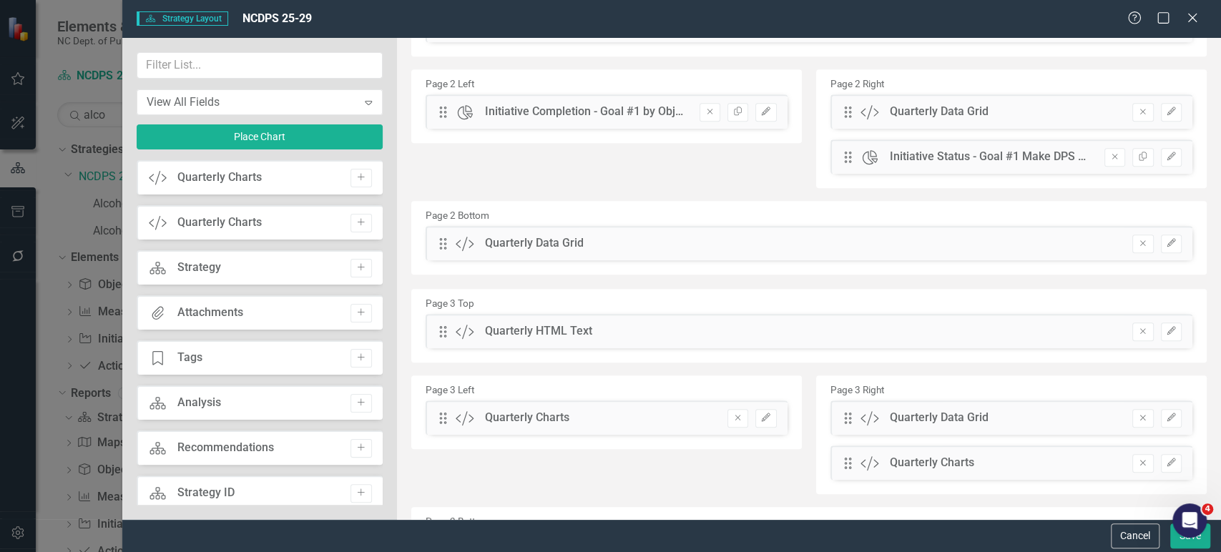
scroll to position [0, 0]
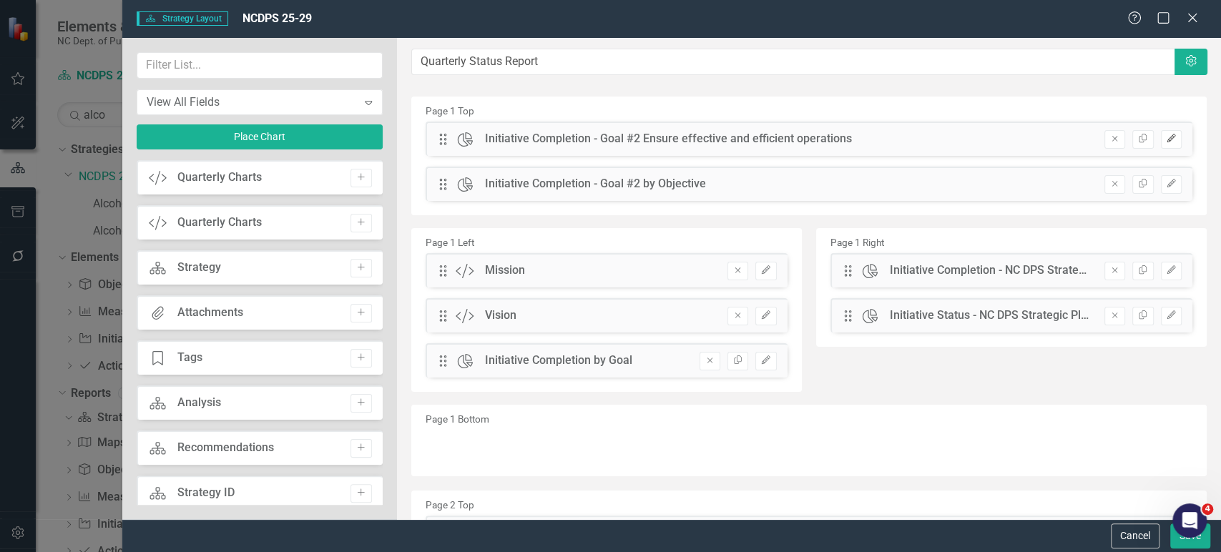
click at [1161, 132] on button "Edit" at bounding box center [1171, 139] width 21 height 19
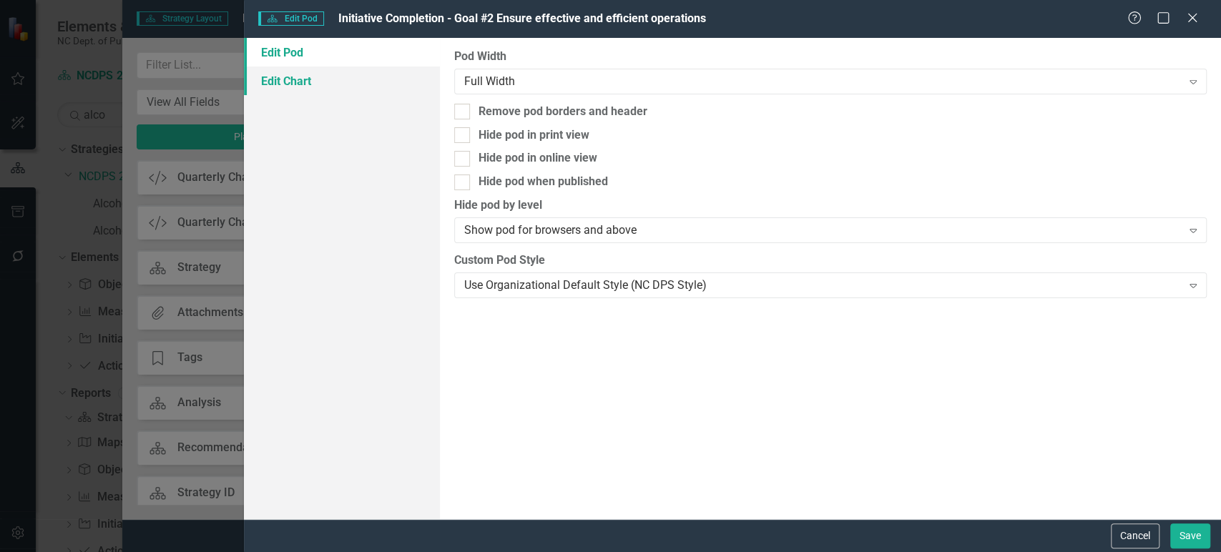
click at [377, 71] on link "Edit Chart" at bounding box center [341, 81] width 195 height 29
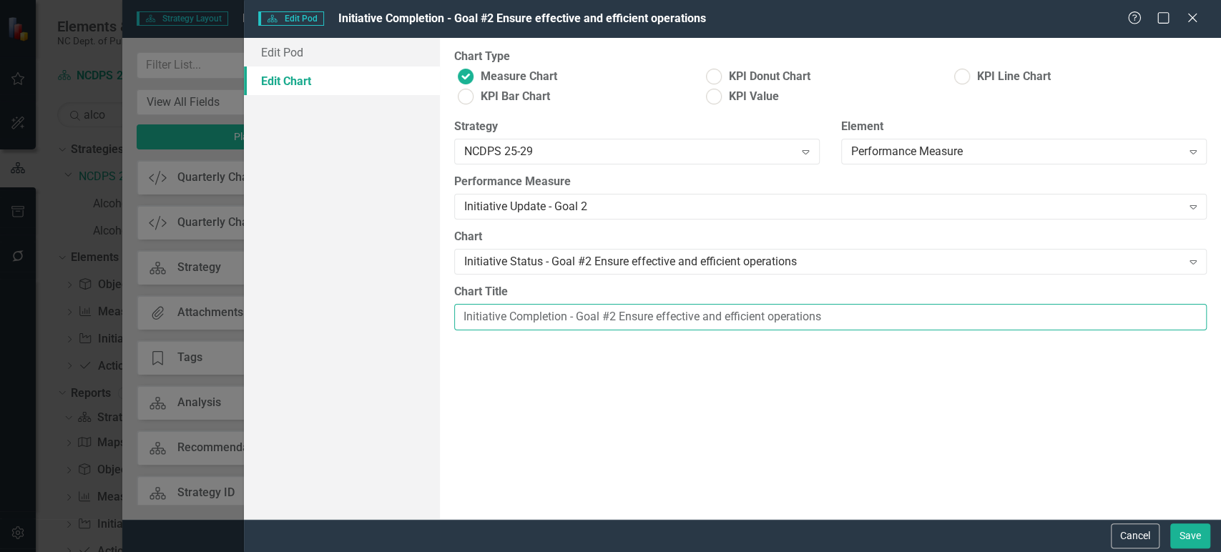
drag, startPoint x: 620, startPoint y: 318, endPoint x: 1074, endPoint y: 302, distance: 454.6
click at [1074, 302] on div "Chart Title Initiative Completion - Goal #2 Ensure effective and efficient oper…" at bounding box center [830, 307] width 753 height 47
type input "Initiative Completion - Goal #2 [PERSON_NAME] a culture of excellent service, s…"
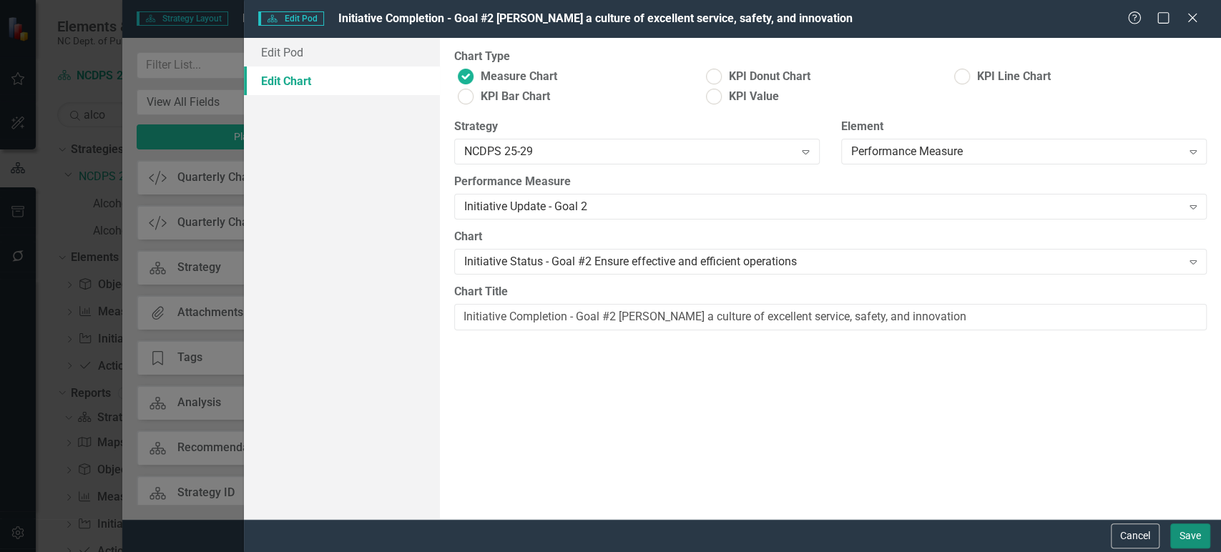
click at [1191, 528] on button "Save" at bounding box center [1190, 536] width 40 height 25
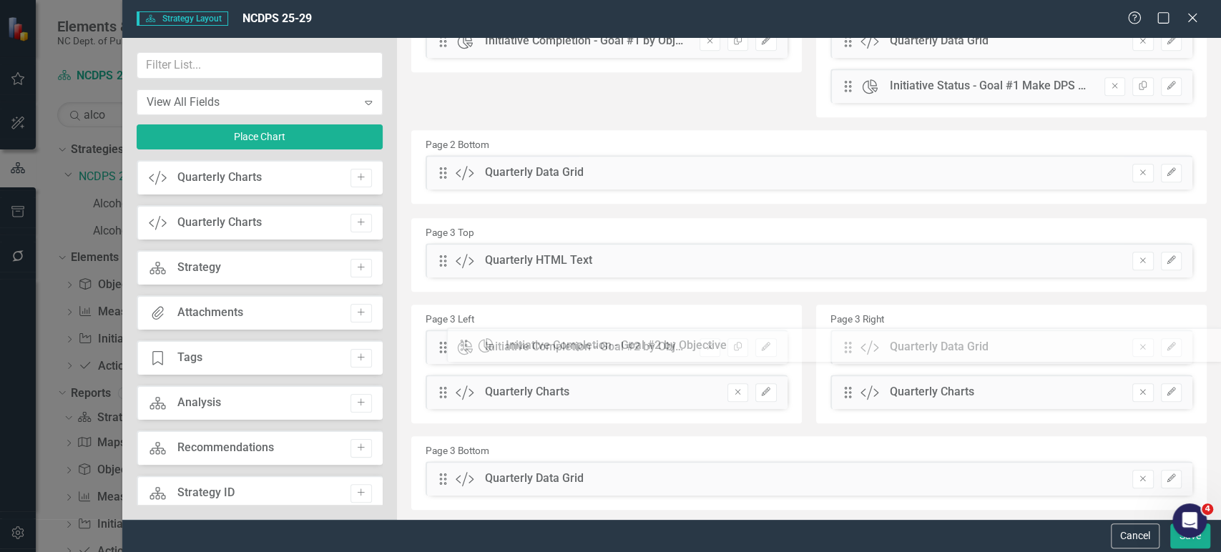
scroll to position [539, 0]
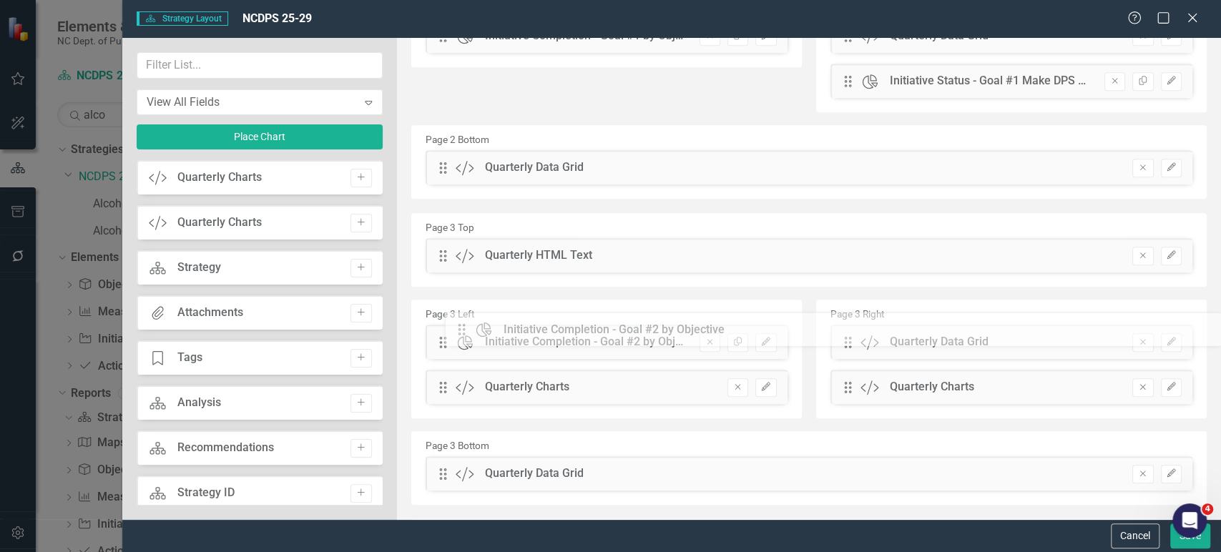
drag, startPoint x: 483, startPoint y: 366, endPoint x: 476, endPoint y: 331, distance: 35.8
drag, startPoint x: 731, startPoint y: 382, endPoint x: 680, endPoint y: 271, distance: 122.3
click at [733, 383] on icon "Remove" at bounding box center [738, 387] width 11 height 9
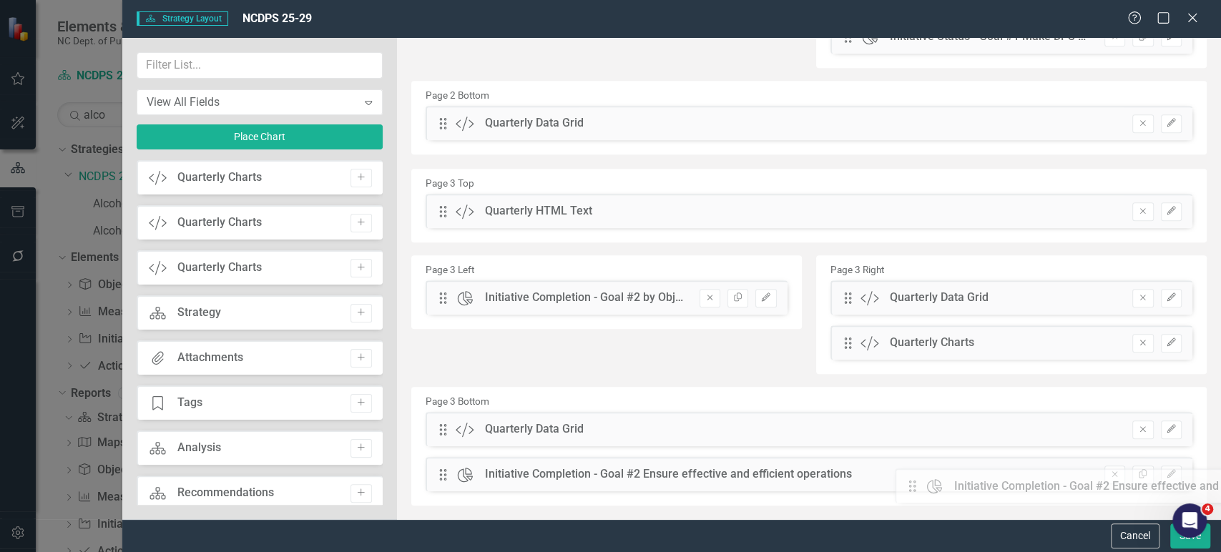
scroll to position [617, 0]
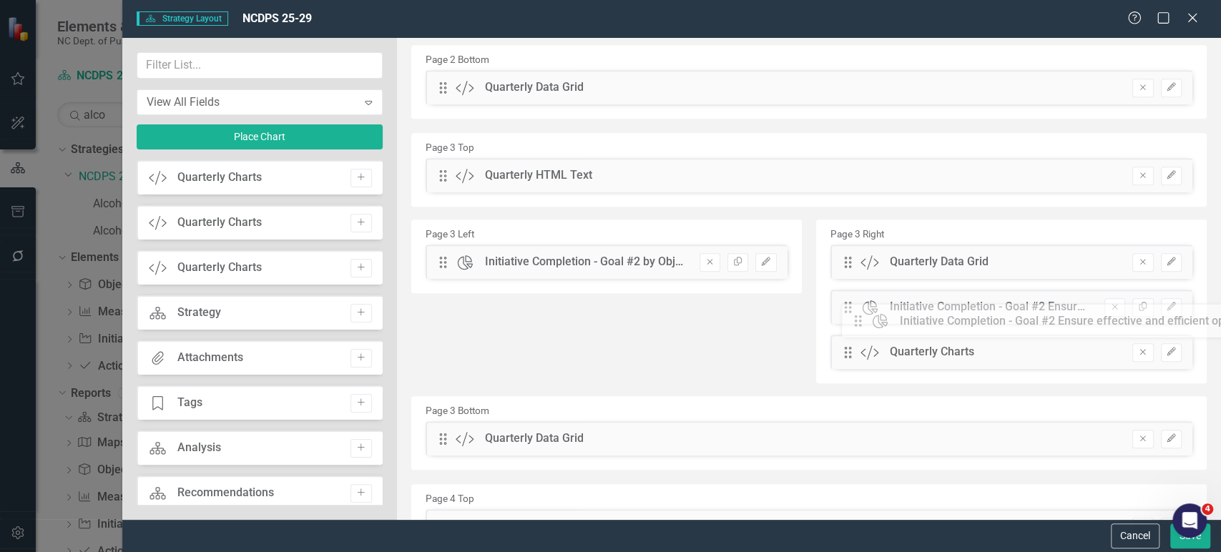
drag, startPoint x: 442, startPoint y: 140, endPoint x: 1004, endPoint y: 337, distance: 595.3
click at [1138, 354] on icon "Remove" at bounding box center [1143, 352] width 11 height 9
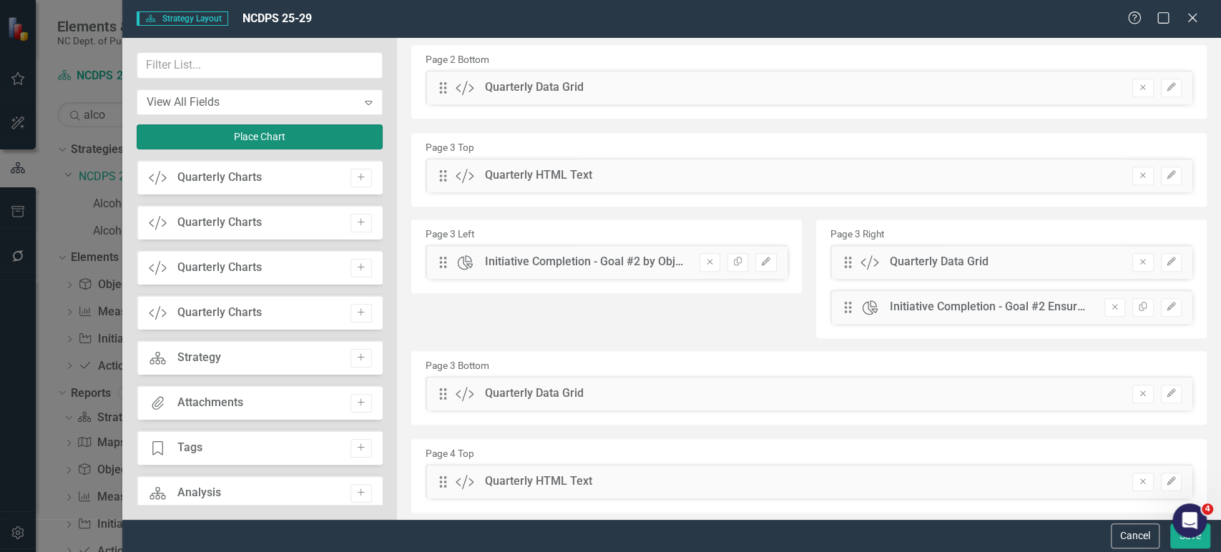
click at [275, 138] on button "Place Chart" at bounding box center [260, 136] width 246 height 25
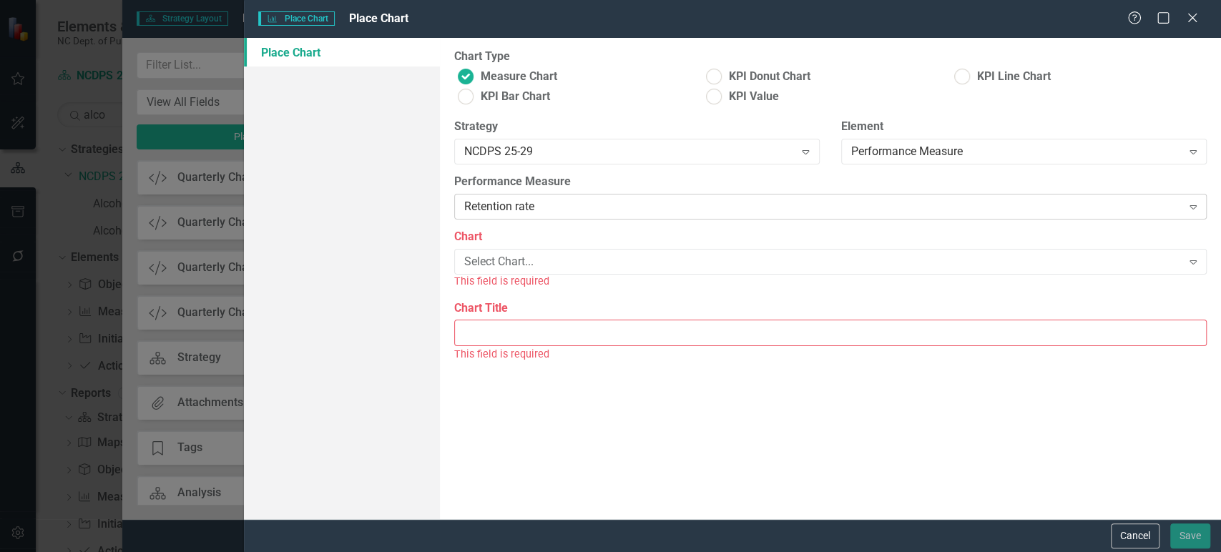
click at [538, 210] on div "Retention rate" at bounding box center [823, 207] width 718 height 16
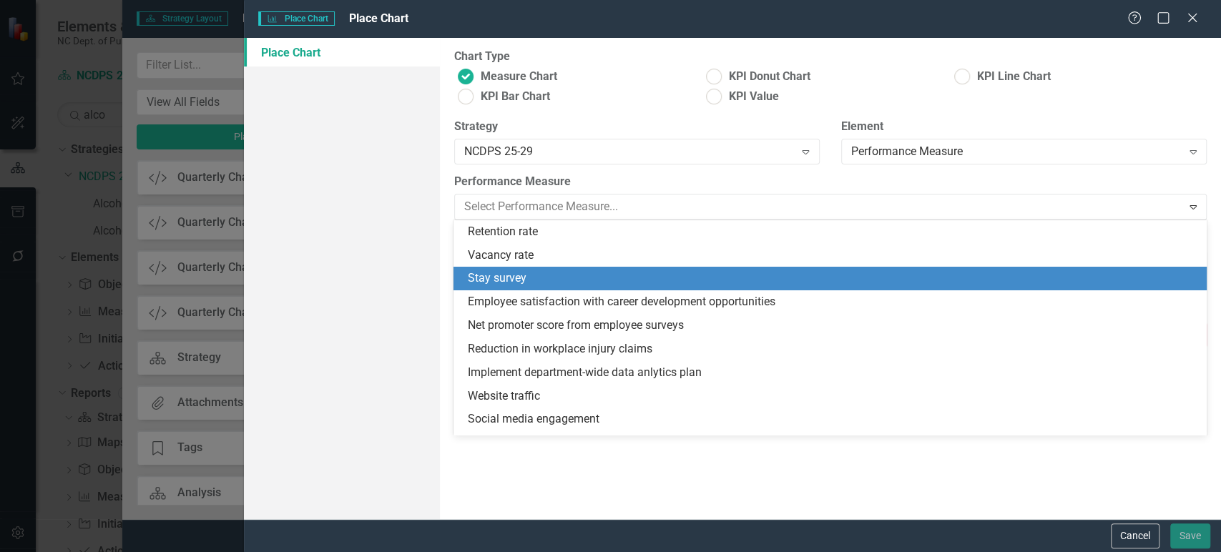
scroll to position [372, 0]
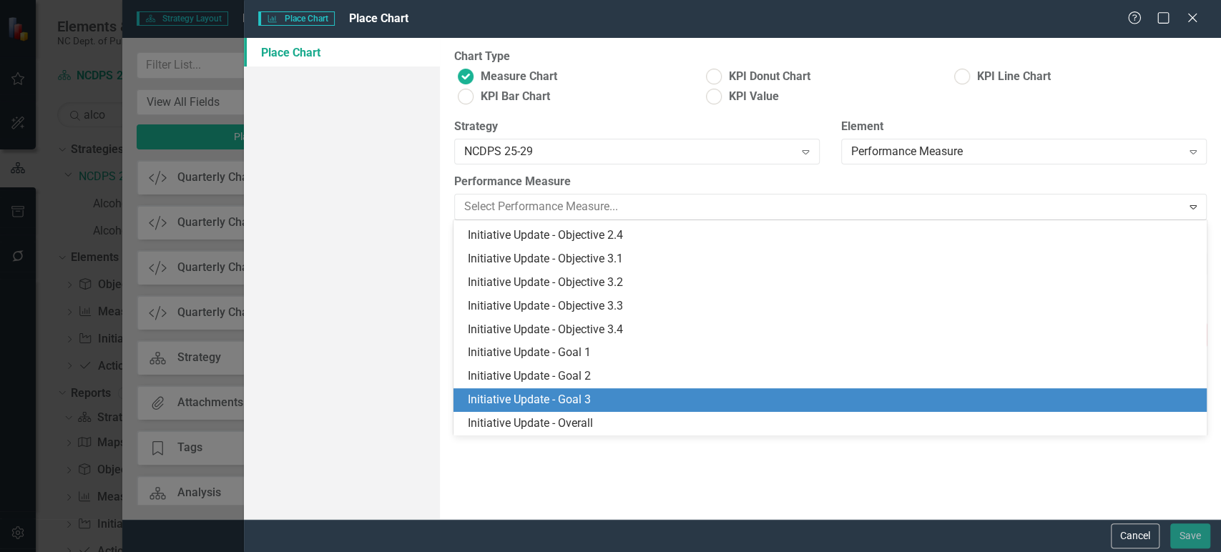
click at [557, 396] on div "Initiative Update - Goal 3" at bounding box center [833, 400] width 730 height 16
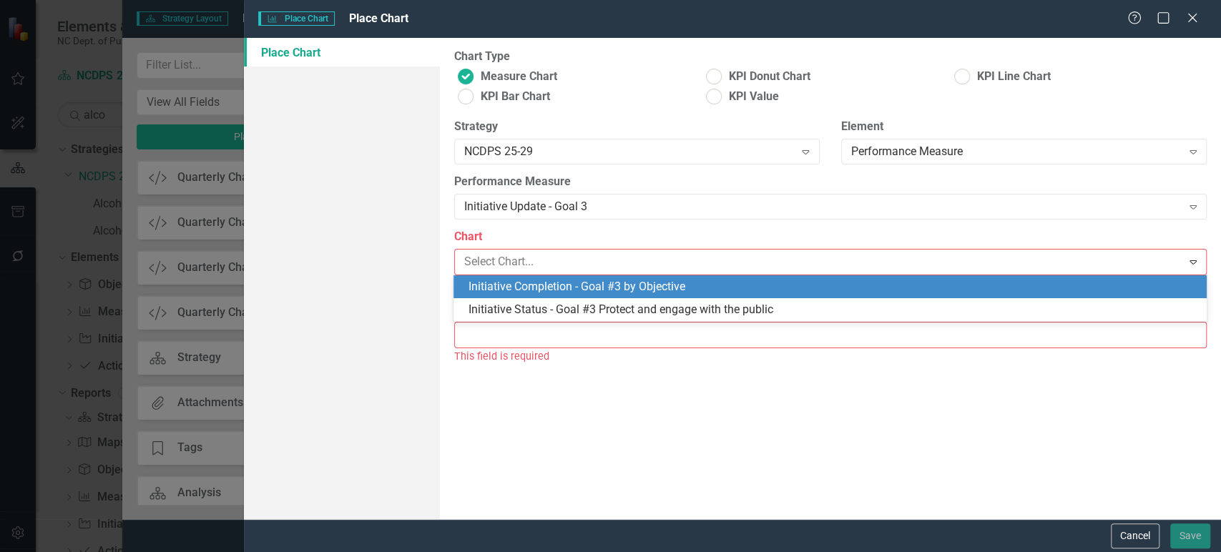
drag, startPoint x: 549, startPoint y: 289, endPoint x: 548, endPoint y: 308, distance: 18.7
click at [549, 290] on div "Initiative Completion - Goal #3 by Objective" at bounding box center [833, 287] width 730 height 16
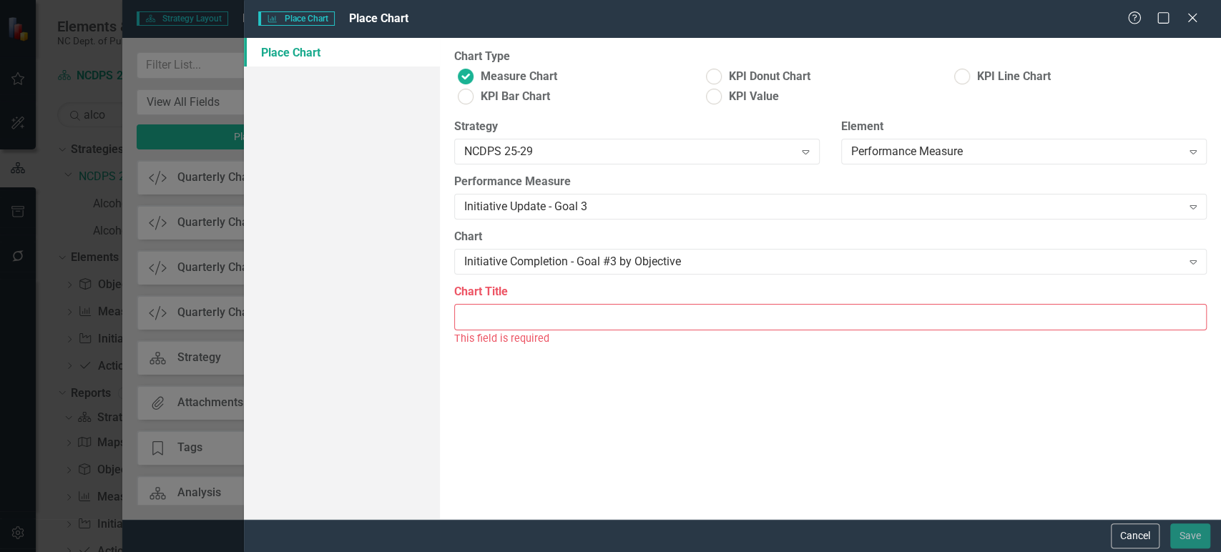
click at [544, 346] on div "This field is required" at bounding box center [830, 339] width 753 height 16
click at [547, 326] on input "Chart Title" at bounding box center [830, 317] width 753 height 26
paste input "Initiative Completion - Goal #1 by Objective"
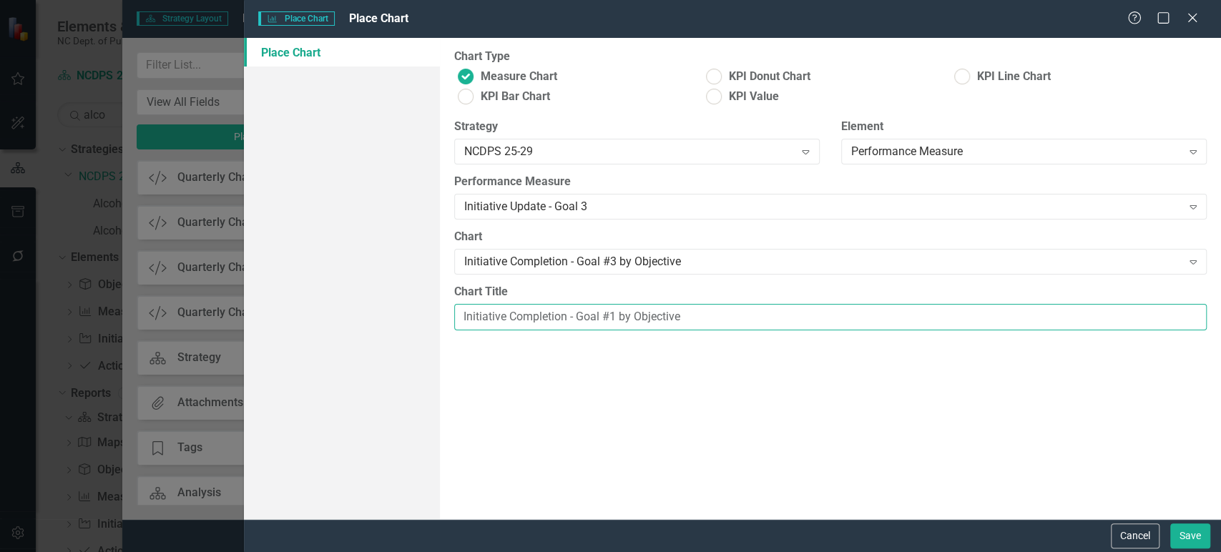
click at [621, 323] on input "Initiative Completion - Goal #1 by Objective" at bounding box center [830, 317] width 753 height 26
type input "Initiative Completion - Goal #3 by Objective"
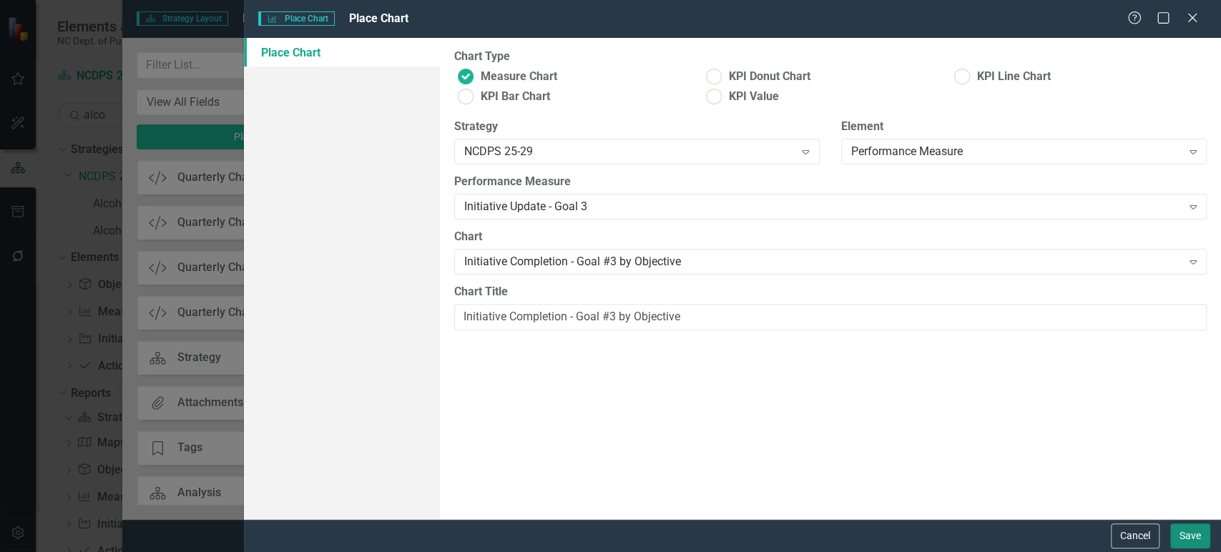
click at [1179, 532] on button "Save" at bounding box center [1190, 536] width 40 height 25
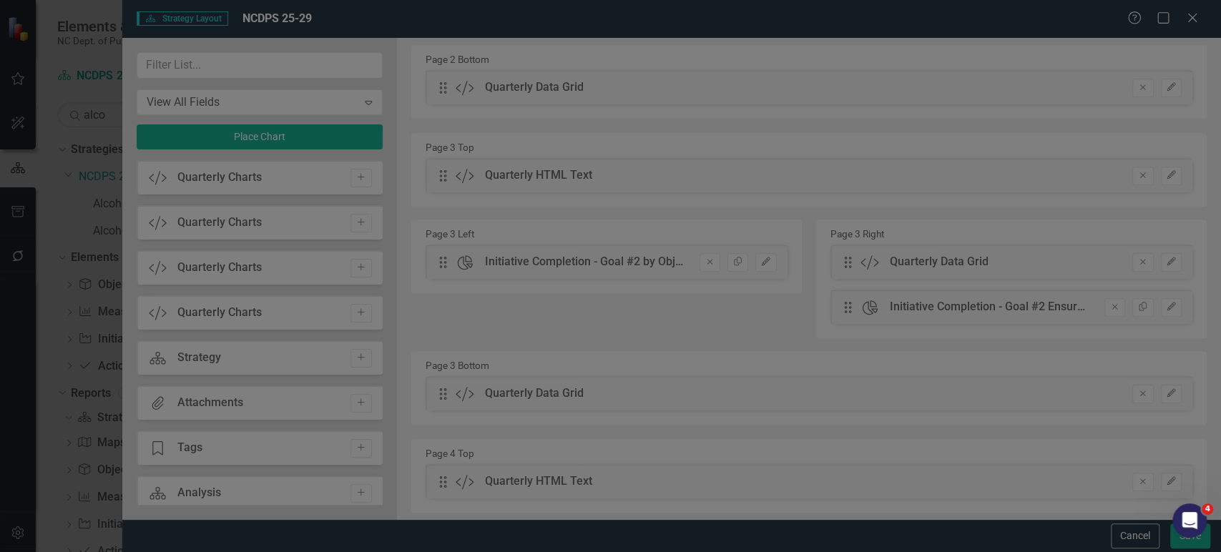
scroll to position [618, 0]
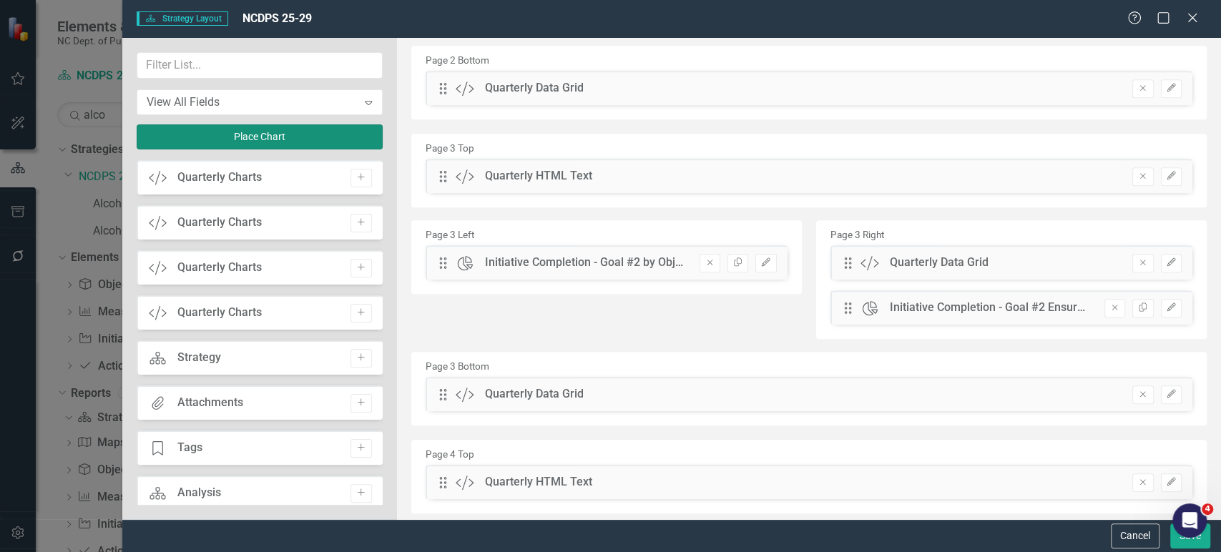
click at [328, 132] on button "Place Chart" at bounding box center [260, 136] width 246 height 25
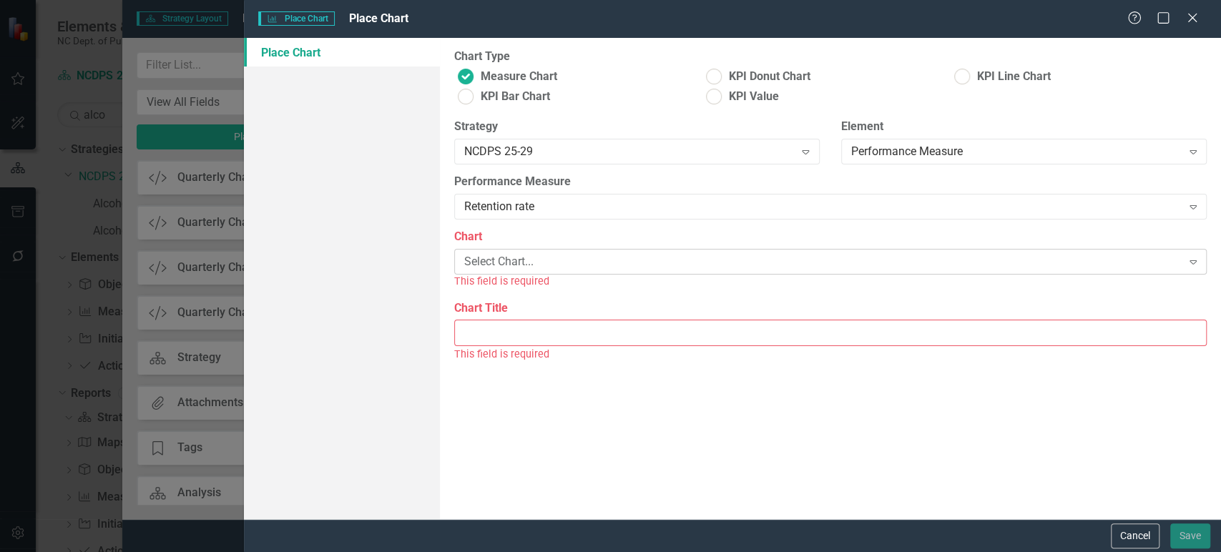
click at [544, 256] on div "Select Chart..." at bounding box center [823, 262] width 718 height 16
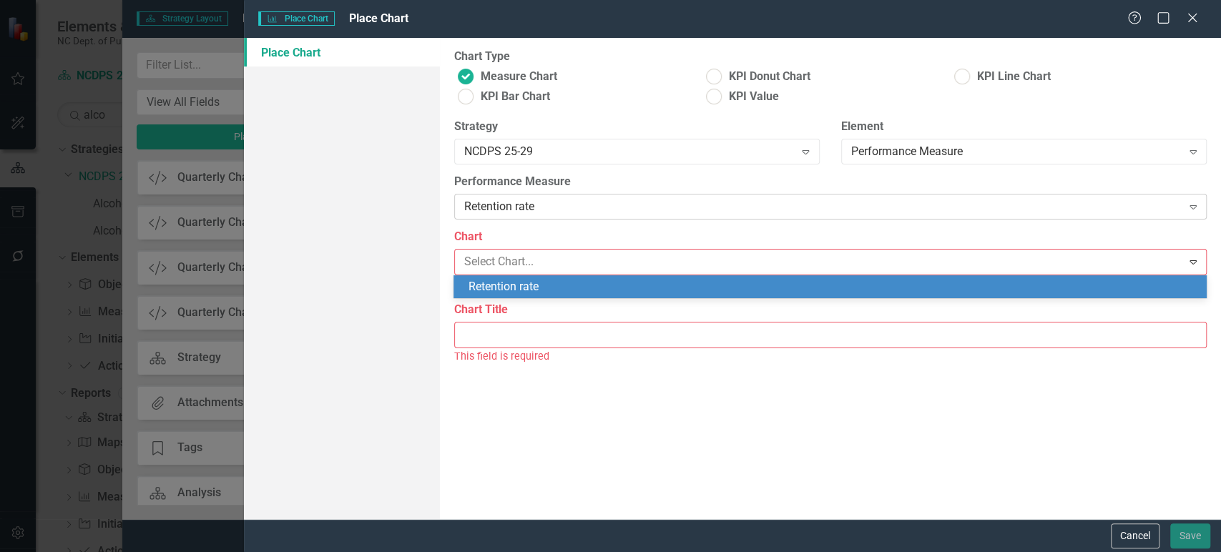
click at [561, 205] on div "Retention rate" at bounding box center [823, 207] width 718 height 16
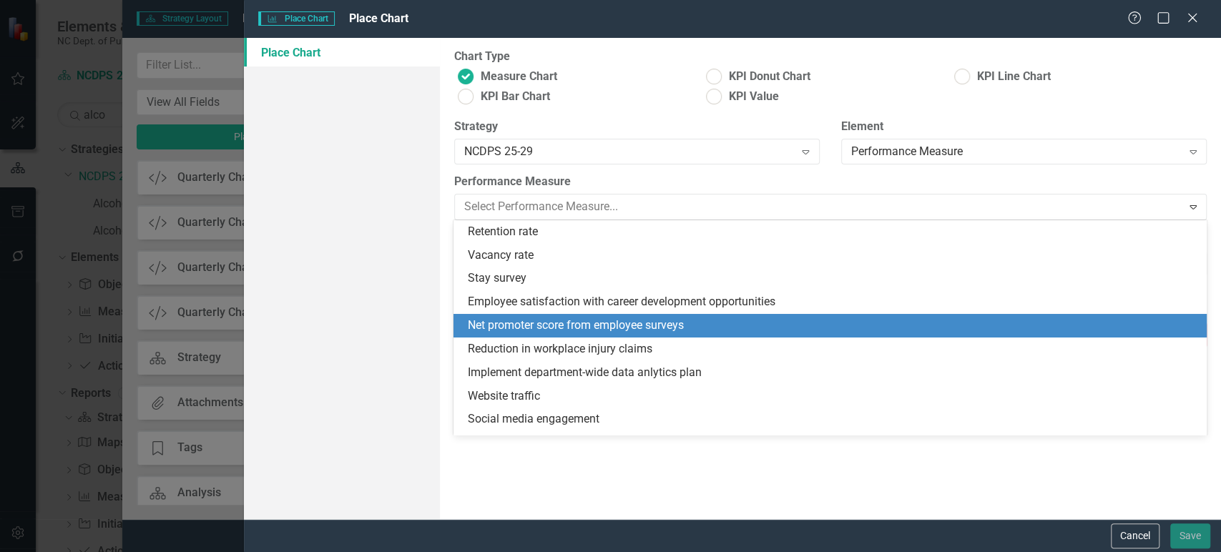
scroll to position [372, 0]
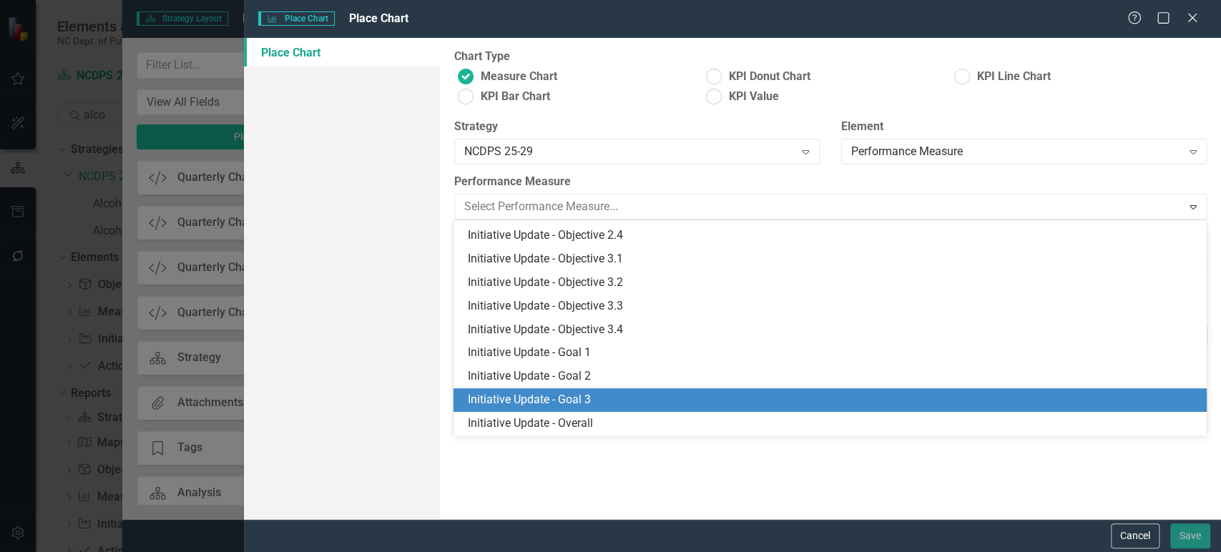
drag, startPoint x: 557, startPoint y: 392, endPoint x: 559, endPoint y: 356, distance: 35.8
click at [557, 393] on div "Initiative Update - Goal 3" at bounding box center [833, 400] width 730 height 16
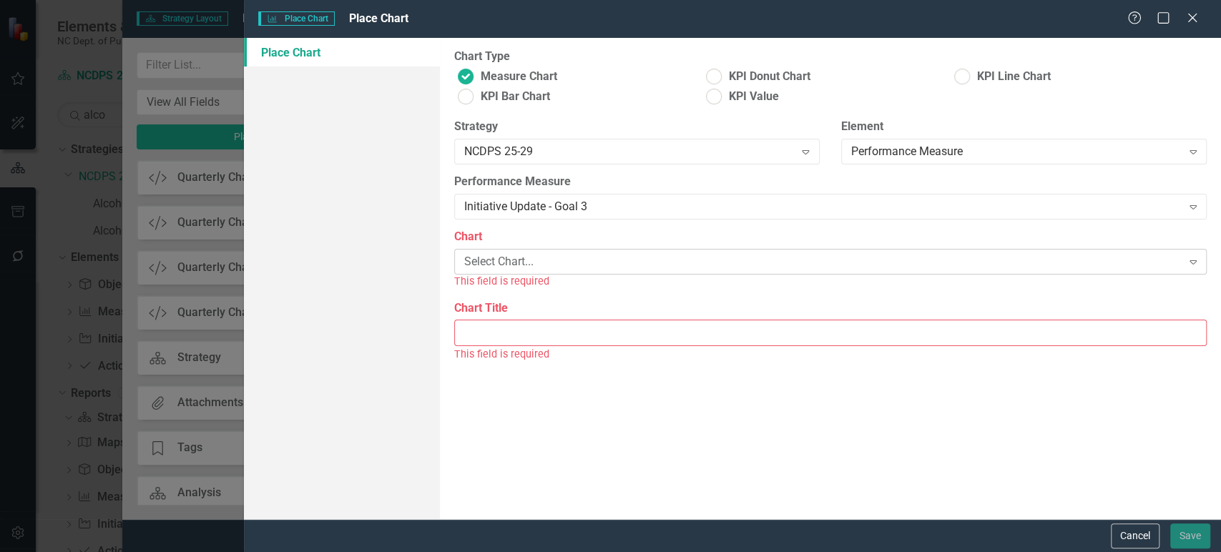
click at [574, 265] on div "Select Chart..." at bounding box center [823, 262] width 718 height 16
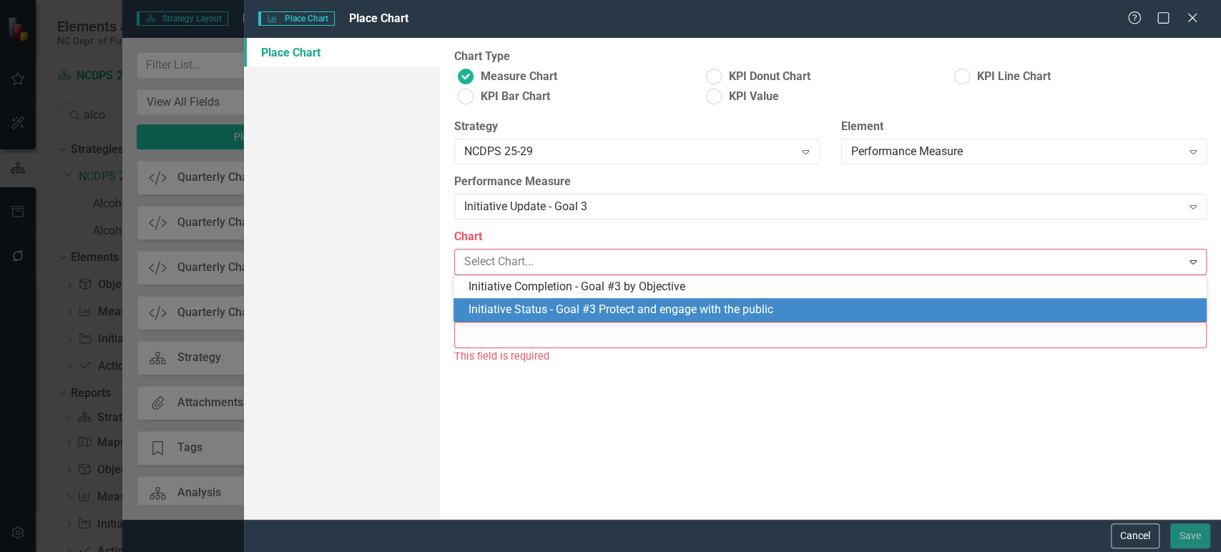
click at [567, 303] on div "Initiative Status - Goal #3 Protect and engage with the public" at bounding box center [833, 310] width 730 height 16
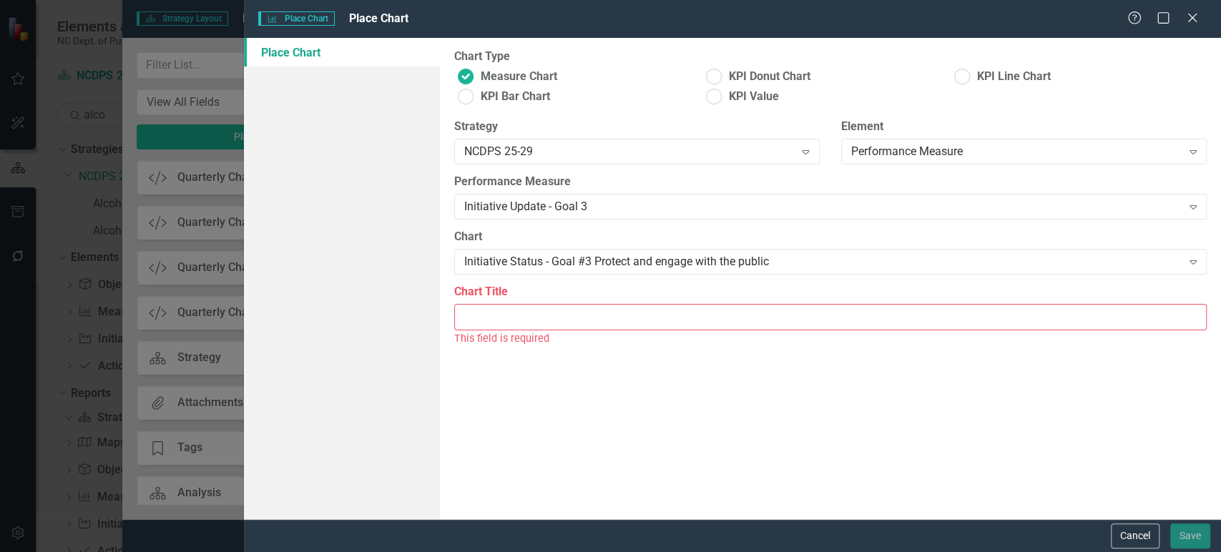
click at [561, 328] on input "Chart Title" at bounding box center [830, 317] width 753 height 26
paste input "Initiative Completion - Goal #1 by Objective"
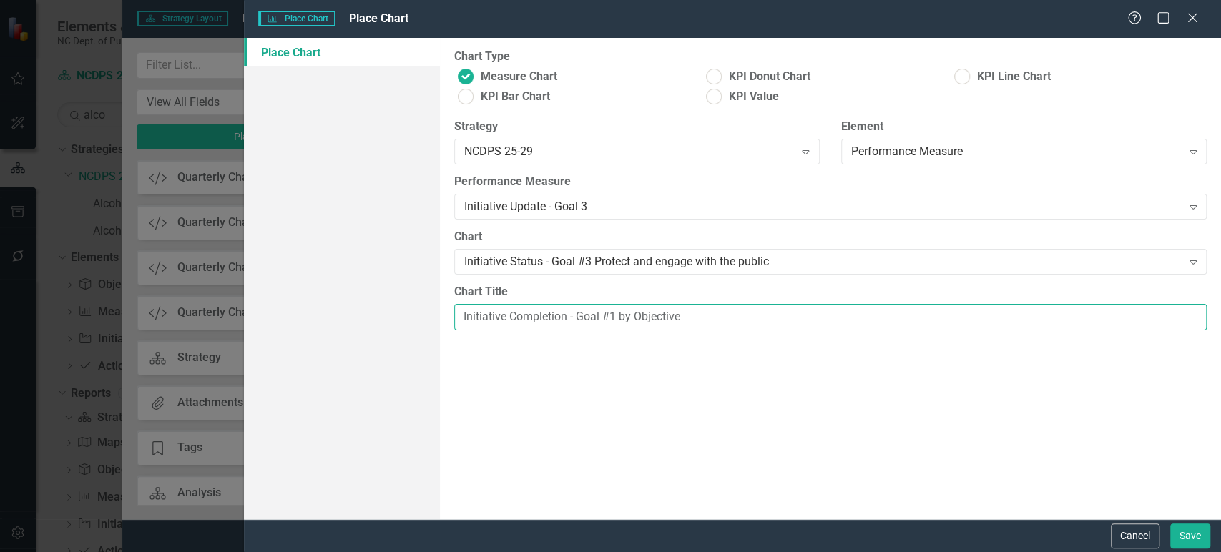
click at [527, 323] on input "Initiative Completion - Goal #1 by Objective" at bounding box center [830, 317] width 753 height 26
drag, startPoint x: 587, startPoint y: 318, endPoint x: 790, endPoint y: 314, distance: 203.2
click at [786, 313] on input "Initiative Status - Goal #1 by Objective" at bounding box center [830, 317] width 753 height 26
type input "Initiative Status - Goal #3 Strengthen our comprehensive approach to public saf…"
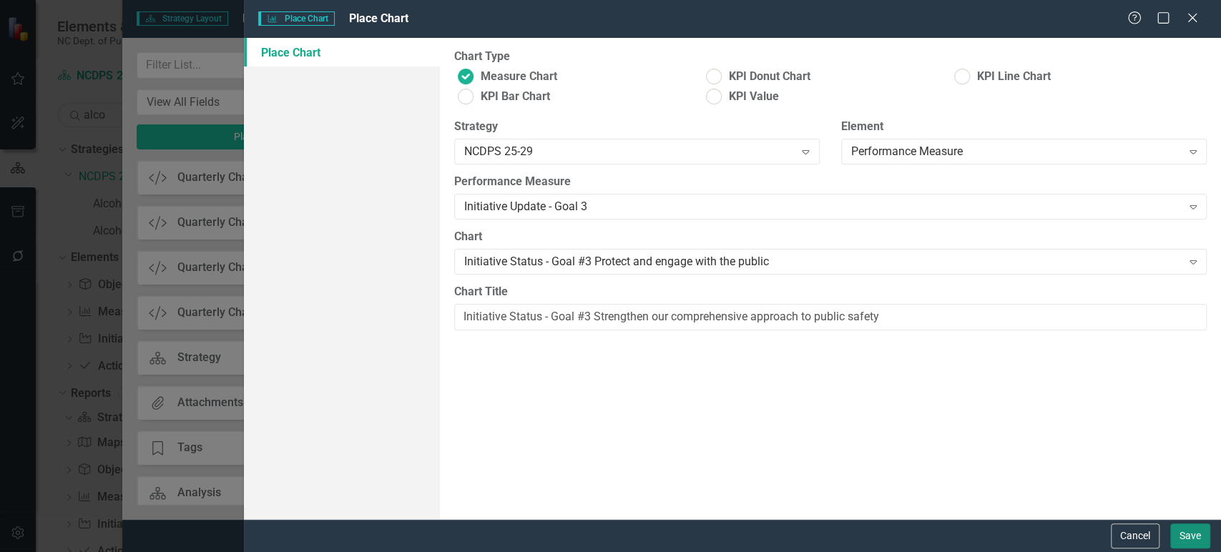
click at [1196, 537] on button "Save" at bounding box center [1190, 536] width 40 height 25
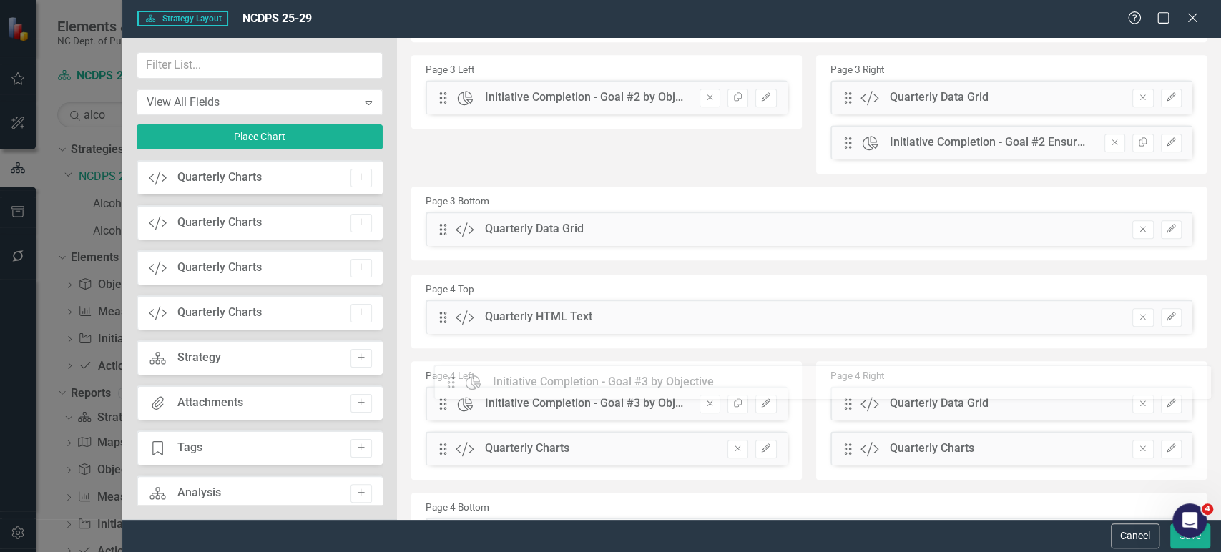
scroll to position [791, 0]
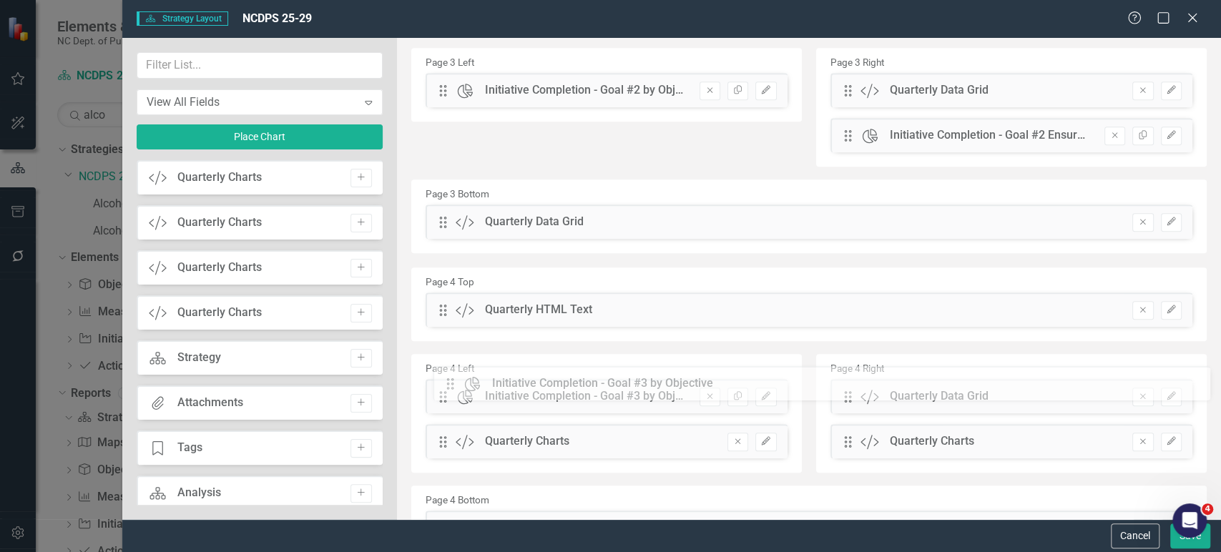
drag, startPoint x: 492, startPoint y: 279, endPoint x: 469, endPoint y: 380, distance: 103.6
click at [733, 438] on icon "Remove" at bounding box center [738, 441] width 11 height 9
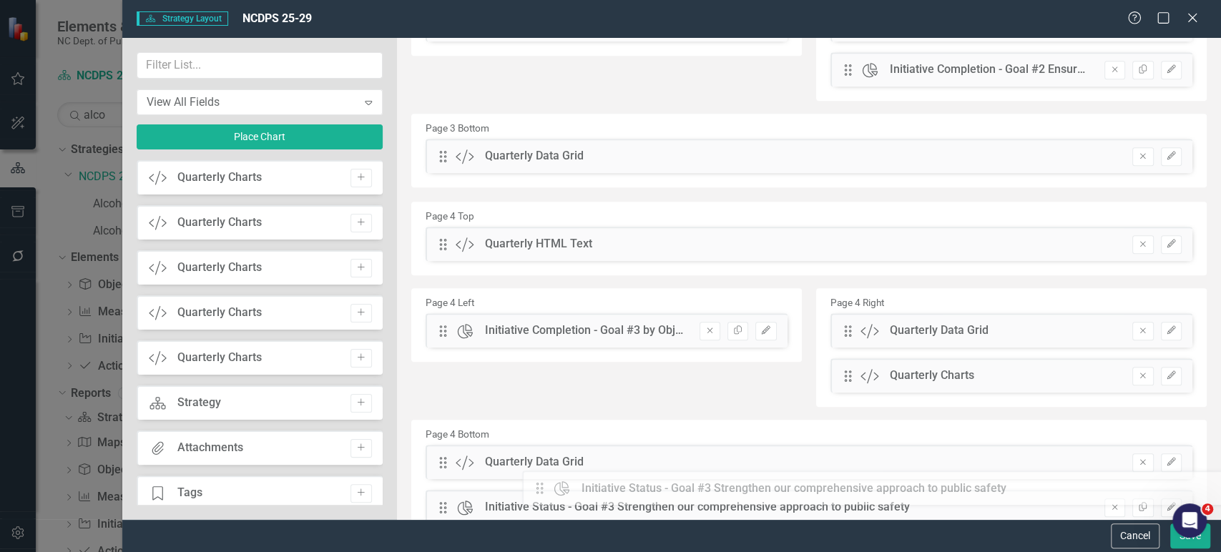
scroll to position [914, 0]
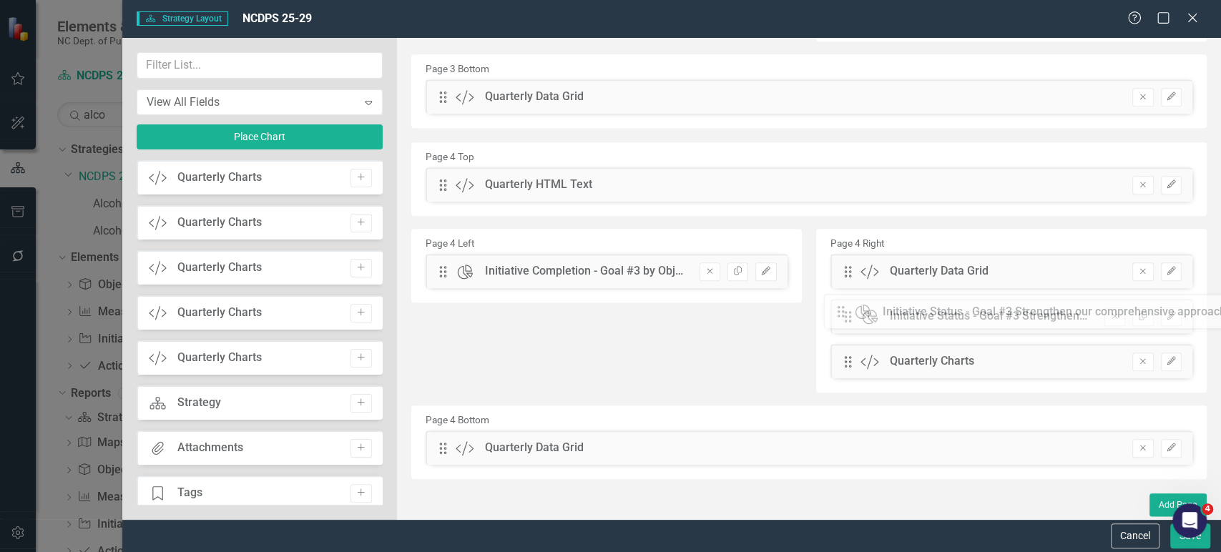
drag, startPoint x: 446, startPoint y: 141, endPoint x: 854, endPoint y: 314, distance: 443.7
click at [1138, 361] on icon "Remove" at bounding box center [1143, 361] width 11 height 9
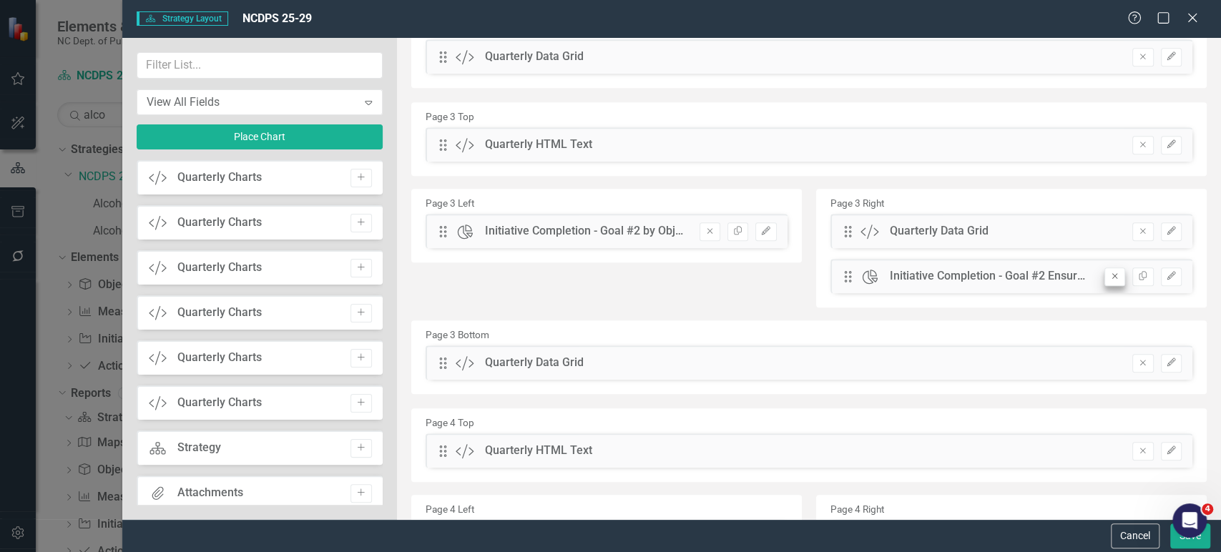
scroll to position [647, 0]
click at [1166, 275] on icon "Edit" at bounding box center [1171, 277] width 11 height 9
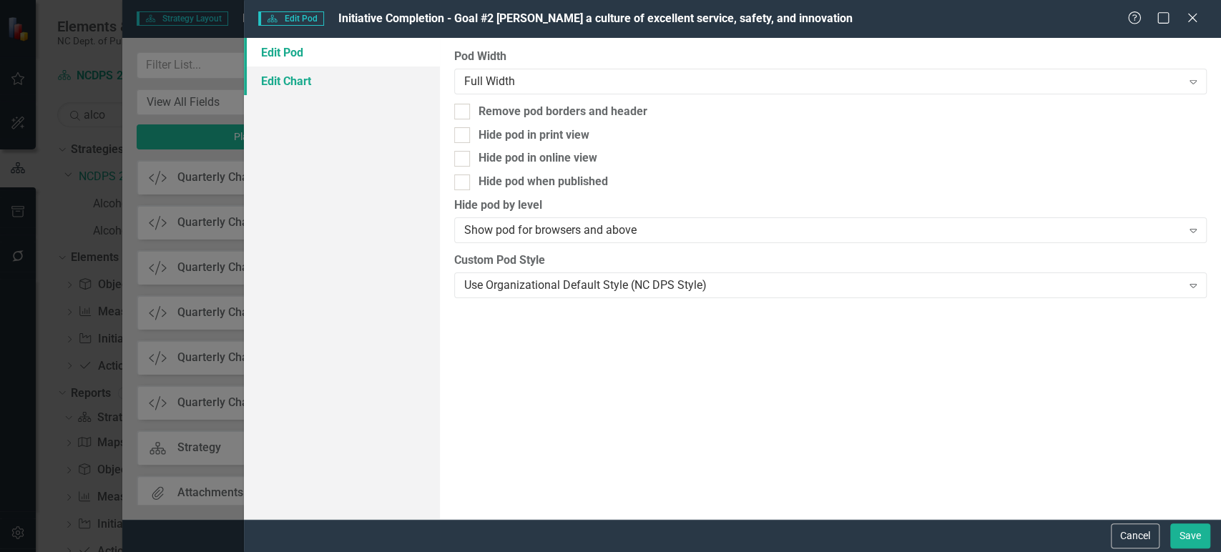
click at [356, 81] on link "Edit Chart" at bounding box center [341, 81] width 195 height 29
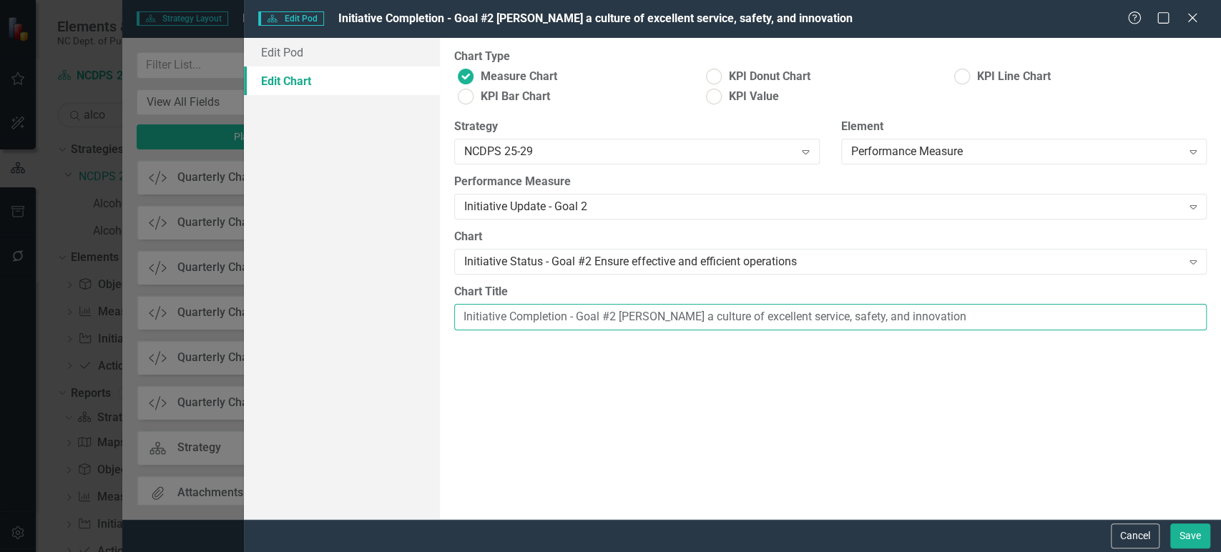
click at [531, 314] on input "Initiative Completion - Goal #2 [PERSON_NAME] a culture of excellent service, s…" at bounding box center [830, 317] width 753 height 26
type input "Initiative Status - Goal #2 [PERSON_NAME] a culture of excellent service, safet…"
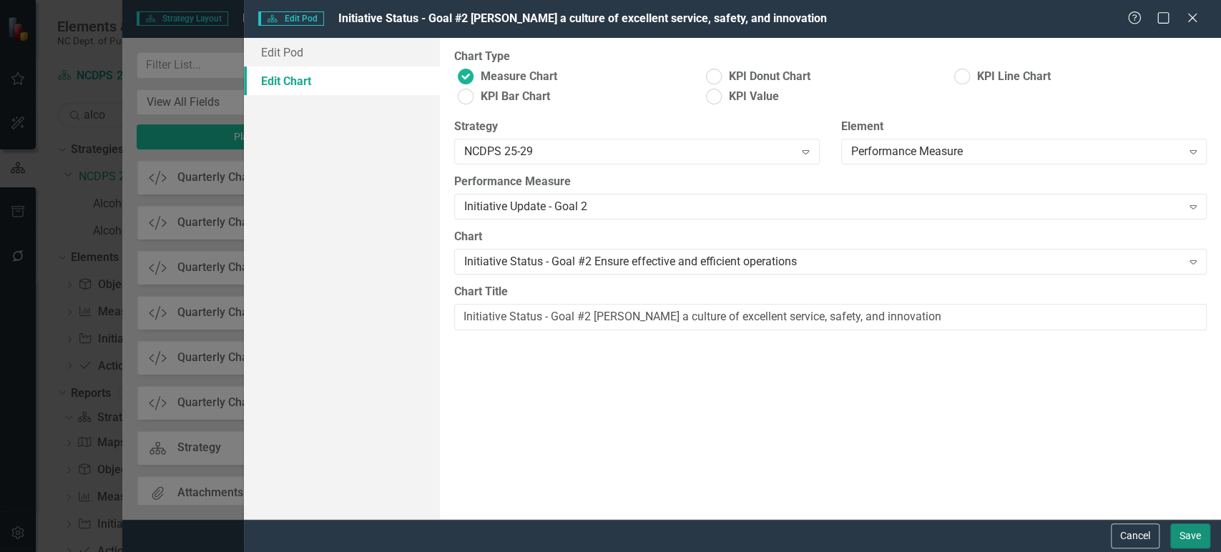
click at [1184, 538] on button "Save" at bounding box center [1190, 536] width 40 height 25
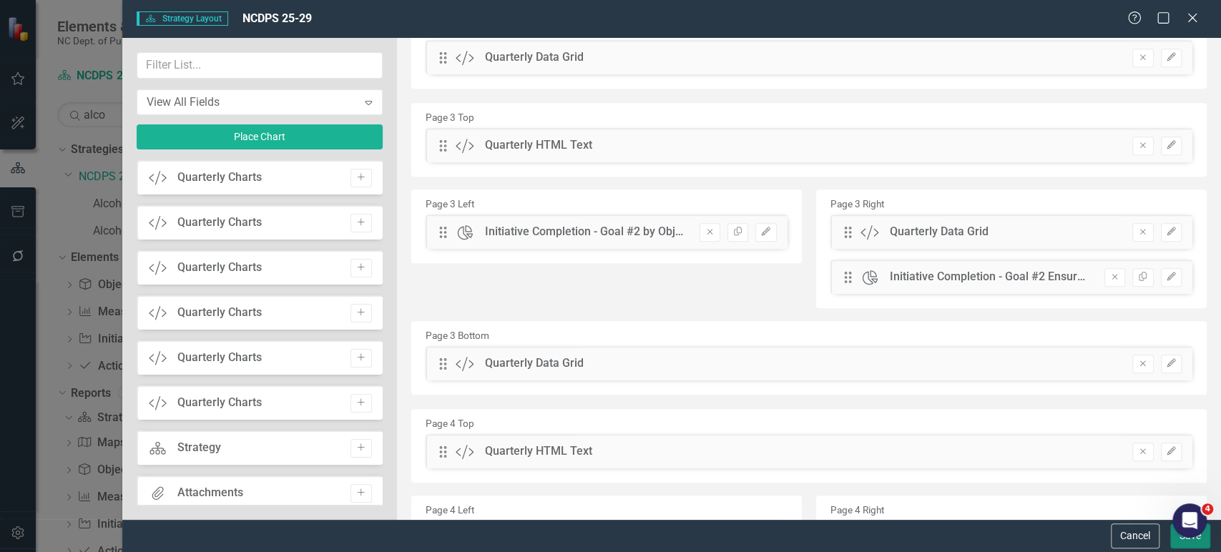
click at [1175, 541] on button "Save" at bounding box center [1190, 536] width 40 height 25
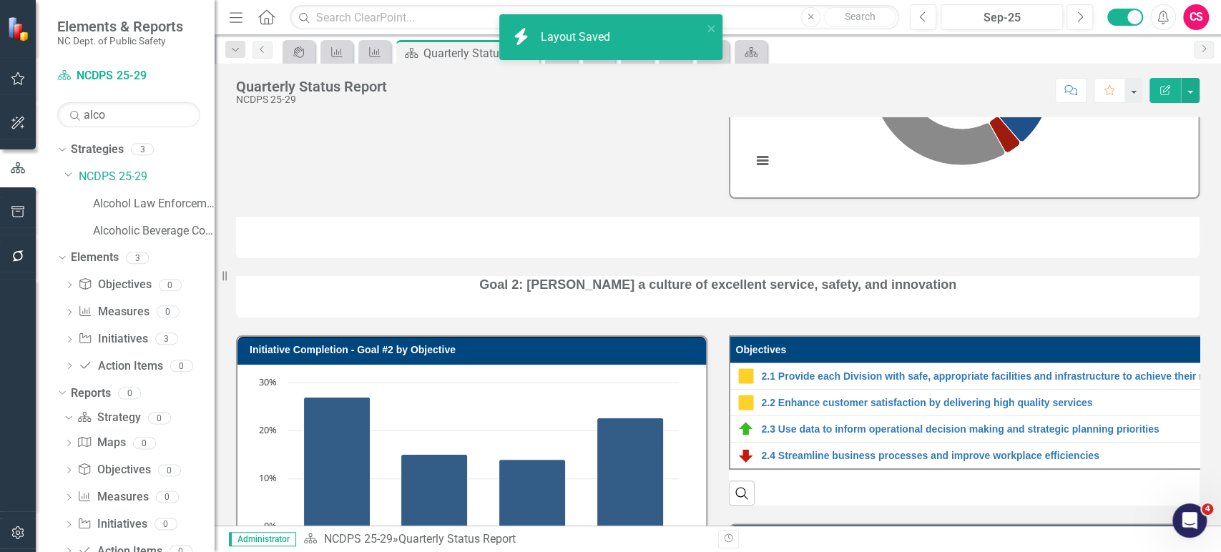
scroll to position [1946, 0]
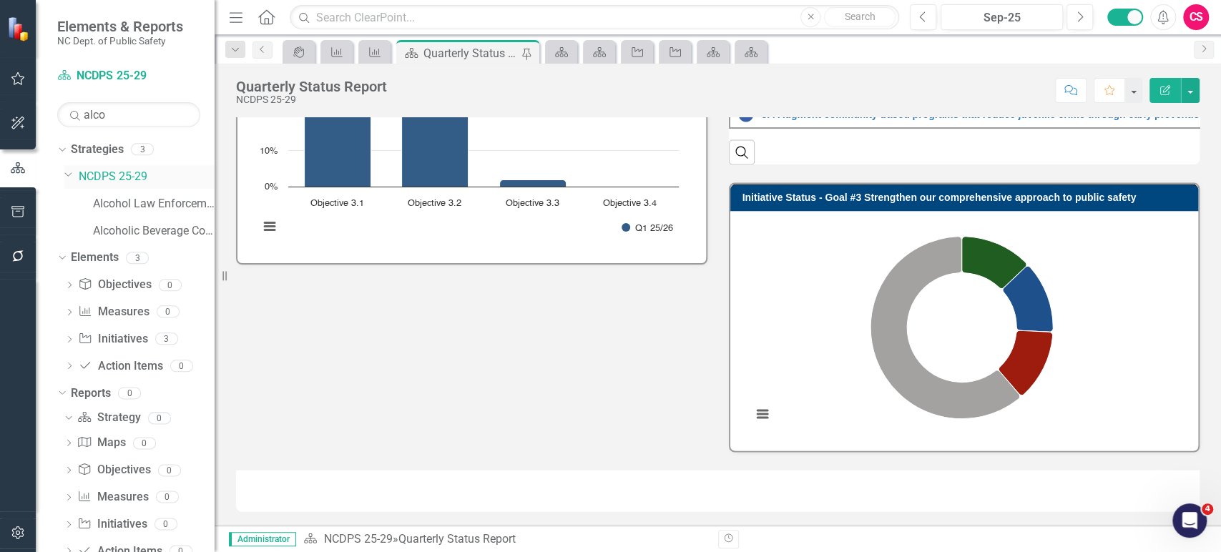
click at [123, 175] on link "NCDPS 25-29" at bounding box center [147, 177] width 136 height 16
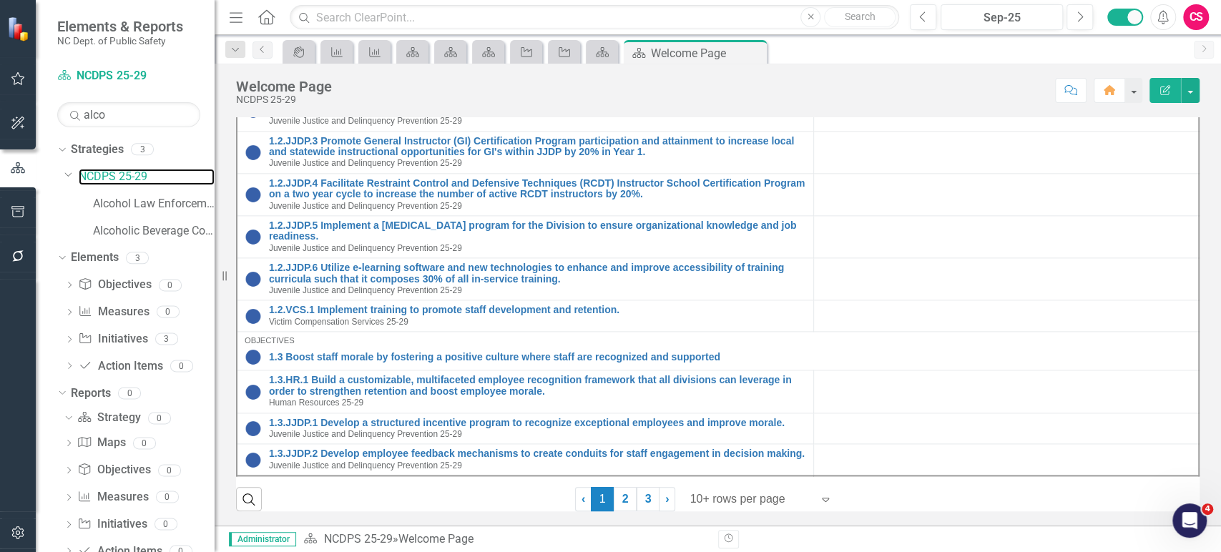
scroll to position [618, 0]
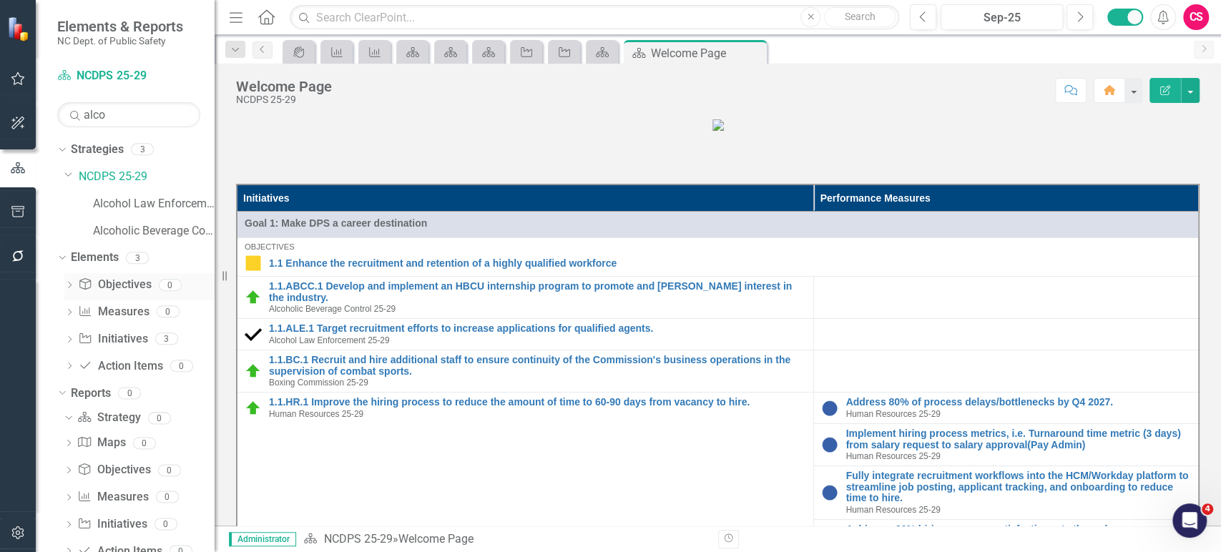
scroll to position [1196, 0]
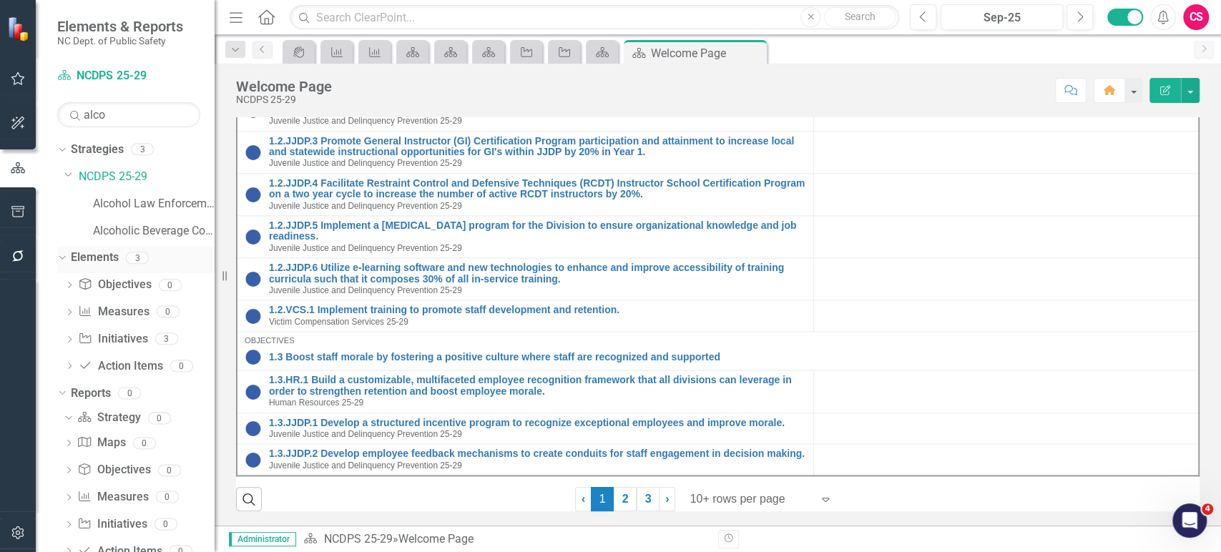
click at [110, 260] on link "Elements" at bounding box center [95, 258] width 48 height 16
